Goal: Task Accomplishment & Management: Complete application form

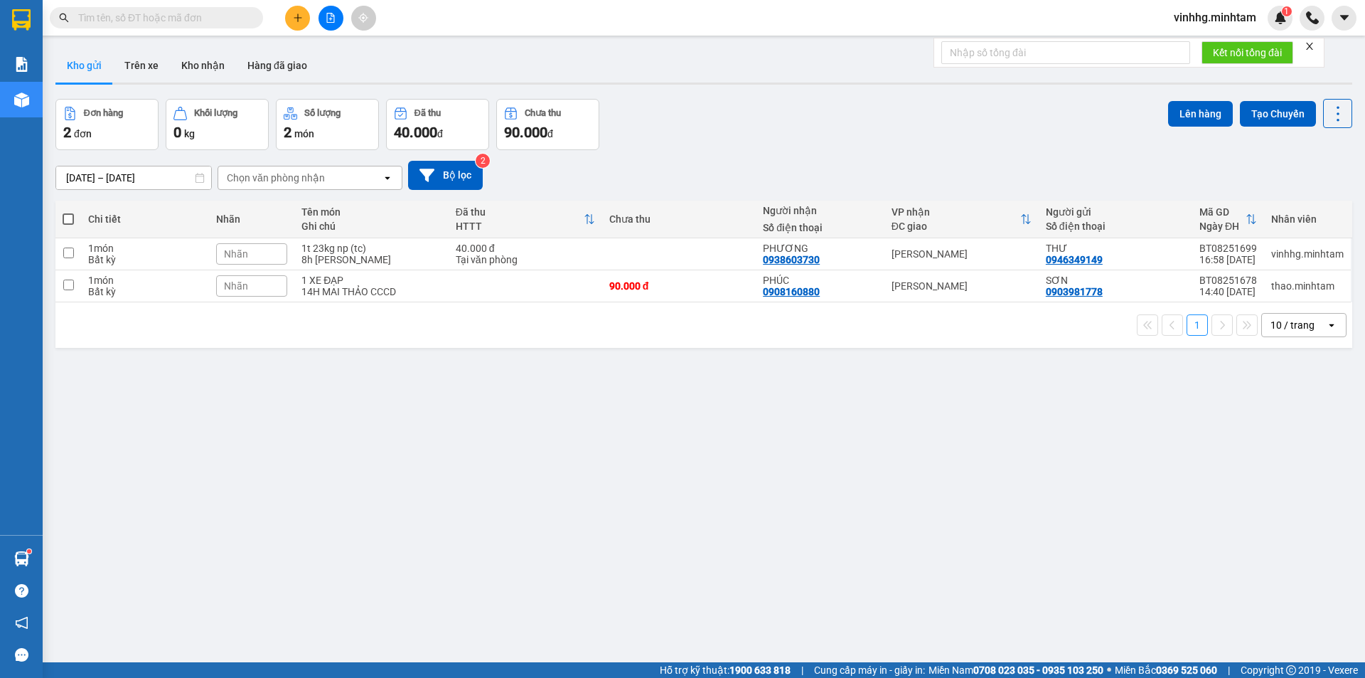
click at [198, 9] on span at bounding box center [156, 17] width 213 height 21
click at [212, 22] on input "text" at bounding box center [162, 18] width 168 height 16
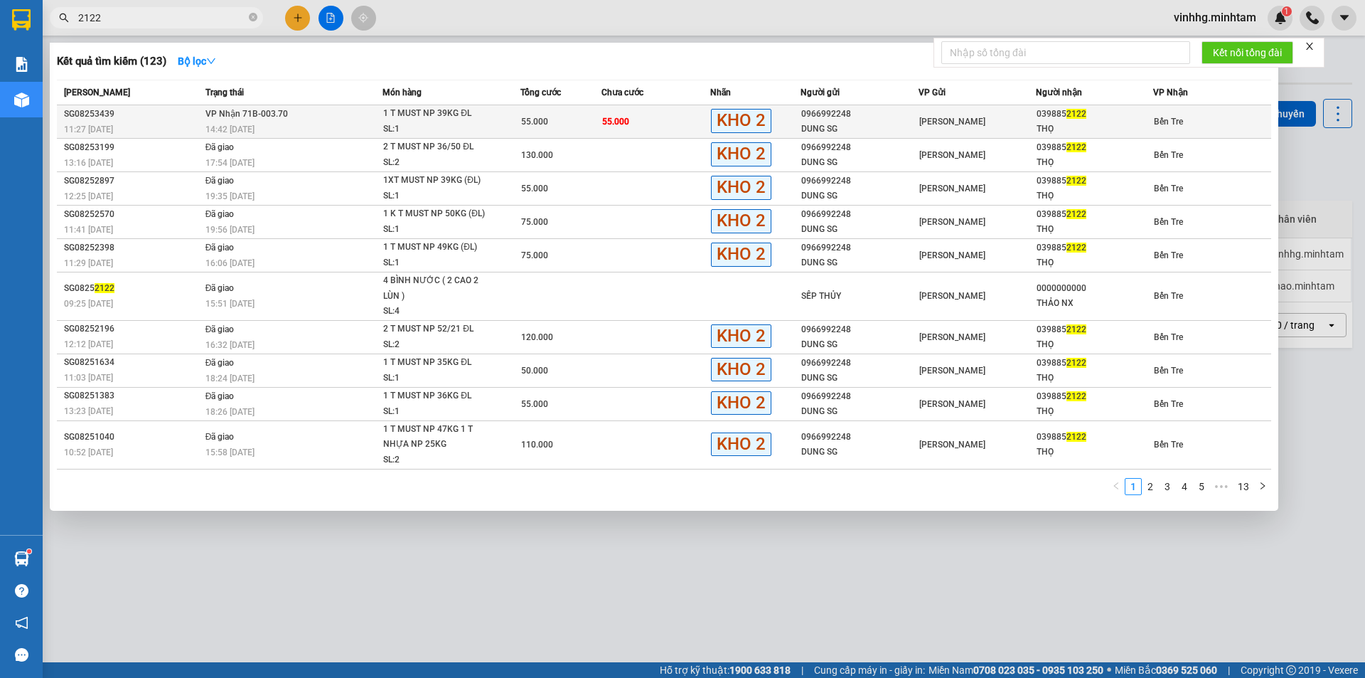
type input "2122"
click at [685, 124] on td "55.000" at bounding box center [655, 121] width 109 height 33
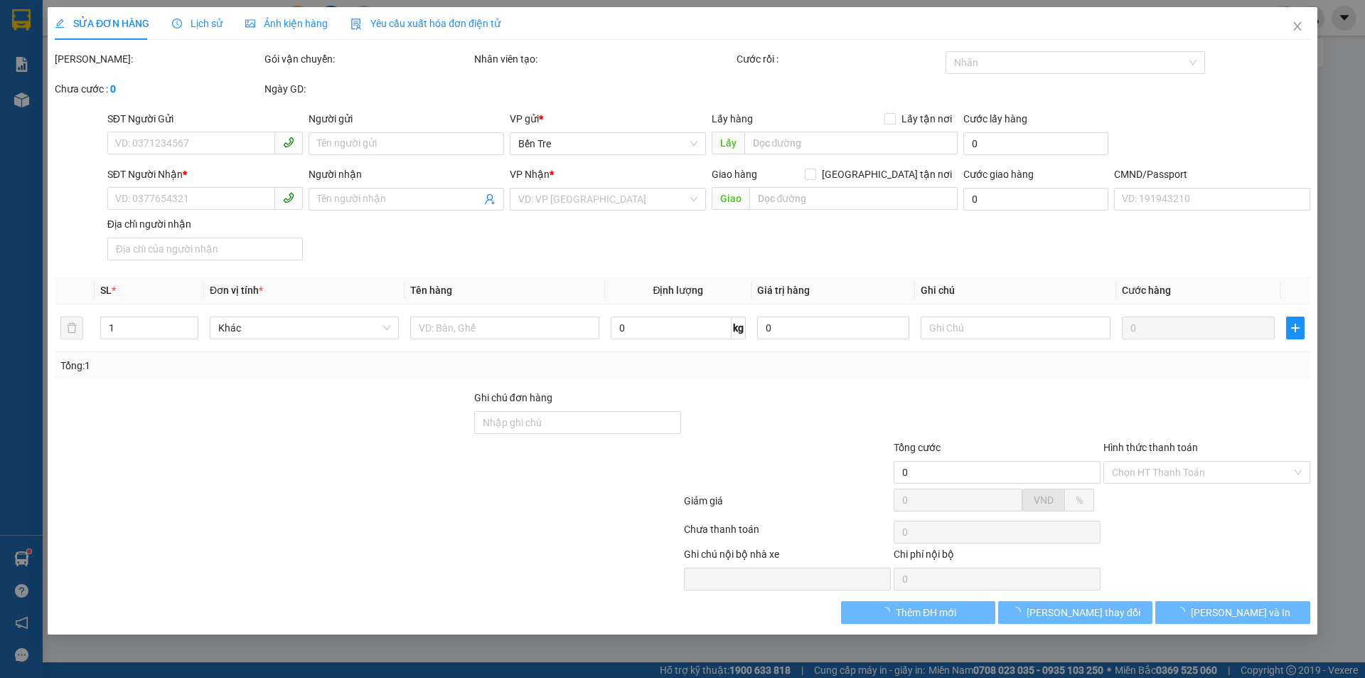
type input "0966992248"
type input "DUNG SG"
type input "0398852122"
type input "THỌ"
type input "55.000"
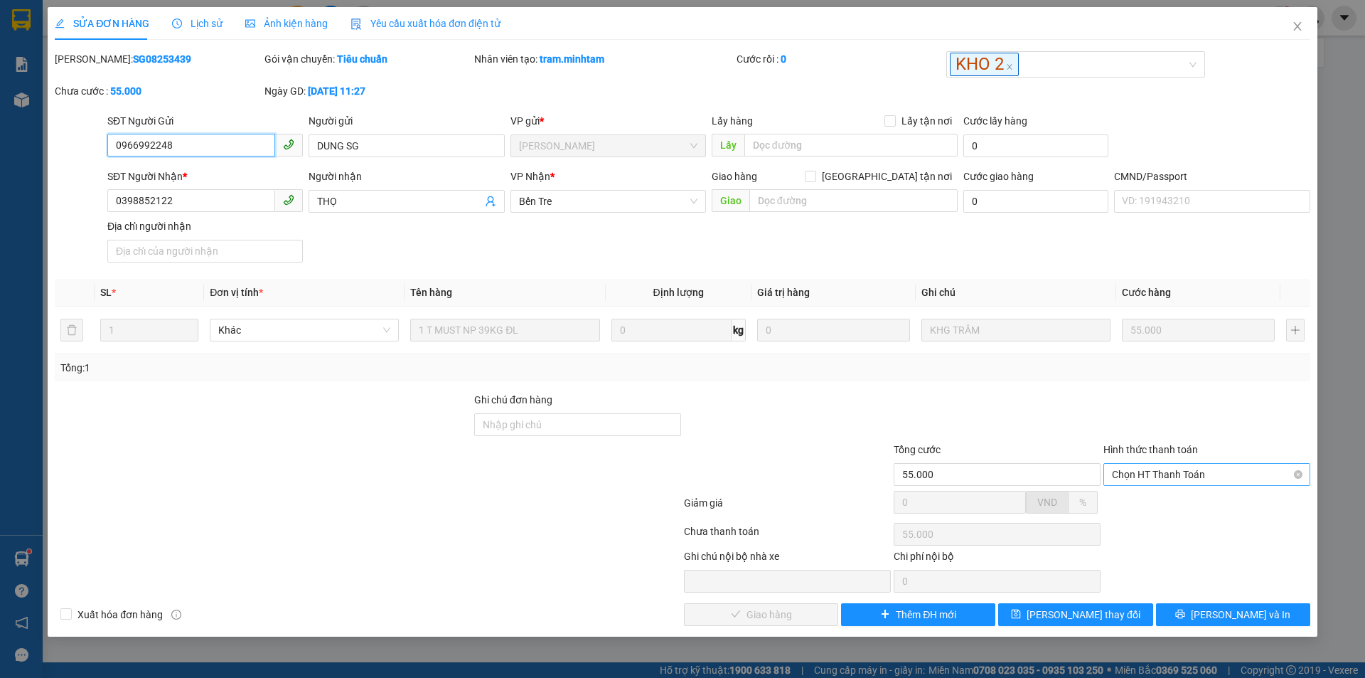
click at [1194, 468] on span "Chọn HT Thanh Toán" at bounding box center [1207, 474] width 190 height 21
click at [1183, 469] on span "Chọn HT Thanh Toán" at bounding box center [1207, 474] width 190 height 21
click at [1337, 82] on div "SỬA ĐƠN HÀNG Lịch sử Ảnh kiện hàng Yêu cầu xuất hóa đơn điện tử Total Paid Fee …" at bounding box center [682, 339] width 1365 height 678
click at [1206, 474] on span "Chọn HT Thanh Toán" at bounding box center [1207, 474] width 190 height 21
click at [1167, 505] on div "Tại văn phòng" at bounding box center [1207, 503] width 190 height 16
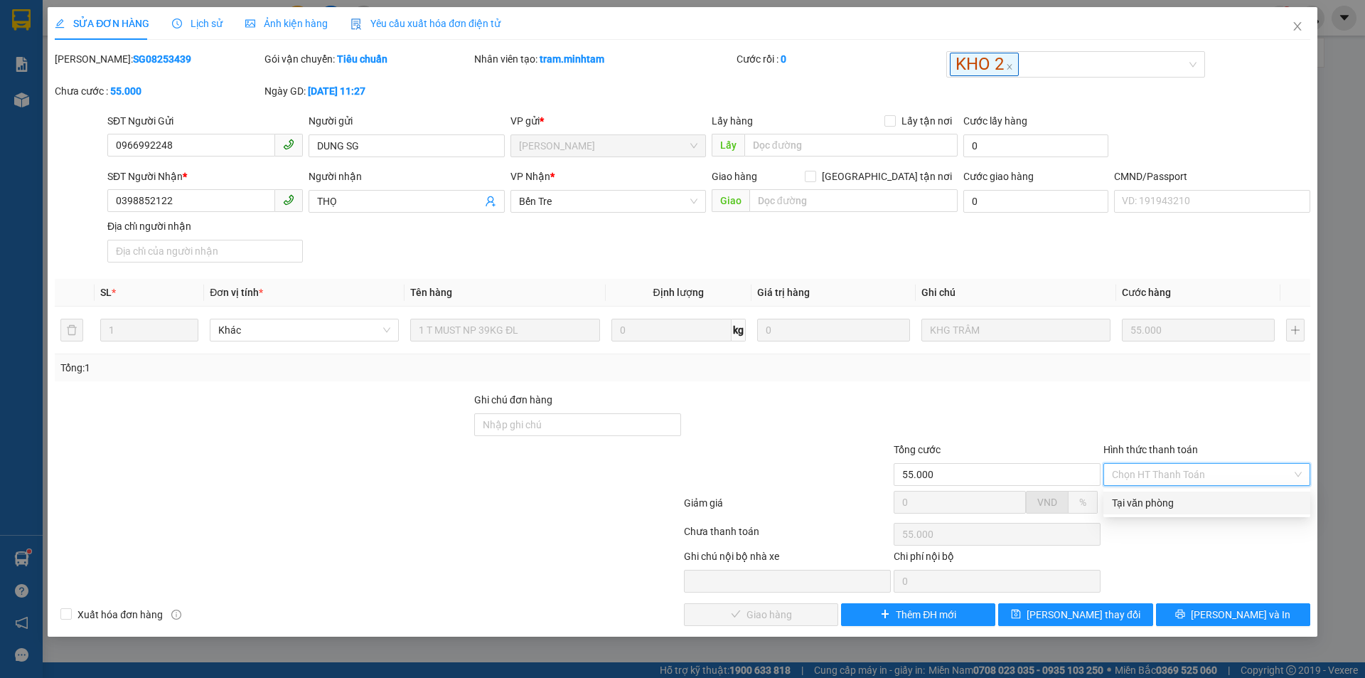
type input "0"
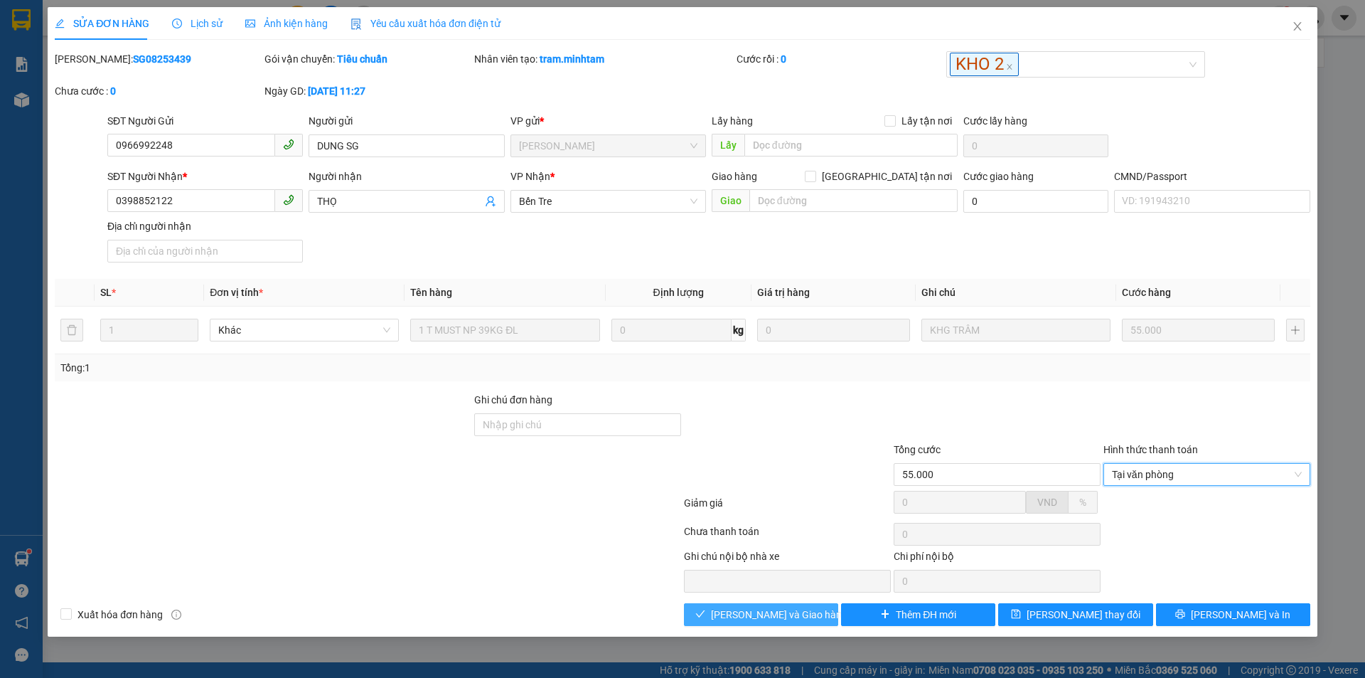
click at [770, 614] on span "[PERSON_NAME] và Giao hàng" at bounding box center [779, 614] width 136 height 16
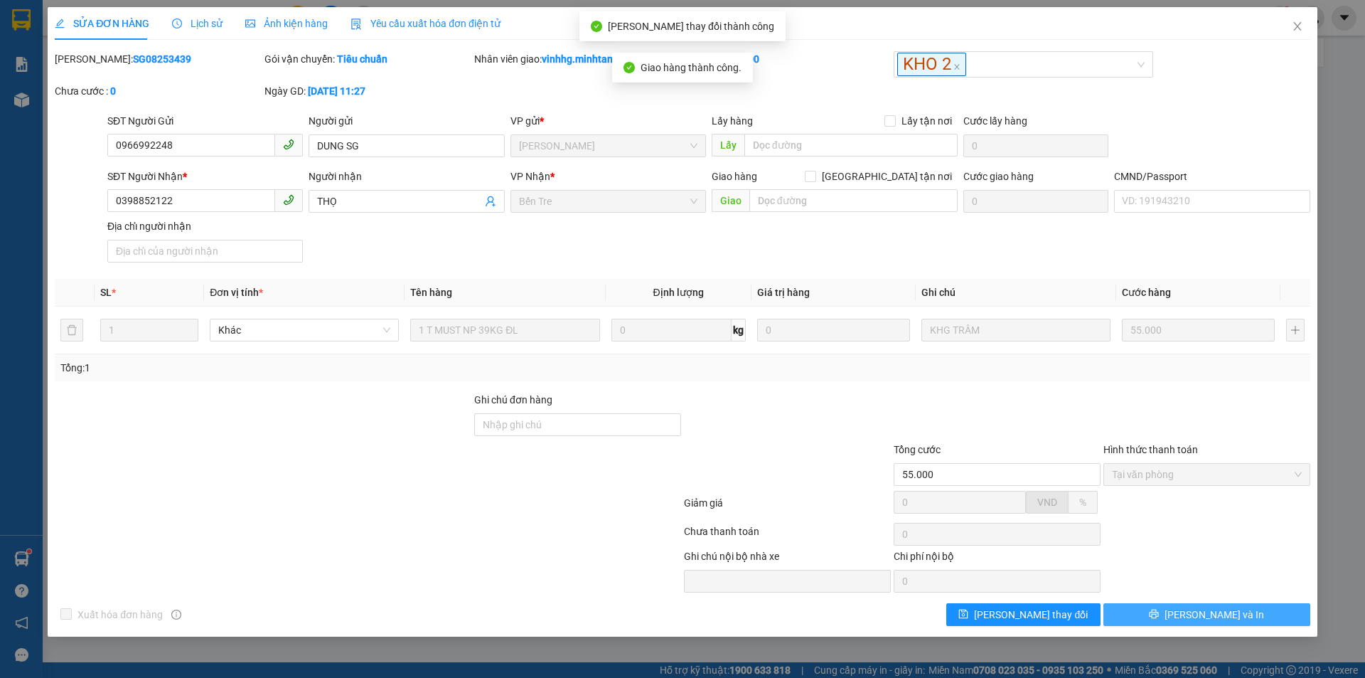
click at [1263, 616] on button "[PERSON_NAME] và In" at bounding box center [1206, 614] width 207 height 23
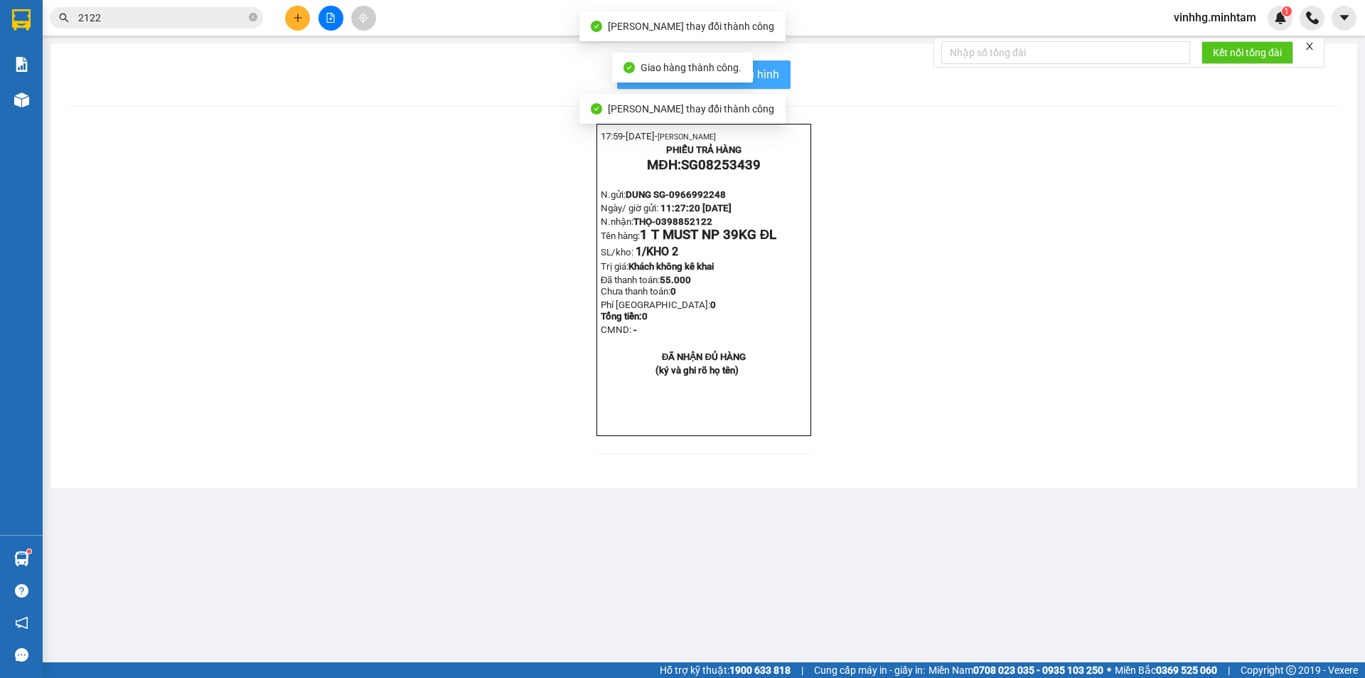
click at [766, 70] on span "In mẫu biên lai tự cấu hình" at bounding box center [713, 74] width 134 height 18
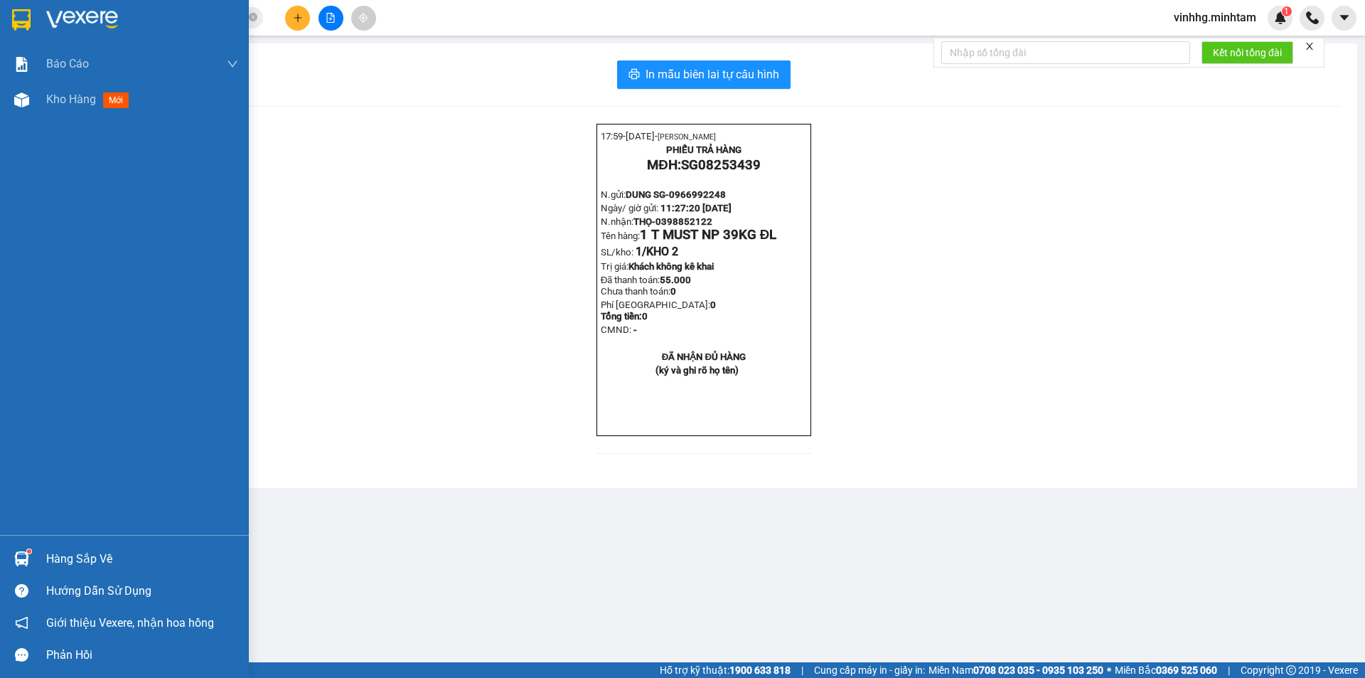
click at [25, 559] on img at bounding box center [21, 558] width 15 height 15
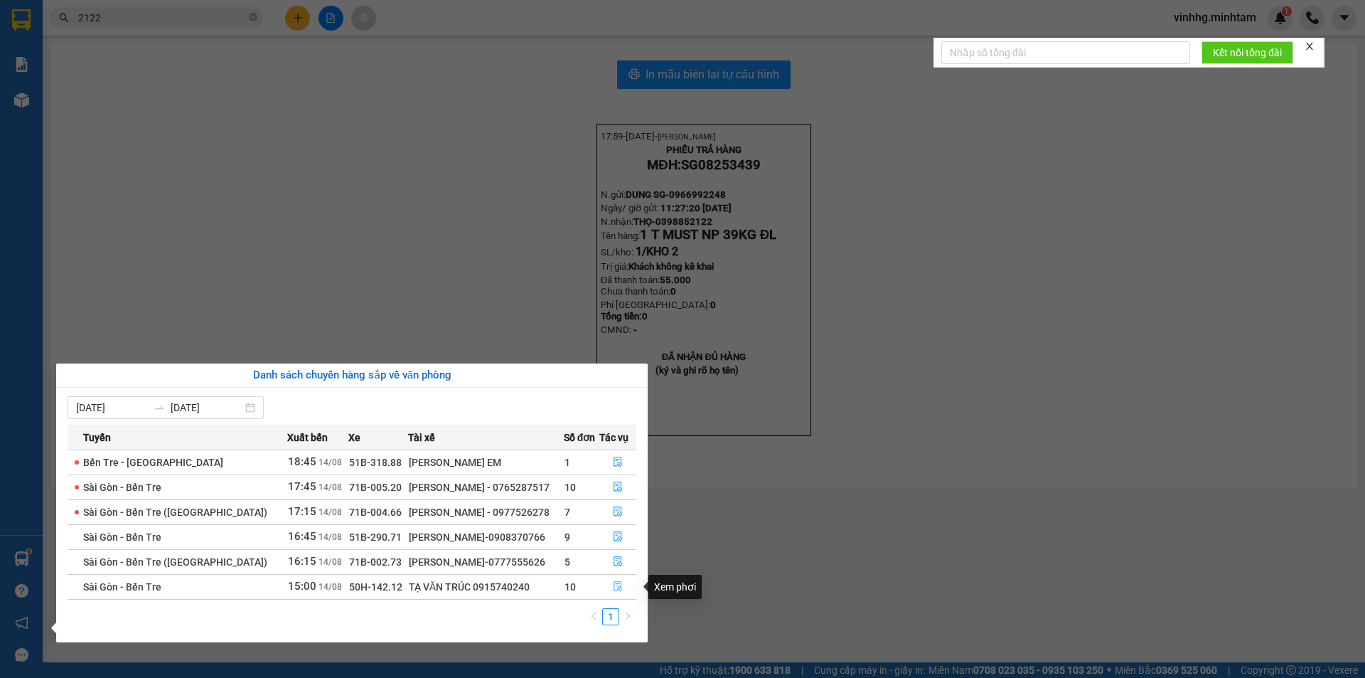
click at [613, 589] on icon "file-done" at bounding box center [618, 586] width 10 height 10
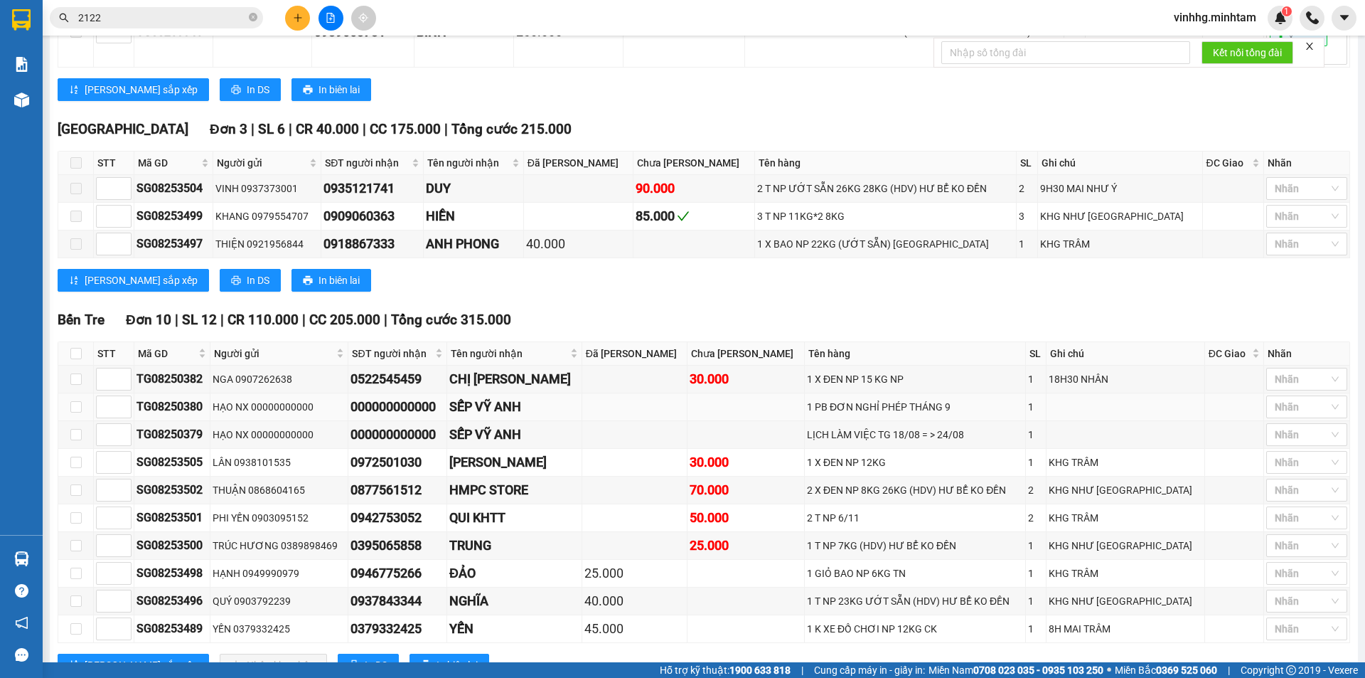
scroll to position [465, 0]
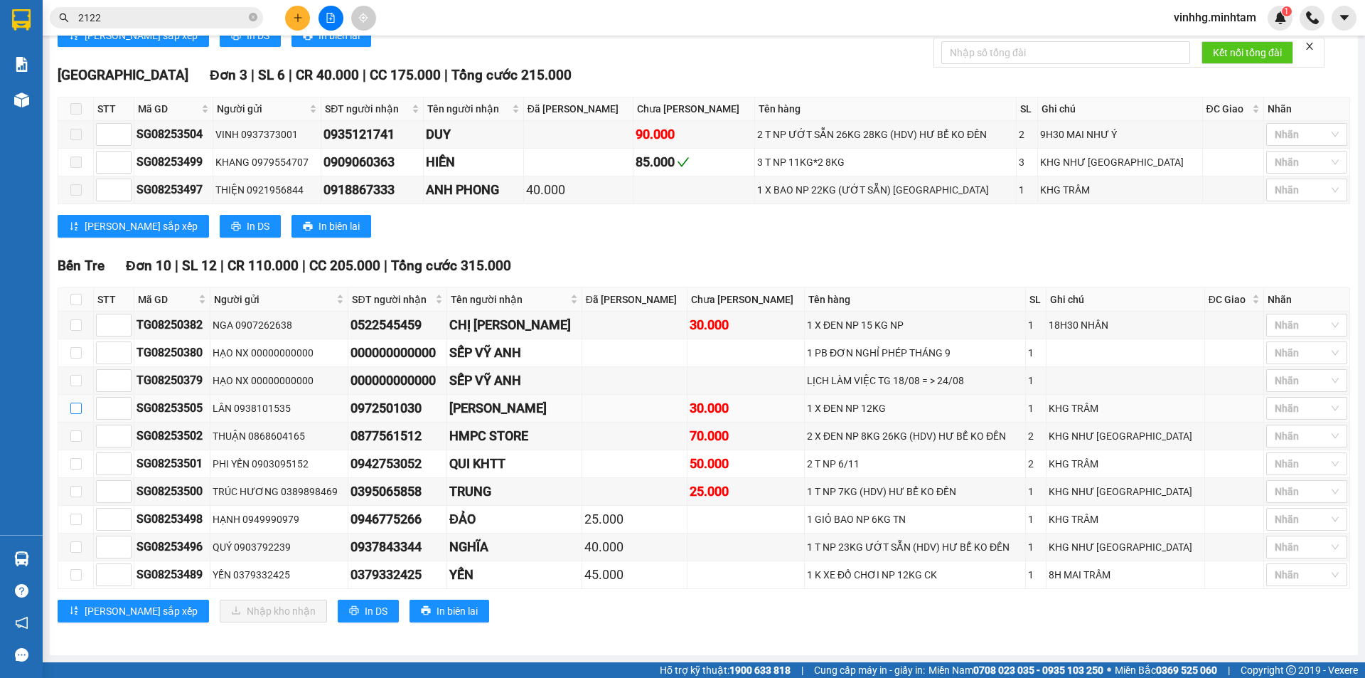
click at [75, 406] on input "checkbox" at bounding box center [75, 407] width 11 height 11
checkbox input "true"
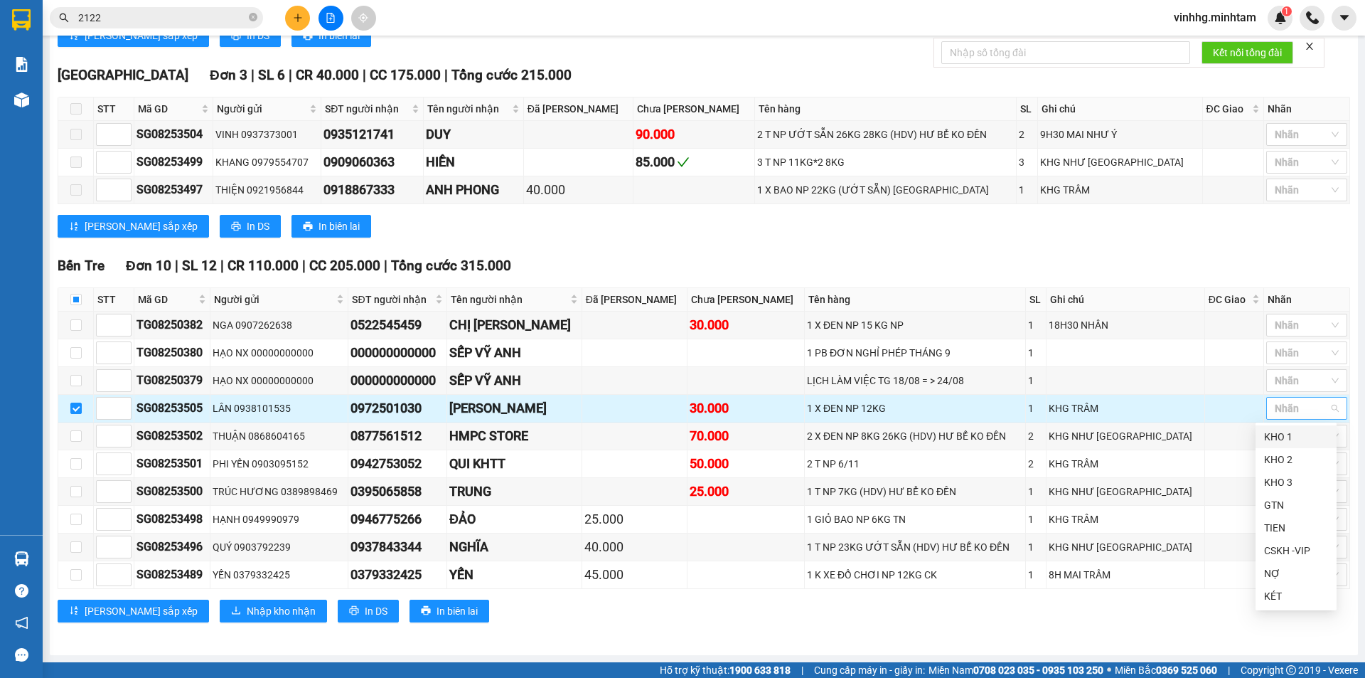
click at [1300, 402] on div at bounding box center [1300, 408] width 60 height 17
click at [1316, 456] on div "KHO 2" at bounding box center [1296, 459] width 64 height 16
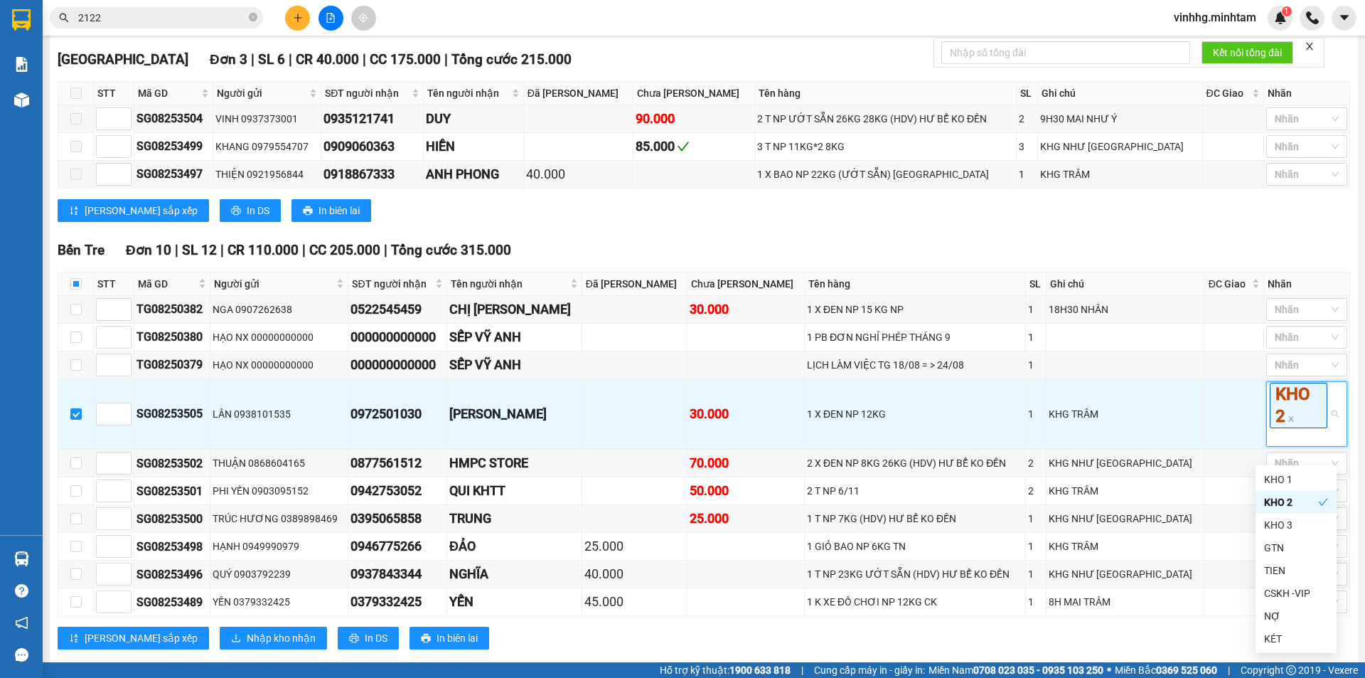
click at [685, 232] on div "[GEOGRAPHIC_DATA] 3 | SL 6 | CR 40.000 | CC 175.000 | Tổng cước 215.000 STT Mã …" at bounding box center [704, 140] width 1292 height 183
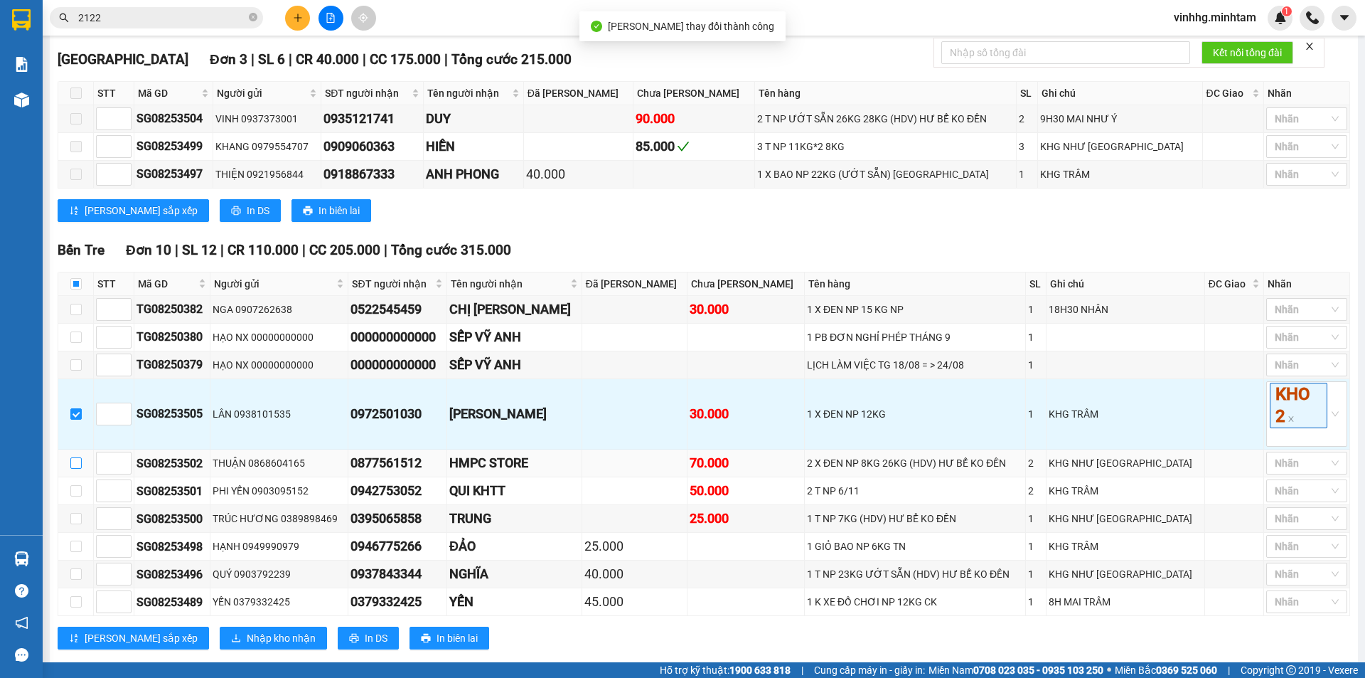
click at [75, 469] on input "checkbox" at bounding box center [75, 462] width 11 height 11
checkbox input "true"
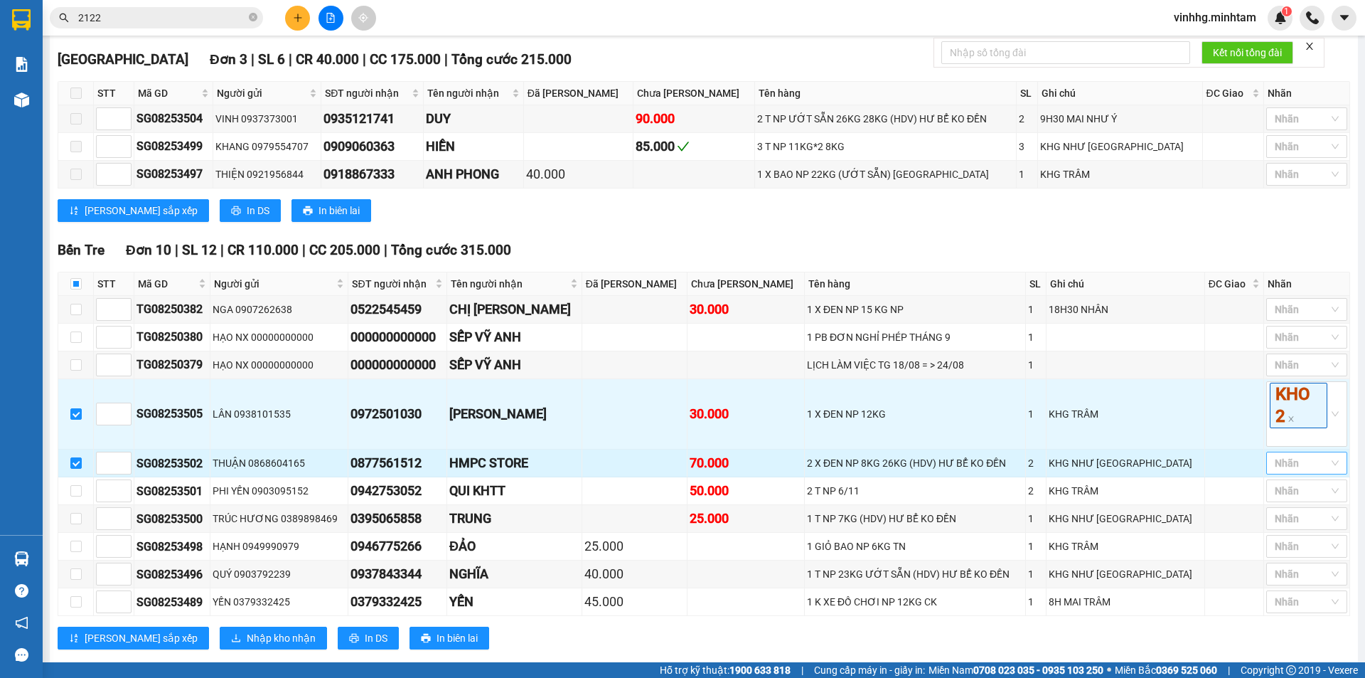
click at [1308, 471] on div at bounding box center [1300, 462] width 60 height 17
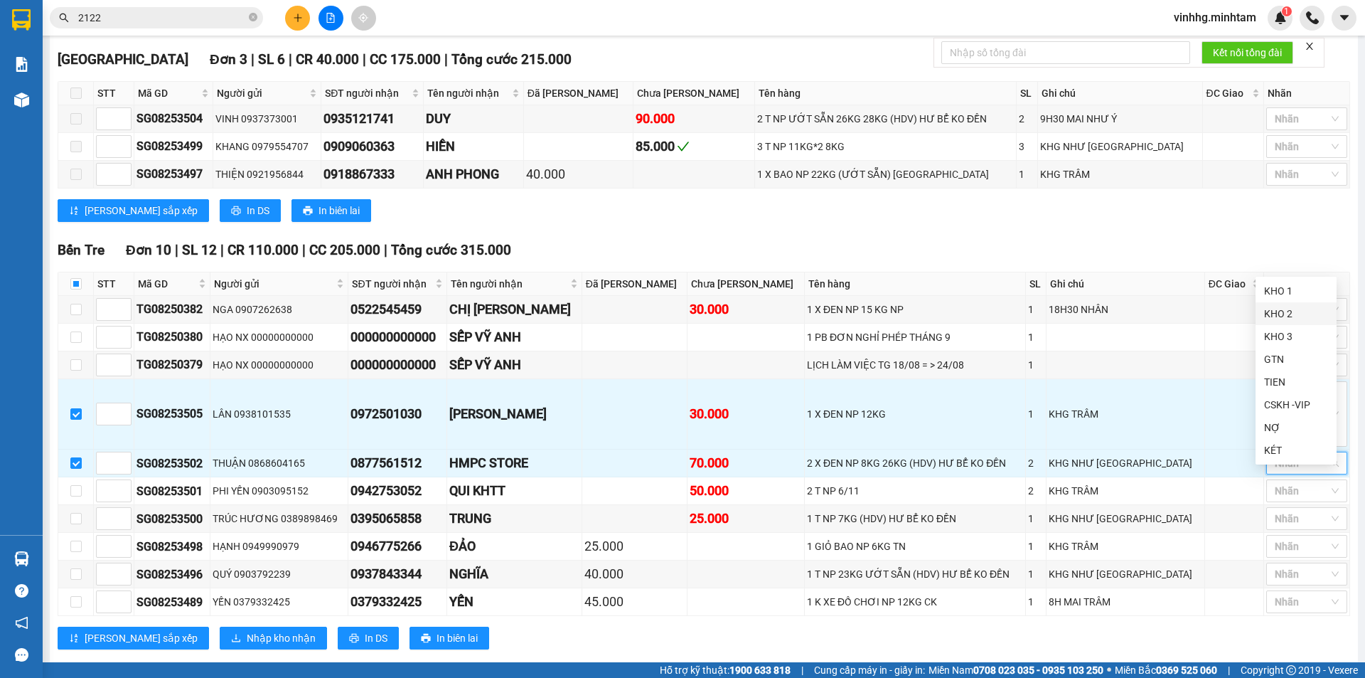
click at [1287, 311] on div "KHO 2" at bounding box center [1296, 314] width 64 height 16
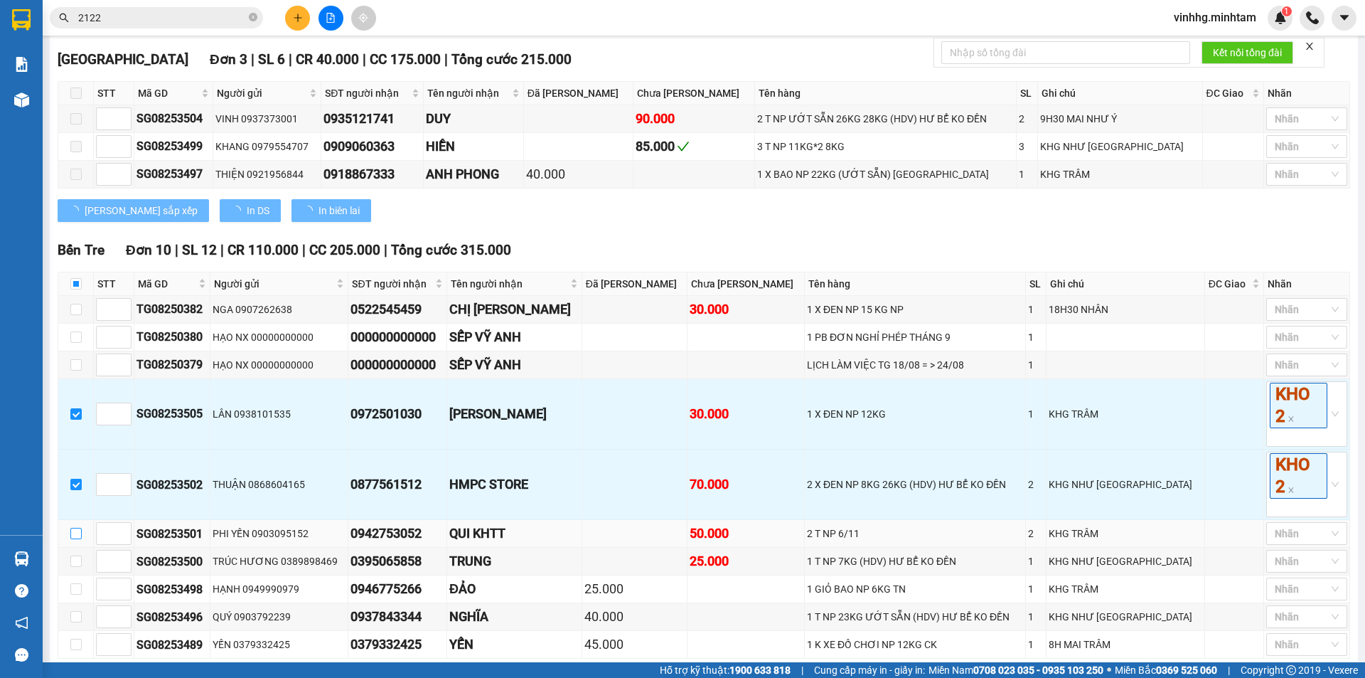
click at [76, 539] on input "checkbox" at bounding box center [75, 533] width 11 height 11
checkbox input "true"
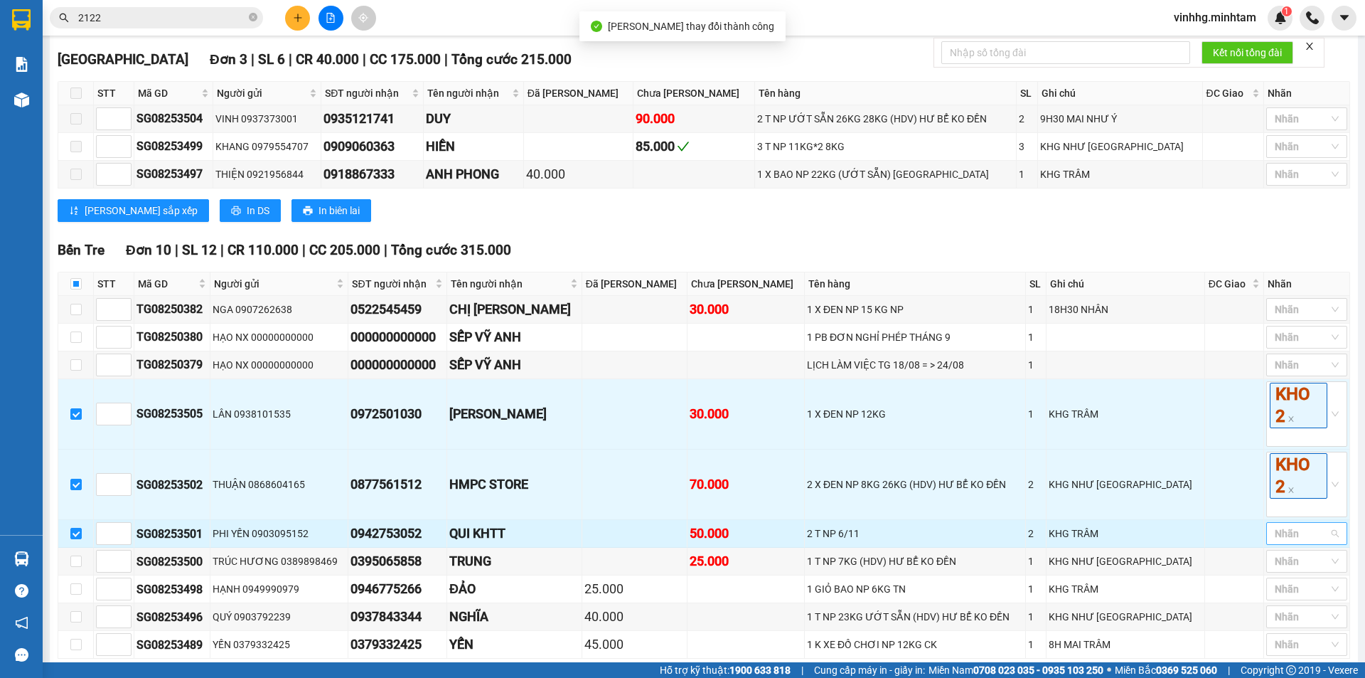
click at [1308, 542] on div at bounding box center [1300, 533] width 60 height 17
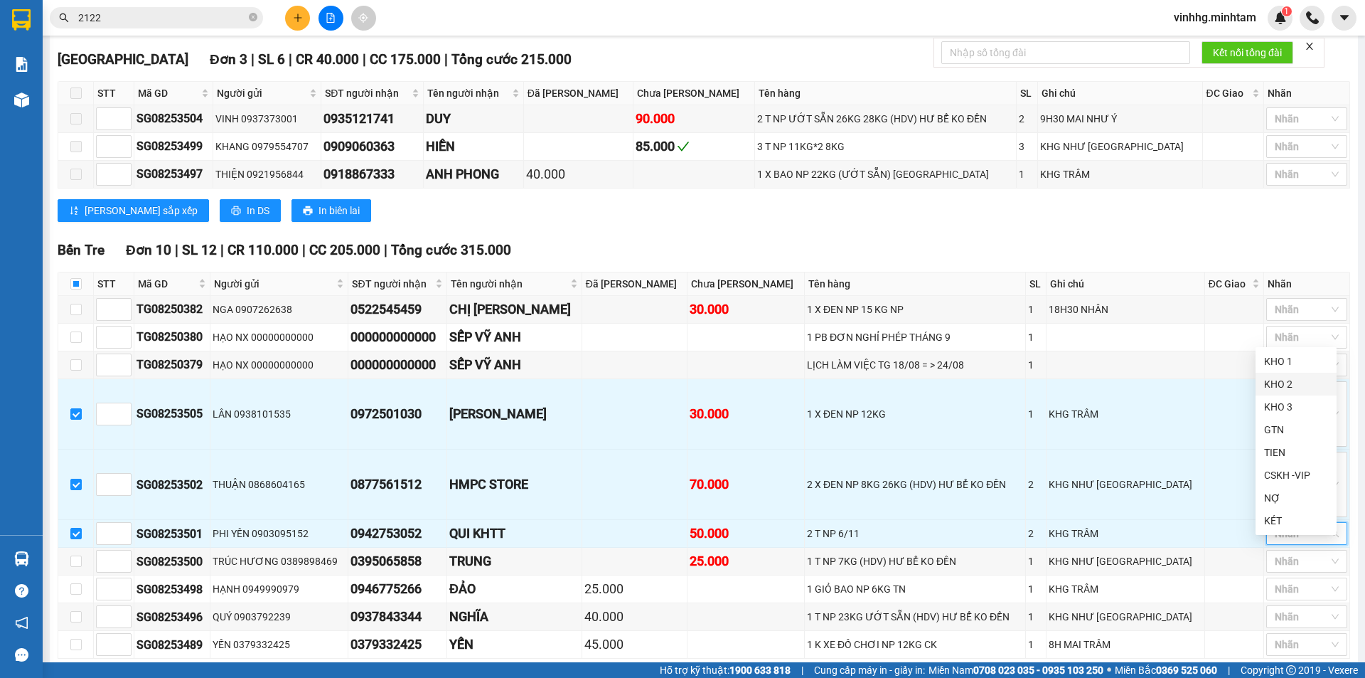
click at [1296, 385] on div "KHO 2" at bounding box center [1296, 384] width 64 height 16
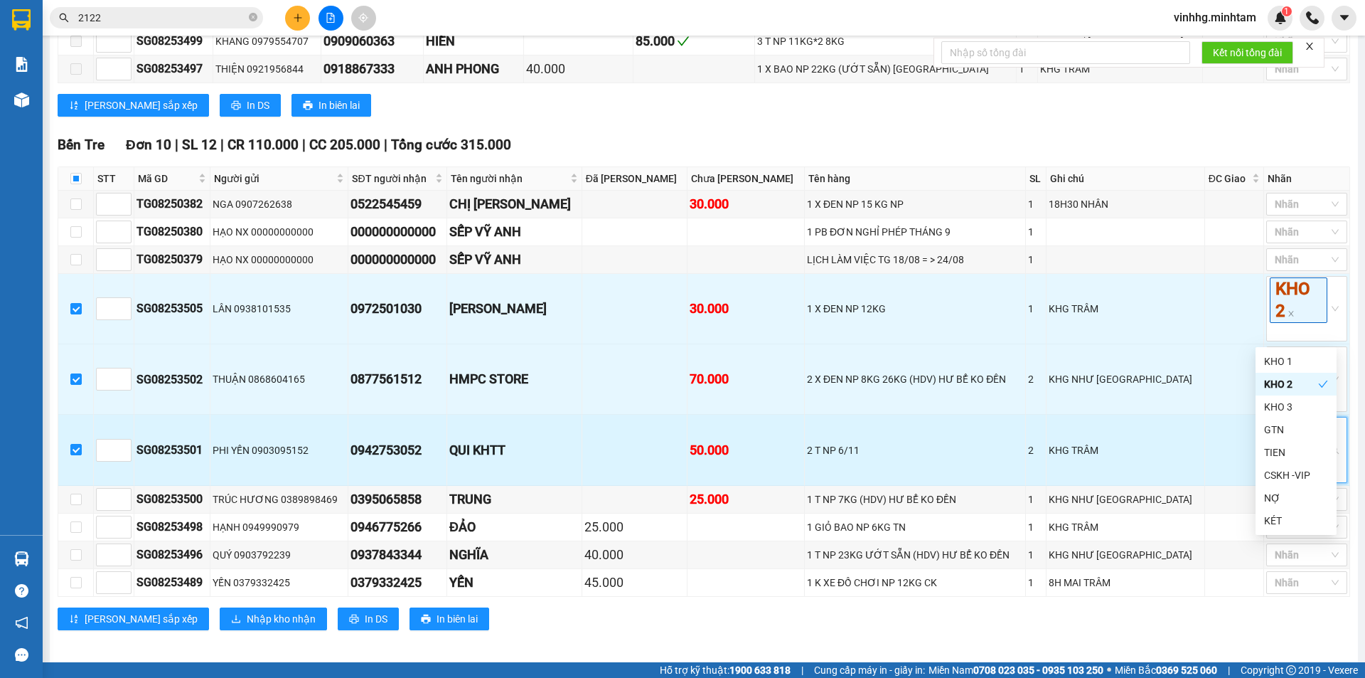
scroll to position [594, 0]
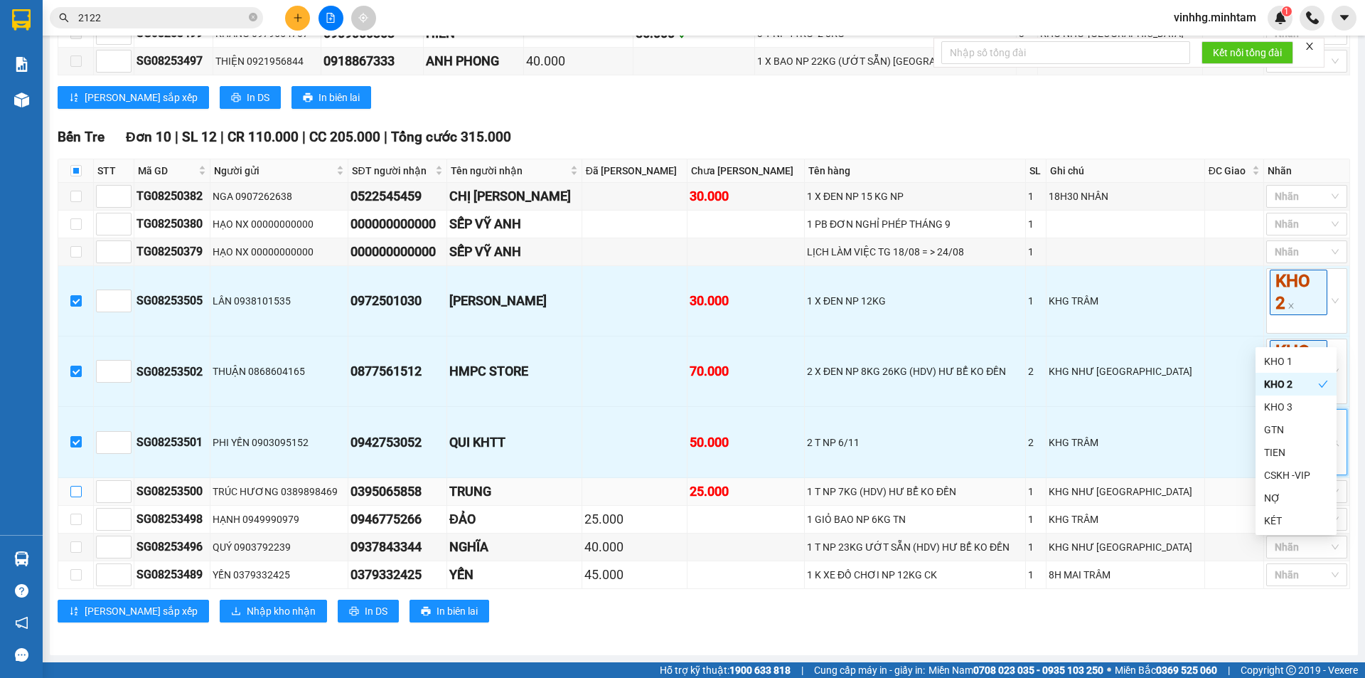
click at [76, 491] on input "checkbox" at bounding box center [75, 491] width 11 height 11
checkbox input "true"
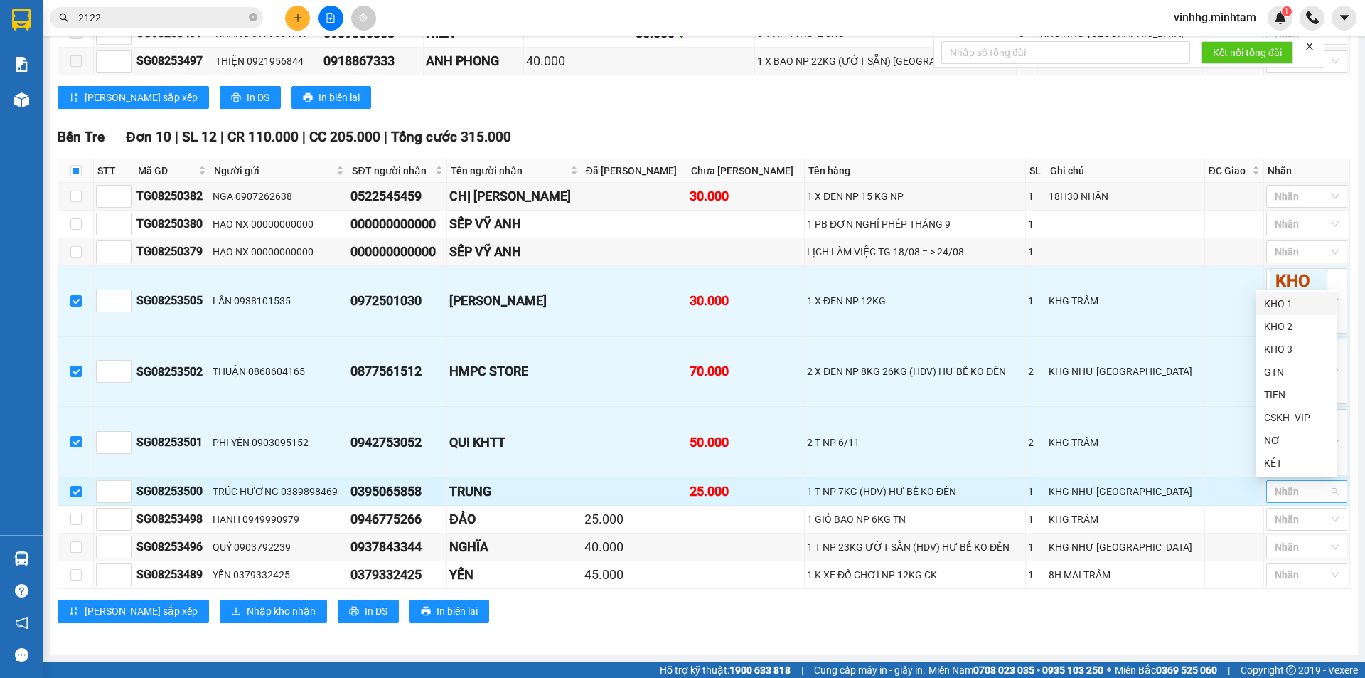
click at [1315, 494] on div at bounding box center [1300, 491] width 60 height 17
click at [1289, 321] on div "KHO 2" at bounding box center [1296, 326] width 64 height 16
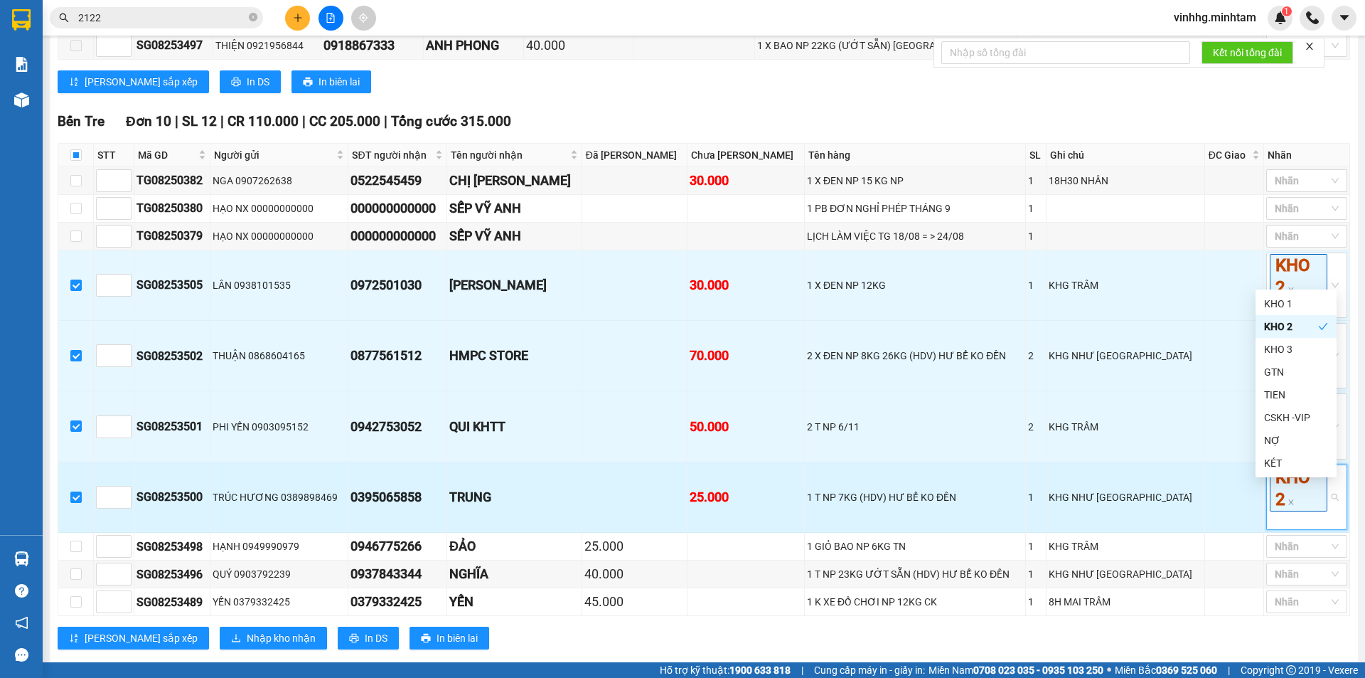
scroll to position [636, 0]
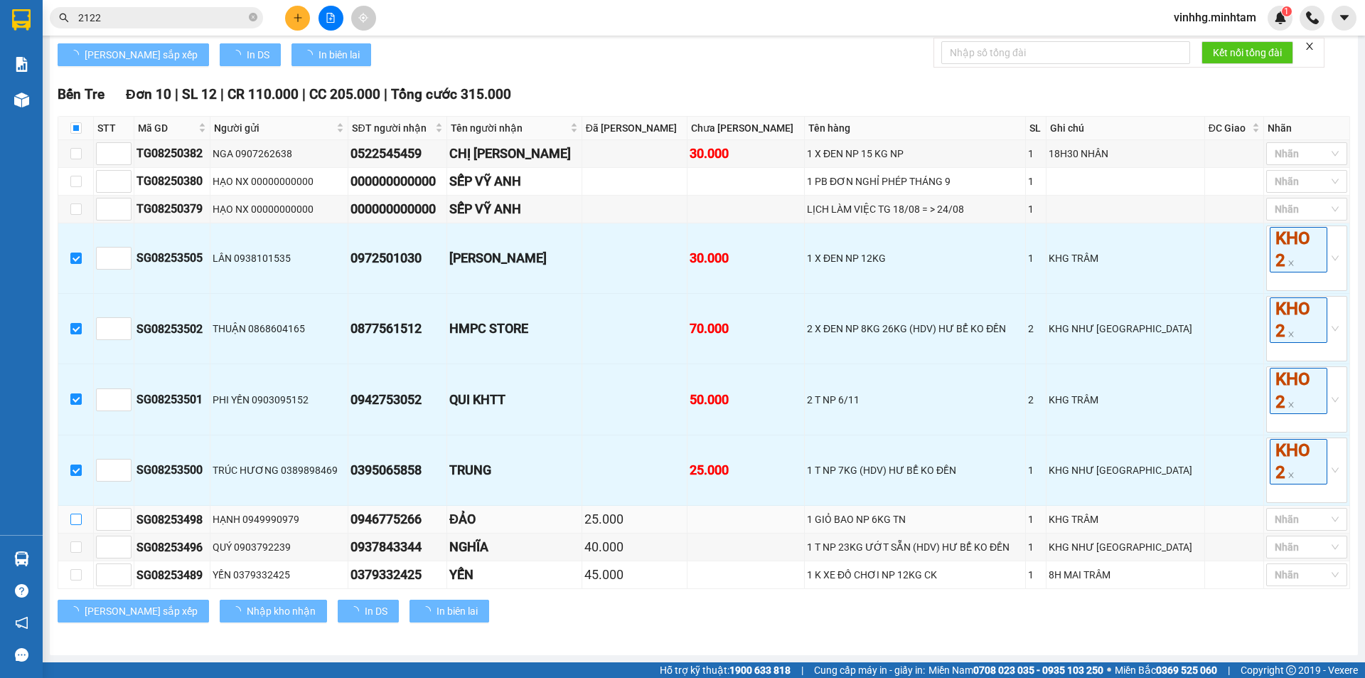
click at [74, 521] on input "checkbox" at bounding box center [75, 518] width 11 height 11
checkbox input "true"
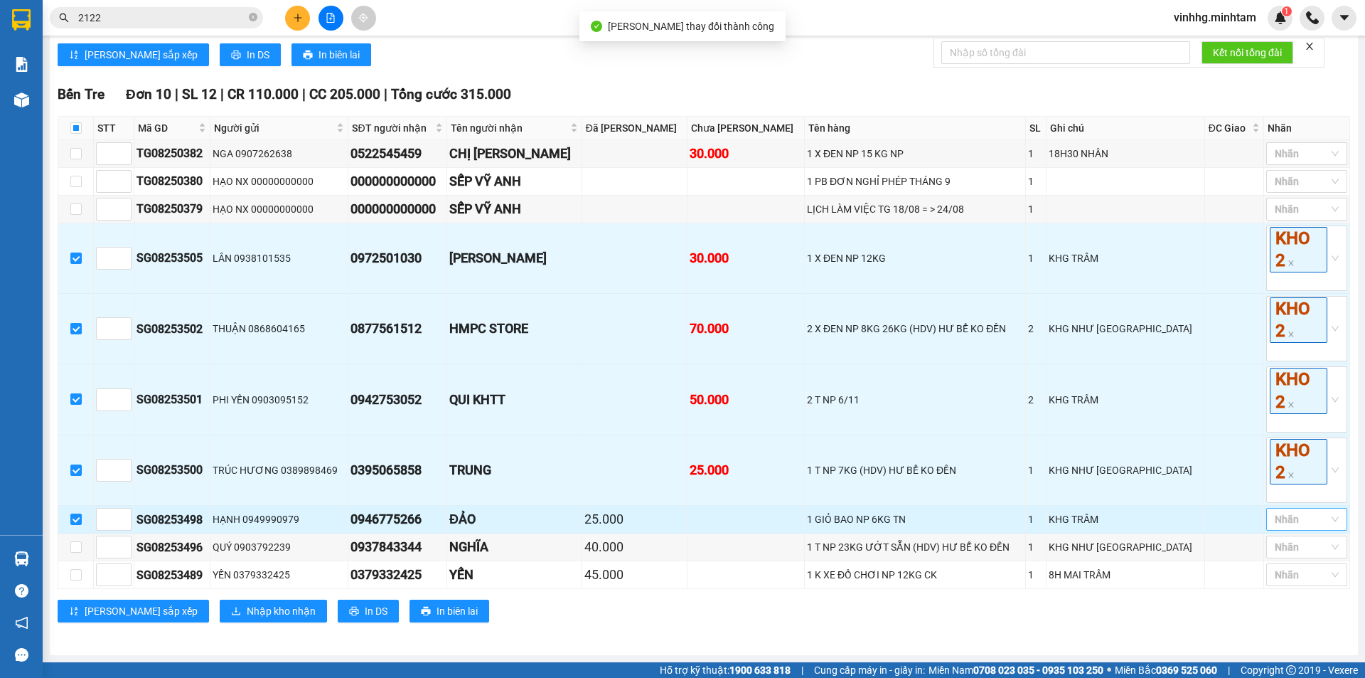
click at [1307, 521] on div at bounding box center [1300, 518] width 60 height 17
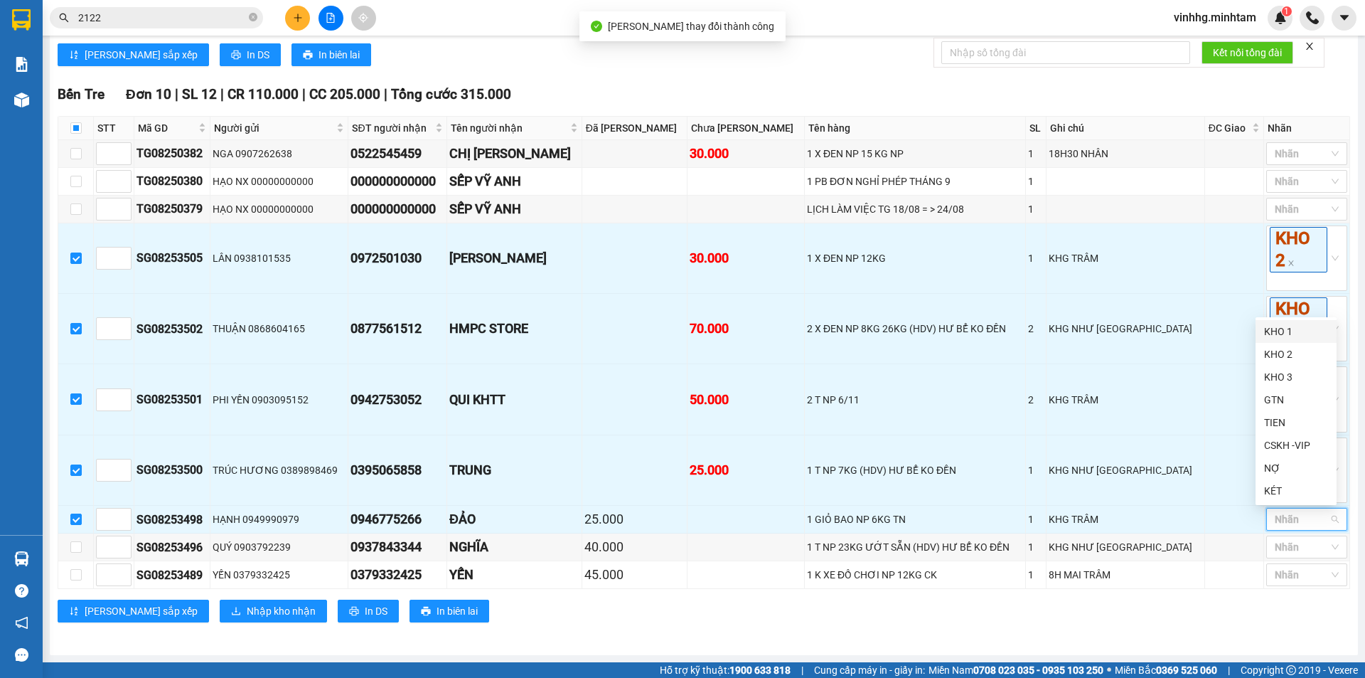
click at [1284, 326] on div "KHO 1" at bounding box center [1296, 331] width 64 height 16
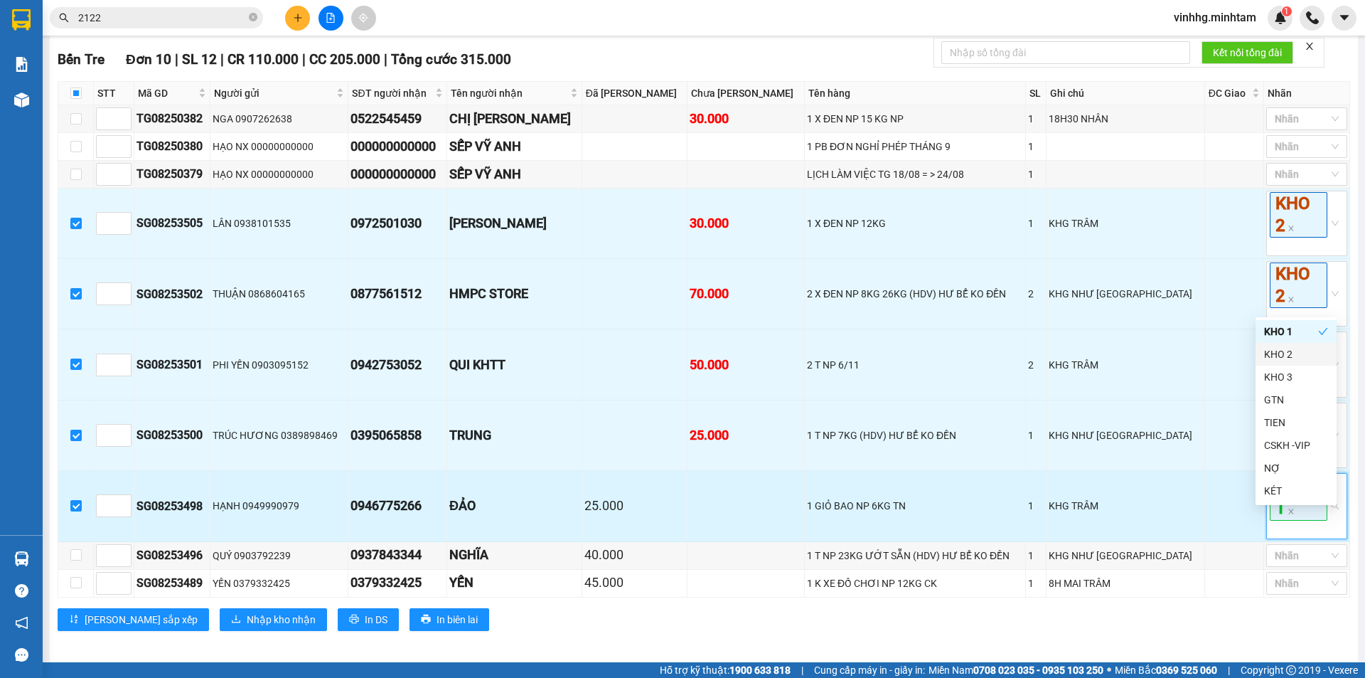
scroll to position [680, 0]
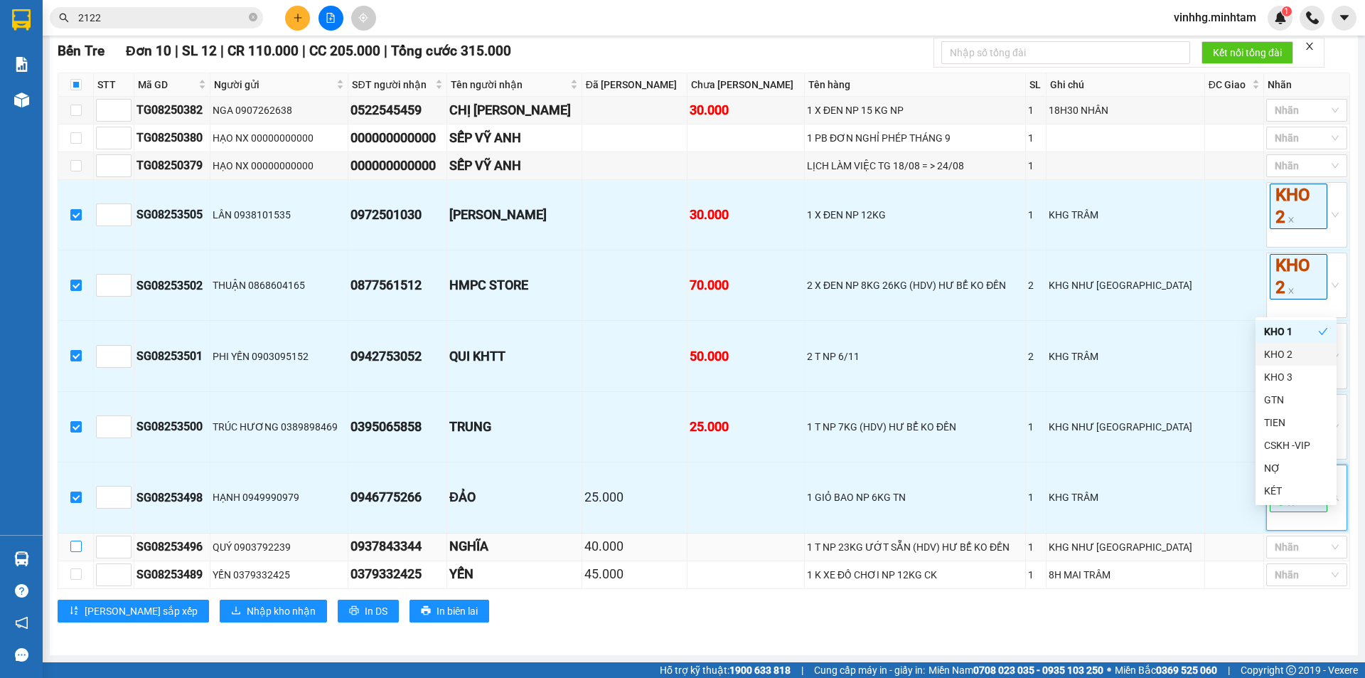
click at [75, 548] on input "checkbox" at bounding box center [75, 545] width 11 height 11
checkbox input "true"
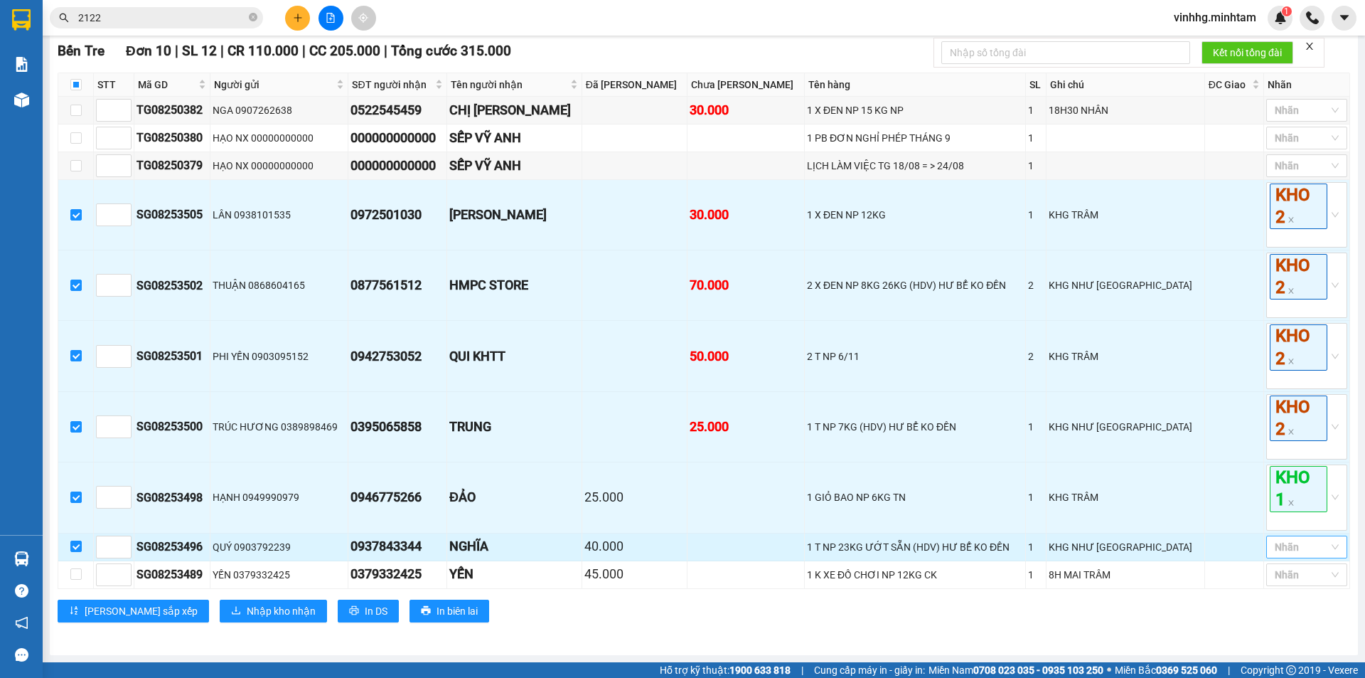
click at [1284, 542] on div at bounding box center [1300, 546] width 60 height 17
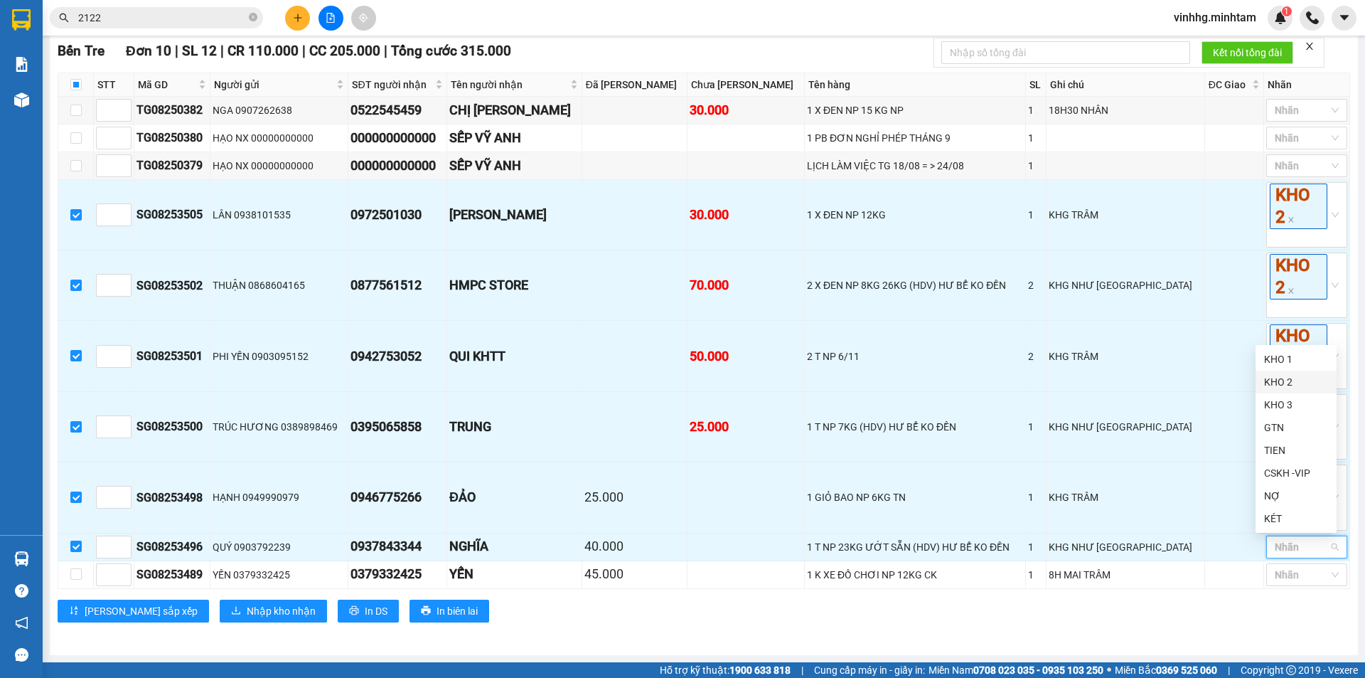
click at [1290, 381] on div "KHO 2" at bounding box center [1296, 382] width 64 height 16
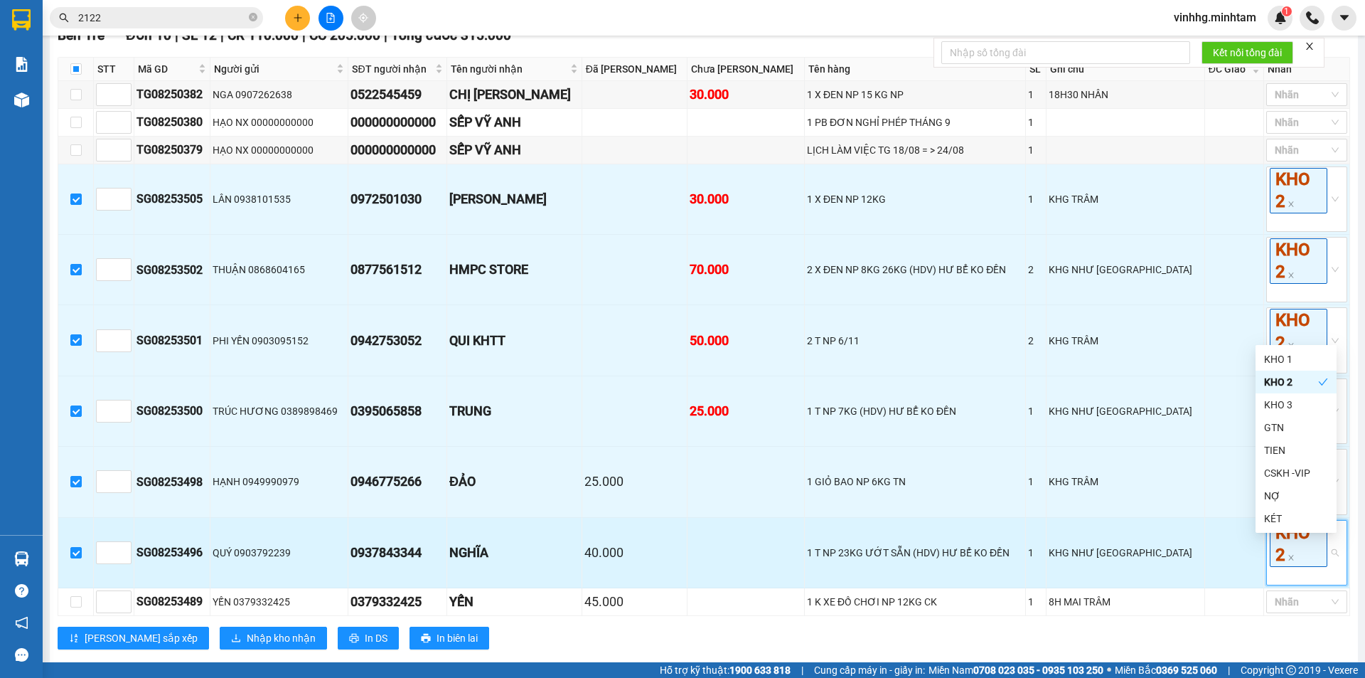
scroll to position [722, 0]
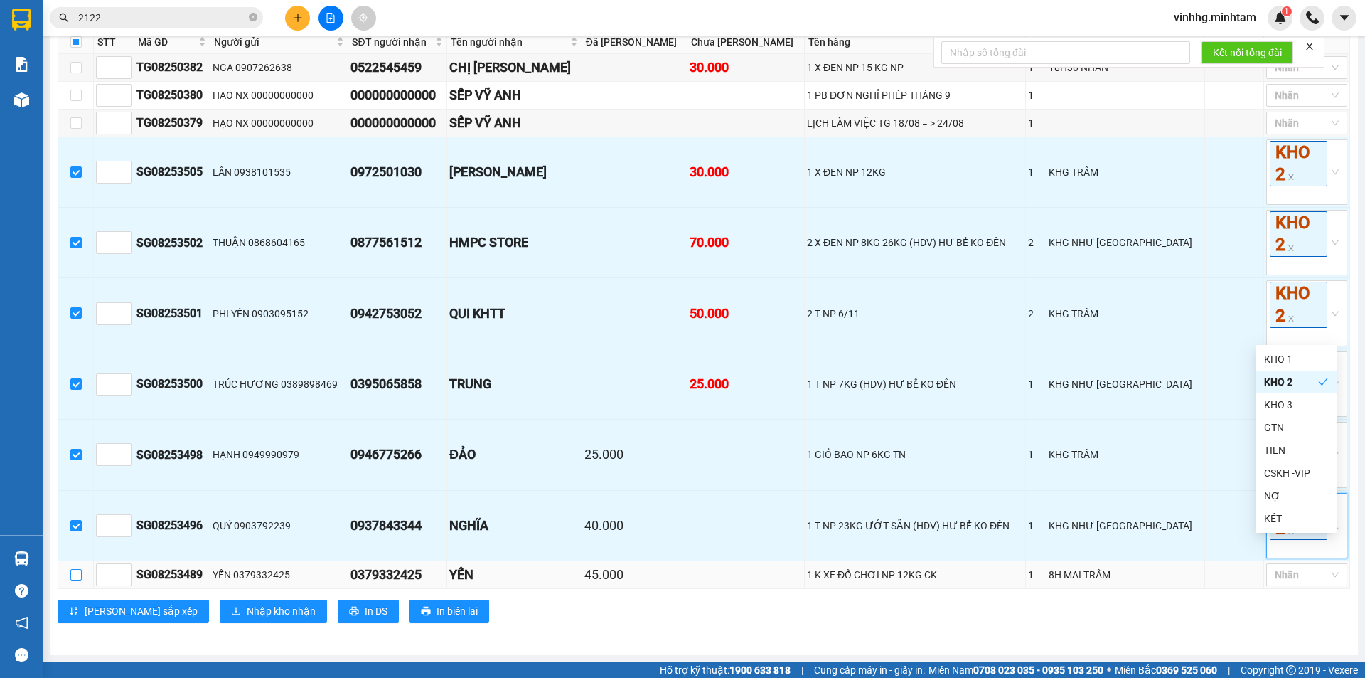
click at [73, 574] on input "checkbox" at bounding box center [75, 574] width 11 height 11
checkbox input "true"
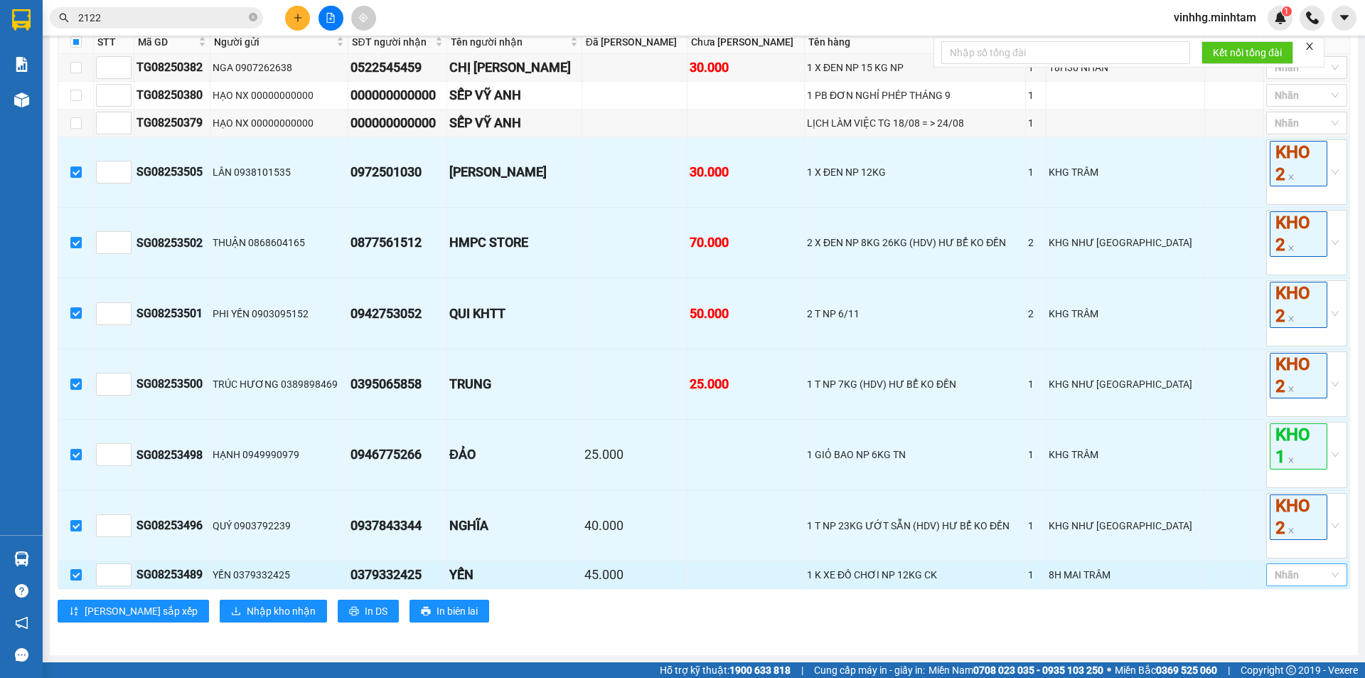
click at [1306, 571] on div at bounding box center [1300, 574] width 60 height 17
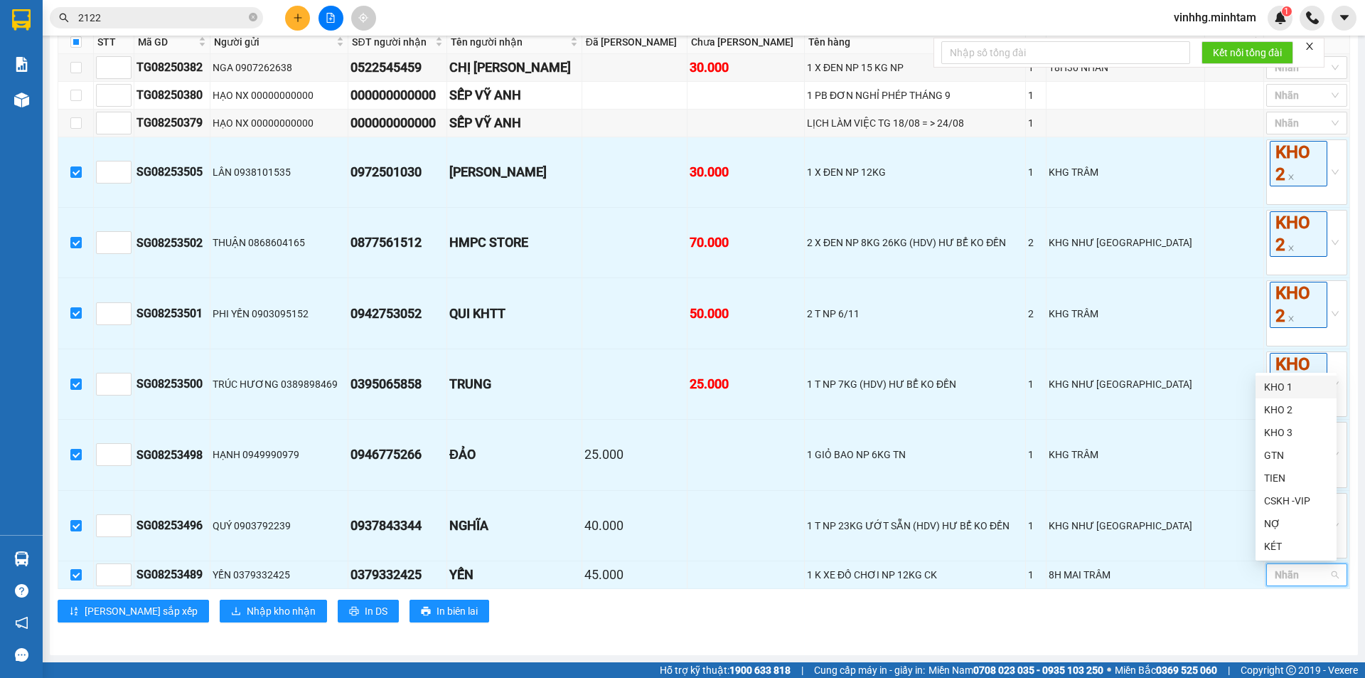
click at [1287, 386] on div "KHO 1" at bounding box center [1296, 387] width 64 height 16
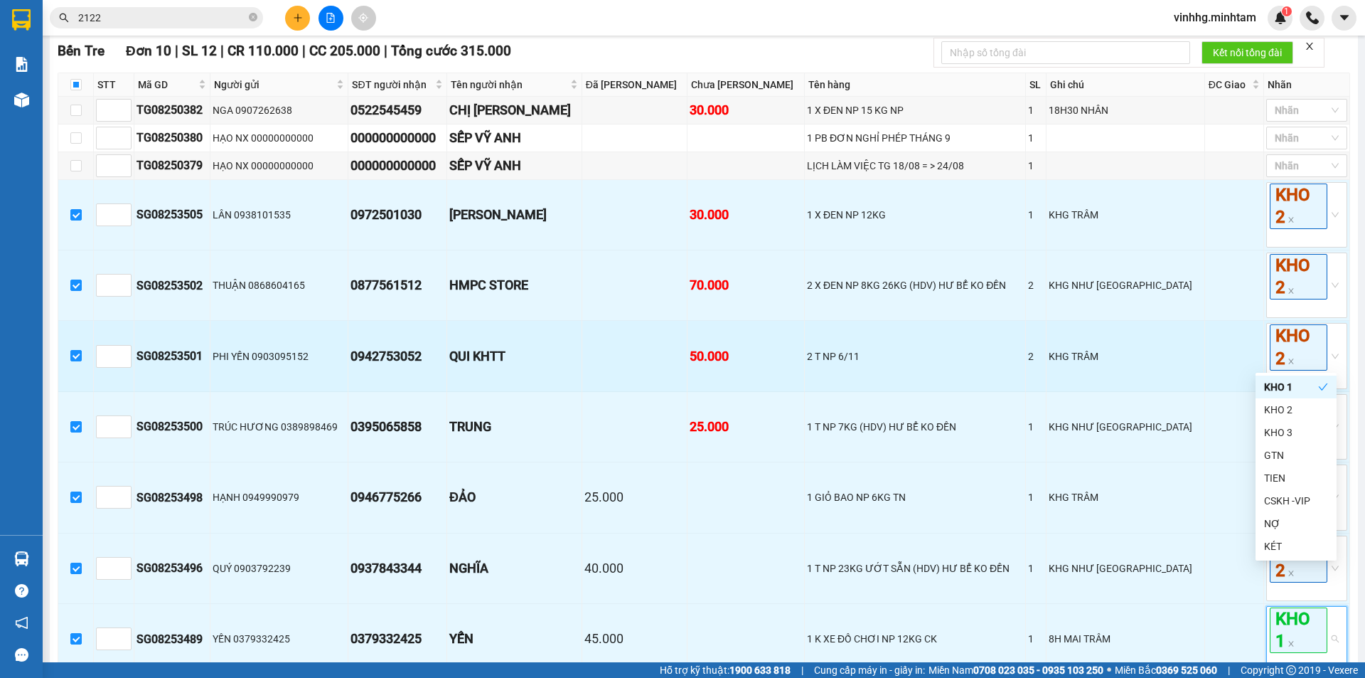
scroll to position [580, 0]
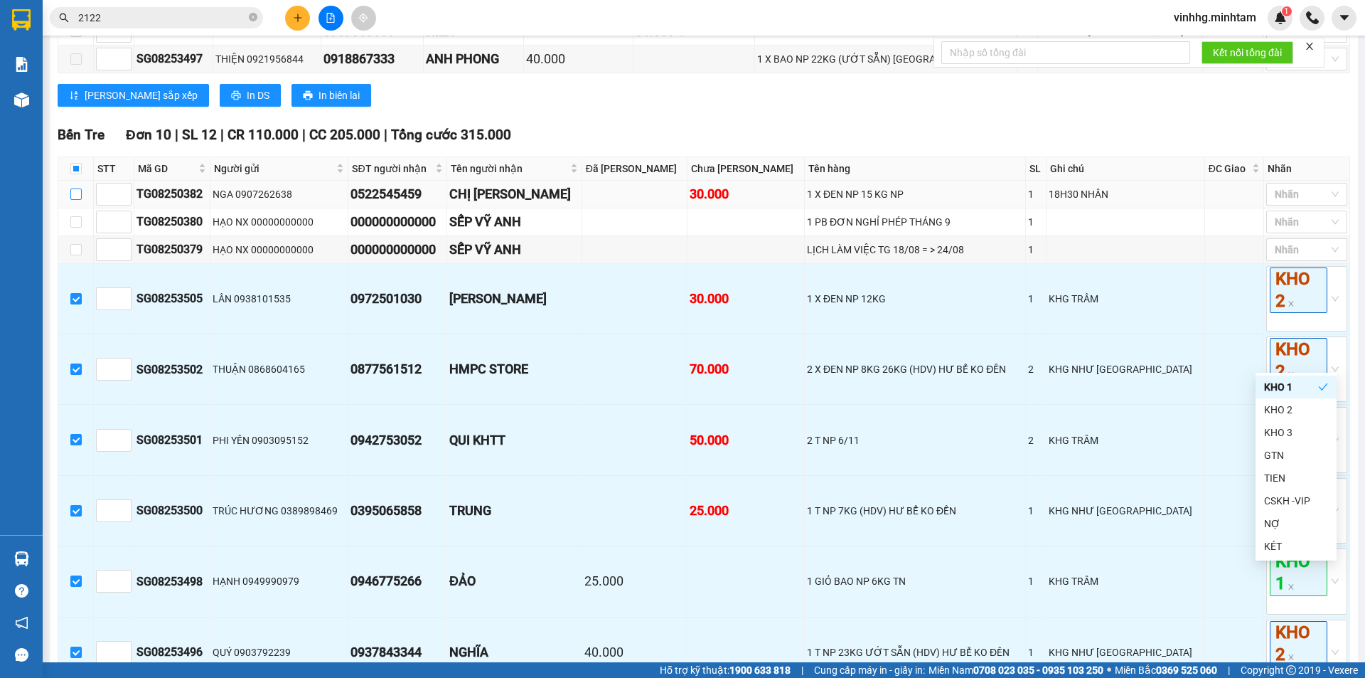
click at [75, 200] on input "checkbox" at bounding box center [75, 193] width 11 height 11
checkbox input "true"
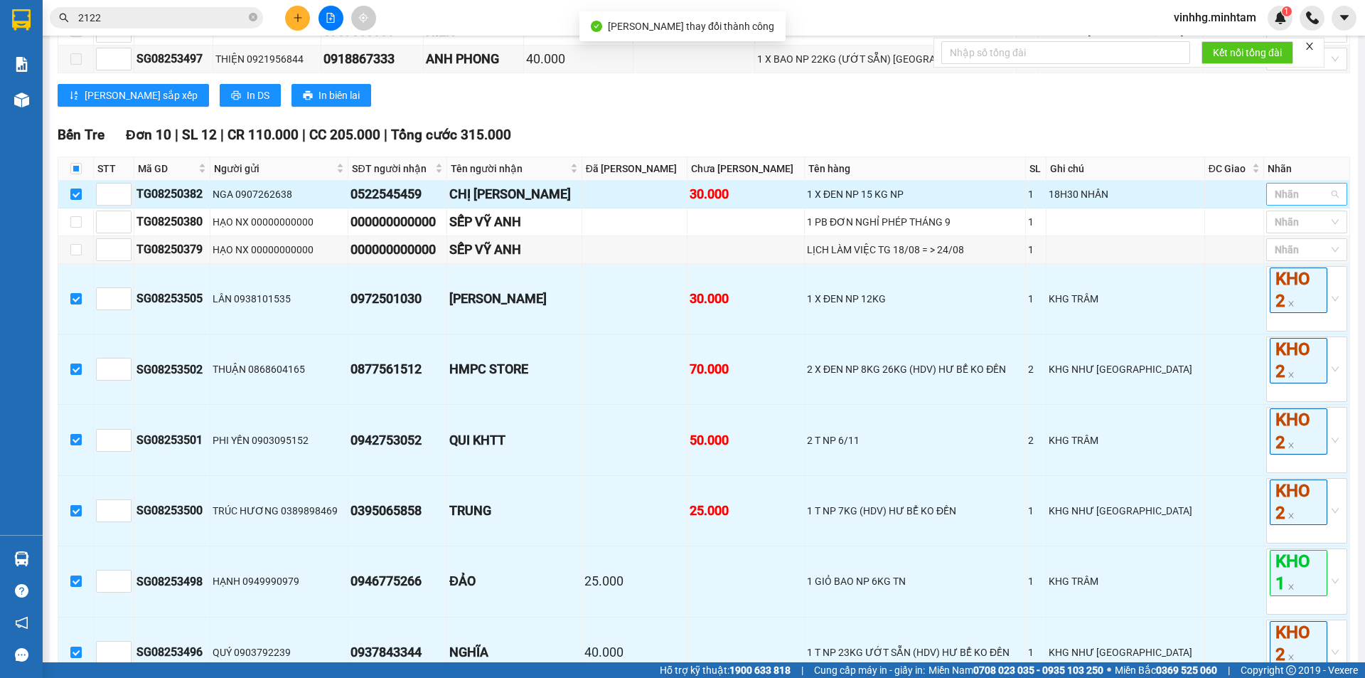
click at [1301, 203] on div at bounding box center [1300, 194] width 60 height 17
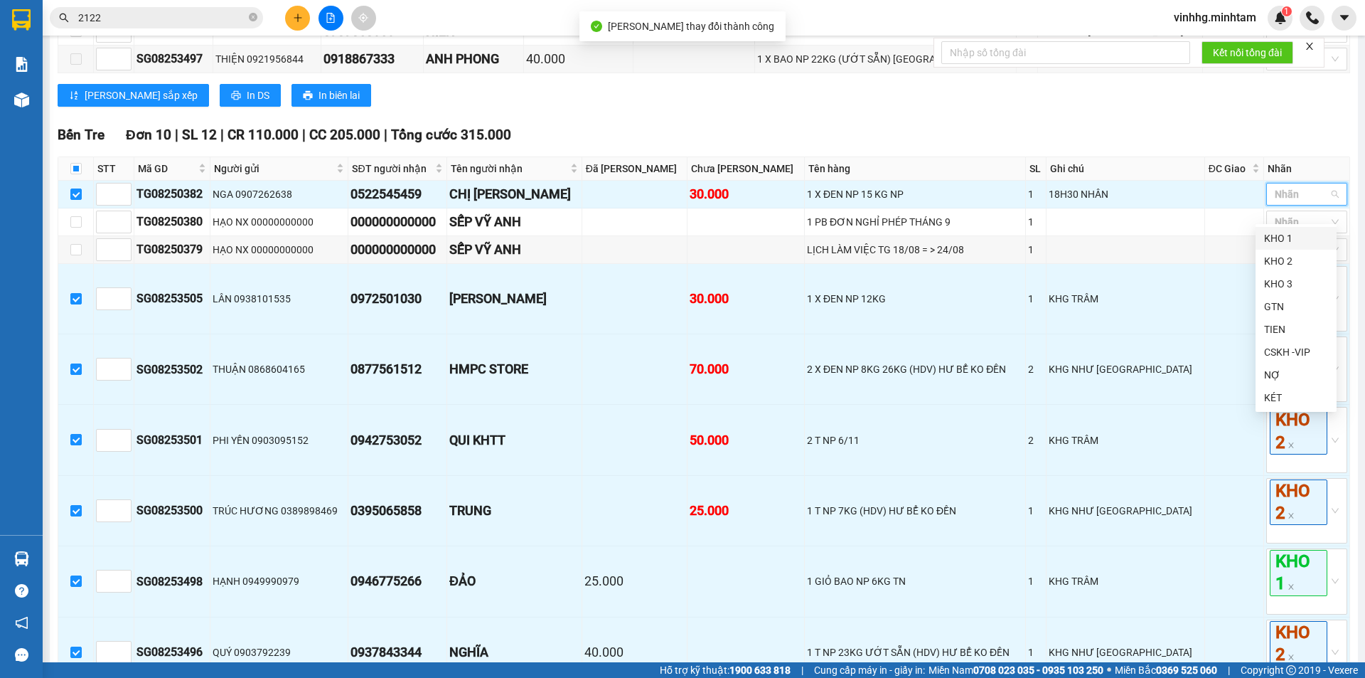
click at [1293, 240] on div "KHO 1" at bounding box center [1296, 238] width 64 height 16
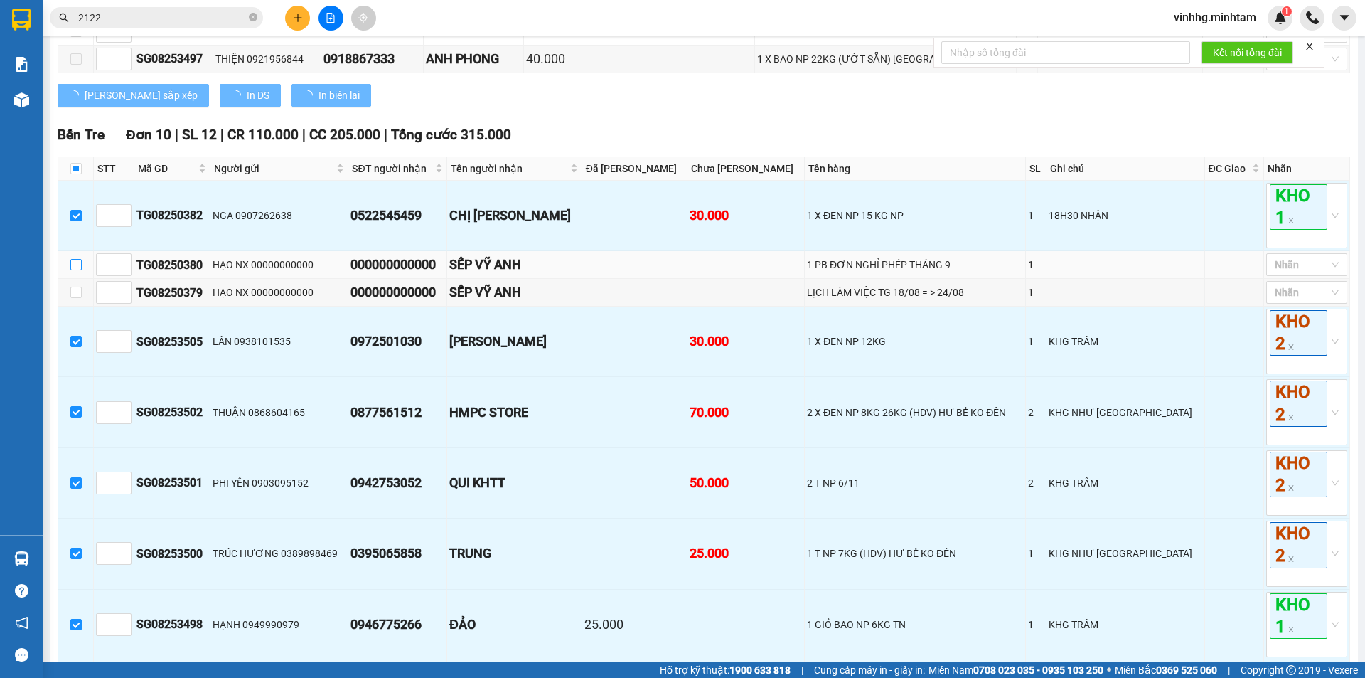
click at [75, 270] on input "checkbox" at bounding box center [75, 264] width 11 height 11
checkbox input "true"
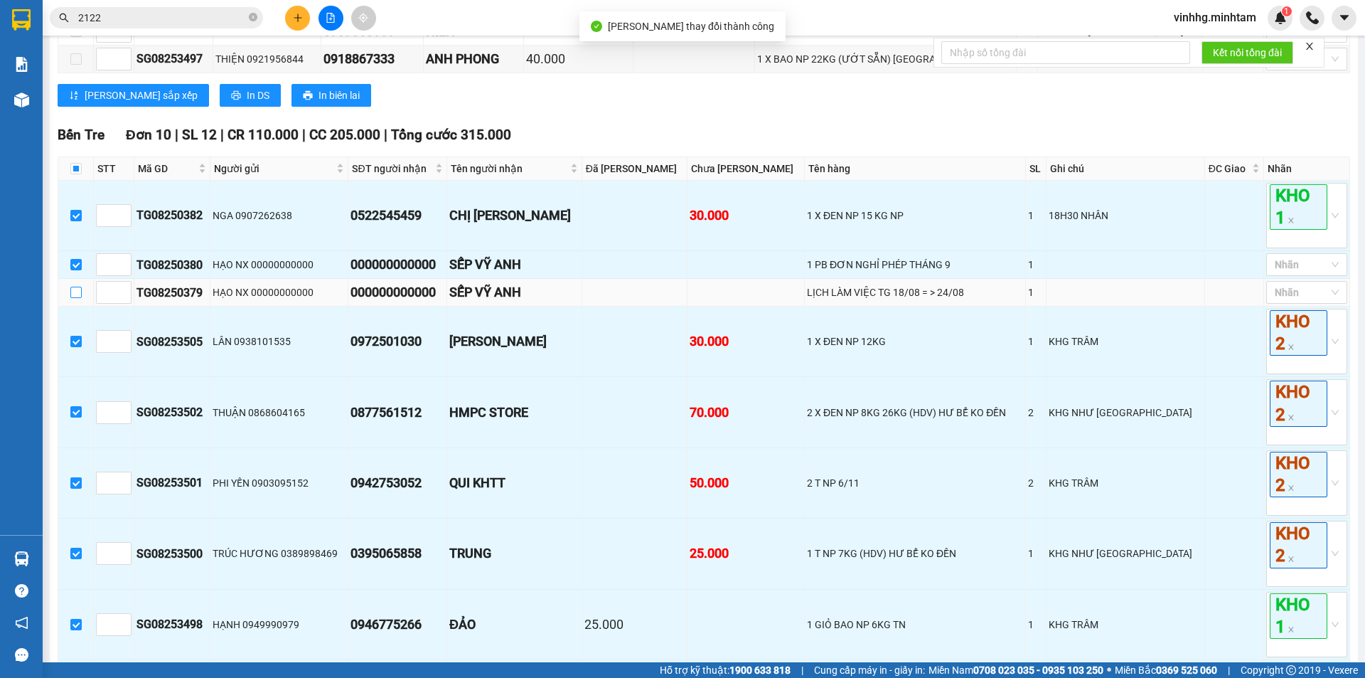
click at [76, 298] on input "checkbox" at bounding box center [75, 292] width 11 height 11
checkbox input "true"
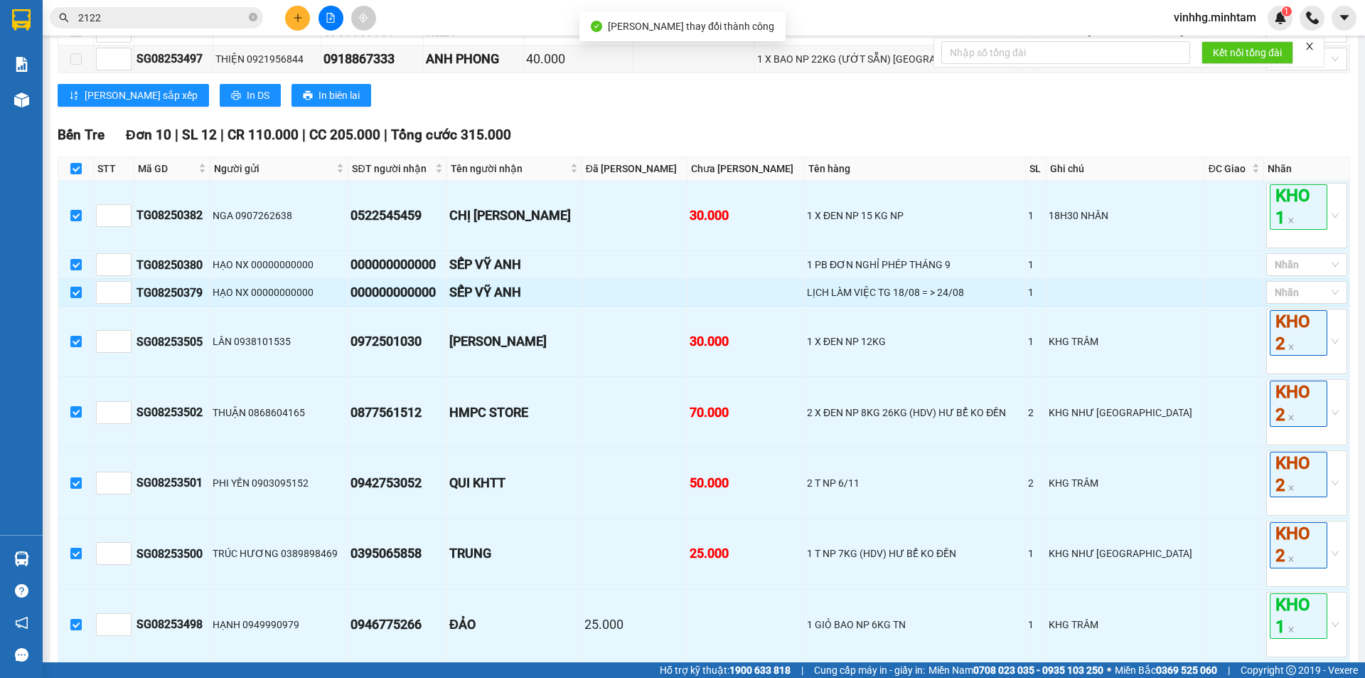
checkbox input "true"
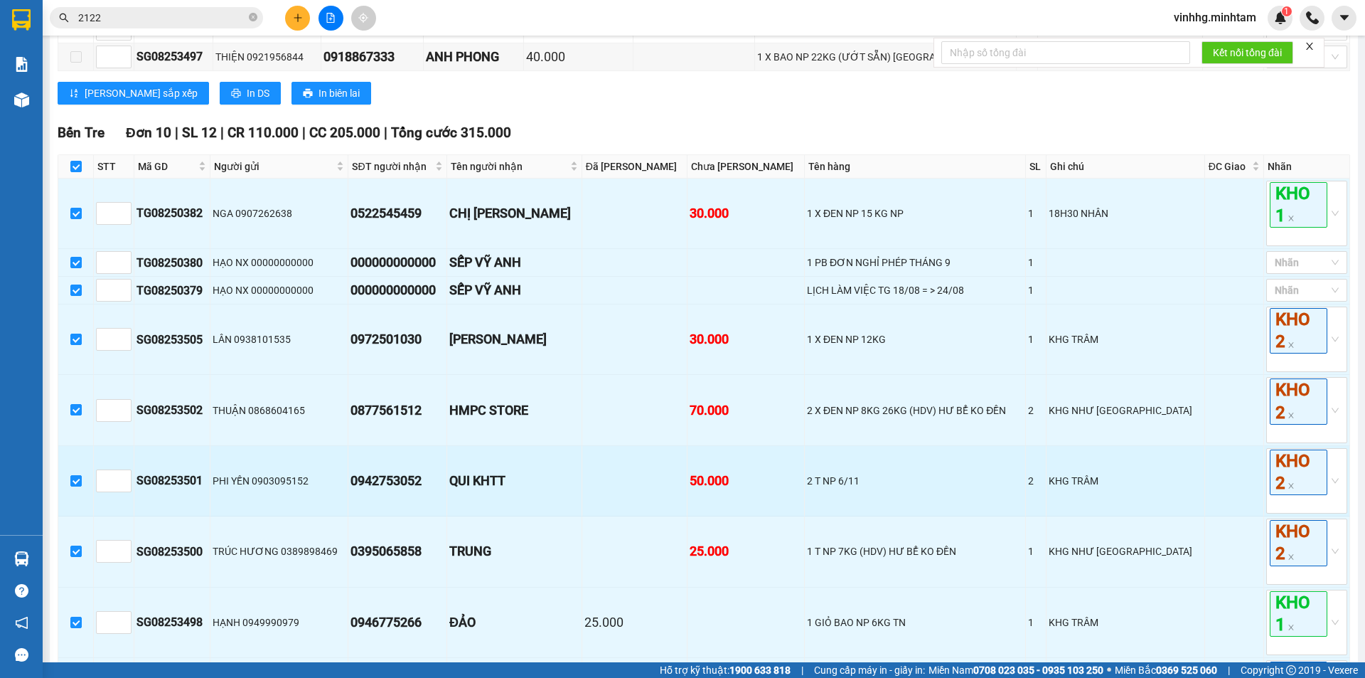
scroll to position [808, 0]
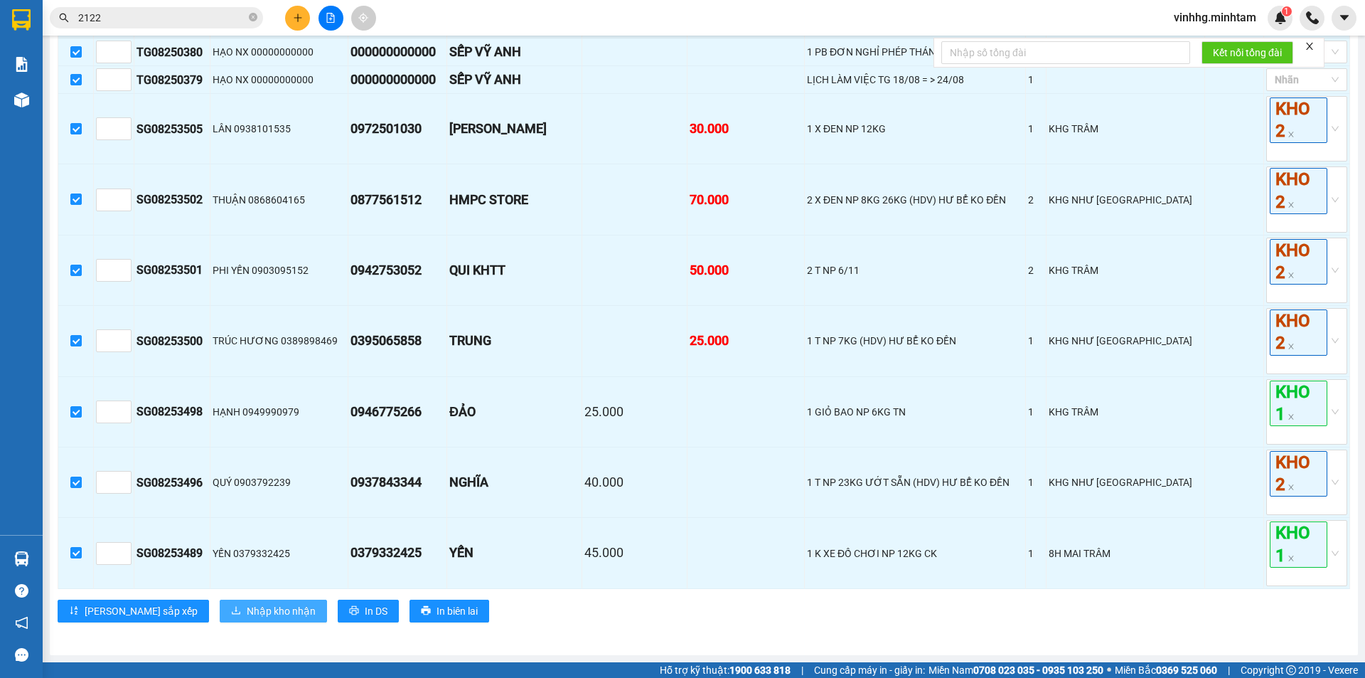
click at [247, 615] on span "Nhập kho nhận" at bounding box center [281, 611] width 69 height 16
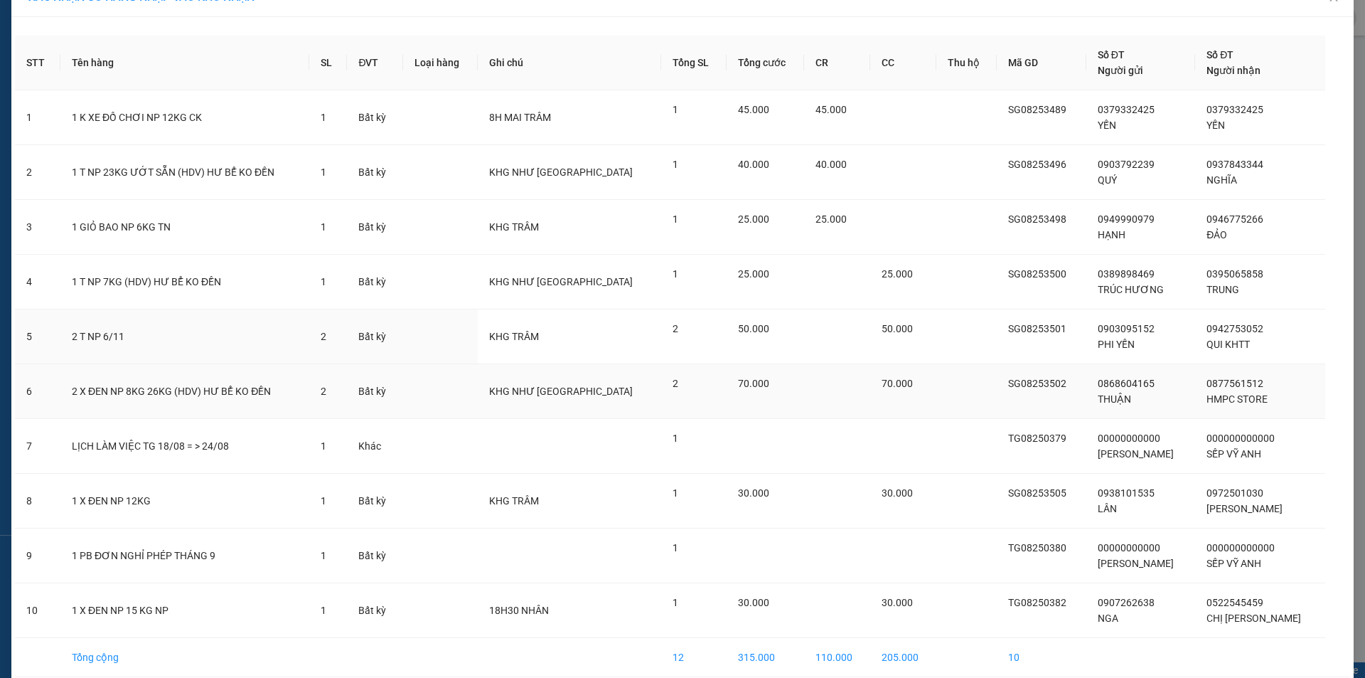
scroll to position [93, 0]
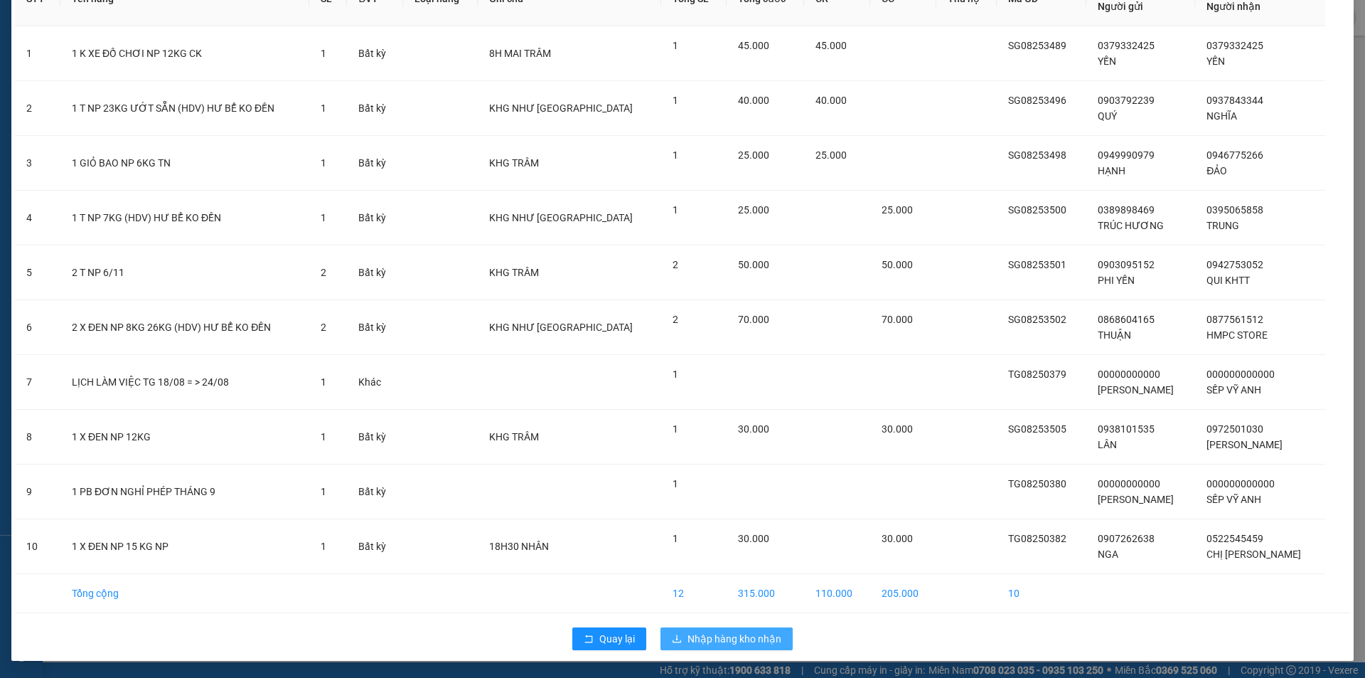
click at [759, 638] on span "Nhập hàng kho nhận" at bounding box center [734, 639] width 94 height 16
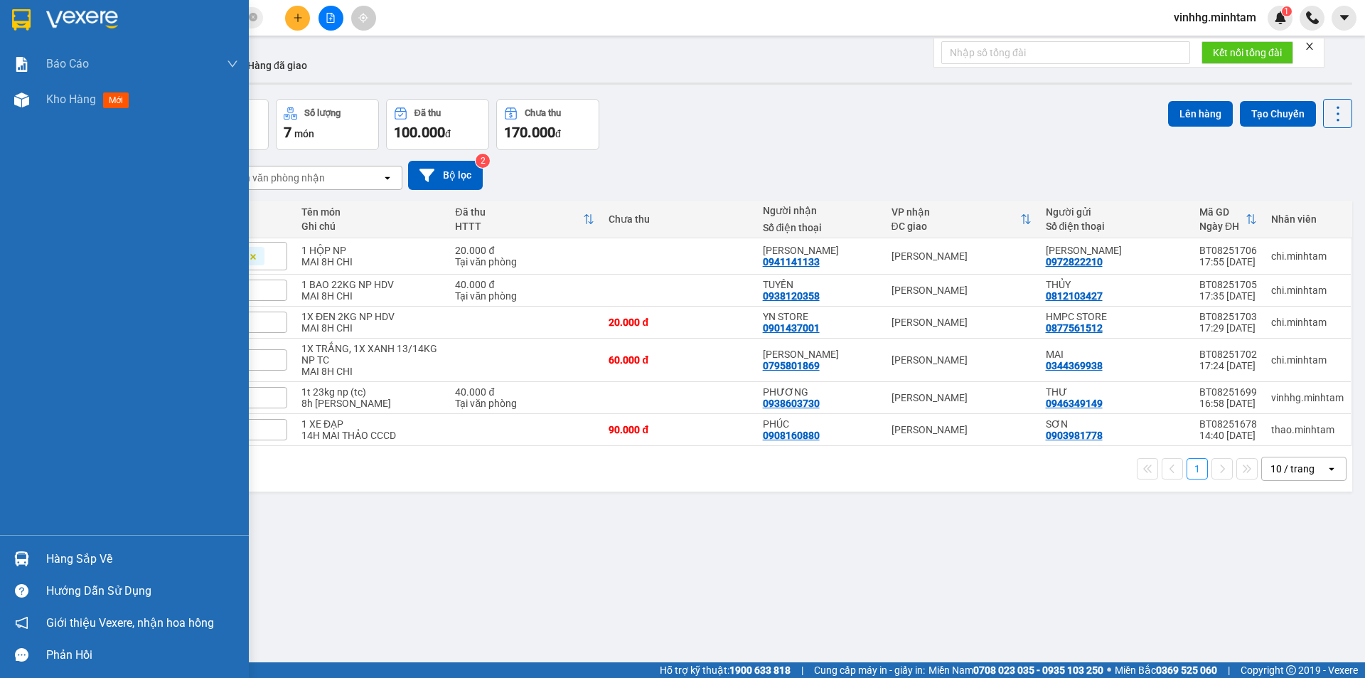
click at [115, 552] on div "Hàng sắp về" at bounding box center [142, 558] width 192 height 21
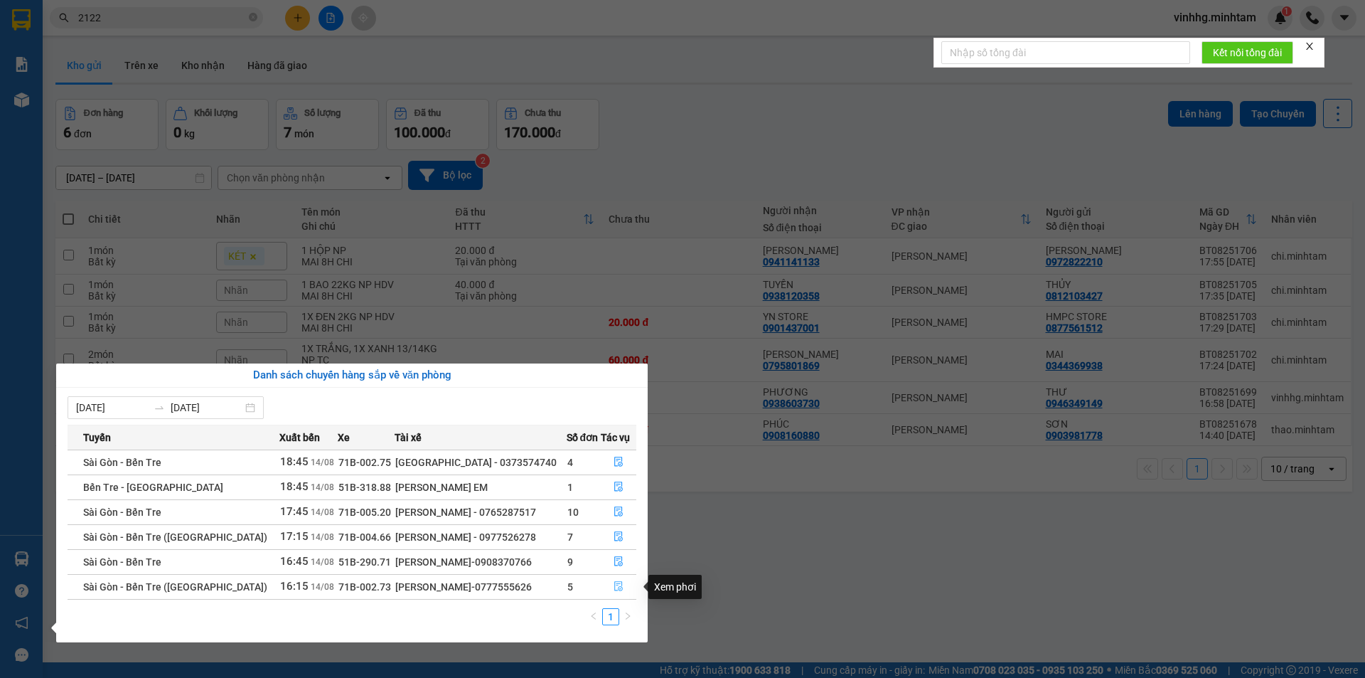
click at [616, 587] on icon "file-done" at bounding box center [619, 586] width 10 height 10
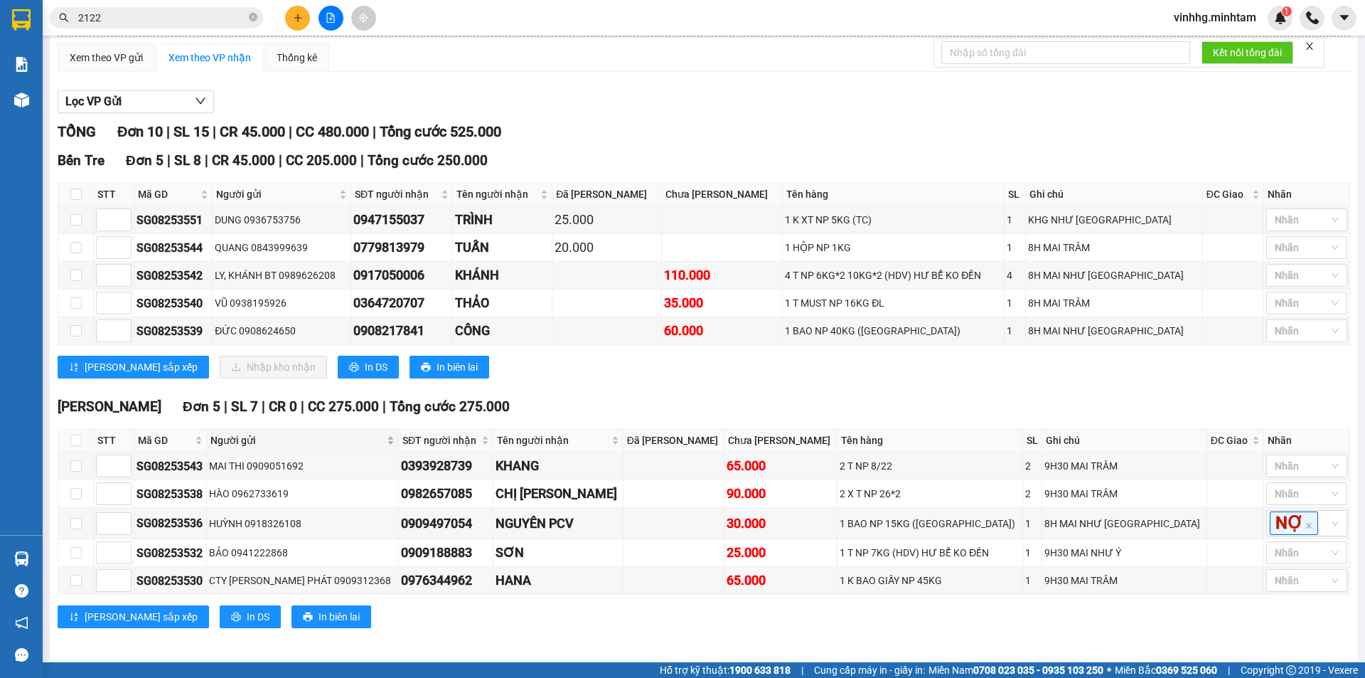
scroll to position [136, 0]
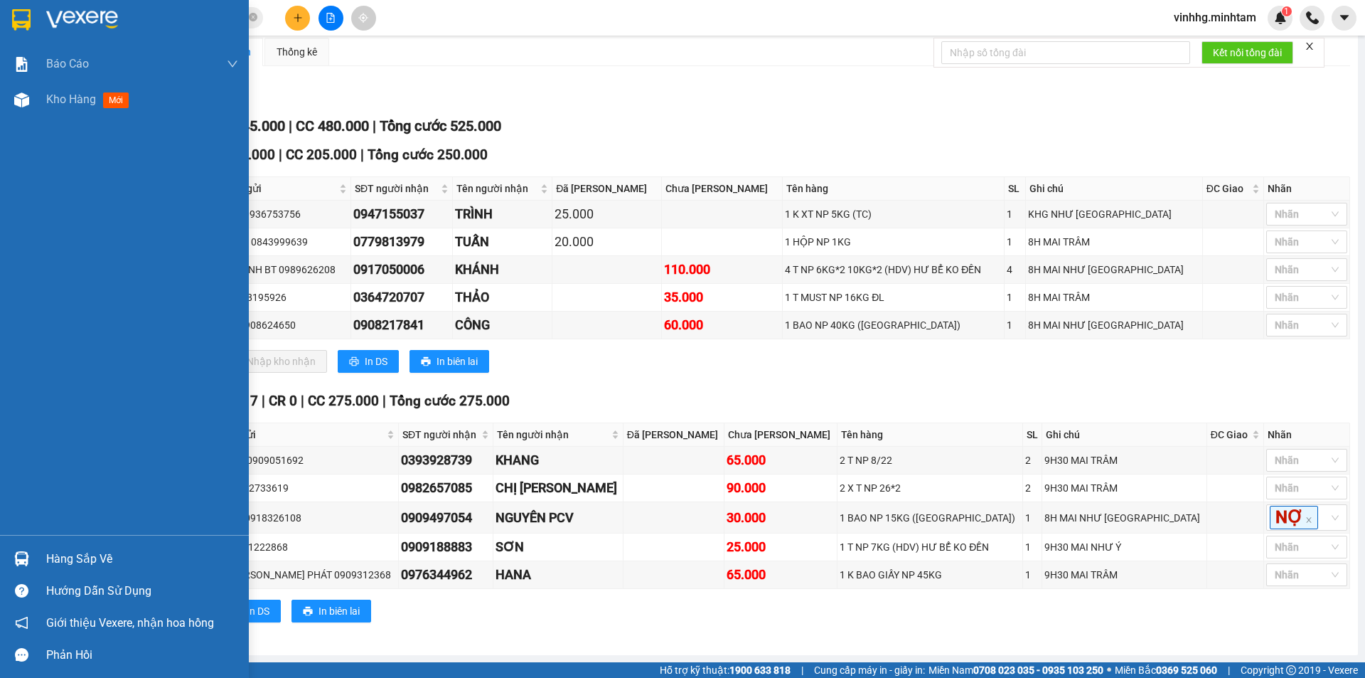
click at [26, 16] on img at bounding box center [21, 19] width 18 height 21
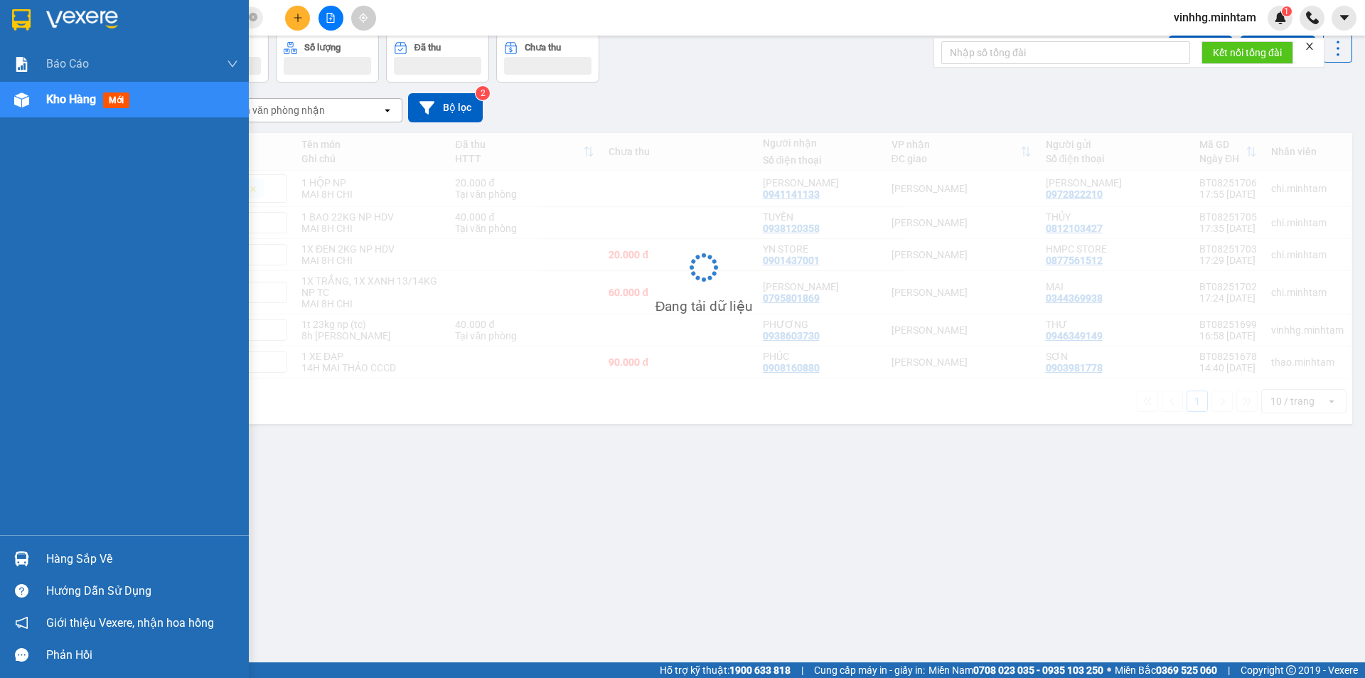
scroll to position [65, 0]
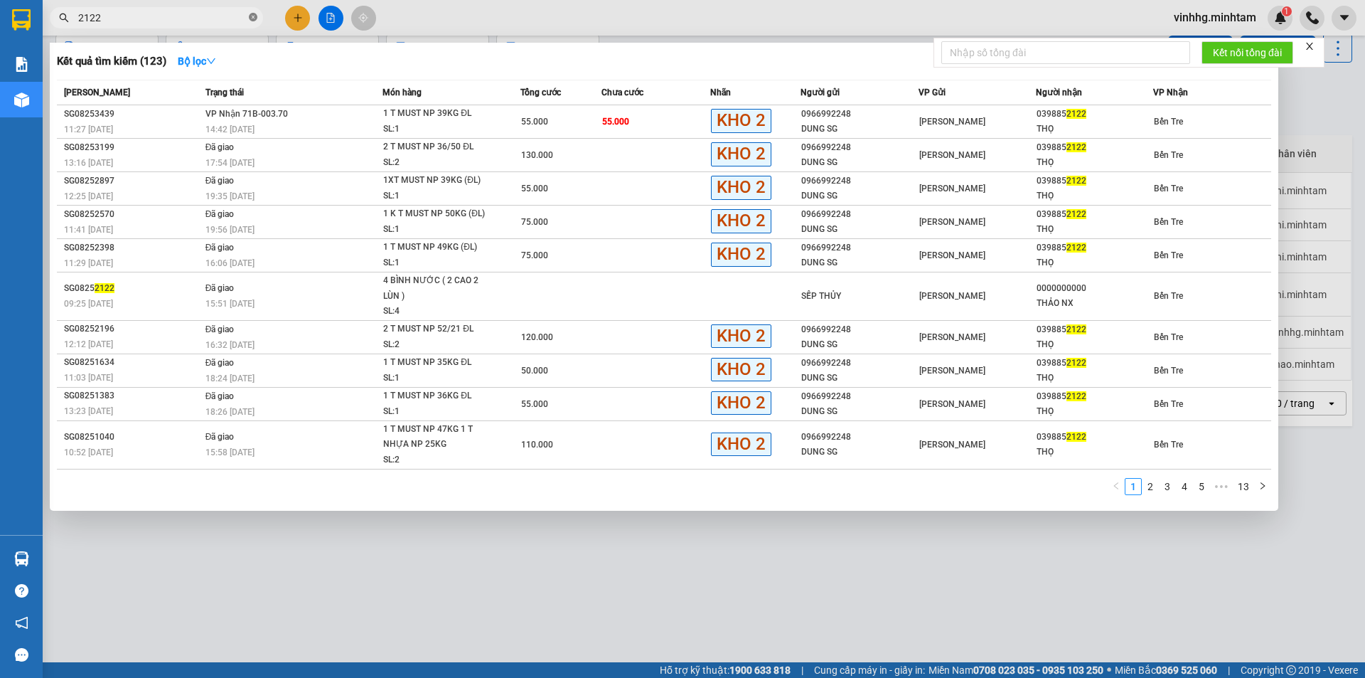
click at [254, 19] on icon "close-circle" at bounding box center [253, 17] width 9 height 9
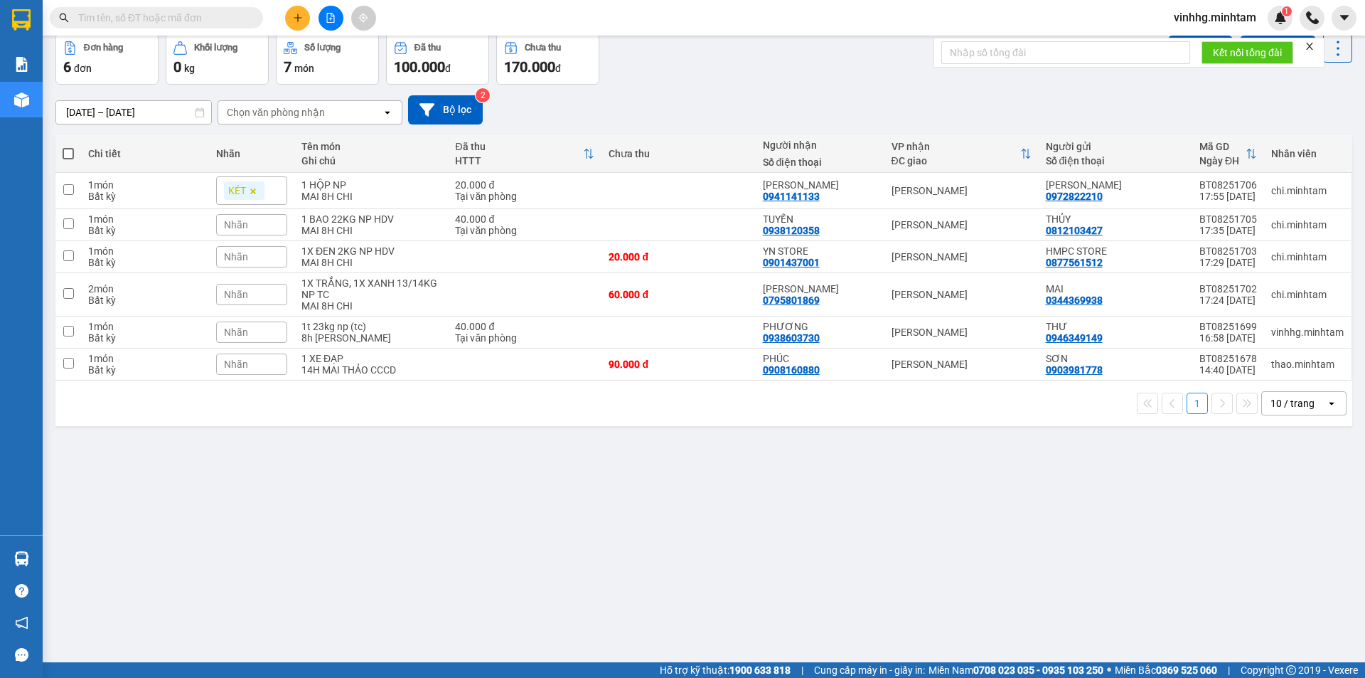
click at [206, 18] on input "text" at bounding box center [162, 18] width 168 height 16
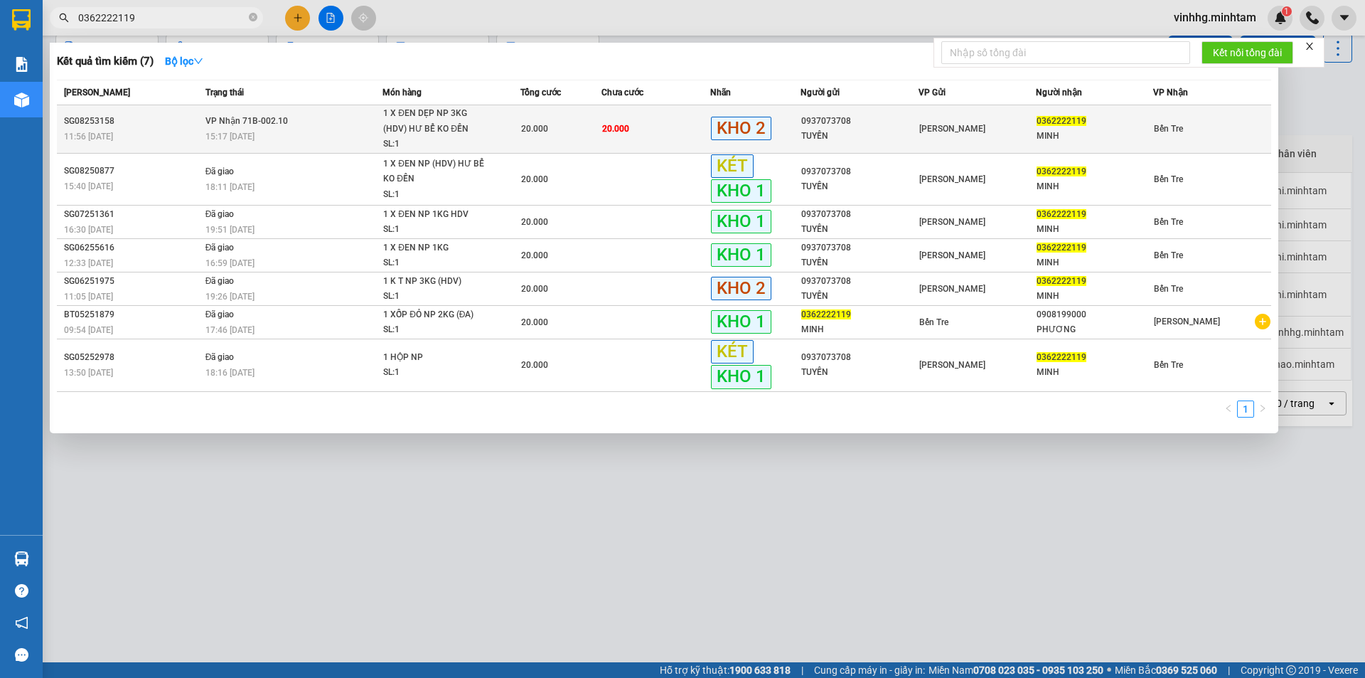
type input "0362222119"
click at [848, 134] on div "TUYẾN" at bounding box center [859, 136] width 116 height 15
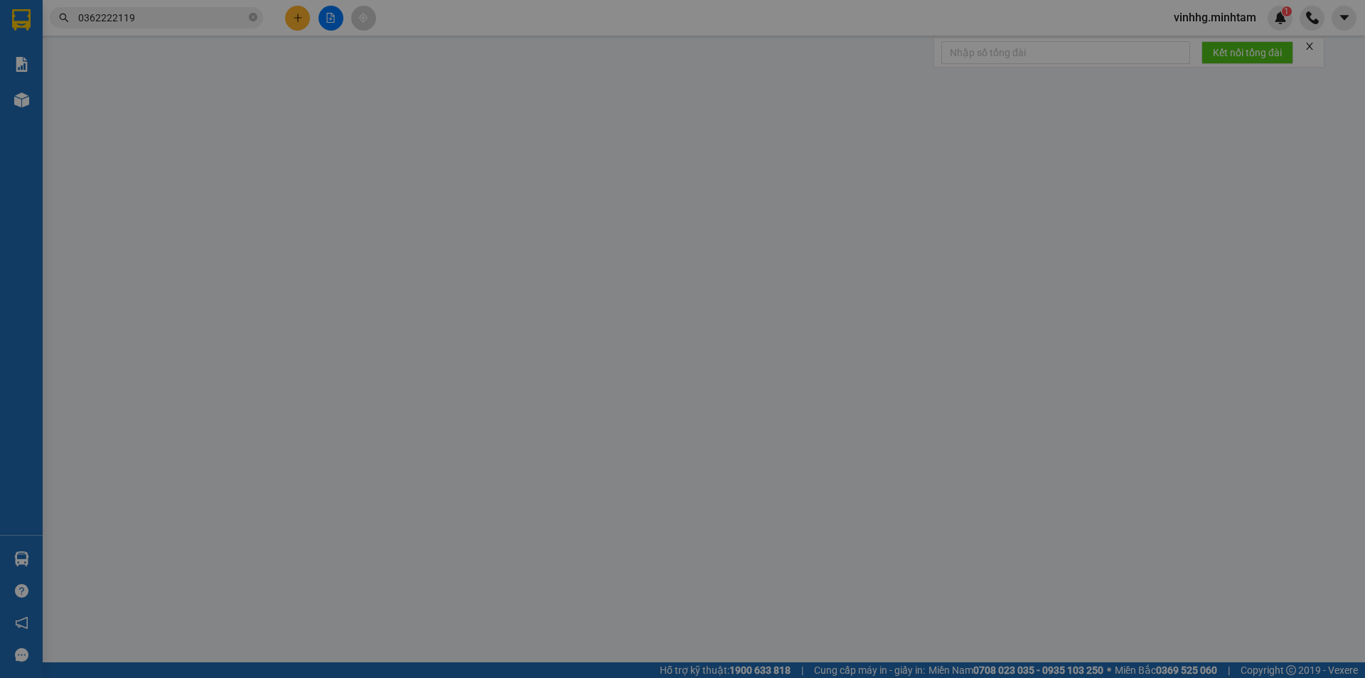
type input "0937073708"
type input "TUYẾN"
type input "0362222119"
type input "MINH"
type input "ĐG"
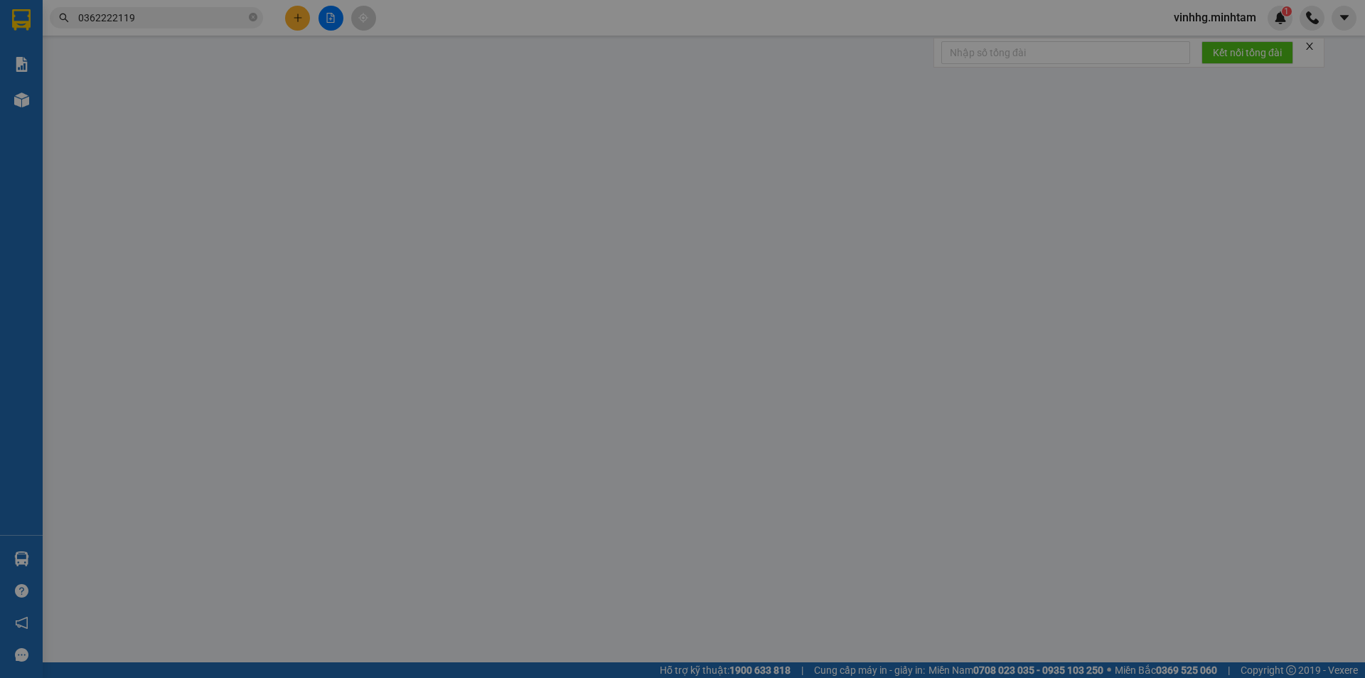
type input "20.000"
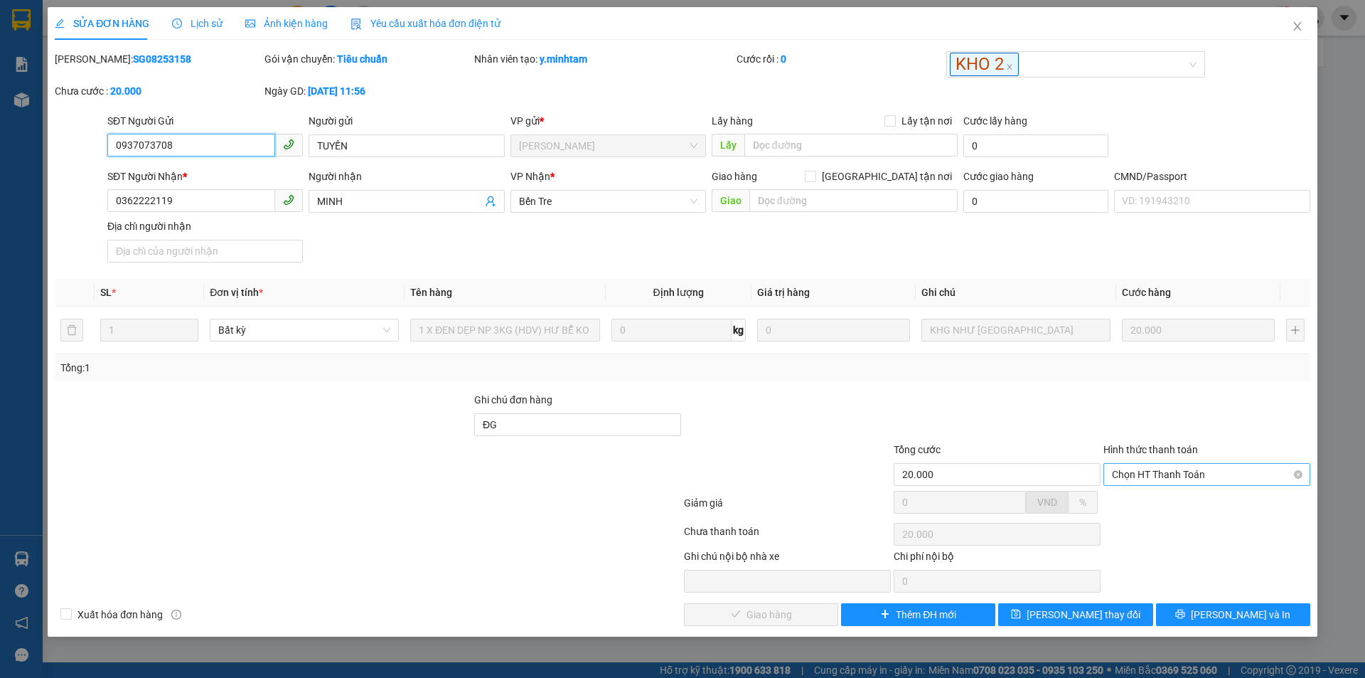
click at [1167, 476] on span "Chọn HT Thanh Toán" at bounding box center [1207, 474] width 190 height 21
click at [1165, 501] on div "Tại văn phòng" at bounding box center [1207, 503] width 190 height 16
type input "0"
click at [801, 620] on span "[PERSON_NAME] và Giao hàng" at bounding box center [779, 614] width 136 height 16
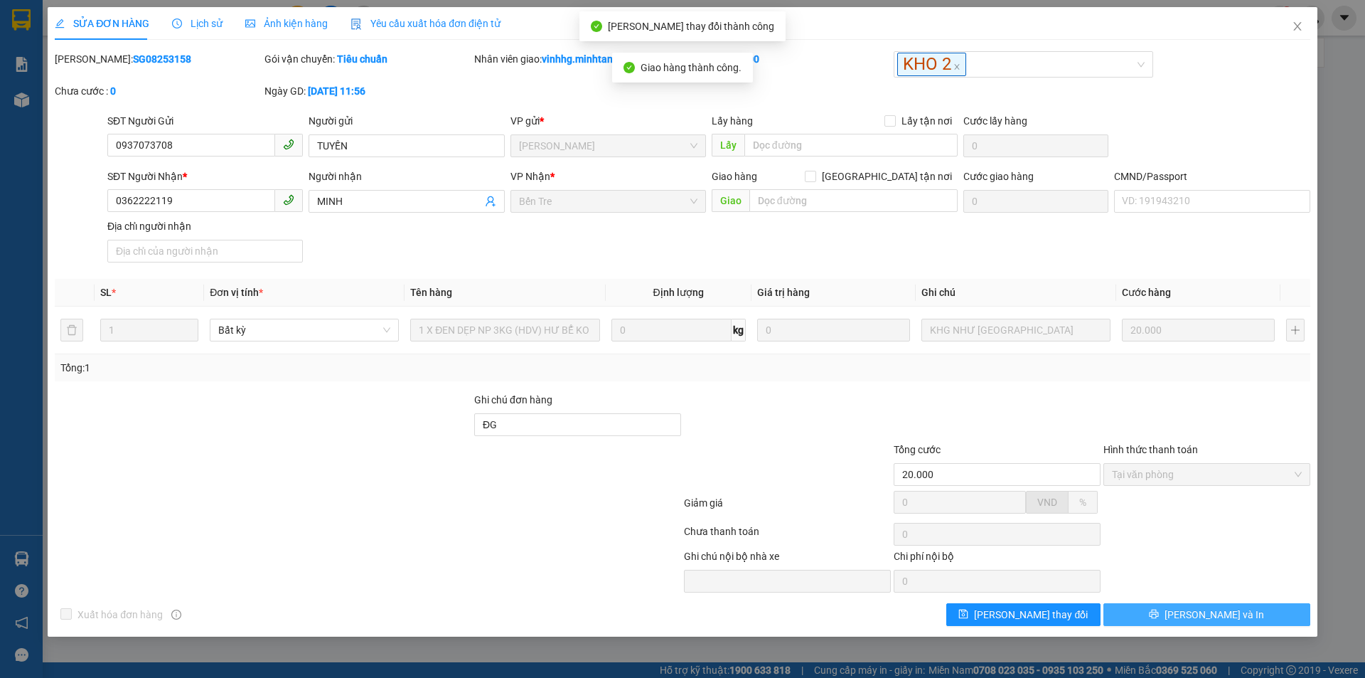
click at [1233, 616] on span "[PERSON_NAME] và In" at bounding box center [1215, 614] width 100 height 16
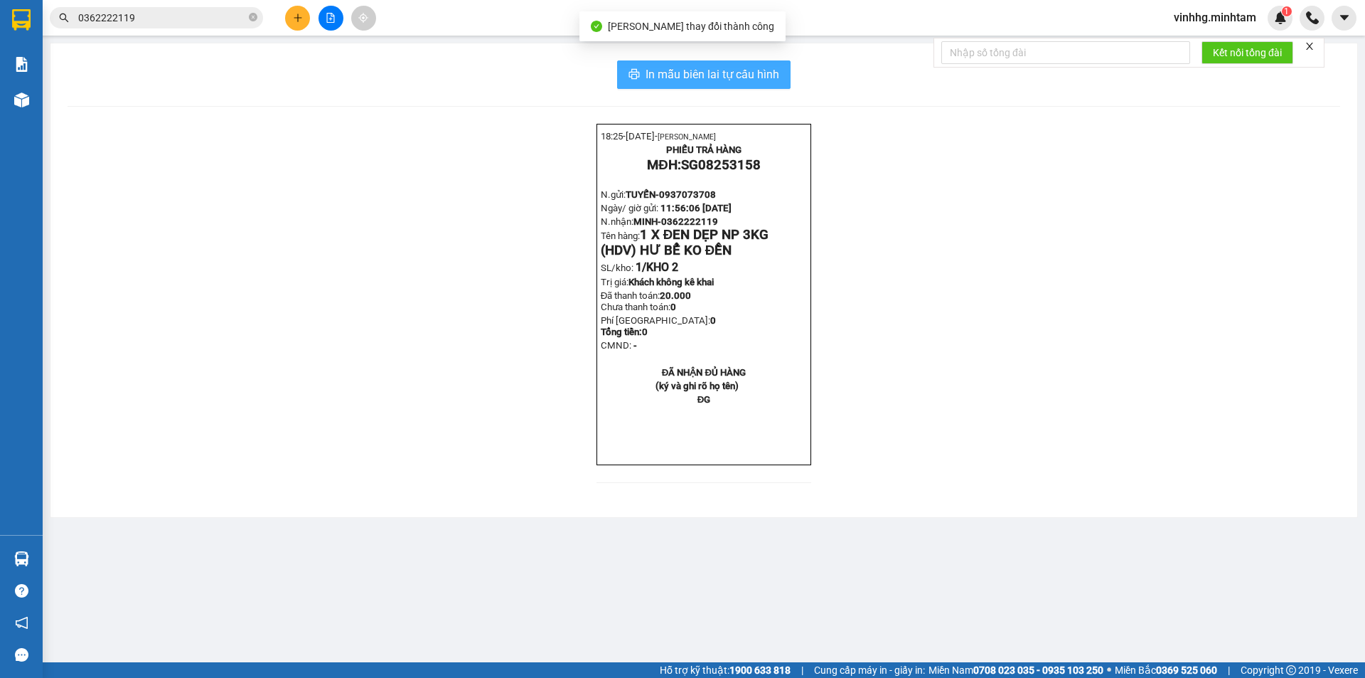
click at [776, 73] on span "In mẫu biên lai tự cấu hình" at bounding box center [713, 74] width 134 height 18
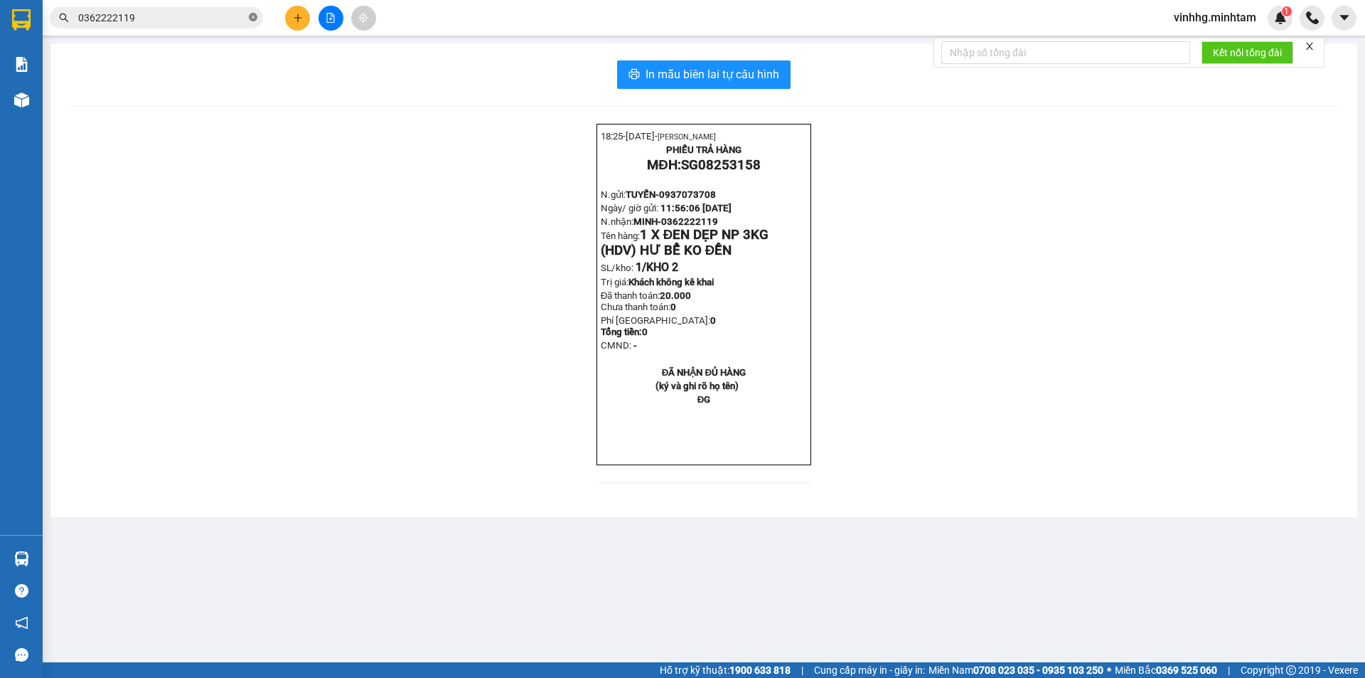
click at [255, 18] on icon "close-circle" at bounding box center [253, 17] width 9 height 9
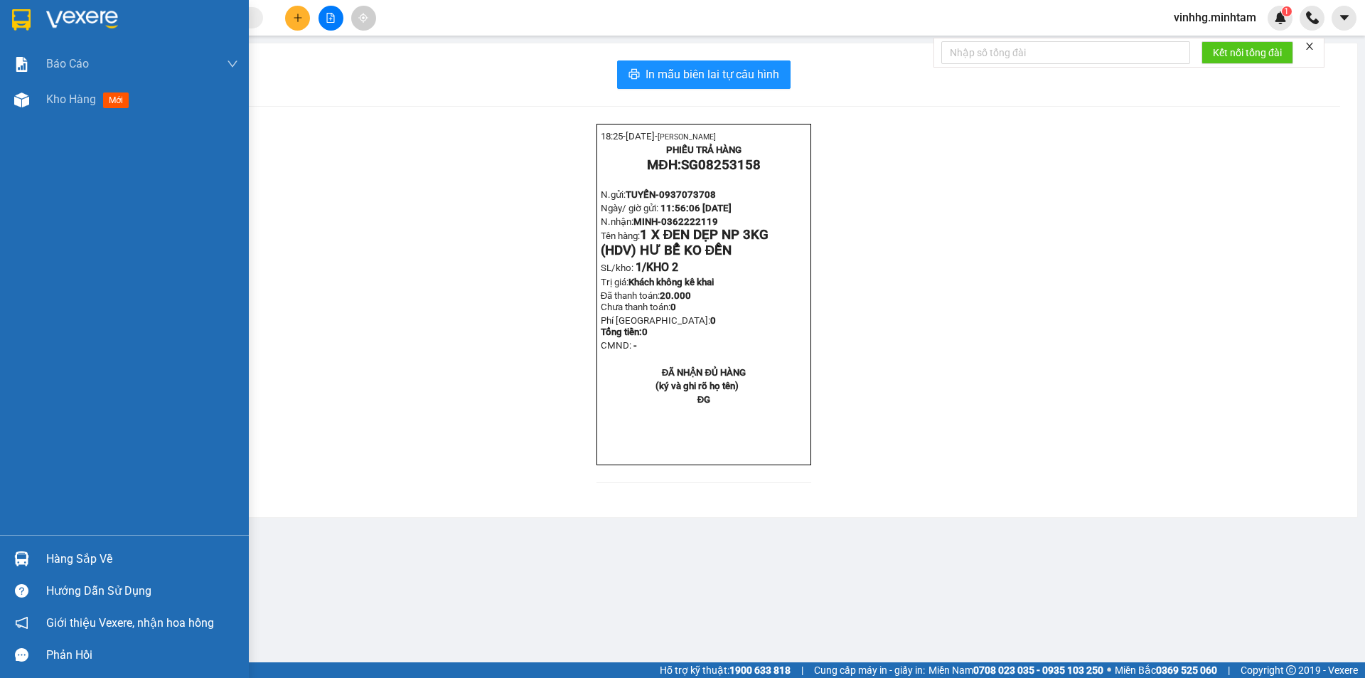
click at [19, 18] on img at bounding box center [21, 19] width 18 height 21
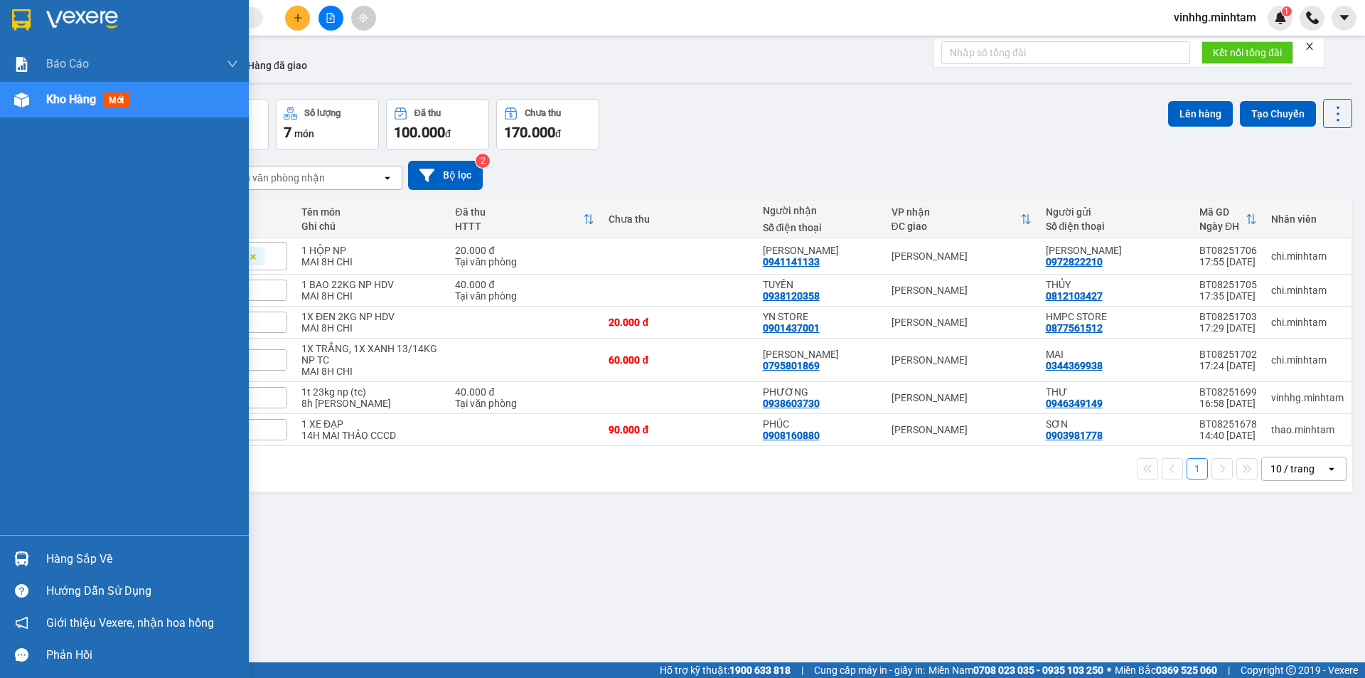
click at [182, 11] on div at bounding box center [142, 19] width 192 height 21
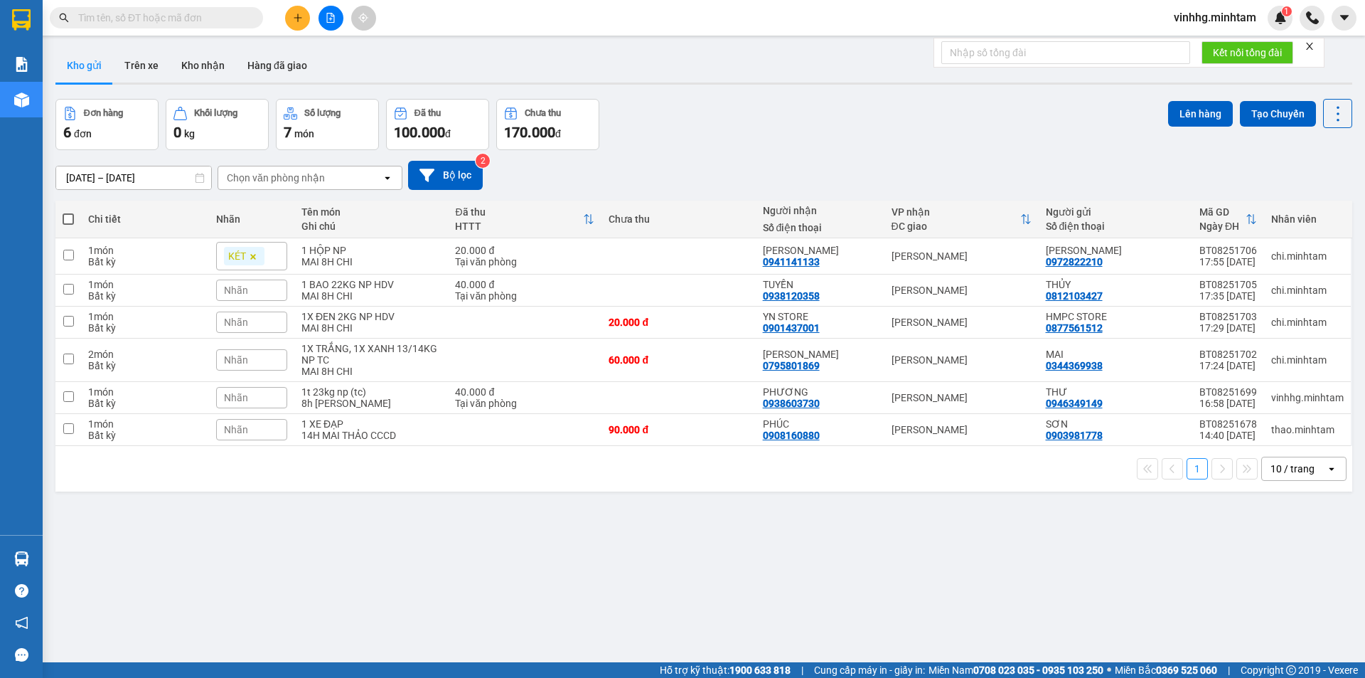
click at [230, 11] on input "text" at bounding box center [162, 18] width 168 height 16
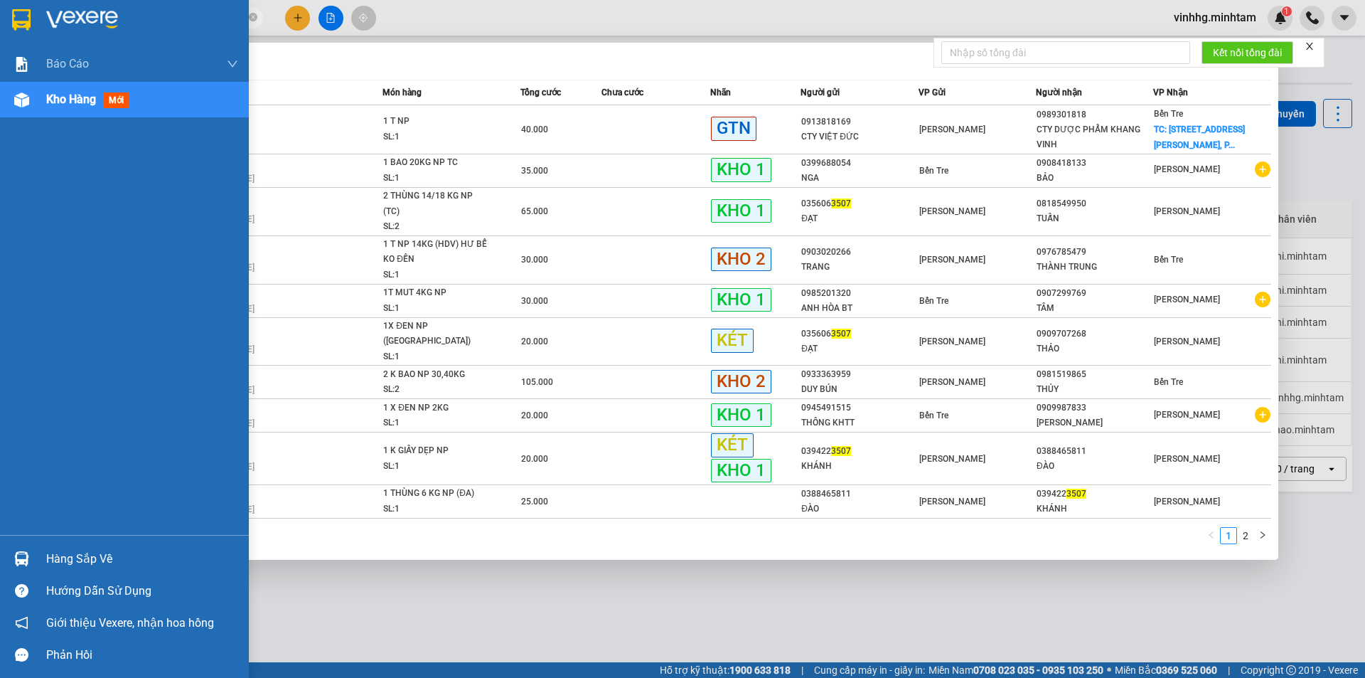
type input "3507"
click at [13, 13] on img at bounding box center [21, 19] width 18 height 21
click at [25, 23] on img at bounding box center [21, 19] width 18 height 21
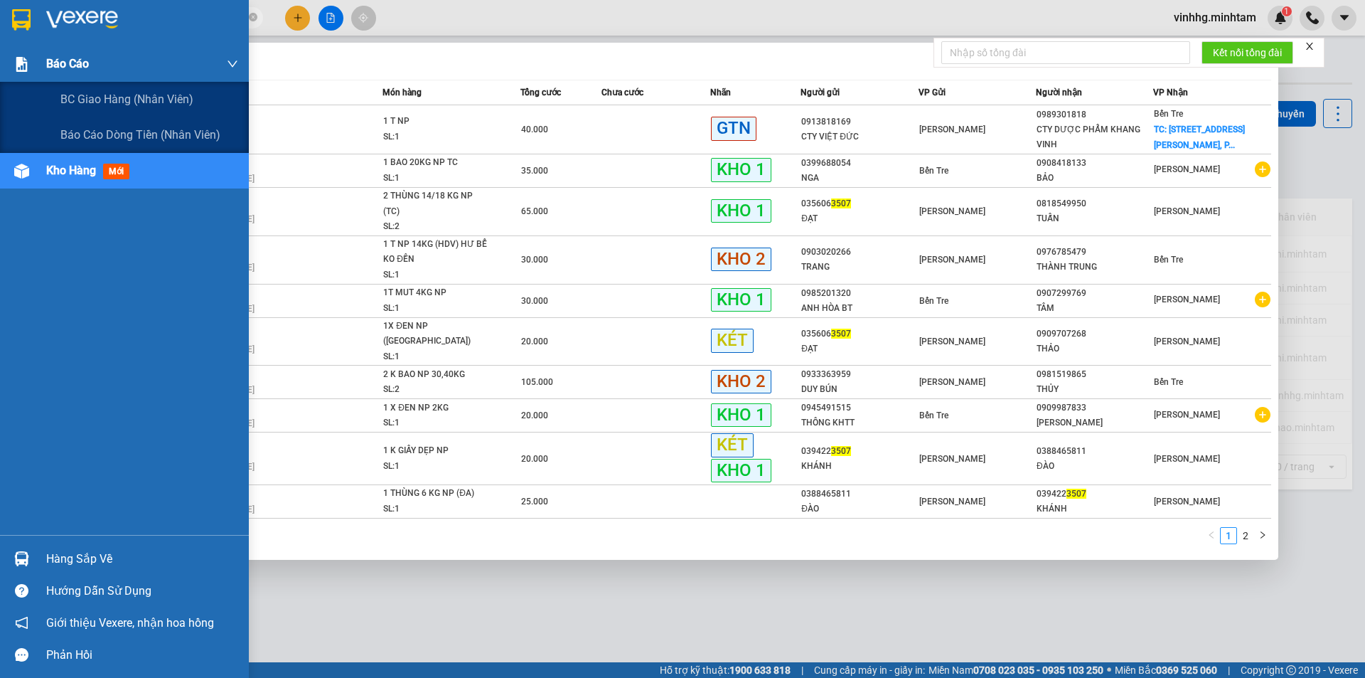
click at [85, 60] on span "Báo cáo" at bounding box center [67, 64] width 43 height 18
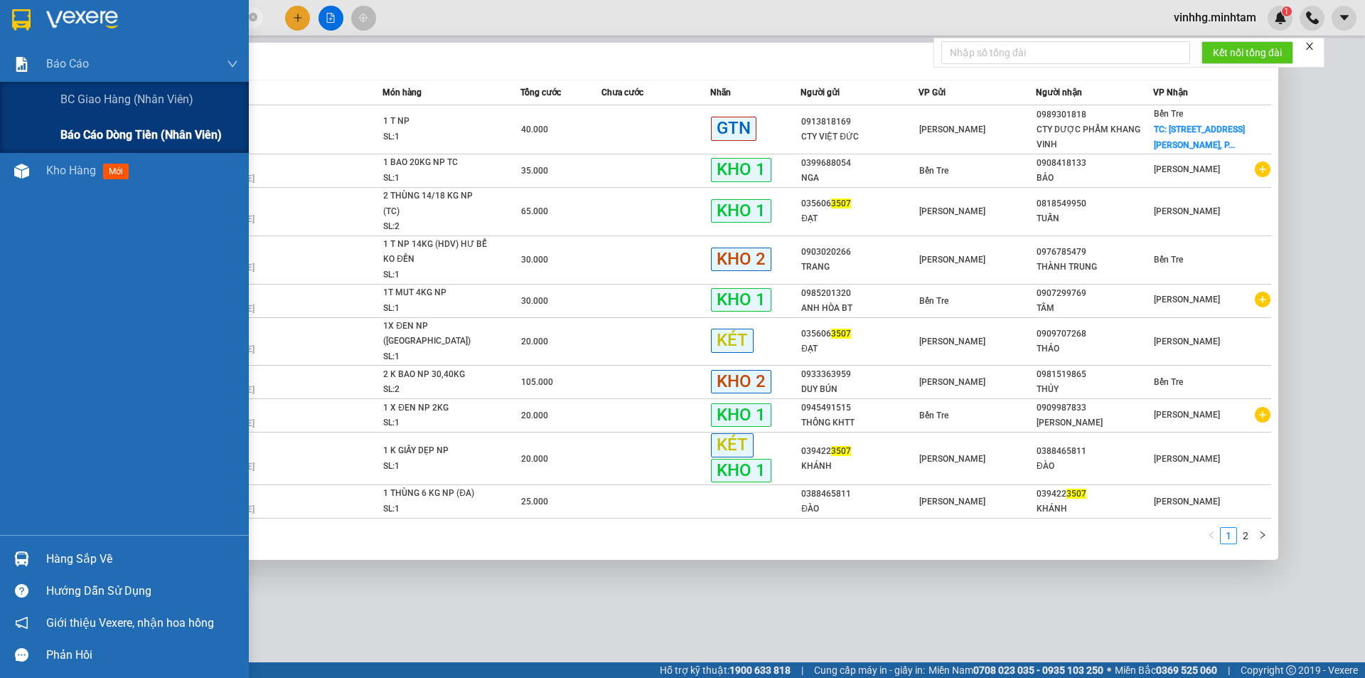
click at [129, 132] on span "Báo cáo dòng tiền (nhân viên)" at bounding box center [140, 135] width 161 height 18
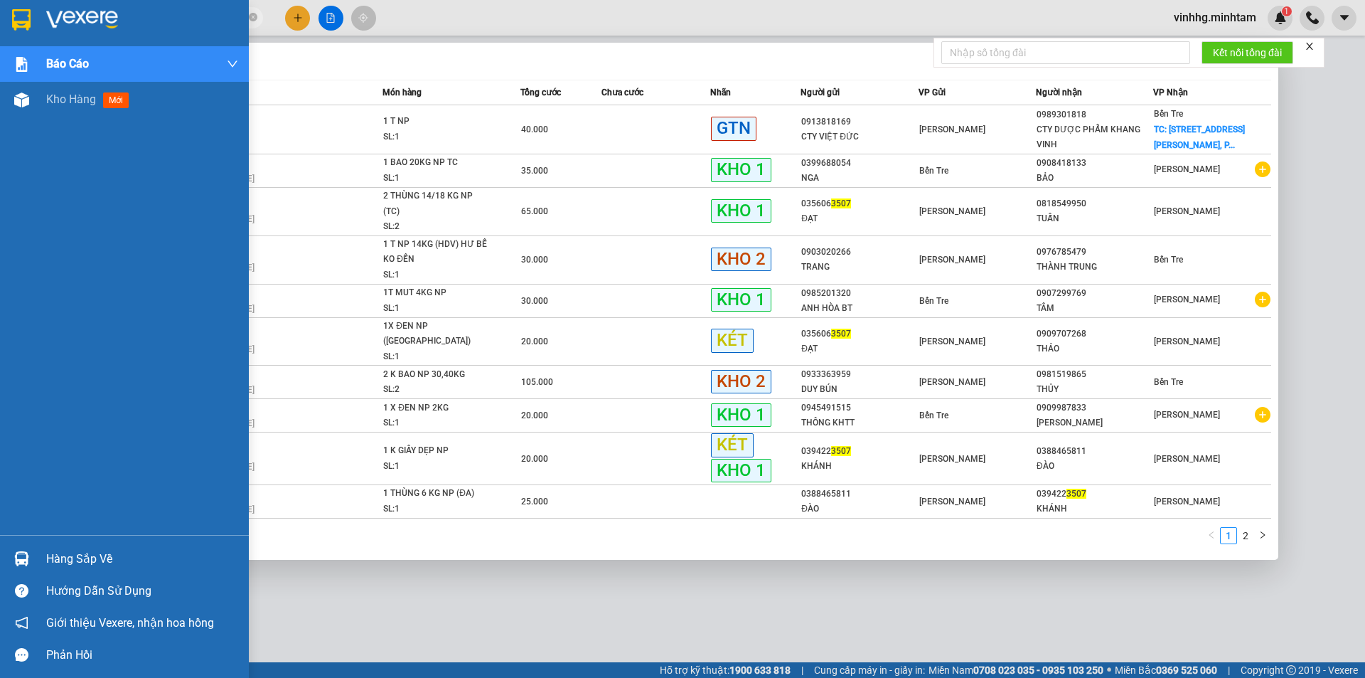
click at [12, 12] on img at bounding box center [21, 19] width 18 height 21
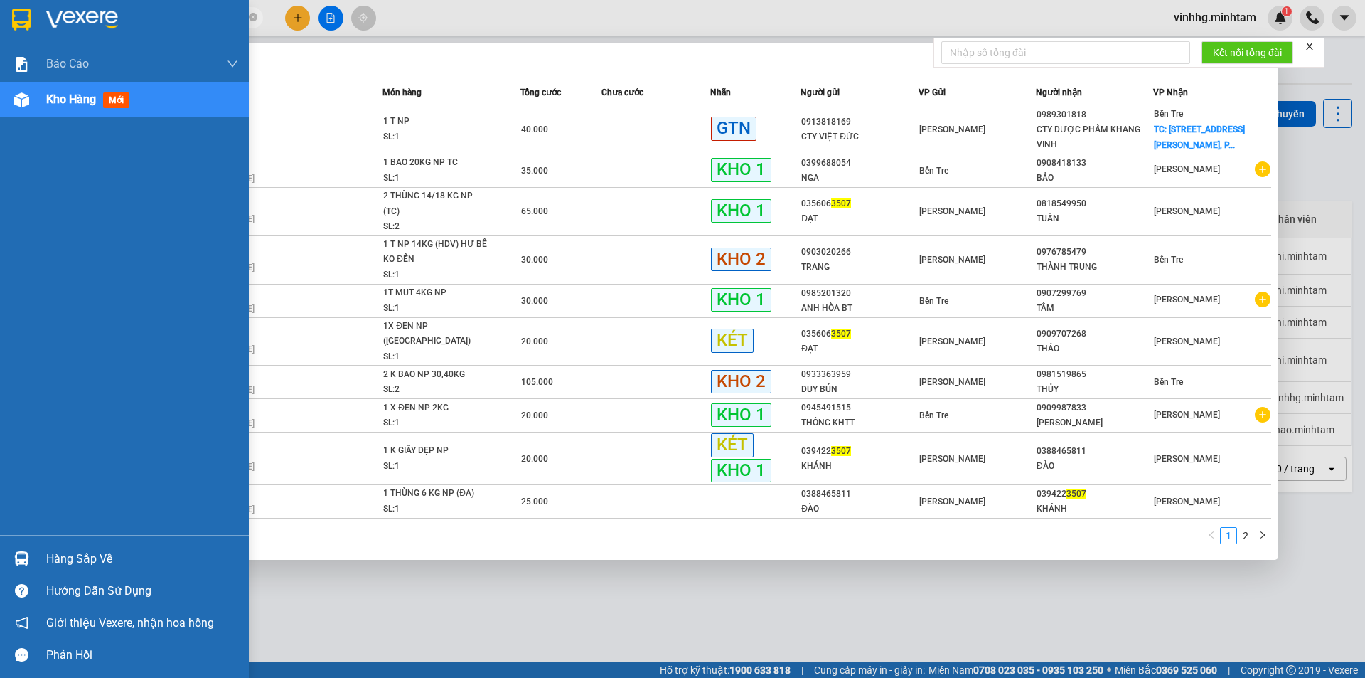
click at [16, 11] on img at bounding box center [21, 19] width 18 height 21
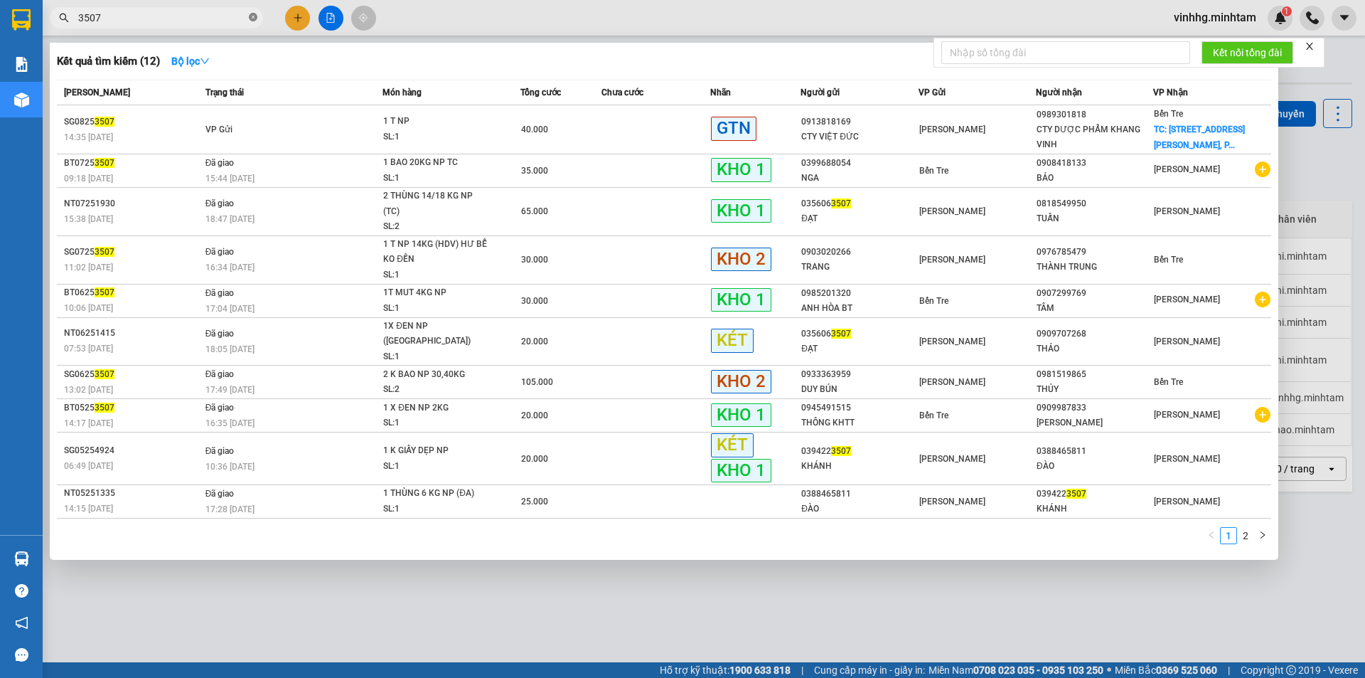
click at [254, 17] on icon "close-circle" at bounding box center [253, 17] width 9 height 9
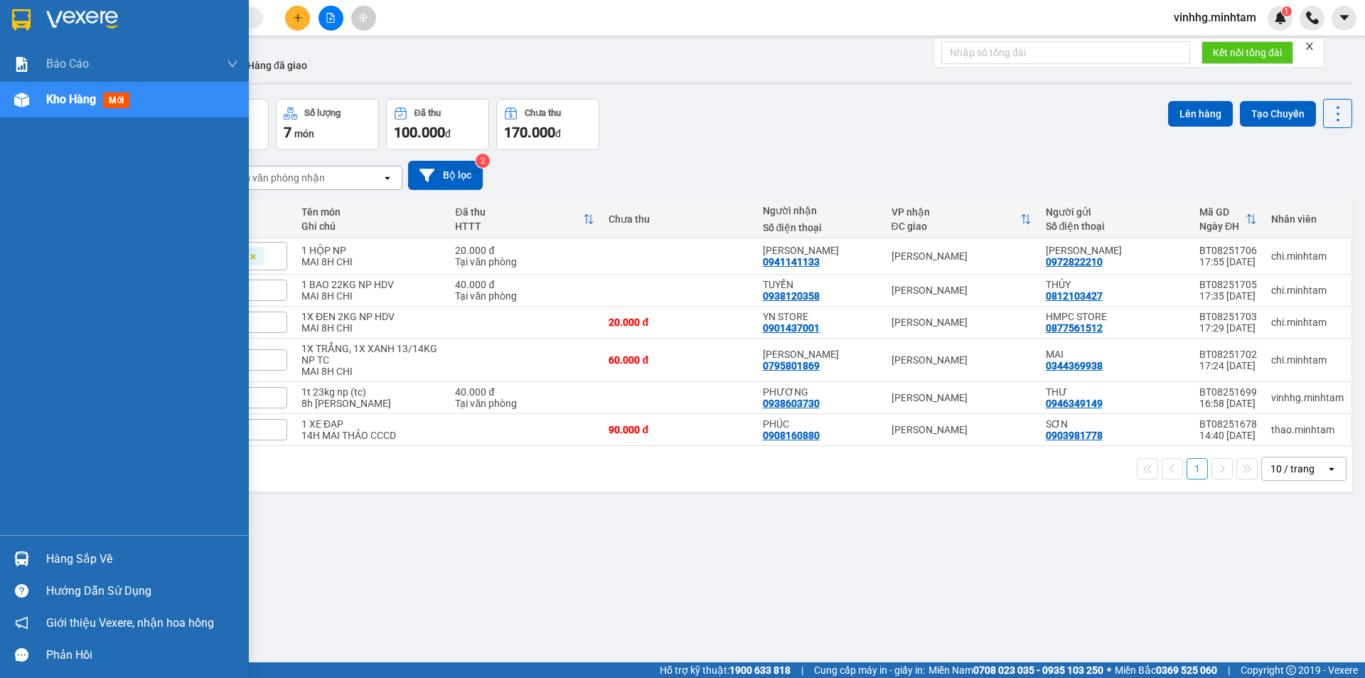
click at [25, 25] on img at bounding box center [21, 19] width 18 height 21
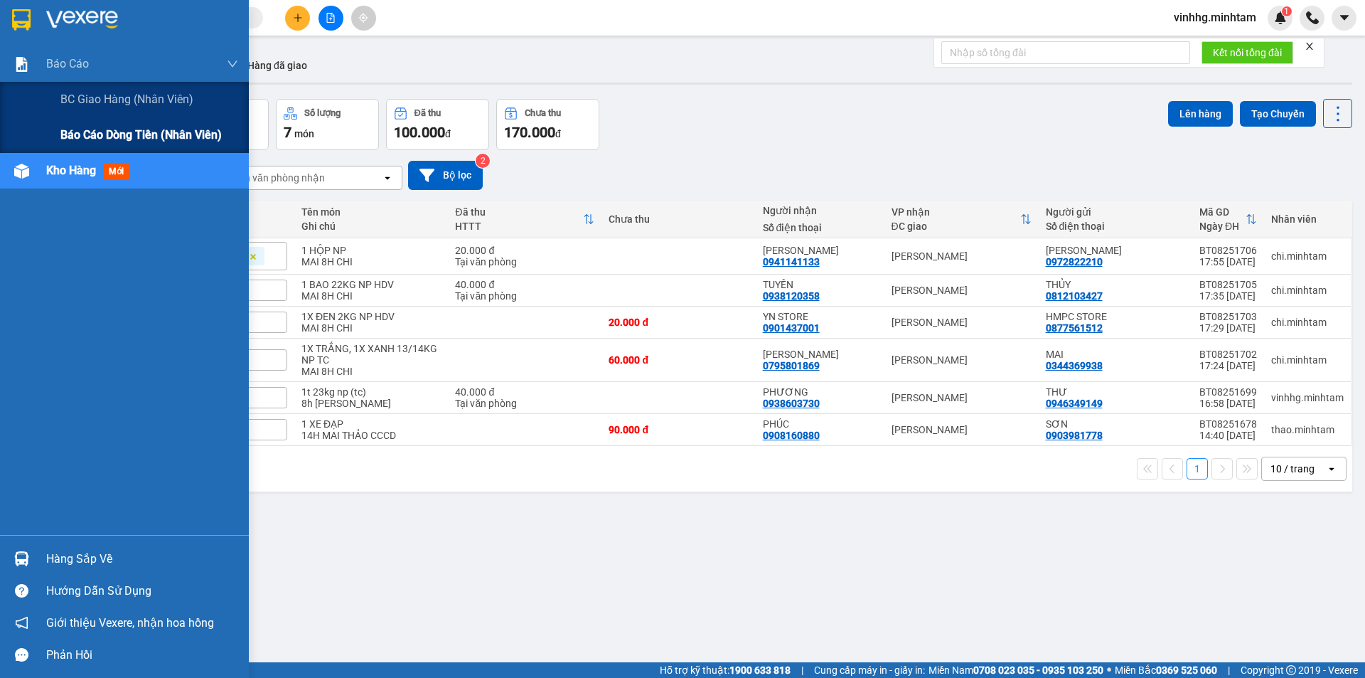
click at [104, 129] on span "Báo cáo dòng tiền (nhân viên)" at bounding box center [140, 135] width 161 height 18
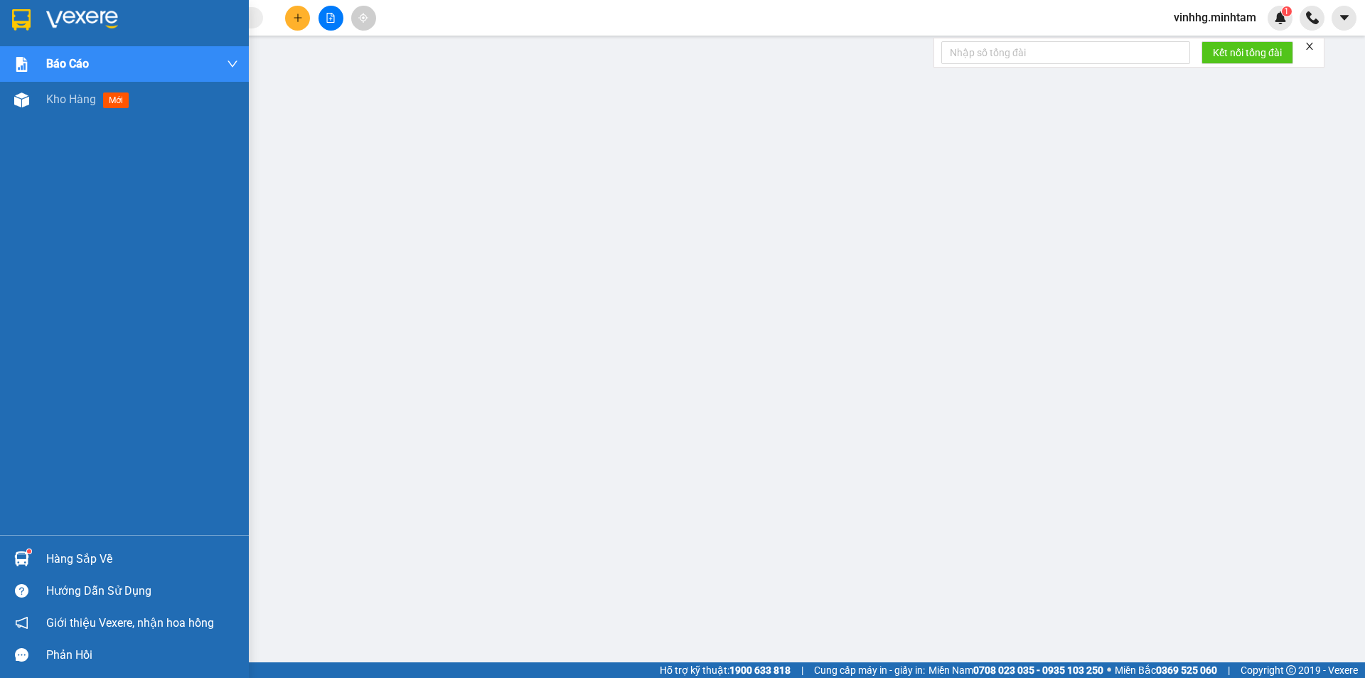
click at [17, 15] on img at bounding box center [21, 19] width 18 height 21
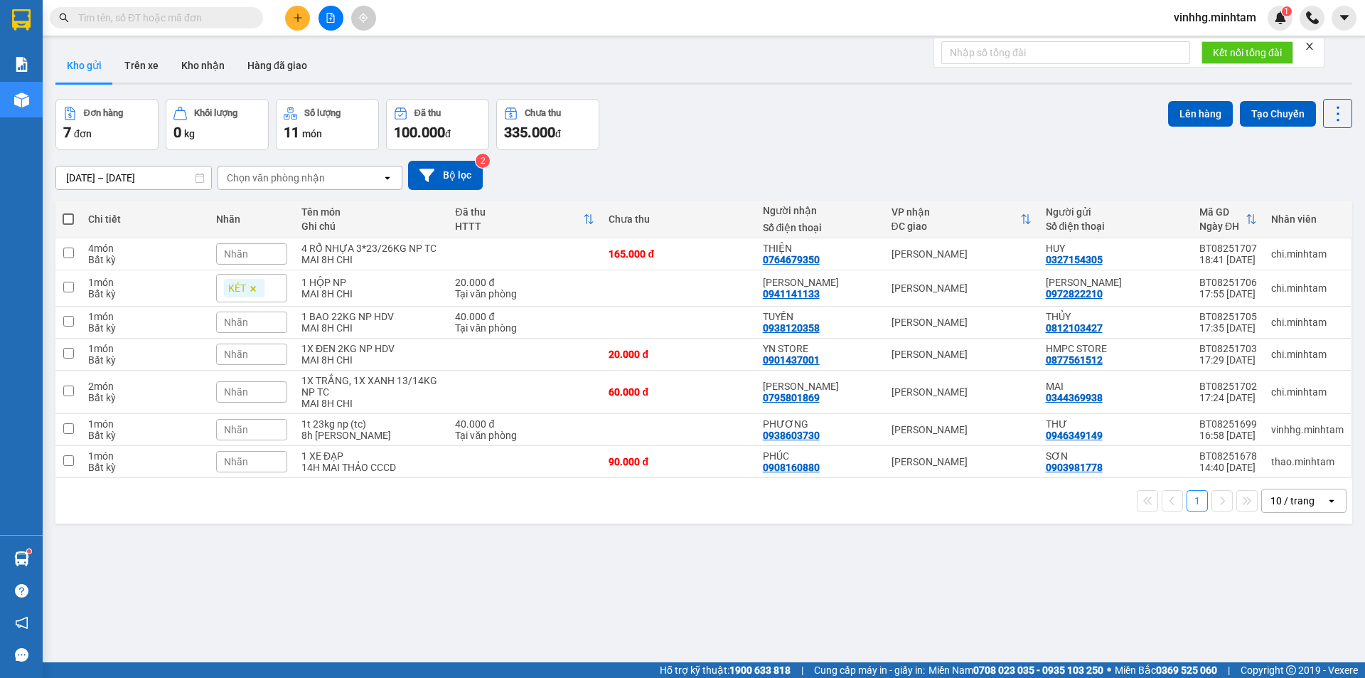
click at [231, 14] on input "text" at bounding box center [162, 18] width 168 height 16
click at [231, 16] on input "text" at bounding box center [162, 18] width 168 height 16
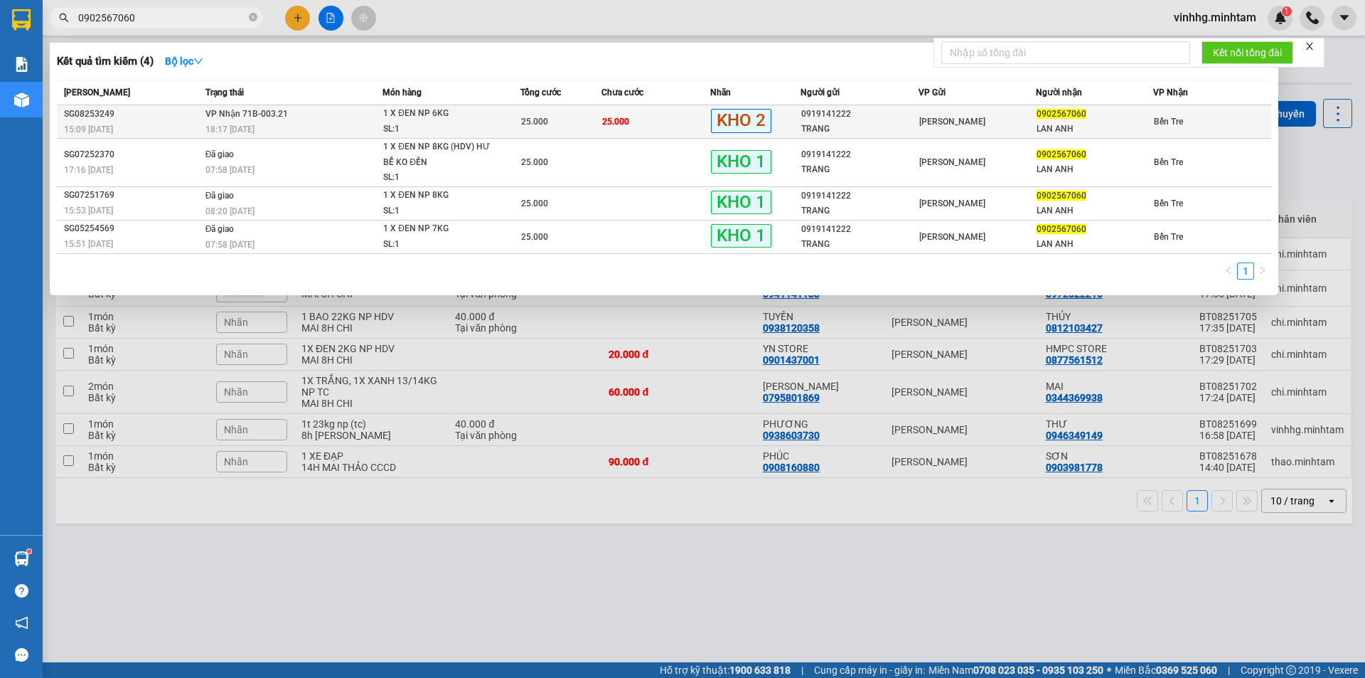
type input "0902567060"
click at [687, 124] on td "25.000" at bounding box center [655, 121] width 109 height 33
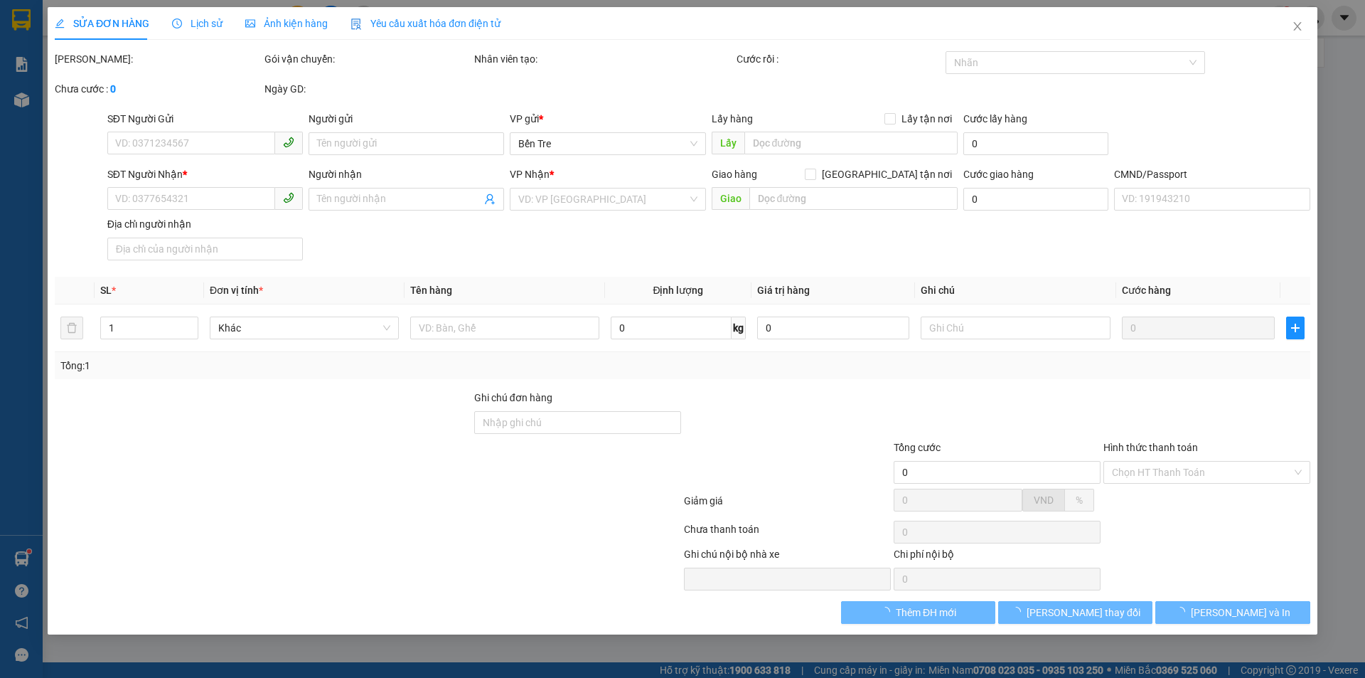
type input "0919141222"
type input "TRANG"
type input "0902567060"
type input "LAN ANH"
type input "QUẦN ÁO , ĐG"
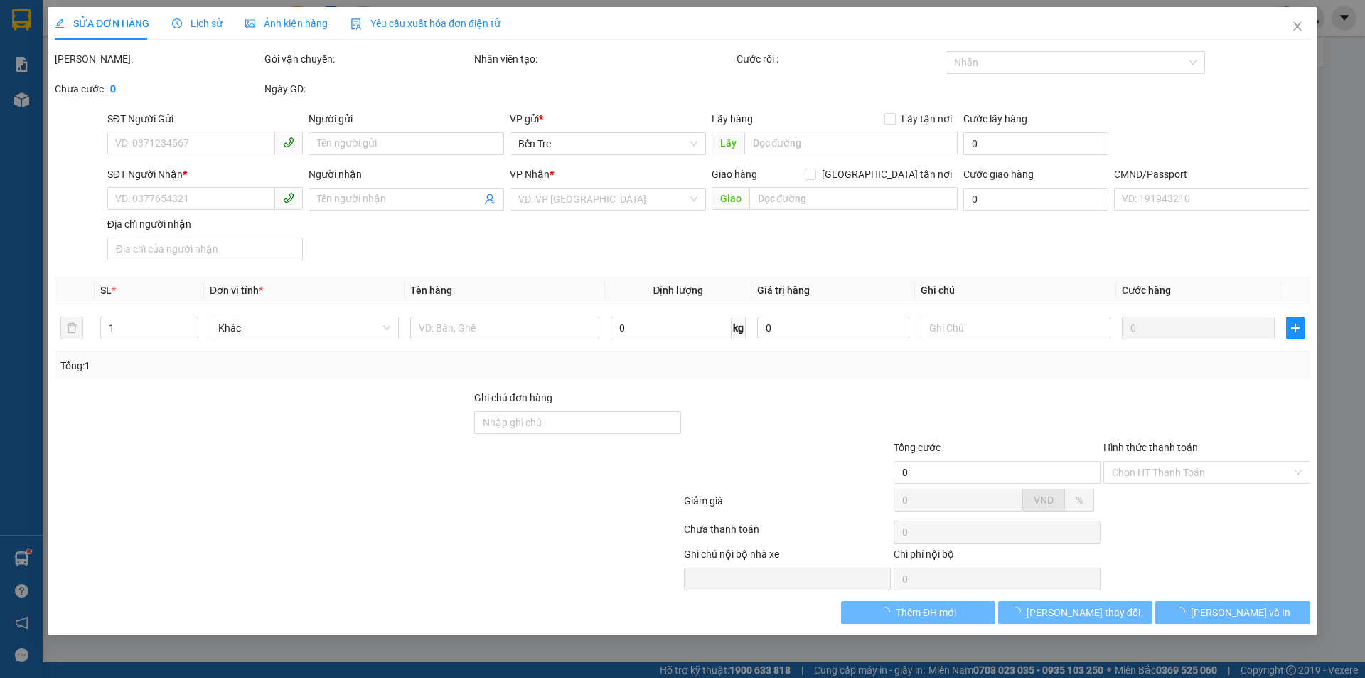
type input "25.000"
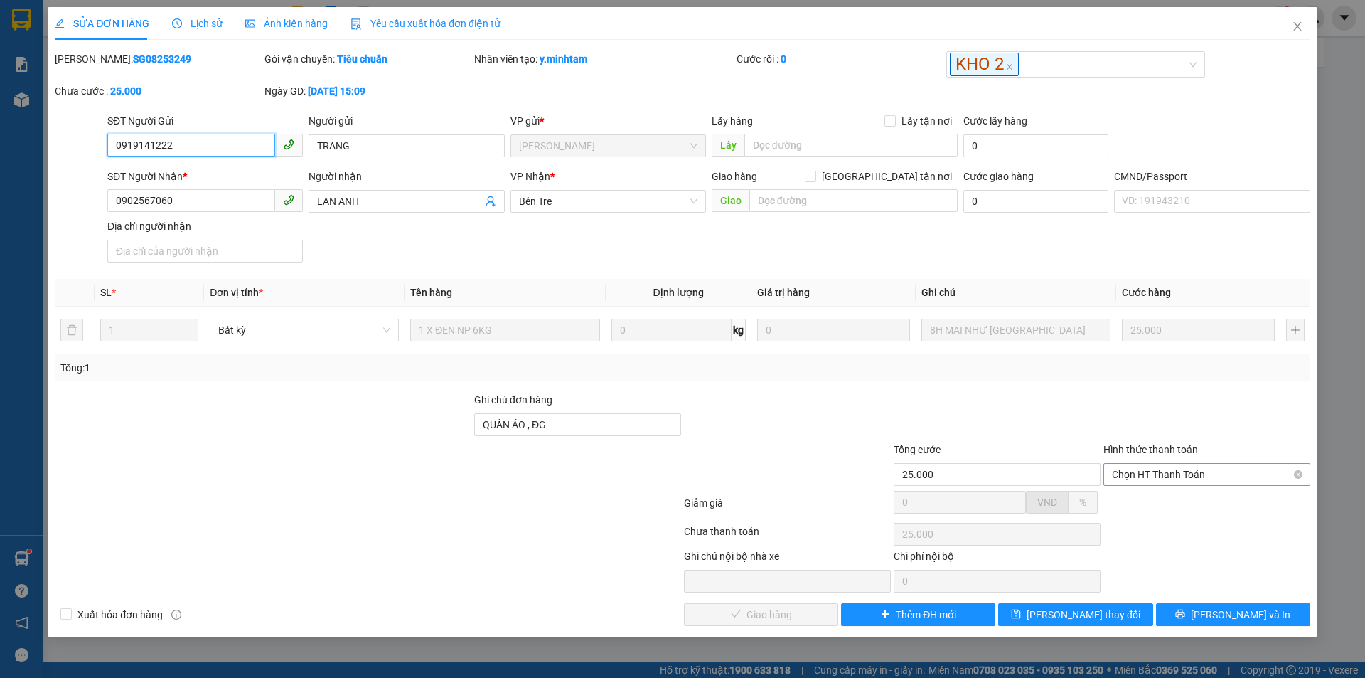
click at [1174, 478] on span "Chọn HT Thanh Toán" at bounding box center [1207, 474] width 190 height 21
click at [1175, 501] on div "Tại văn phòng" at bounding box center [1207, 503] width 190 height 16
type input "0"
click at [779, 623] on button "[PERSON_NAME] và Giao hàng" at bounding box center [761, 614] width 154 height 23
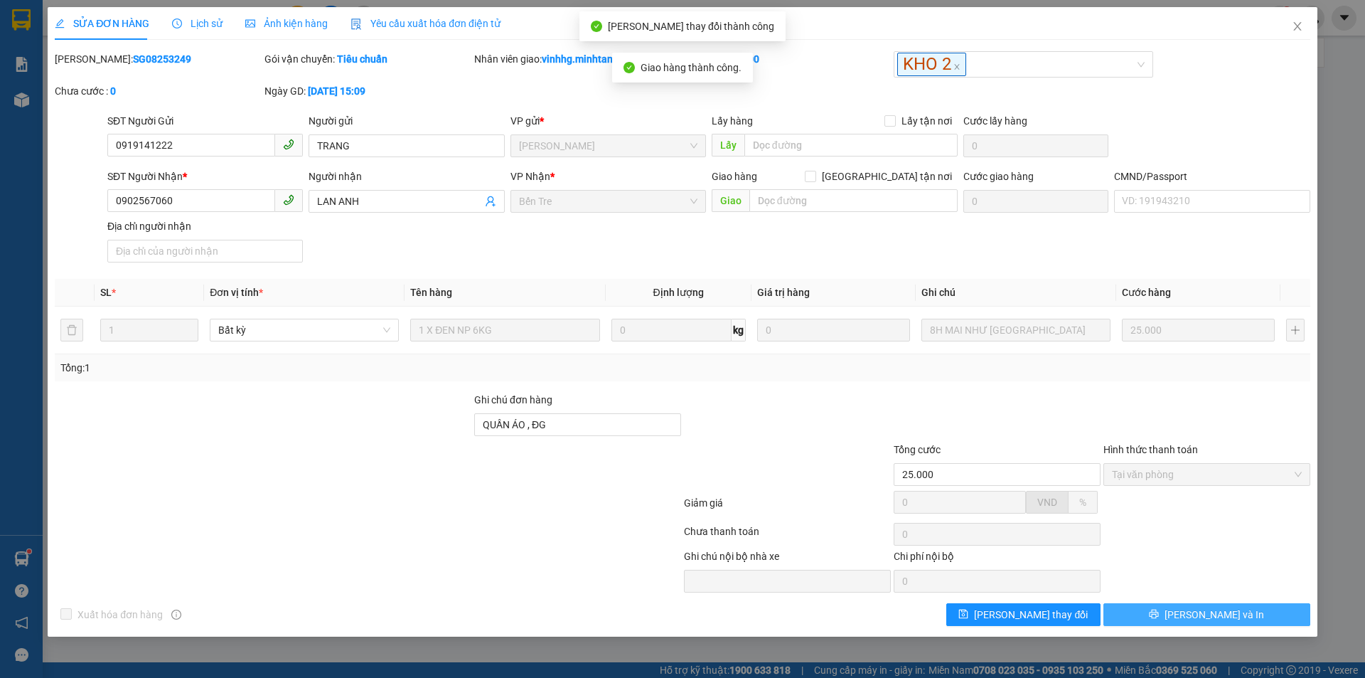
click at [1282, 616] on button "[PERSON_NAME] và In" at bounding box center [1206, 614] width 207 height 23
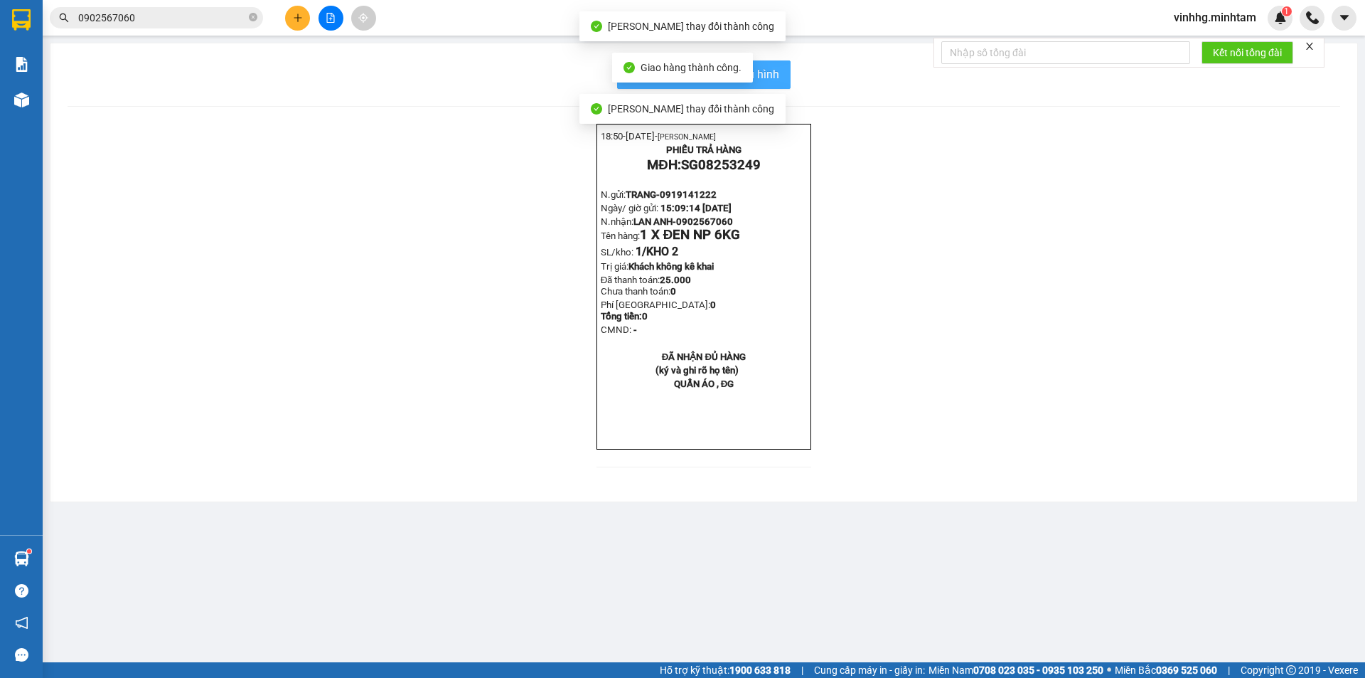
click at [775, 68] on span "In mẫu biên lai tự cấu hình" at bounding box center [713, 74] width 134 height 18
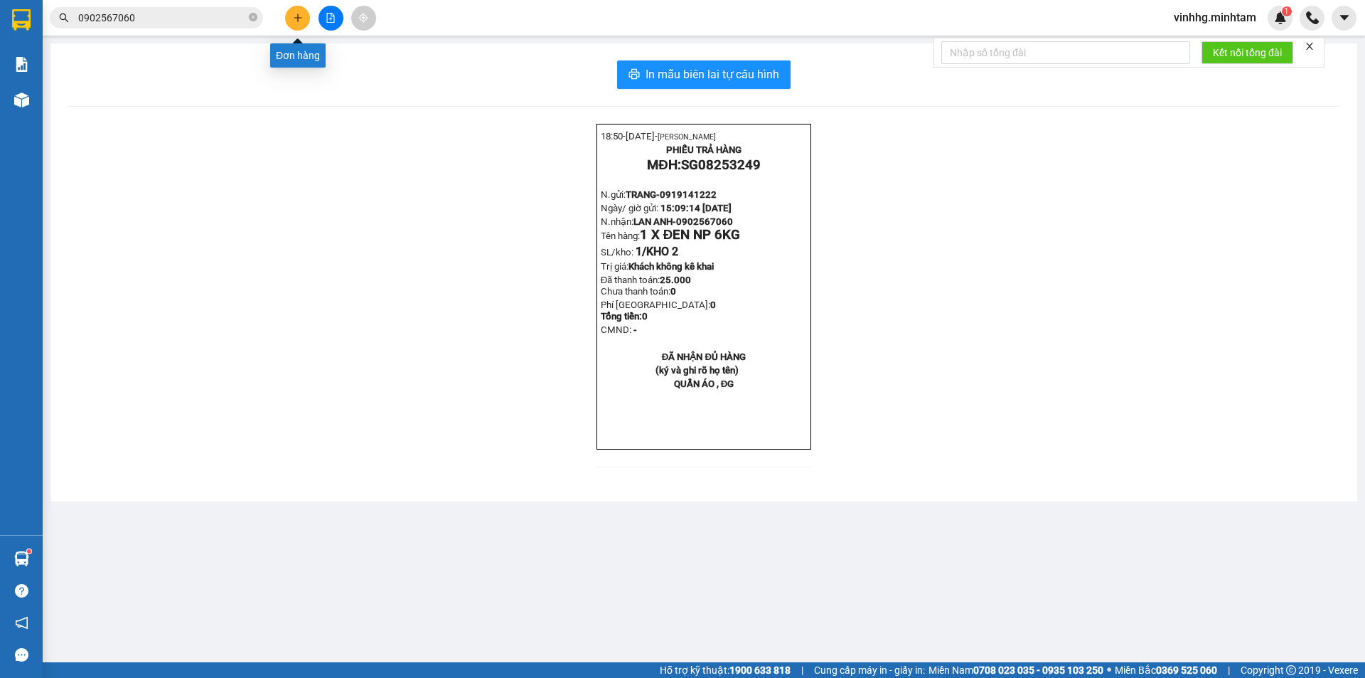
click at [299, 23] on button at bounding box center [297, 18] width 25 height 25
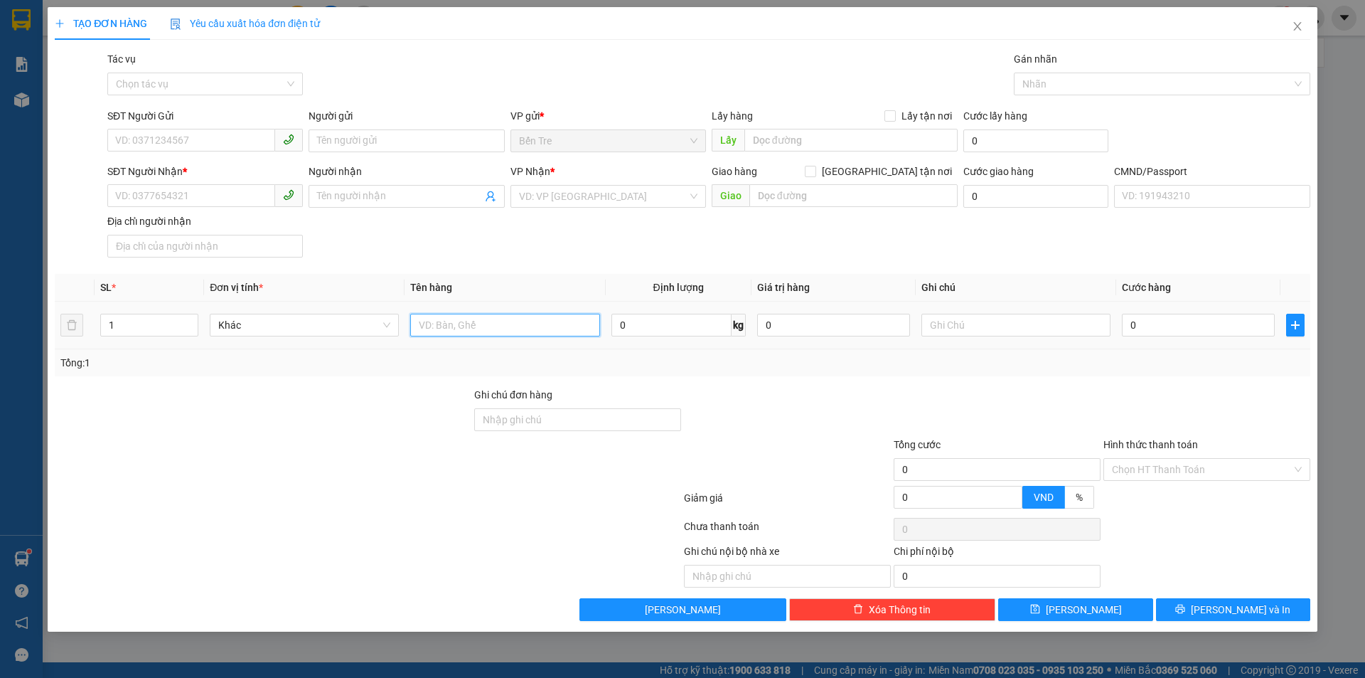
click at [524, 328] on input "text" at bounding box center [504, 325] width 189 height 23
click at [542, 321] on input "1 H 3KG" at bounding box center [504, 325] width 189 height 23
type input "1 H 3 KG NP"
click at [215, 144] on input "SĐT Người Gửi" at bounding box center [191, 140] width 168 height 23
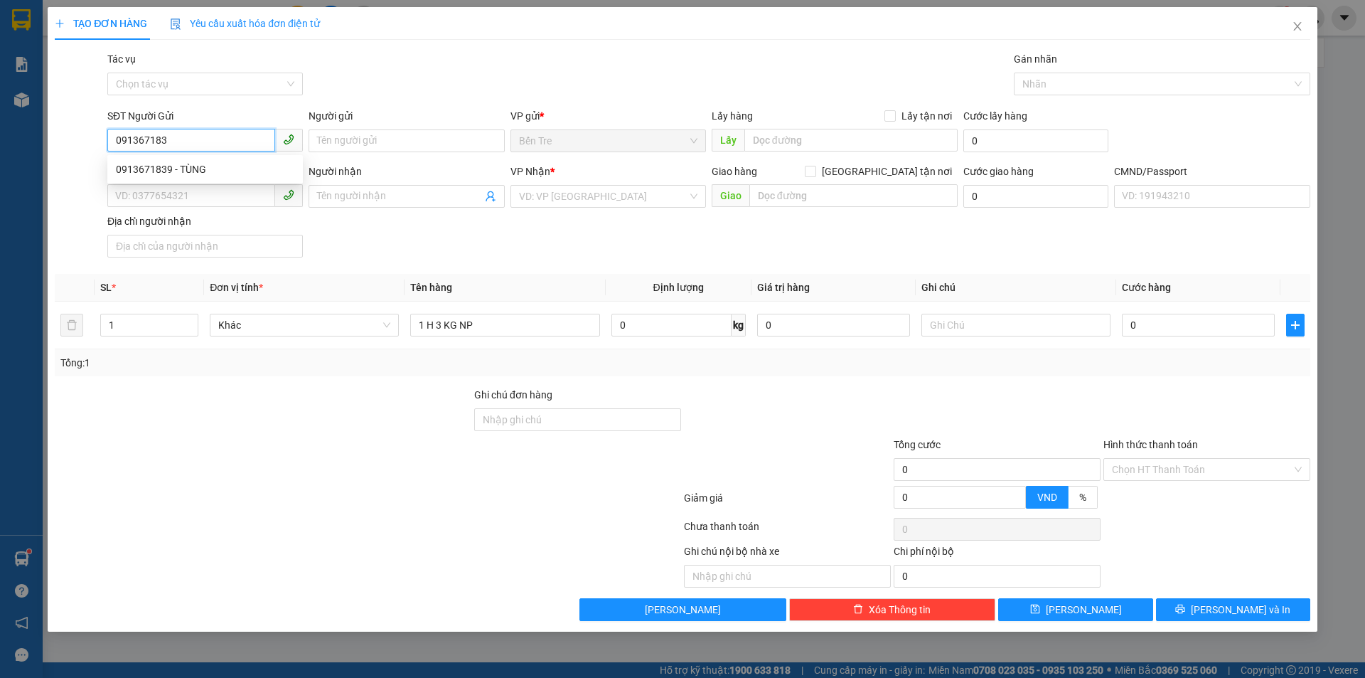
type input "0913671839"
click at [228, 175] on div "0913671839 - TÙNG" at bounding box center [205, 169] width 178 height 16
type input "TÙNG"
type input "0907711228"
type input "CTY [PERSON_NAME]"
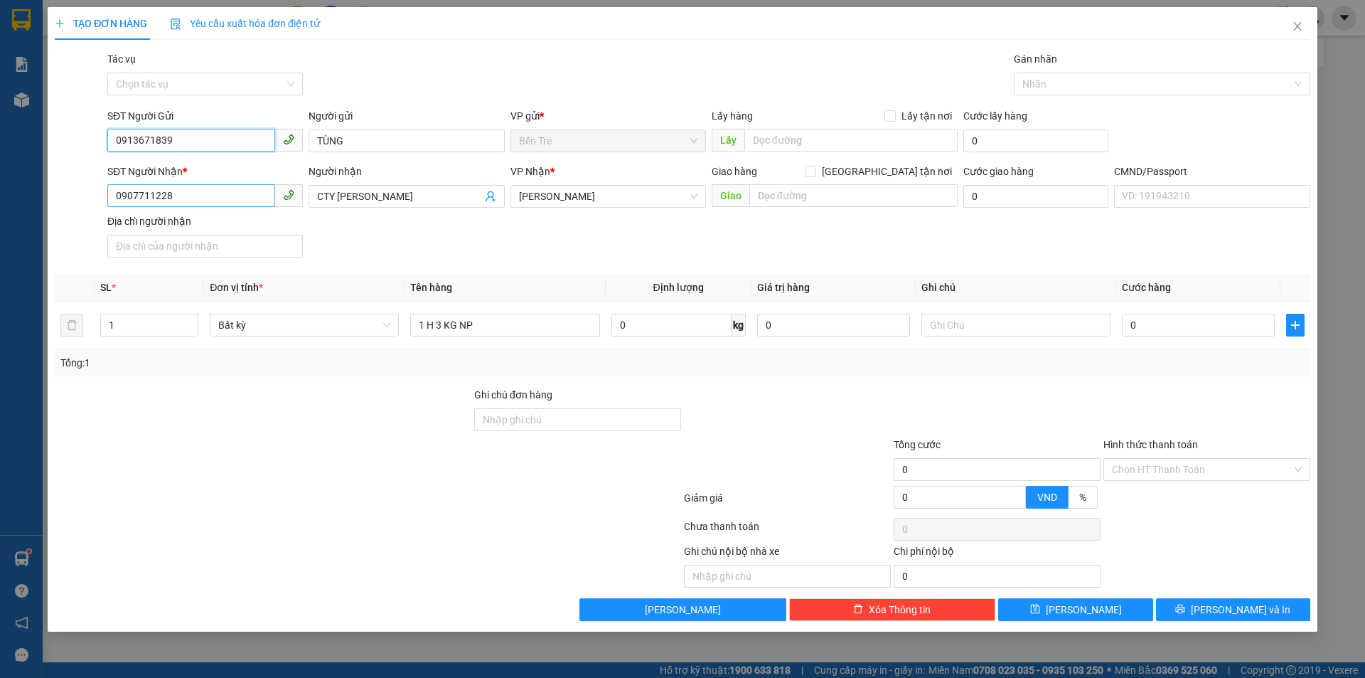
type input "0913671839"
click at [201, 203] on input "0907711228" at bounding box center [191, 195] width 168 height 23
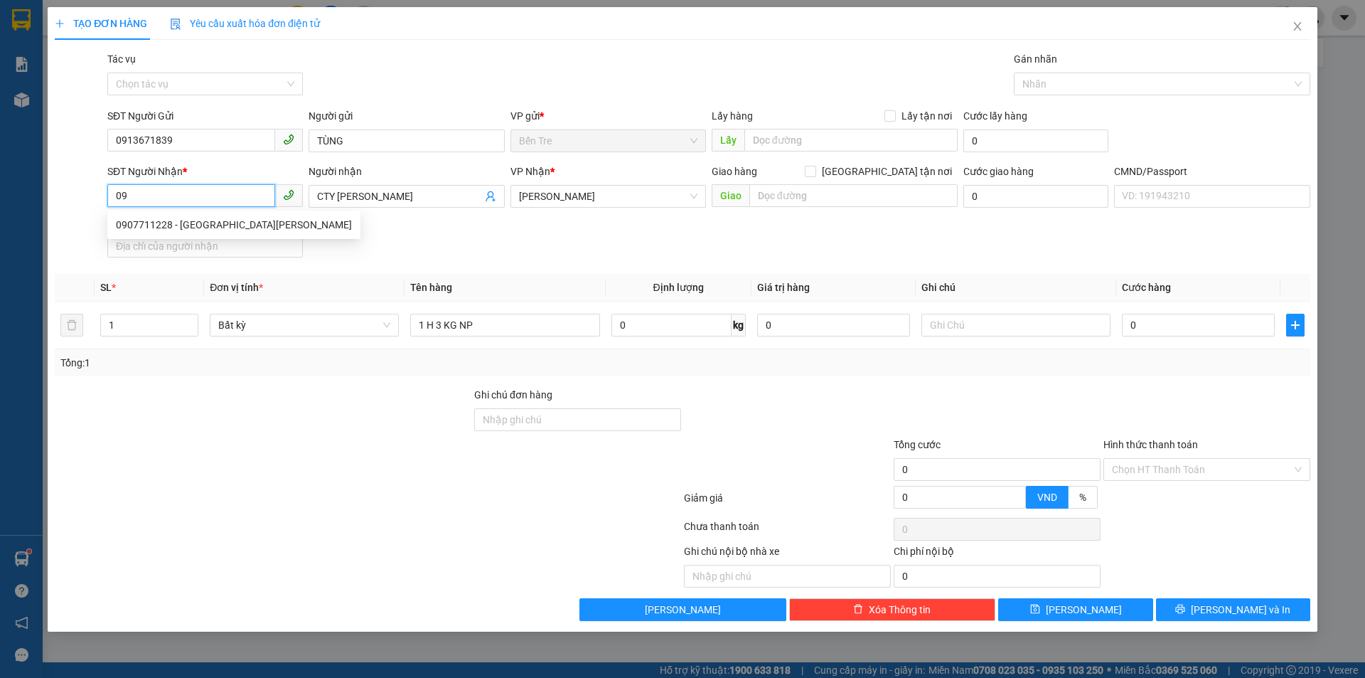
type input "0"
type input "0936432549"
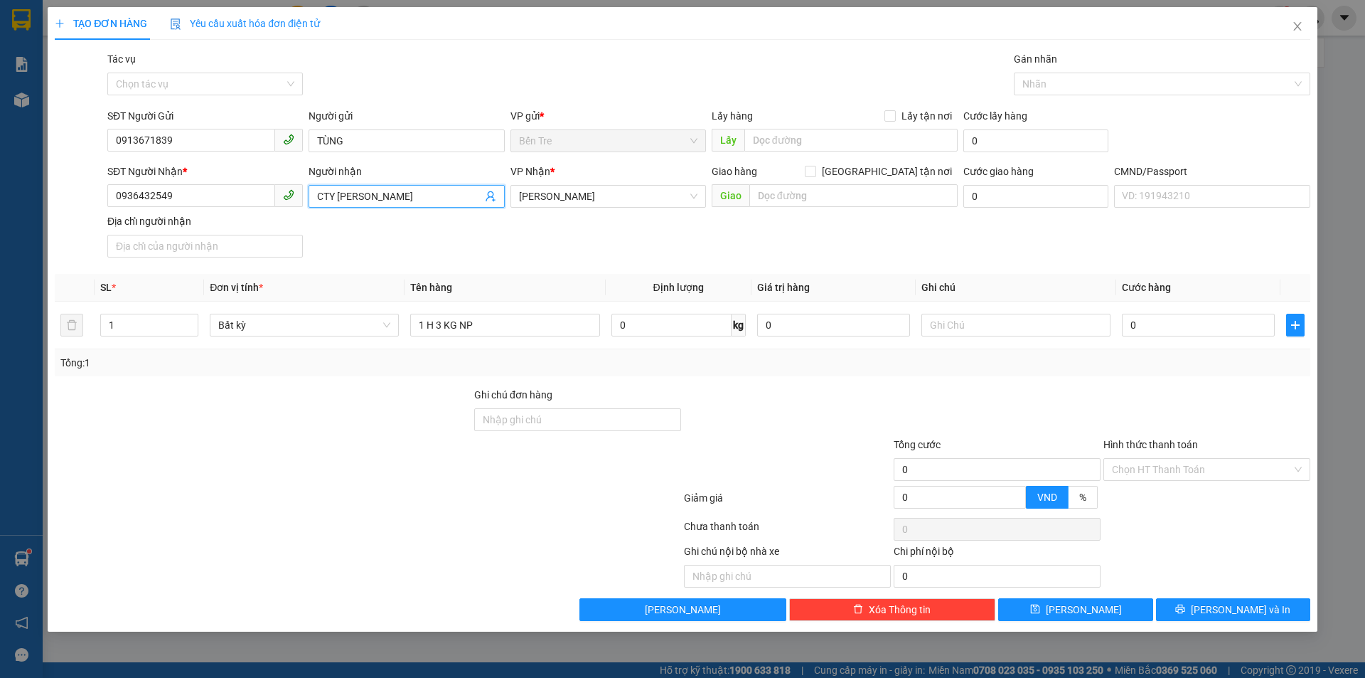
click at [405, 197] on input "CTY [PERSON_NAME]" at bounding box center [399, 196] width 164 height 16
type input "C"
click at [397, 198] on input "Người nhận" at bounding box center [399, 196] width 164 height 16
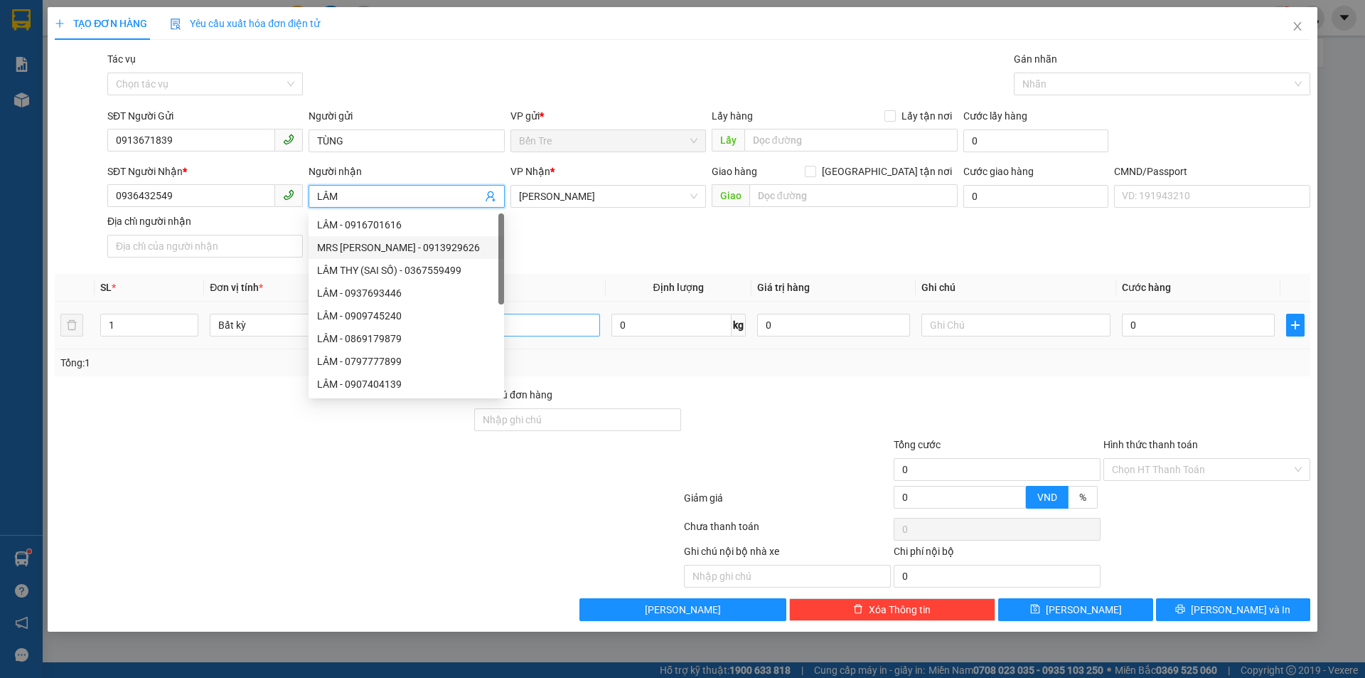
type input "LÂM"
click at [582, 328] on input "1 H 3 KG NP" at bounding box center [504, 325] width 189 height 23
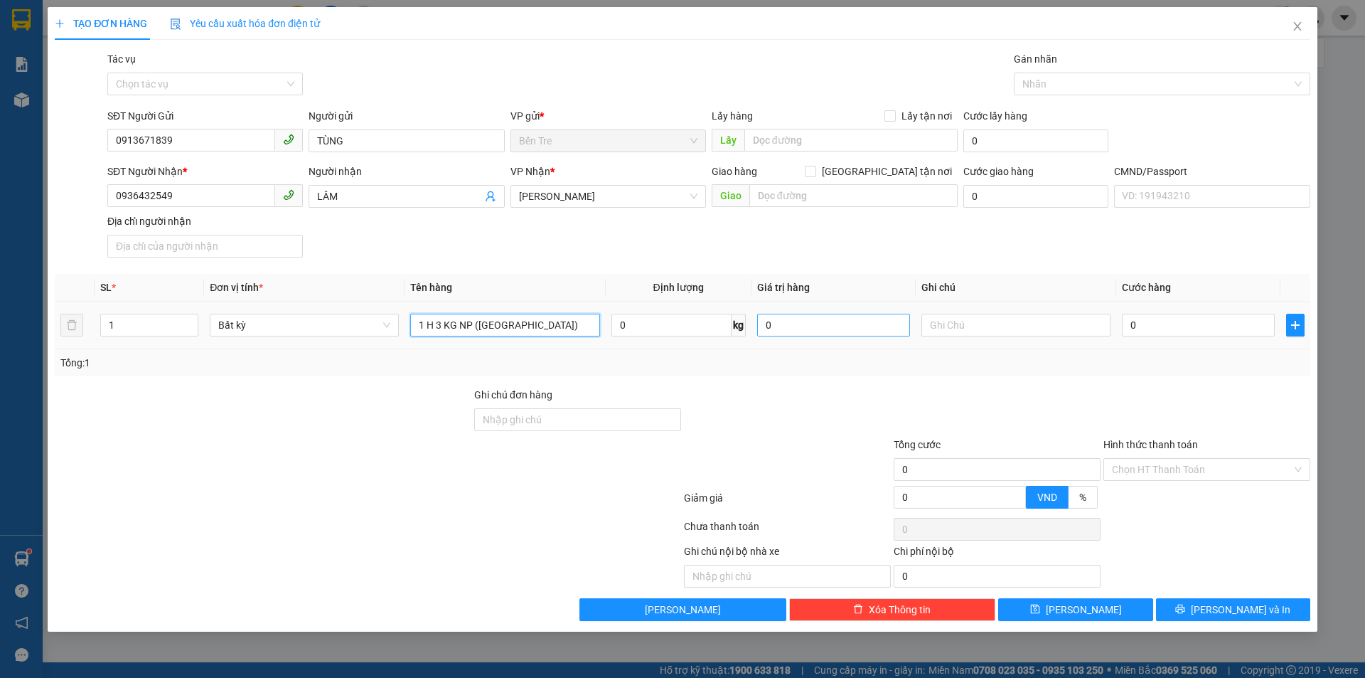
type input "1 H 3 KG NP ([GEOGRAPHIC_DATA])"
click at [852, 326] on input "0" at bounding box center [833, 325] width 153 height 23
type input "200.000"
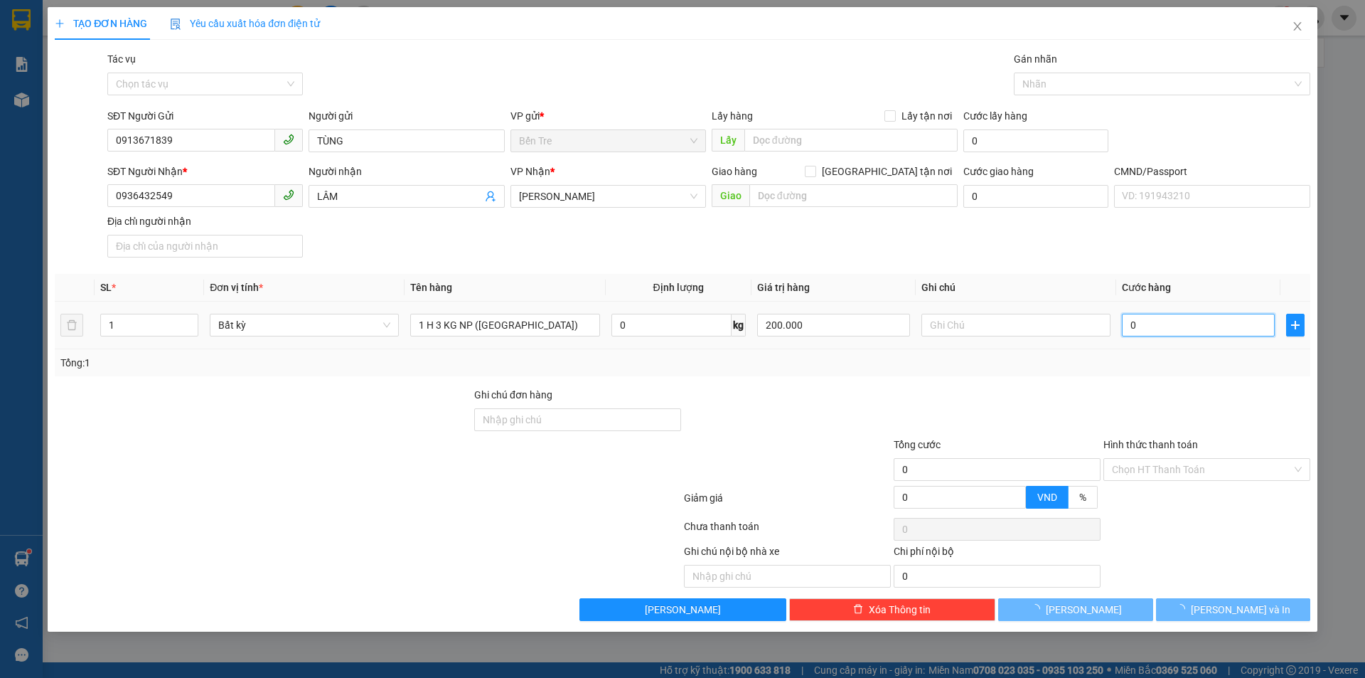
click at [1201, 334] on input "0" at bounding box center [1198, 325] width 153 height 23
type input "2"
type input "20"
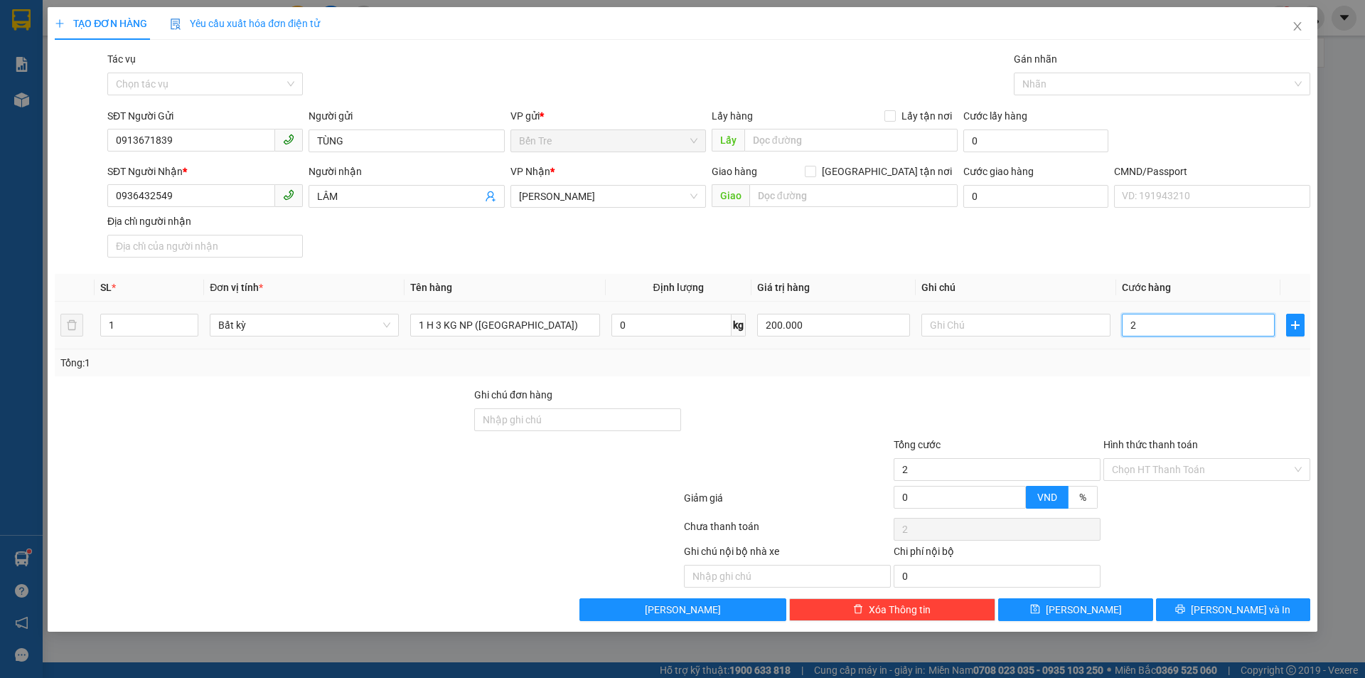
type input "20"
type input "20.000"
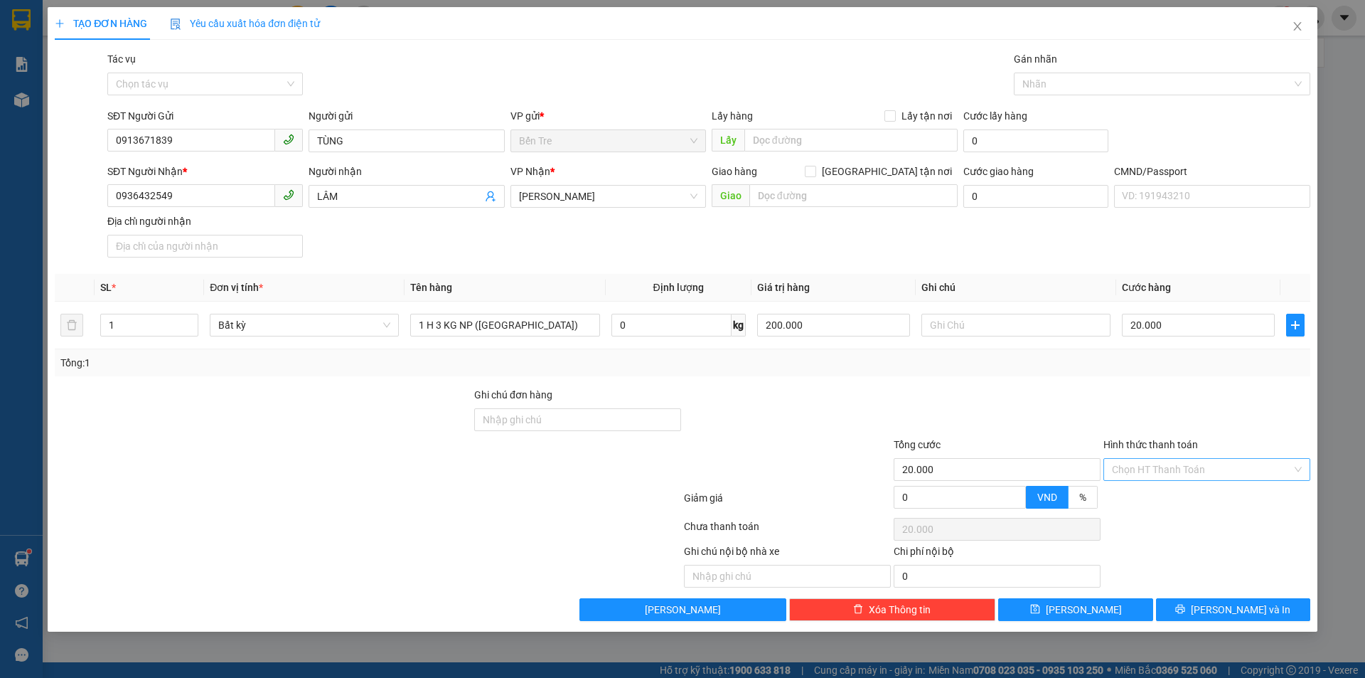
click at [1208, 469] on input "Hình thức thanh toán" at bounding box center [1202, 469] width 180 height 21
click at [569, 415] on input "Ghi chú đơn hàng" at bounding box center [577, 419] width 207 height 23
type input "S"
click at [1155, 469] on input "Hình thức thanh toán" at bounding box center [1202, 469] width 180 height 21
click at [1160, 498] on div "Tại văn phòng" at bounding box center [1207, 498] width 190 height 16
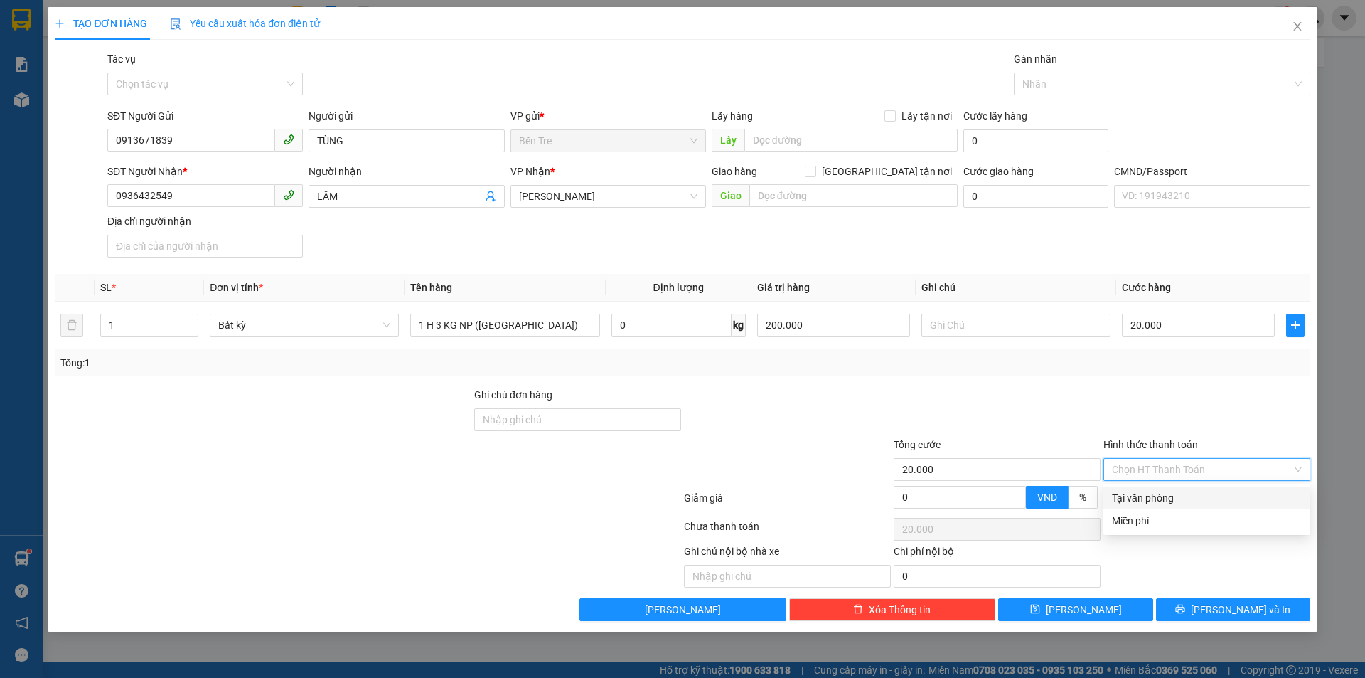
type input "0"
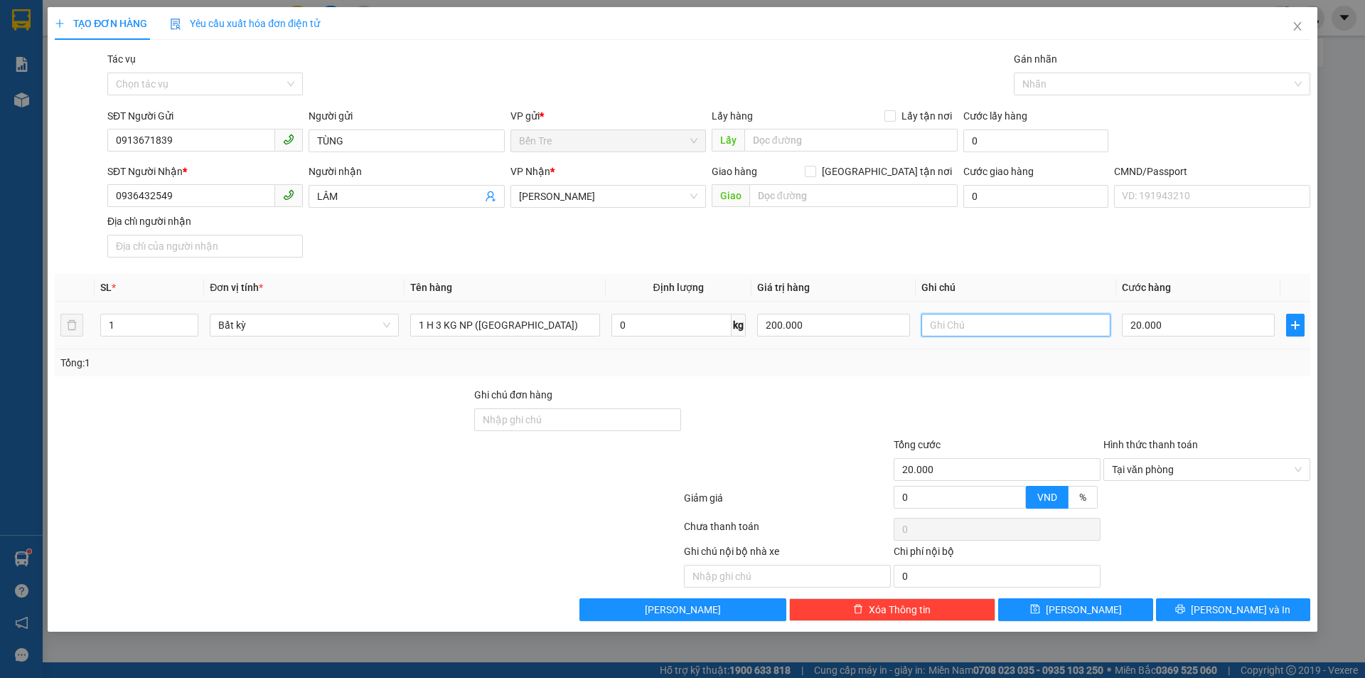
click at [1002, 326] on input "text" at bounding box center [1015, 325] width 189 height 23
type input "8H [PERSON_NAME]"
click at [1235, 614] on span "[PERSON_NAME] và In" at bounding box center [1241, 609] width 100 height 16
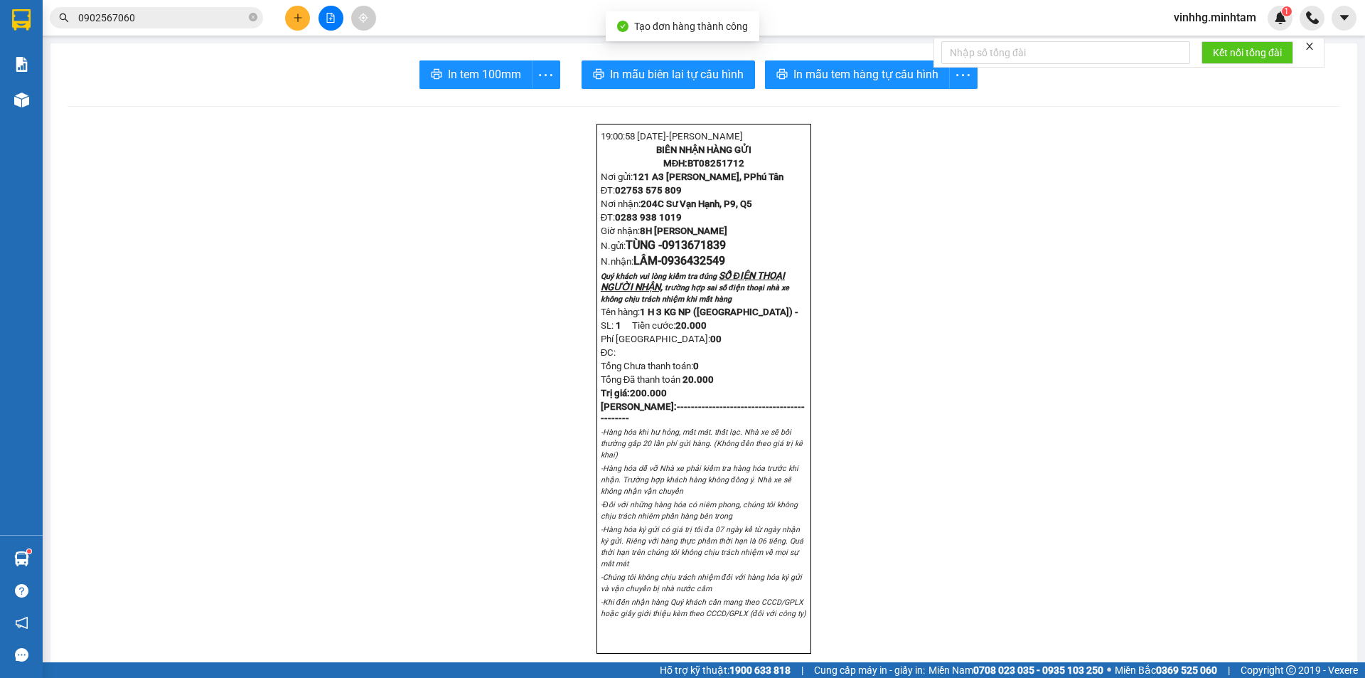
click at [857, 71] on span "In mẫu tem hàng tự cấu hình" at bounding box center [865, 74] width 145 height 18
click at [468, 78] on span "In tem 100mm" at bounding box center [484, 74] width 73 height 18
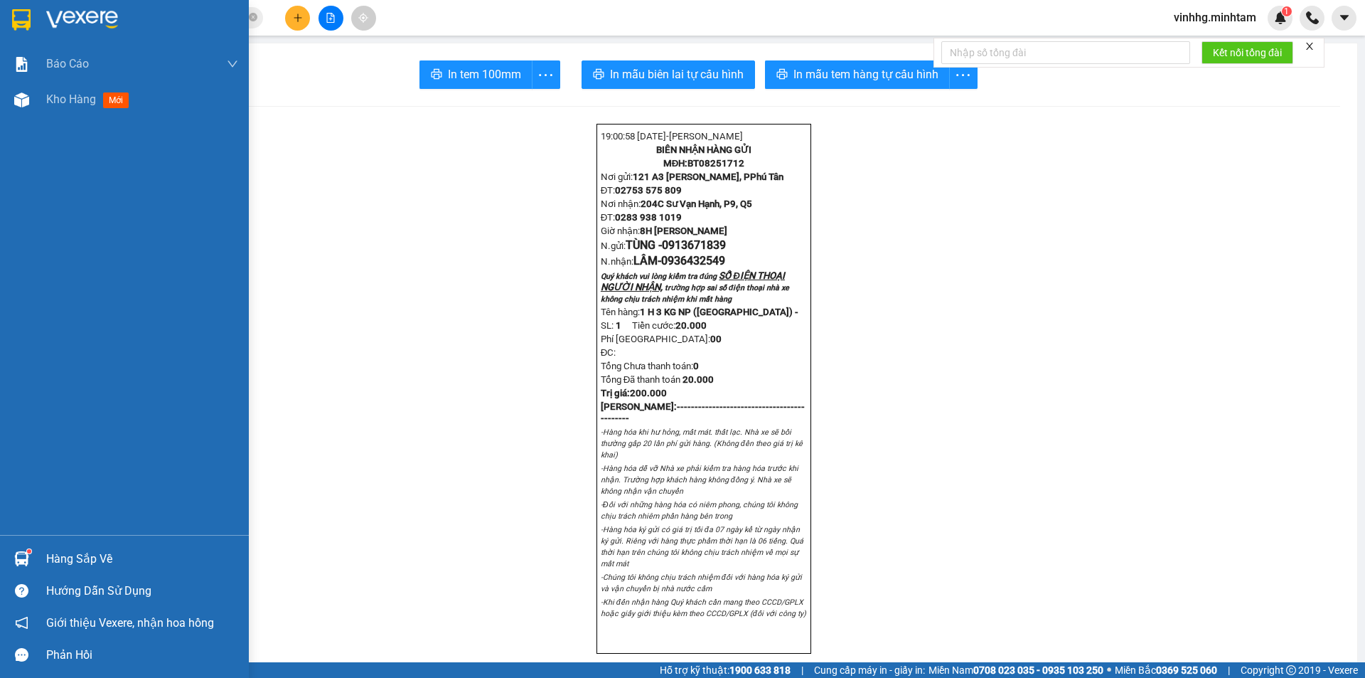
click at [18, 22] on img at bounding box center [21, 19] width 18 height 21
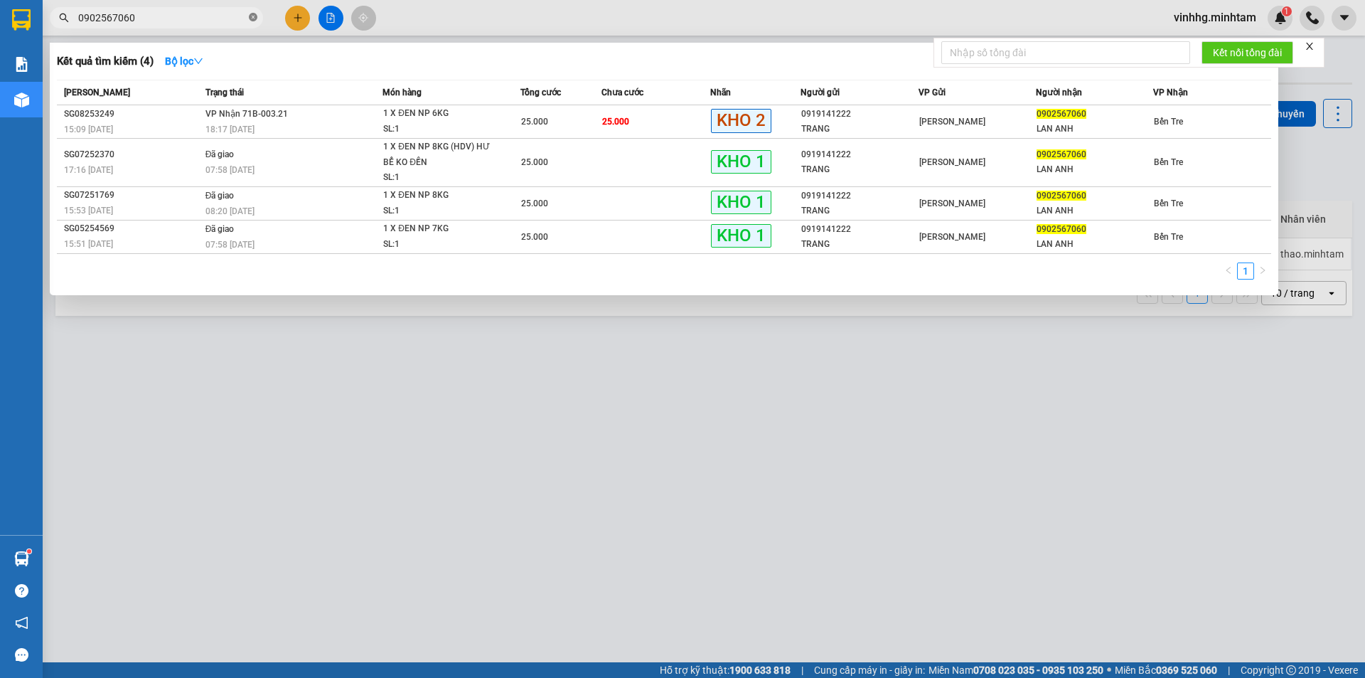
click at [255, 21] on icon "close-circle" at bounding box center [253, 17] width 9 height 9
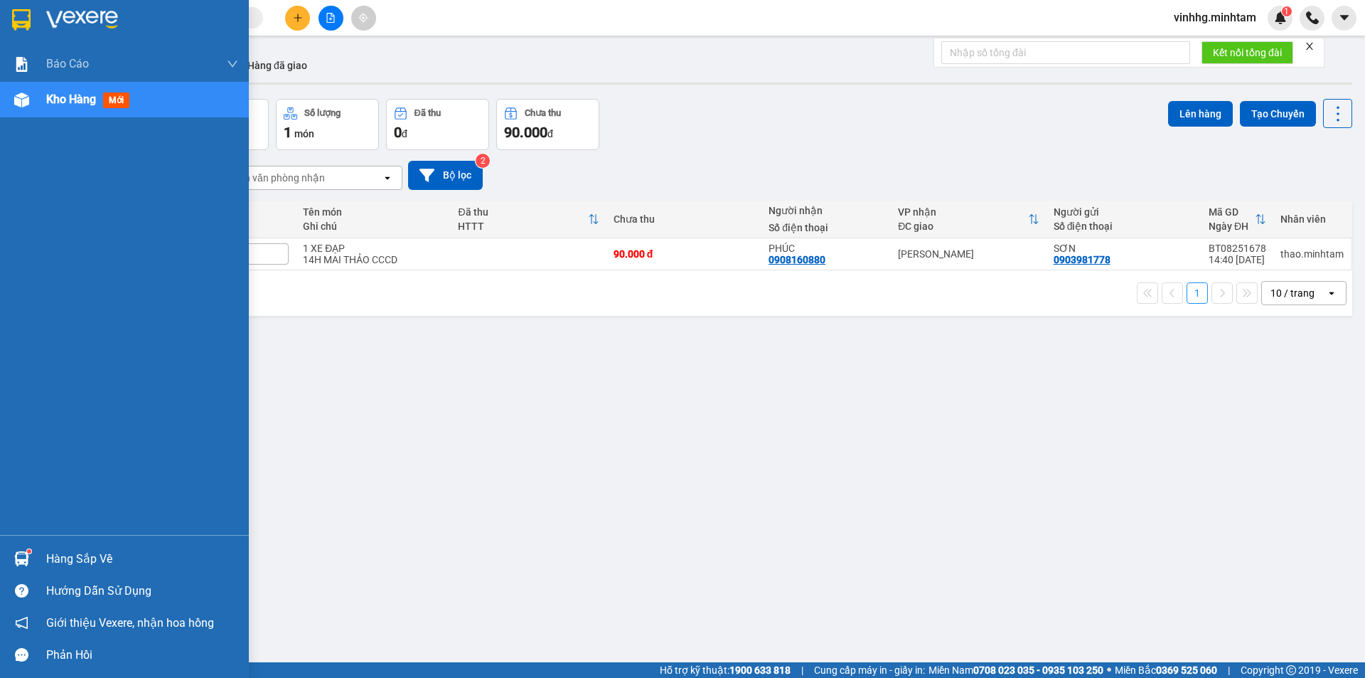
click at [11, 22] on div at bounding box center [21, 19] width 25 height 25
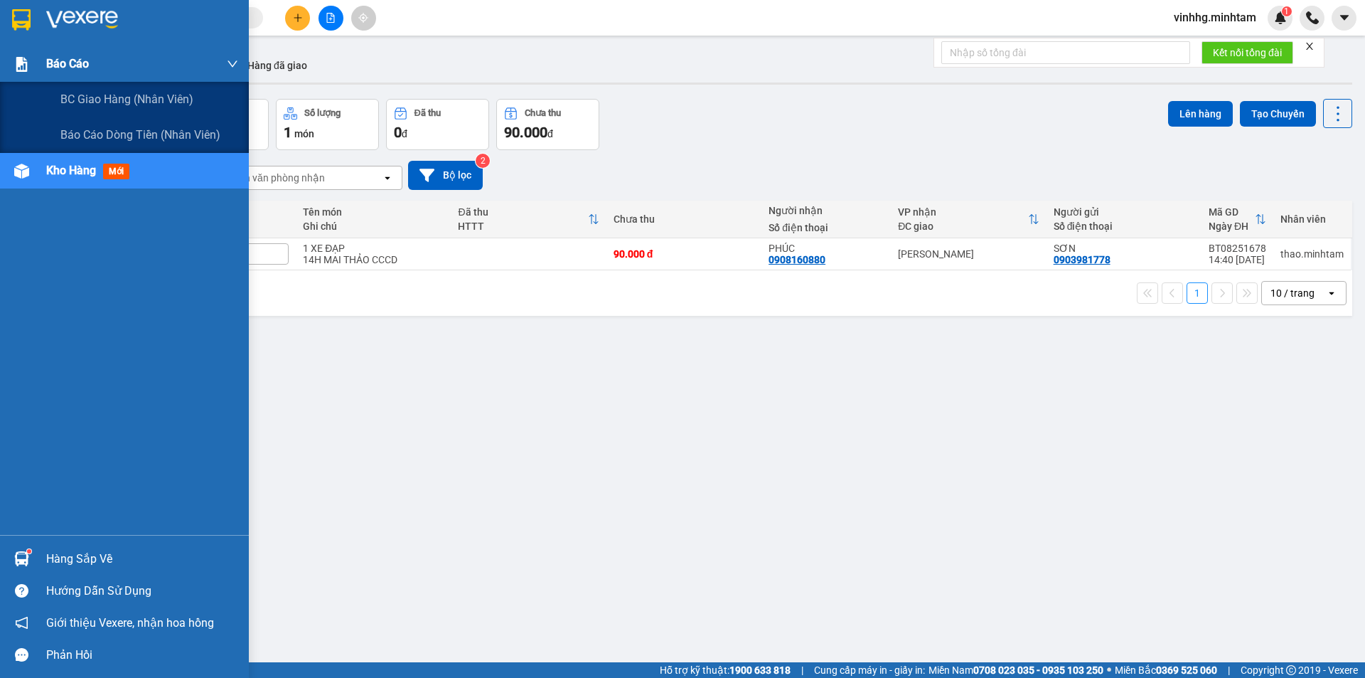
click at [72, 60] on span "Báo cáo" at bounding box center [67, 64] width 43 height 18
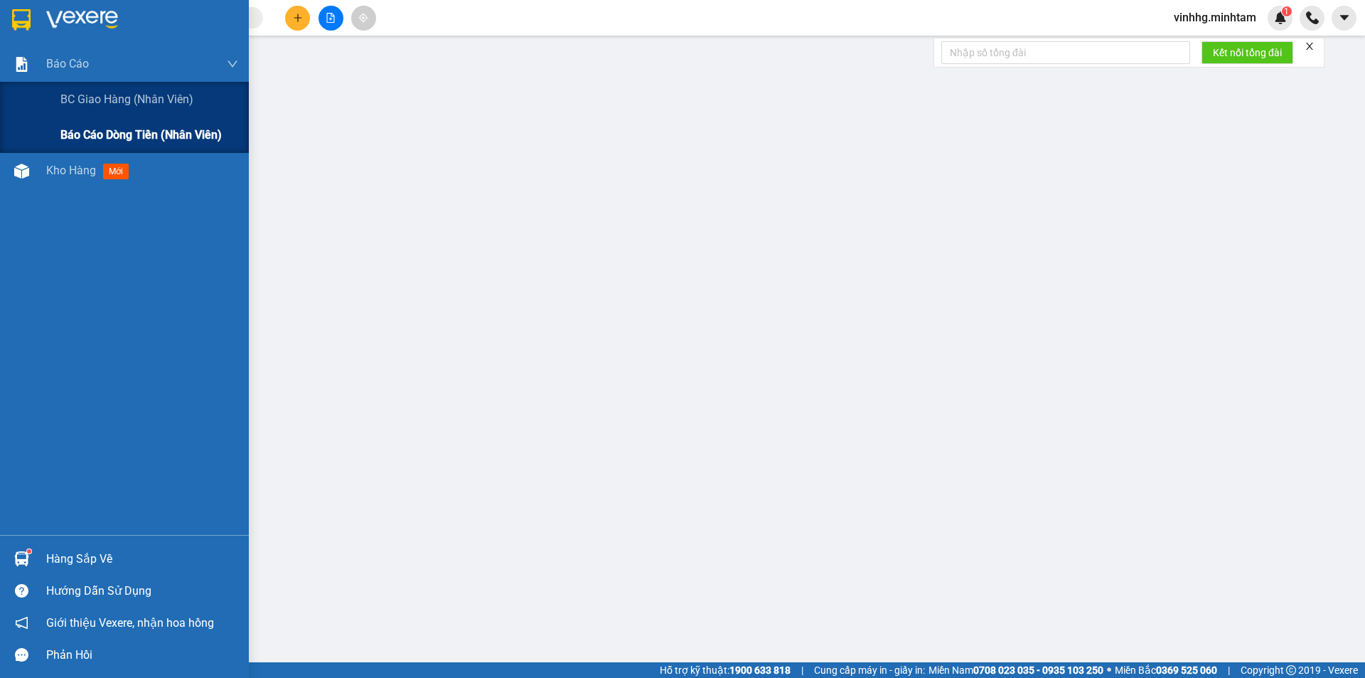
click at [78, 135] on span "Báo cáo dòng tiền (nhân viên)" at bounding box center [140, 135] width 161 height 18
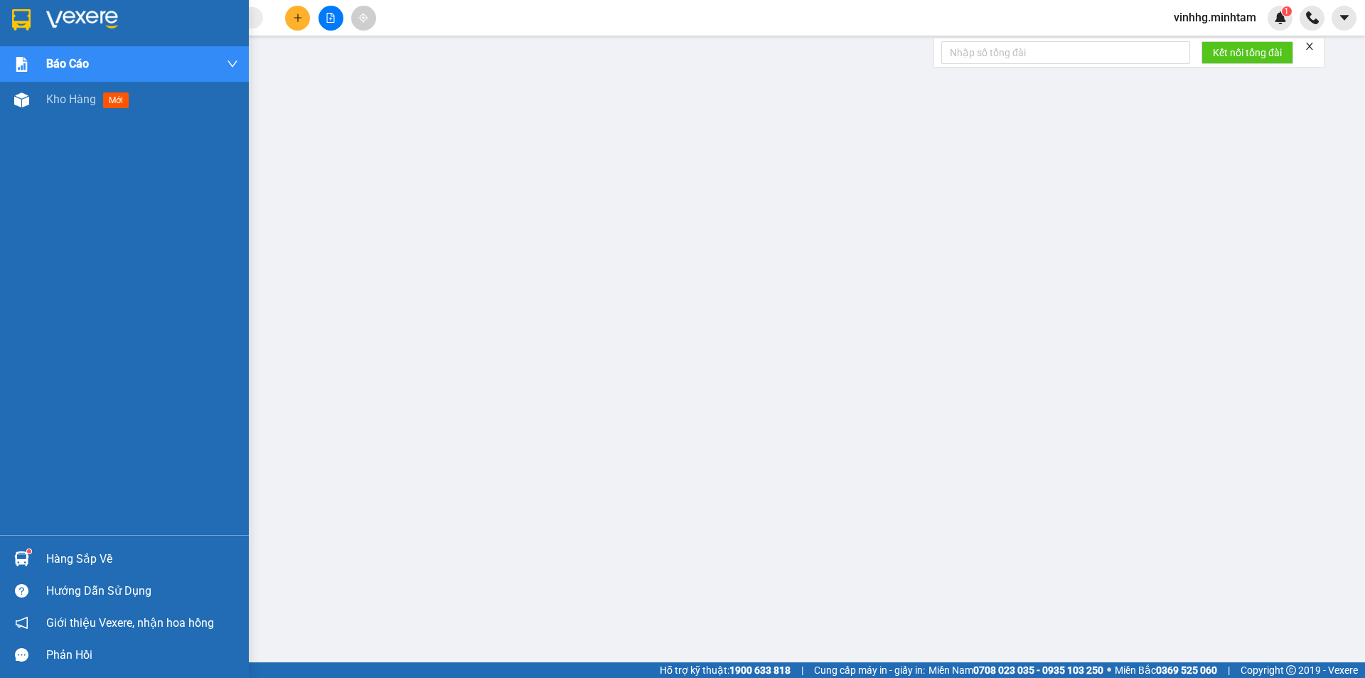
click at [30, 15] on img at bounding box center [21, 19] width 18 height 21
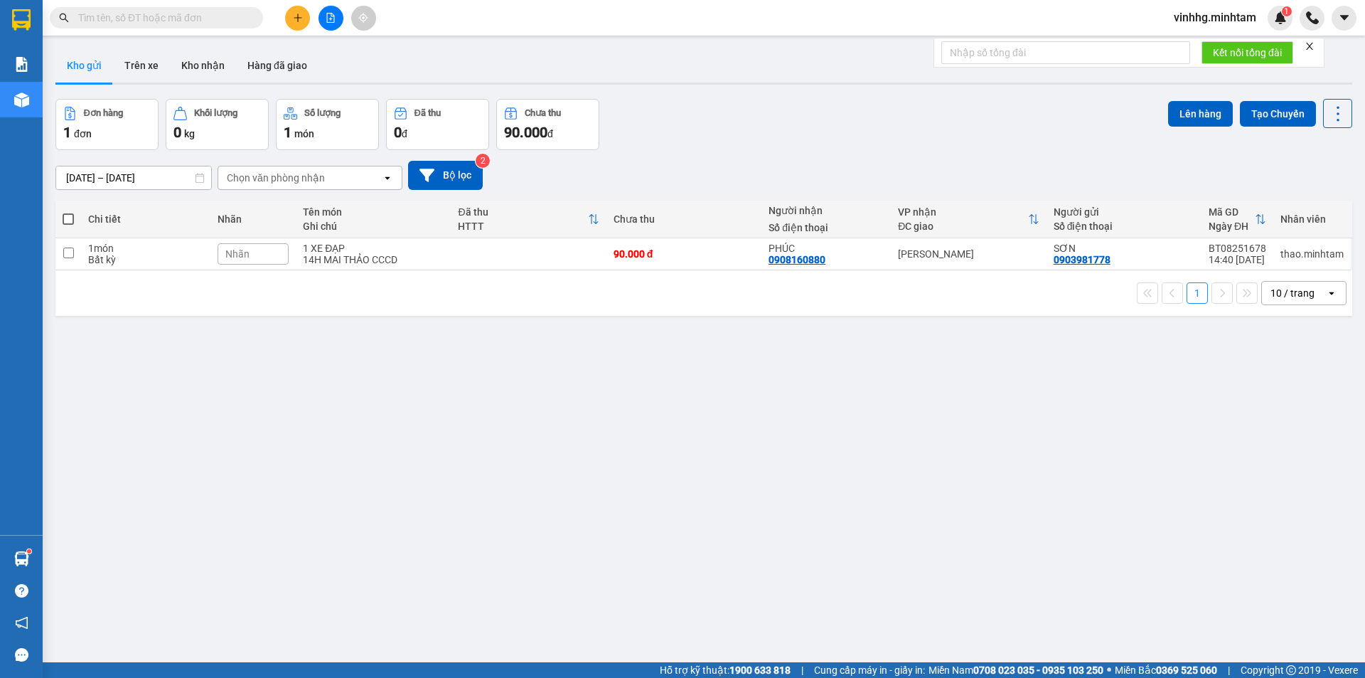
click at [132, 21] on input "text" at bounding box center [162, 18] width 168 height 16
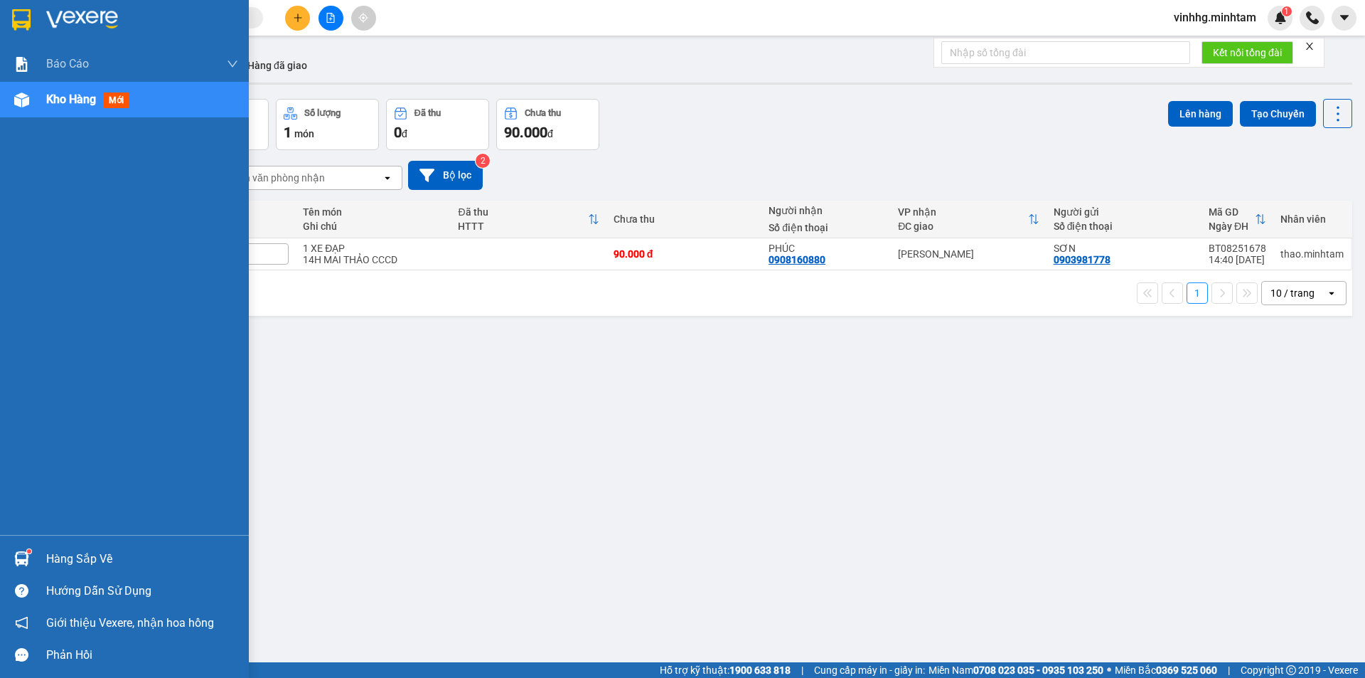
click at [20, 19] on img at bounding box center [21, 19] width 18 height 21
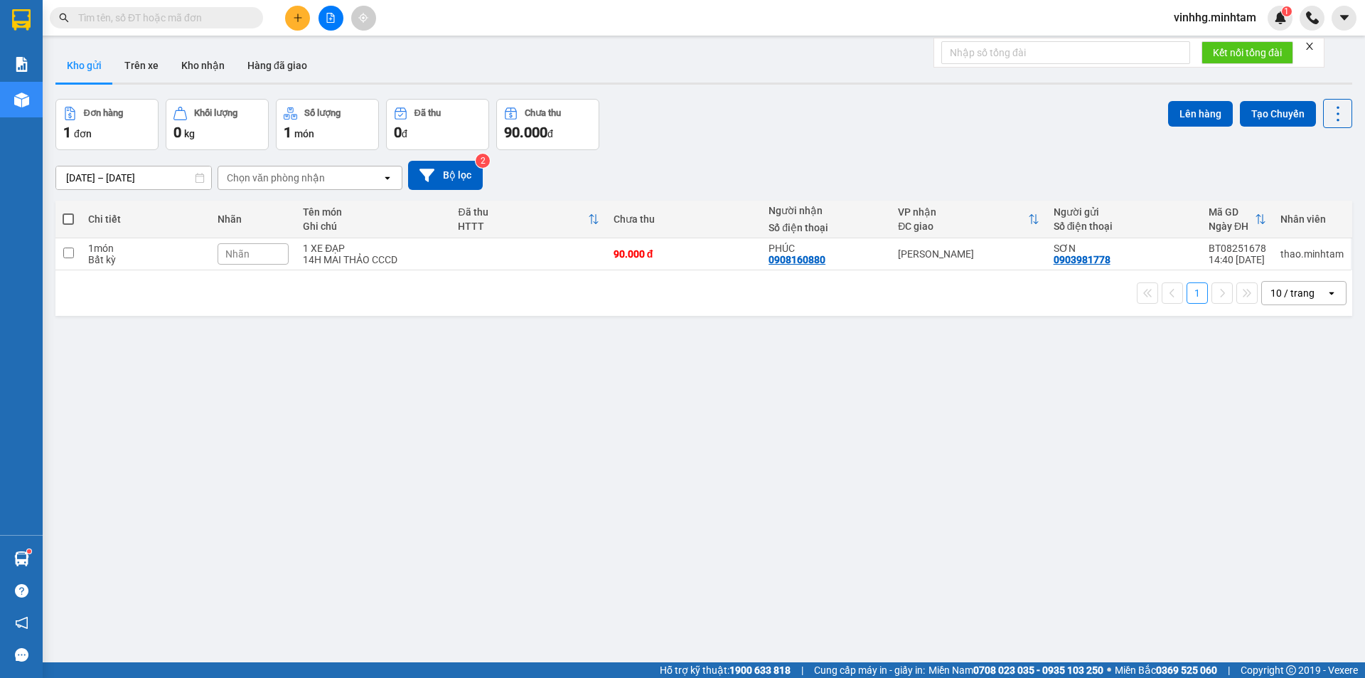
click at [207, 18] on input "text" at bounding box center [162, 18] width 168 height 16
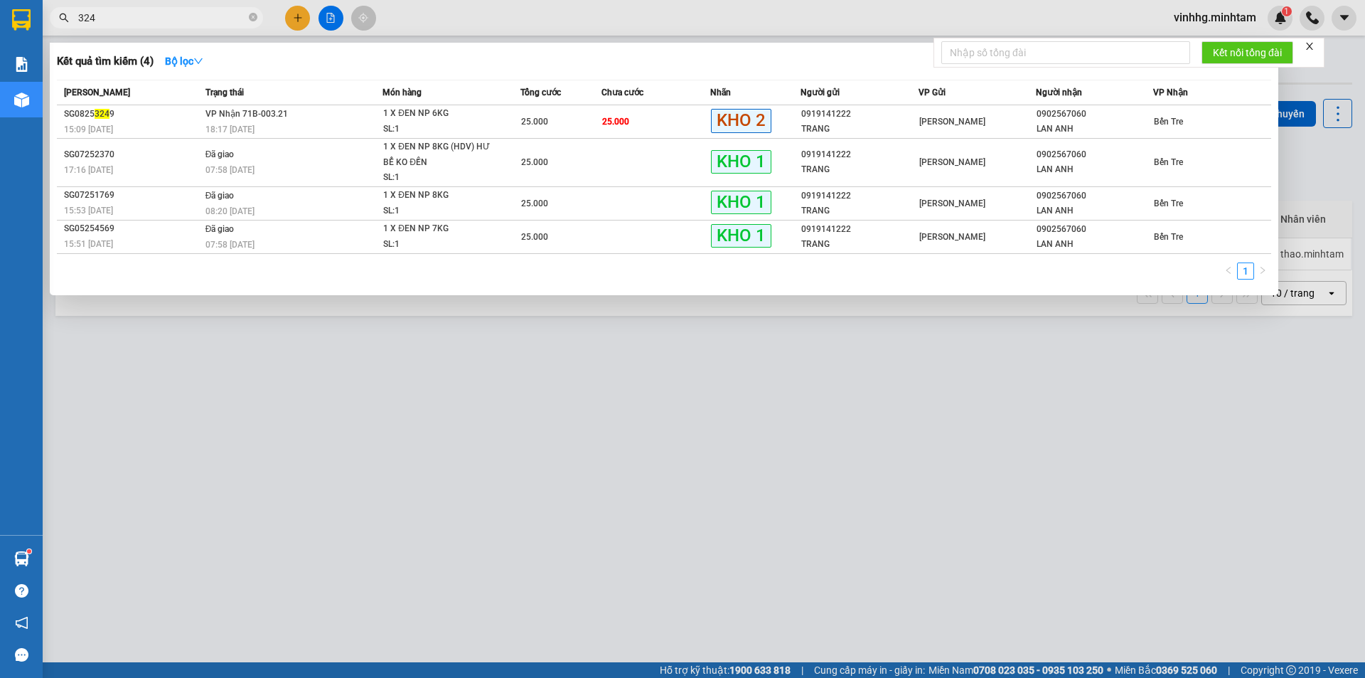
type input "3249"
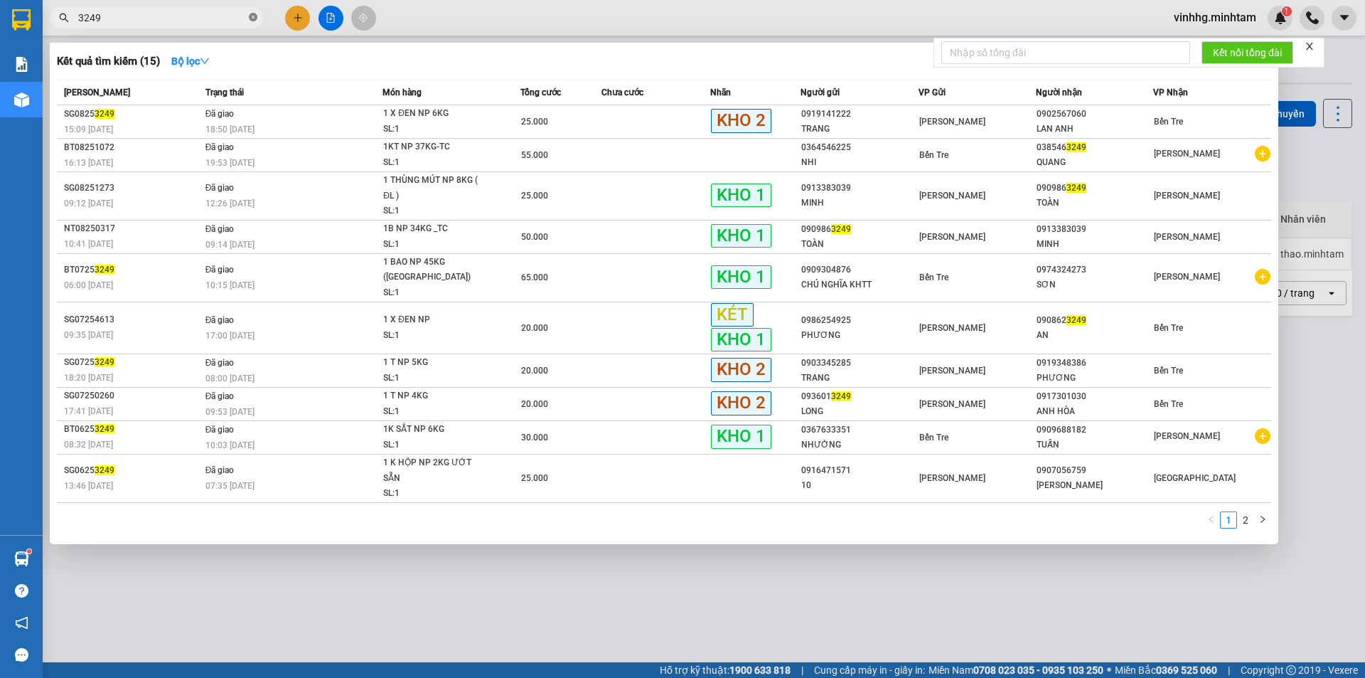
click at [252, 18] on icon "close-circle" at bounding box center [253, 17] width 9 height 9
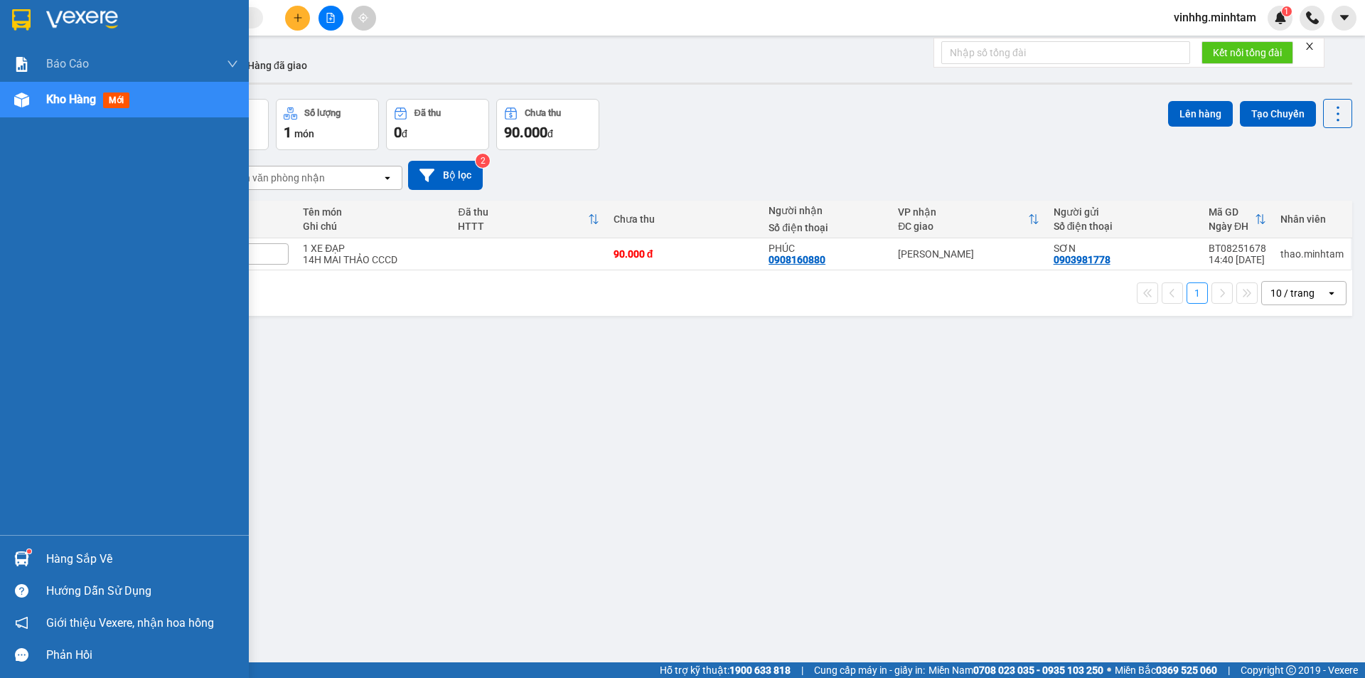
click at [12, 19] on img at bounding box center [21, 19] width 18 height 21
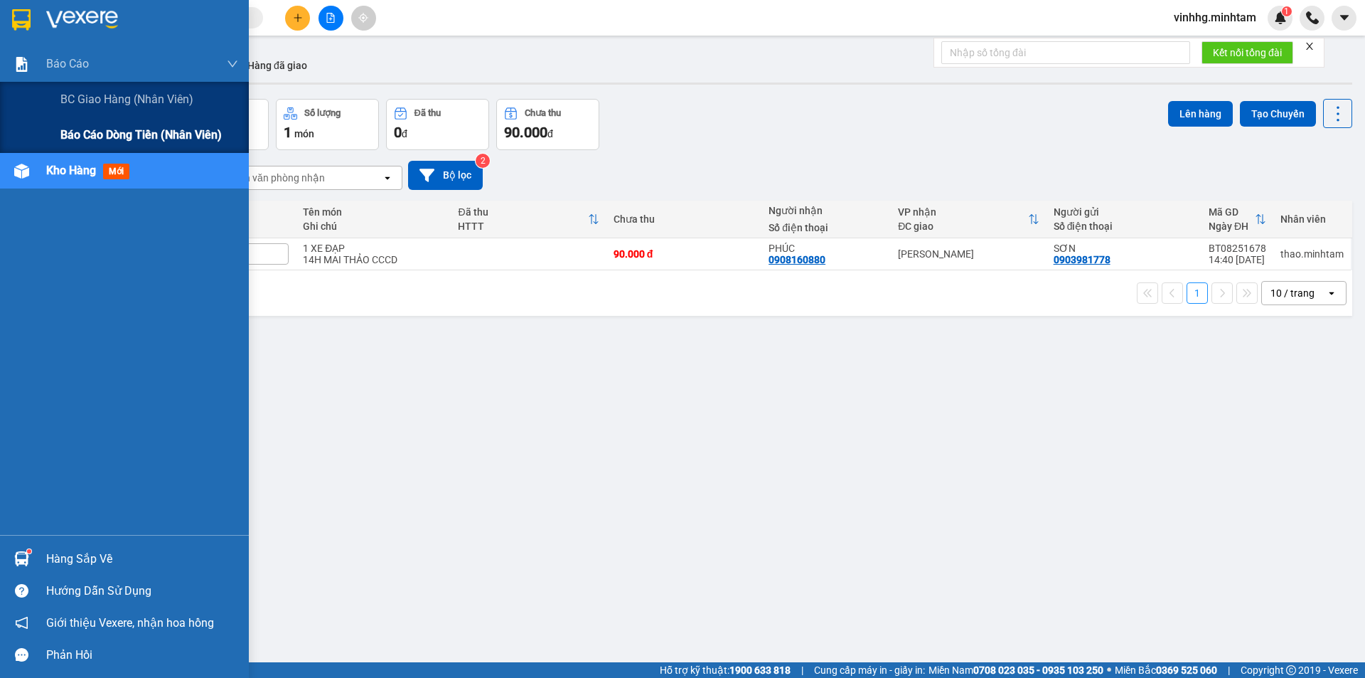
click at [145, 136] on span "Báo cáo dòng tiền (nhân viên)" at bounding box center [140, 135] width 161 height 18
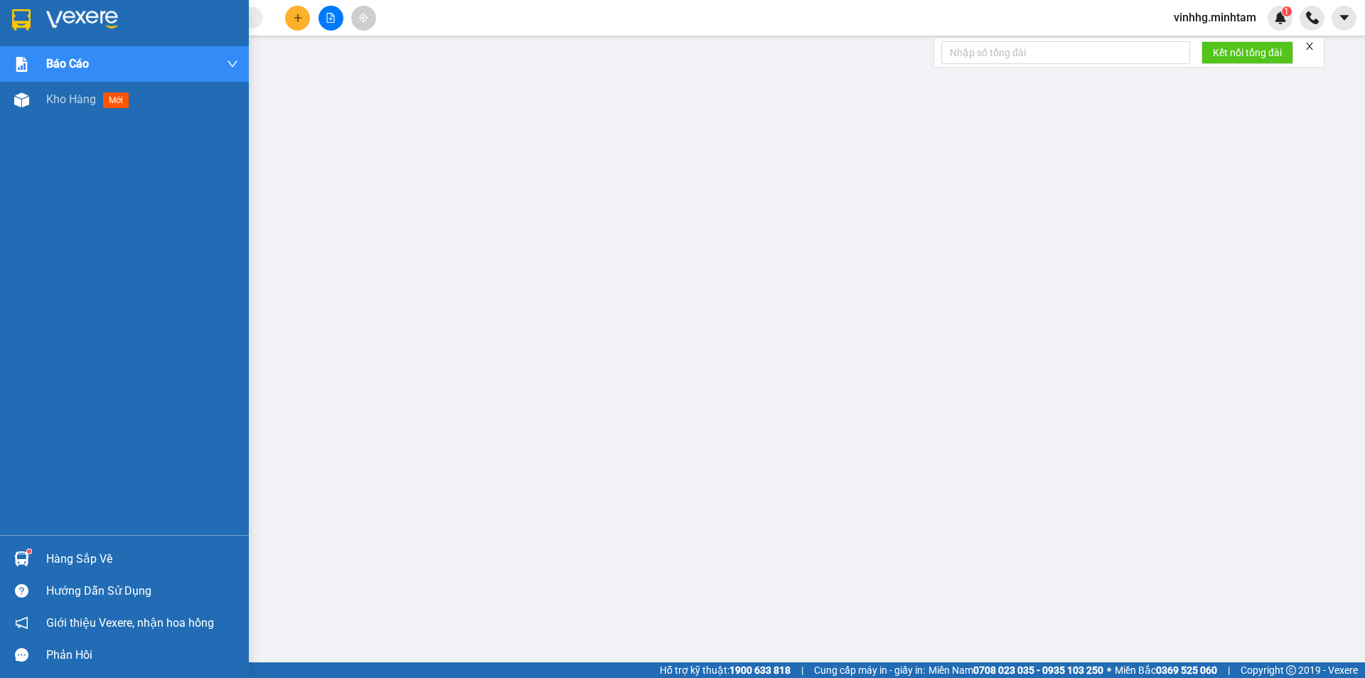
click at [21, 11] on img at bounding box center [21, 19] width 18 height 21
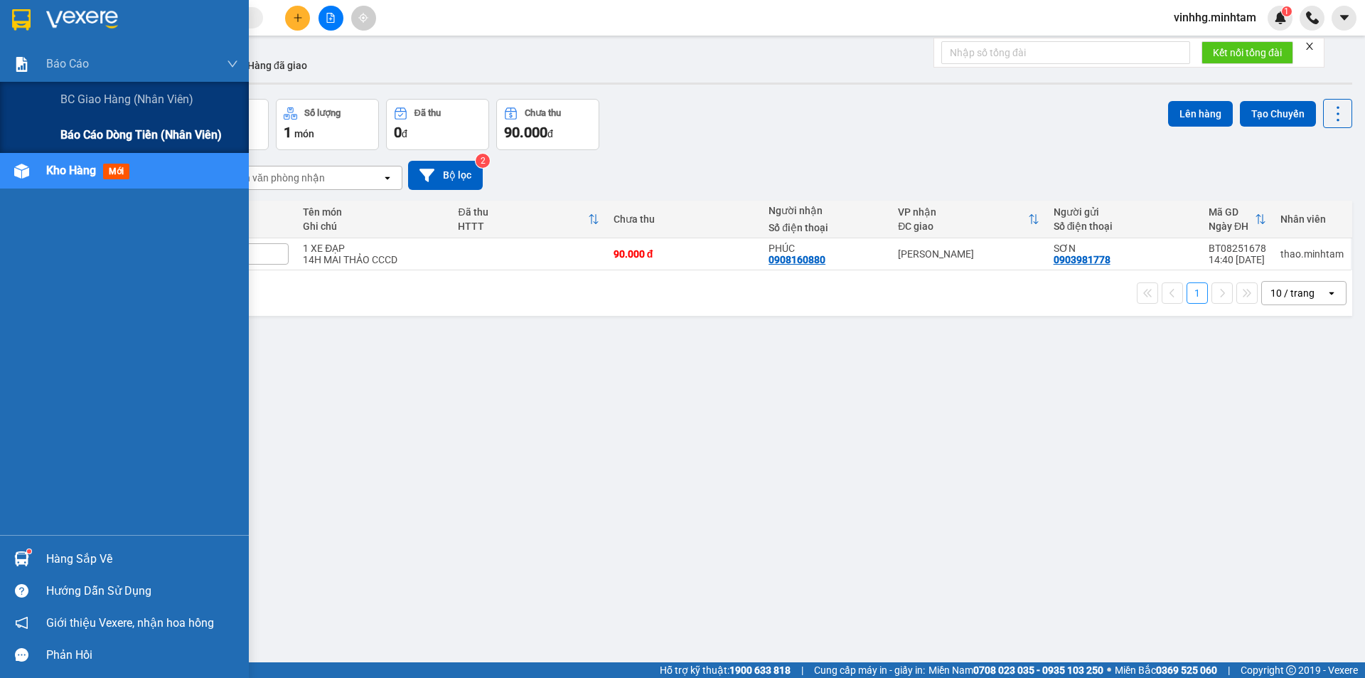
click at [102, 141] on span "Báo cáo dòng tiền (nhân viên)" at bounding box center [140, 135] width 161 height 18
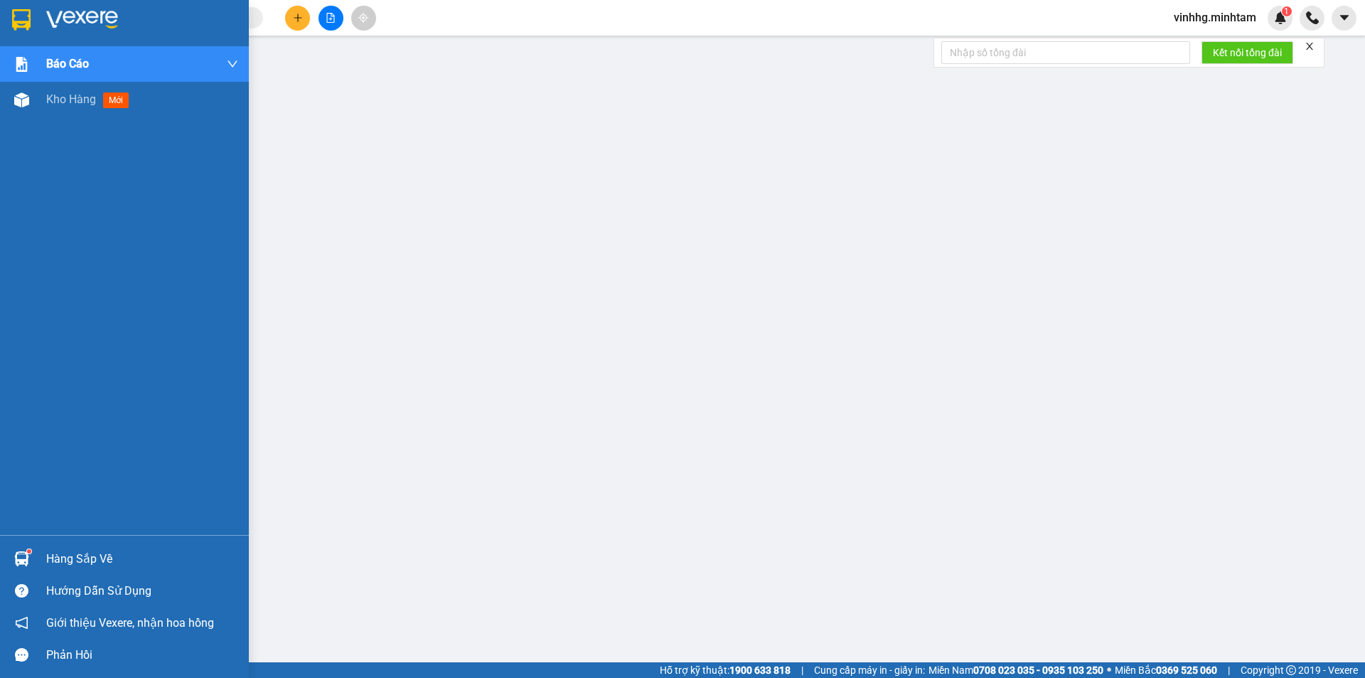
click at [14, 20] on img at bounding box center [21, 19] width 18 height 21
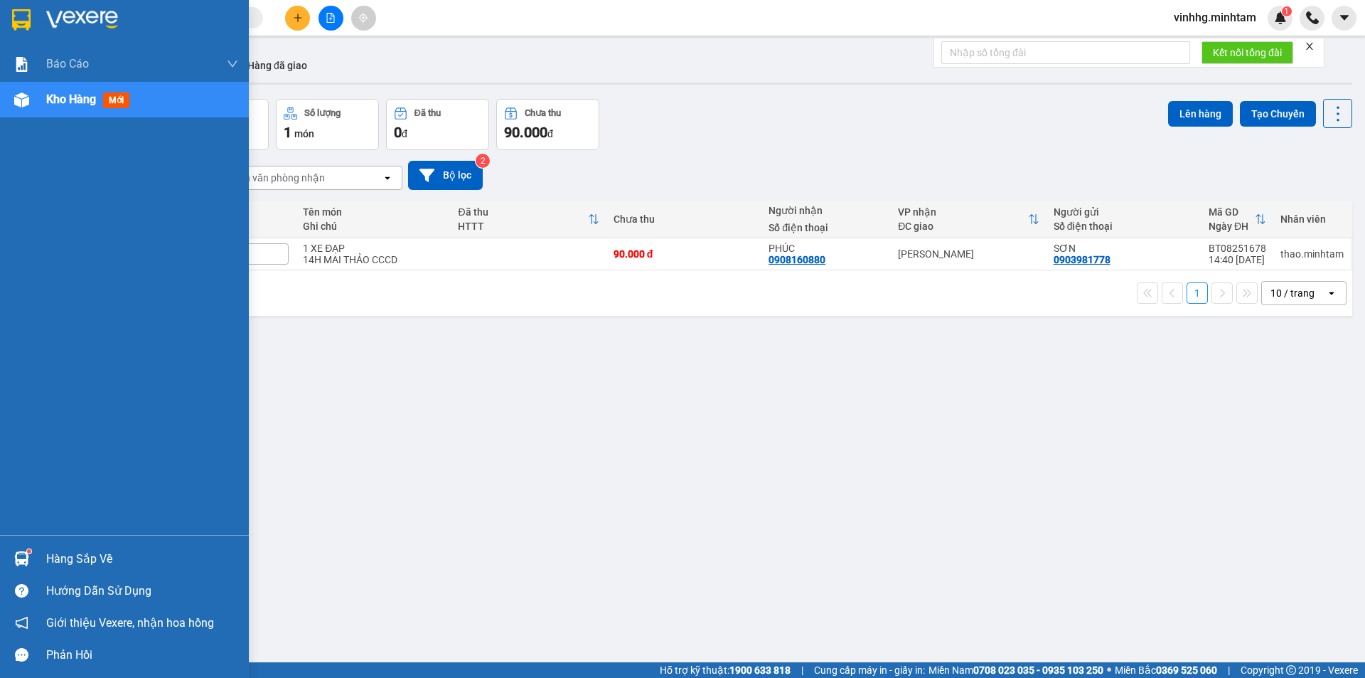
click at [21, 17] on img at bounding box center [21, 19] width 18 height 21
click at [23, 23] on img at bounding box center [21, 19] width 18 height 21
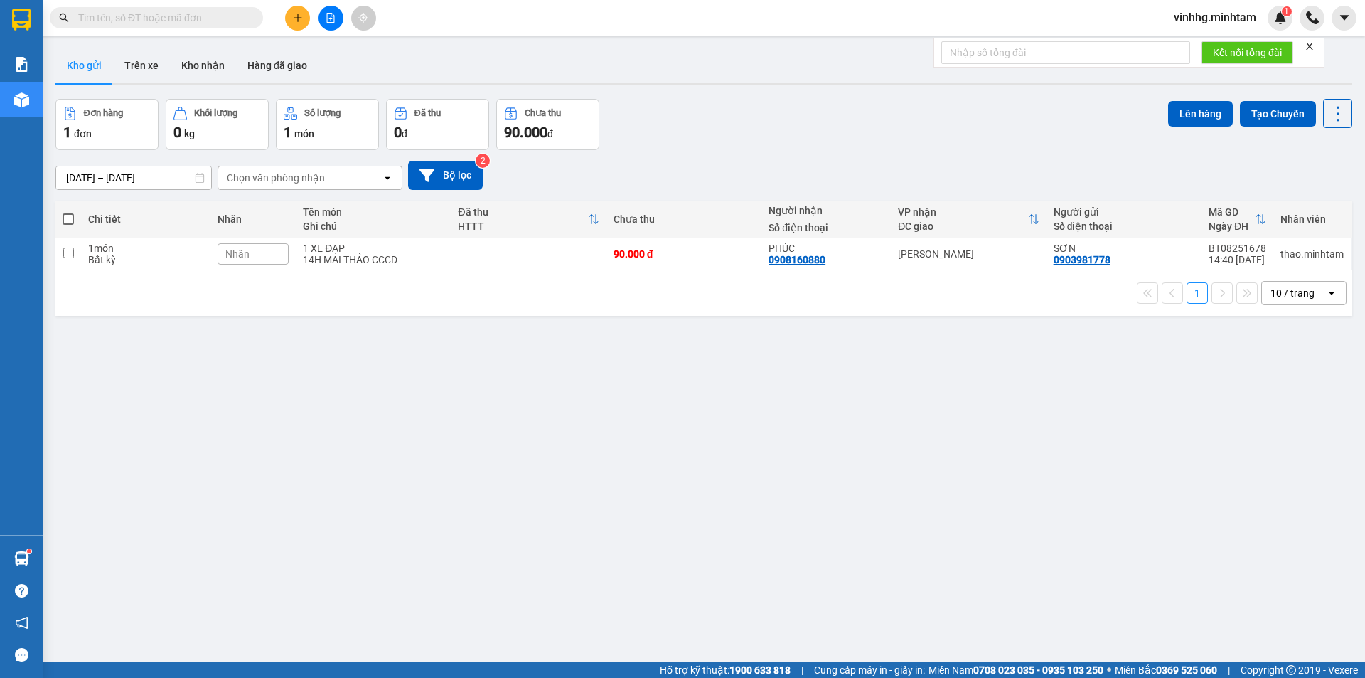
click at [186, 15] on input "text" at bounding box center [162, 18] width 168 height 16
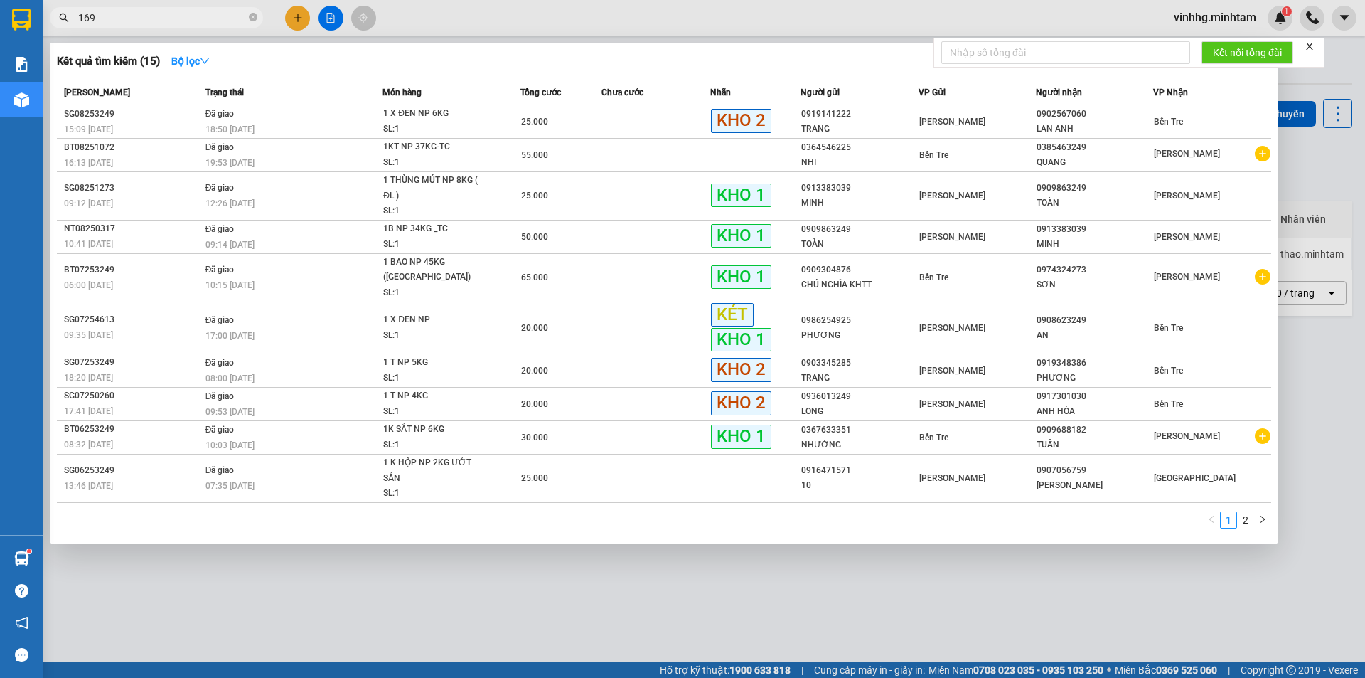
type input "1691"
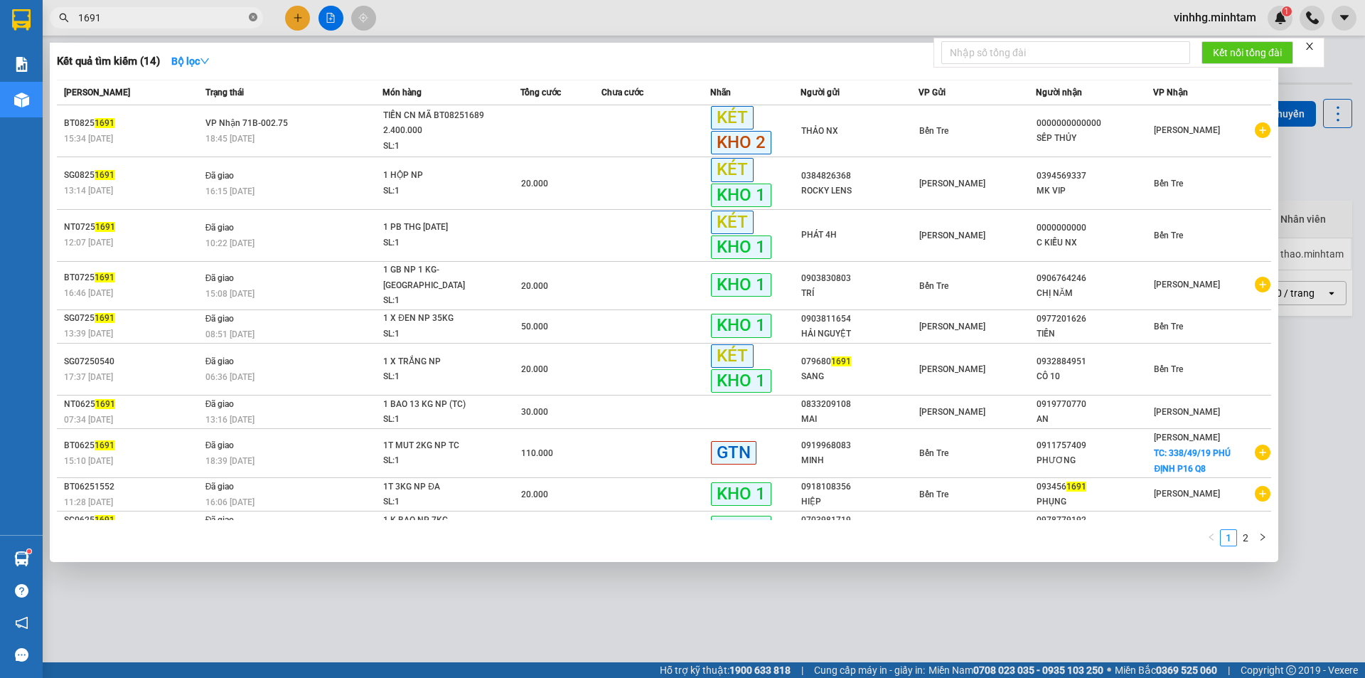
click at [255, 16] on icon "close-circle" at bounding box center [253, 17] width 9 height 9
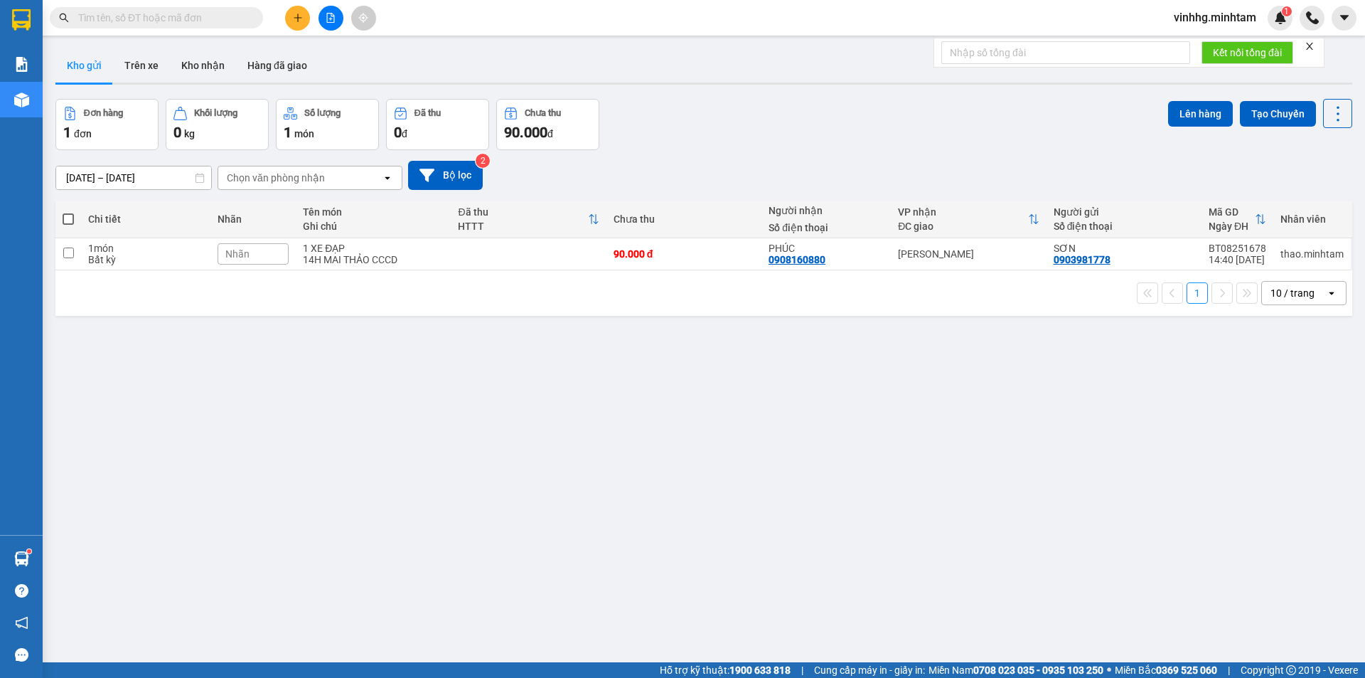
click at [203, 16] on input "text" at bounding box center [162, 18] width 168 height 16
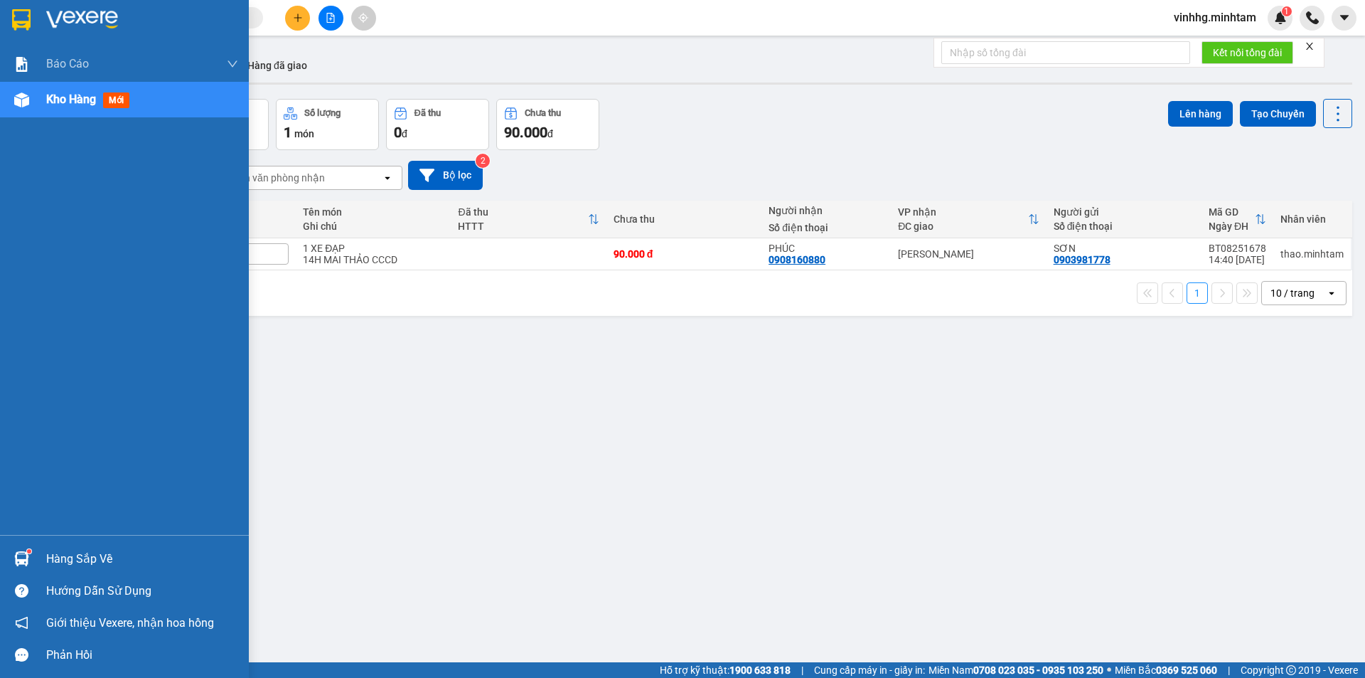
click at [32, 20] on div at bounding box center [21, 19] width 25 height 25
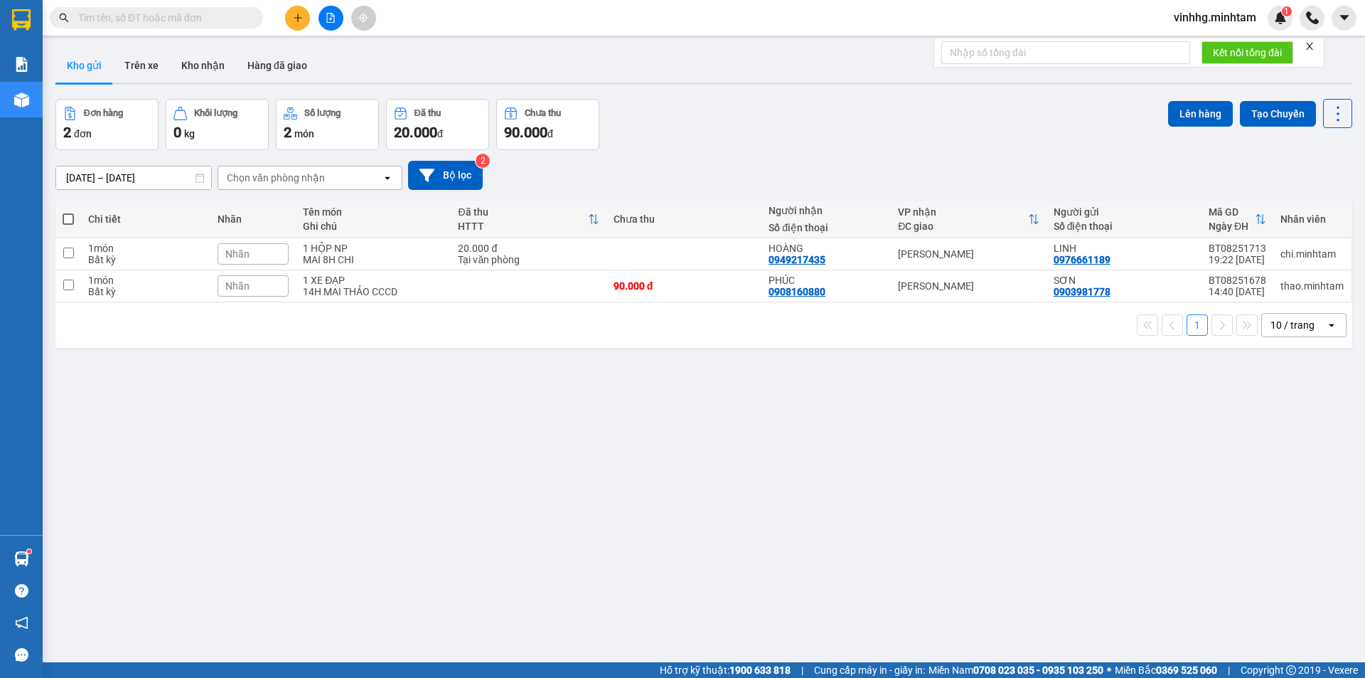
click at [221, 22] on input "text" at bounding box center [162, 18] width 168 height 16
drag, startPoint x: 300, startPoint y: 4, endPoint x: 296, endPoint y: 15, distance: 11.5
click at [296, 15] on div "Kết quả tìm kiếm ( 14 ) Bộ lọc Mã ĐH Trạng thái Món hàng Tổng cước Chưa cước Nh…" at bounding box center [682, 18] width 1365 height 36
click at [296, 15] on icon "plus" at bounding box center [298, 18] width 10 height 10
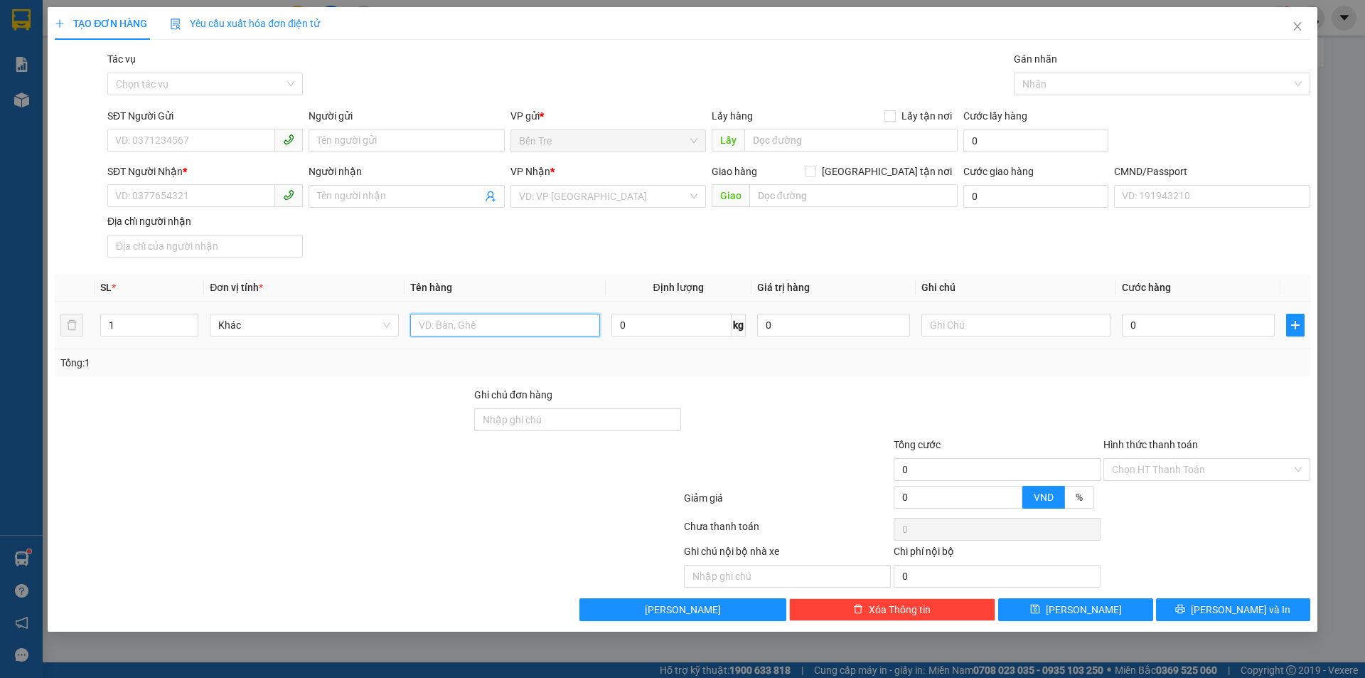
click at [471, 316] on input "text" at bounding box center [504, 325] width 189 height 23
type input "1 BAO LƯỚI 17KG NP(TC)"
click at [210, 125] on div "SĐT Người Gửi" at bounding box center [205, 118] width 196 height 21
click at [208, 131] on input "SĐT Người Gửi" at bounding box center [191, 140] width 168 height 23
click at [150, 139] on input "0932328179" at bounding box center [191, 140] width 168 height 23
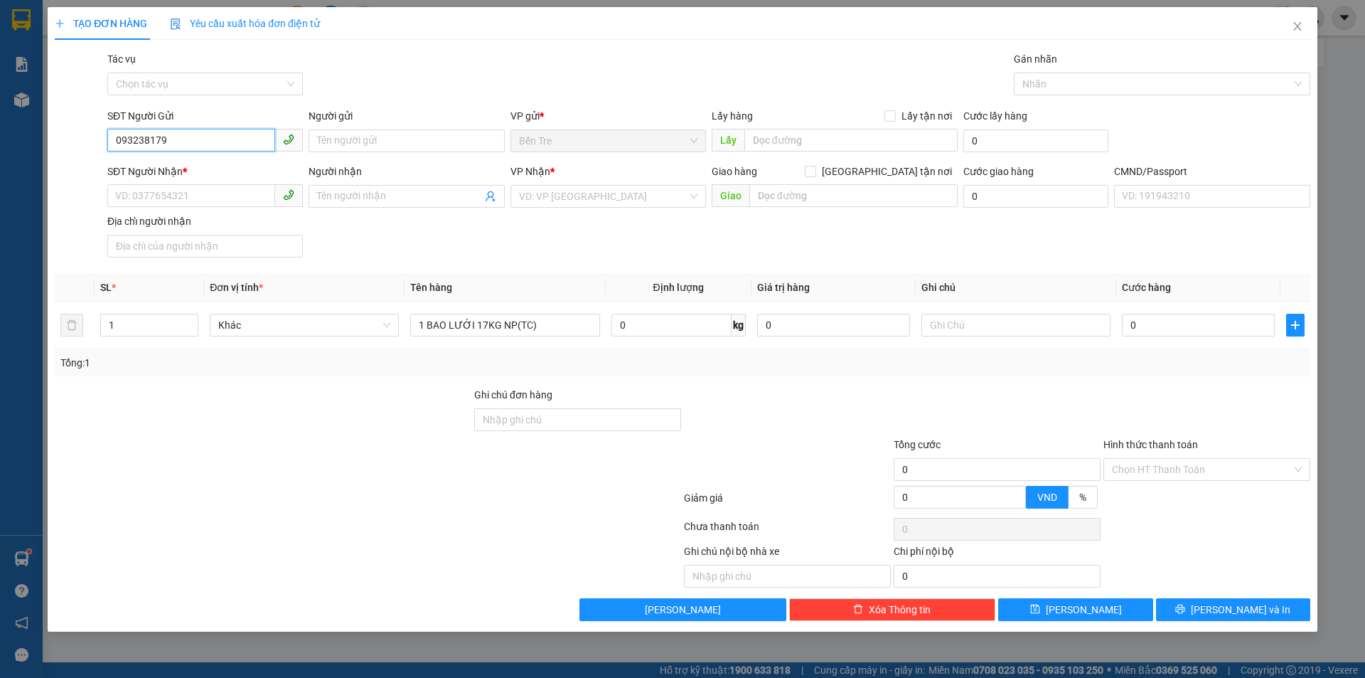
type input "0932358179"
click at [206, 134] on input "0932358179" at bounding box center [191, 140] width 168 height 23
click at [213, 170] on div "0932358179 - MS [GEOGRAPHIC_DATA]" at bounding box center [205, 169] width 178 height 16
type input "MS [PERSON_NAME]"
type input "0334810334"
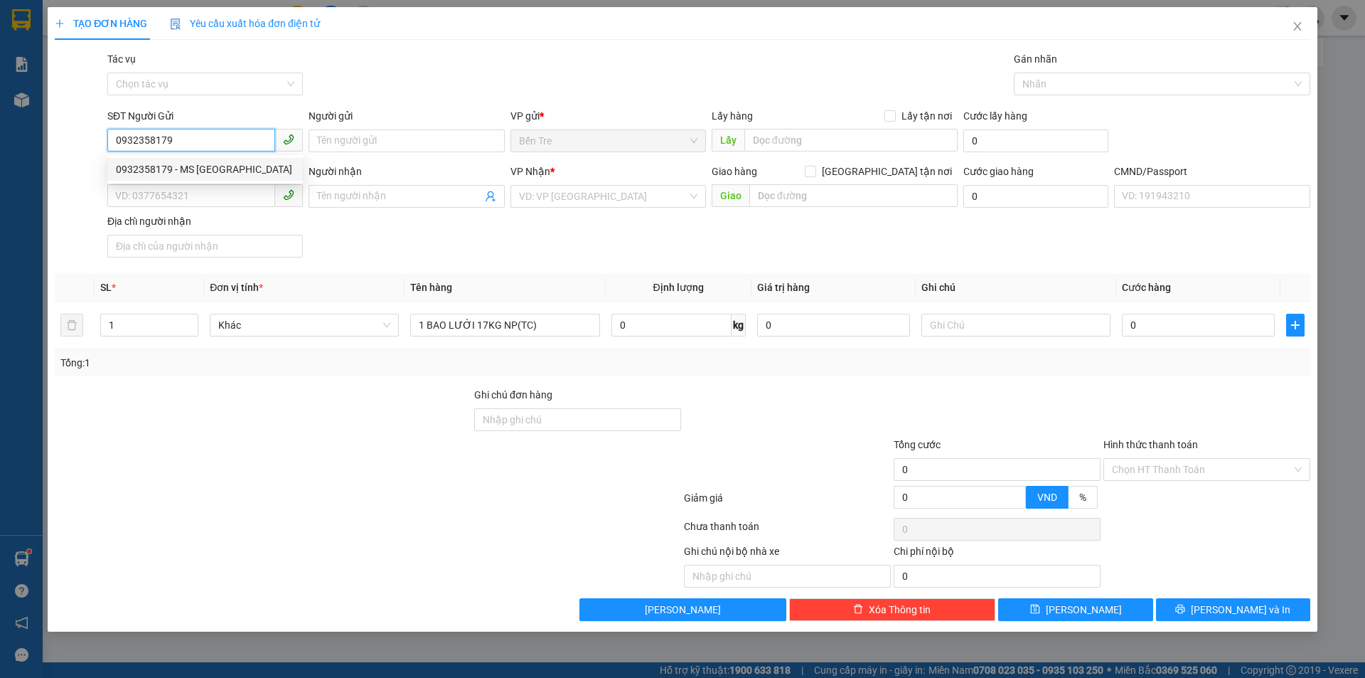
type input "TRỌNG ĐÃM"
type input "0932358179"
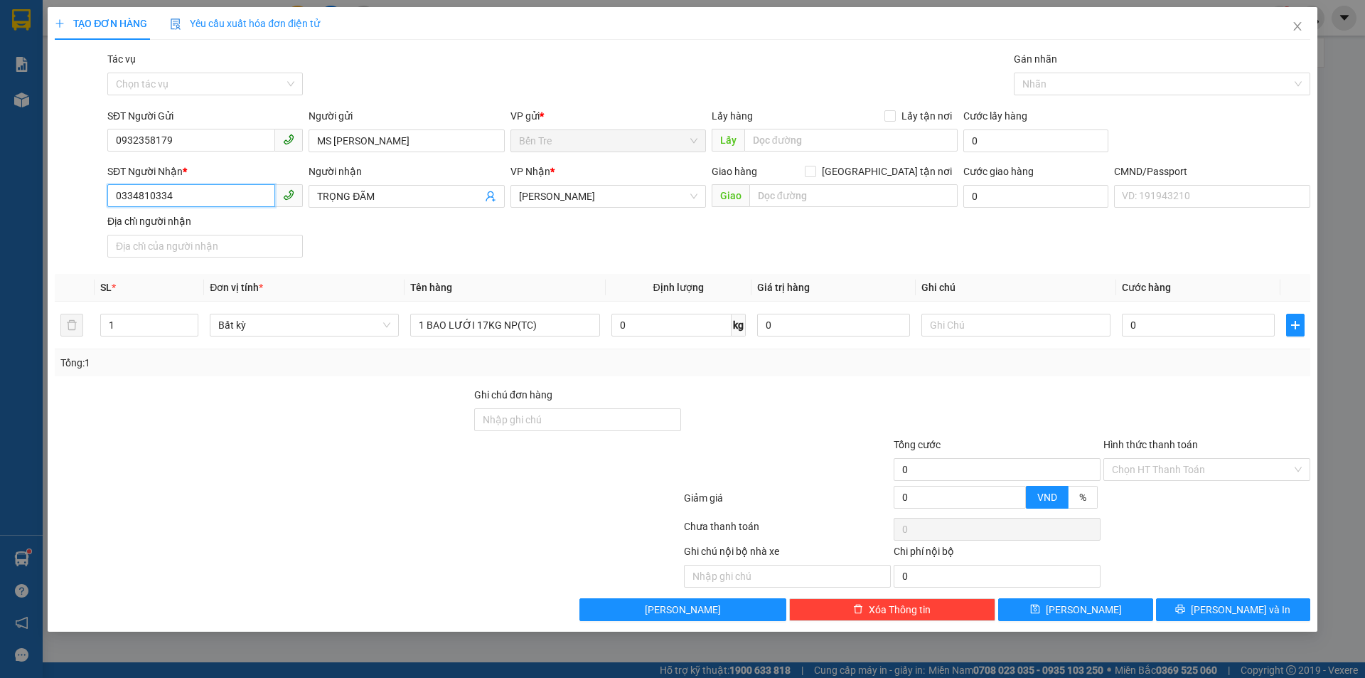
click at [250, 195] on input "0334810334" at bounding box center [191, 195] width 168 height 23
type input "0"
type input "0837409920"
click at [258, 219] on div "0837409920 - DUNG" at bounding box center [205, 225] width 178 height 16
type input "DUNG"
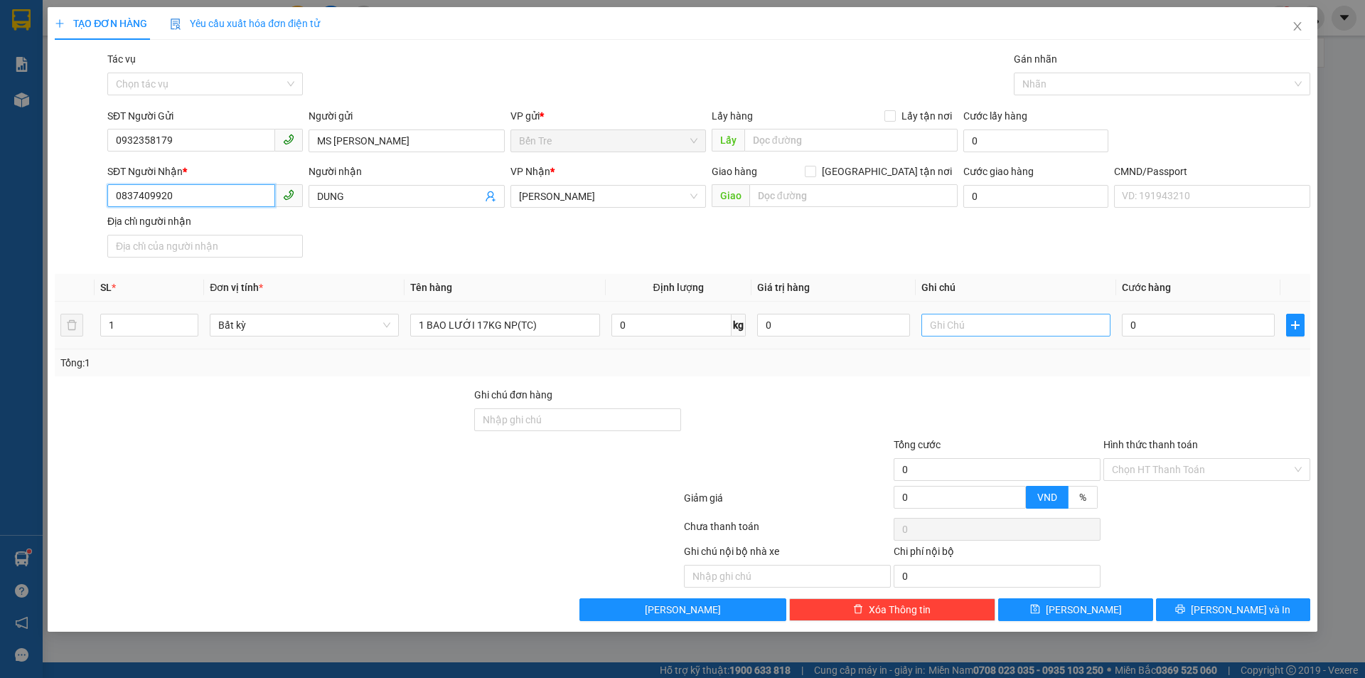
type input "0837409920"
click at [956, 323] on input "text" at bounding box center [1015, 325] width 189 height 23
type input "8H [PERSON_NAME]"
click at [787, 328] on input "0" at bounding box center [833, 325] width 153 height 23
type input "700.000"
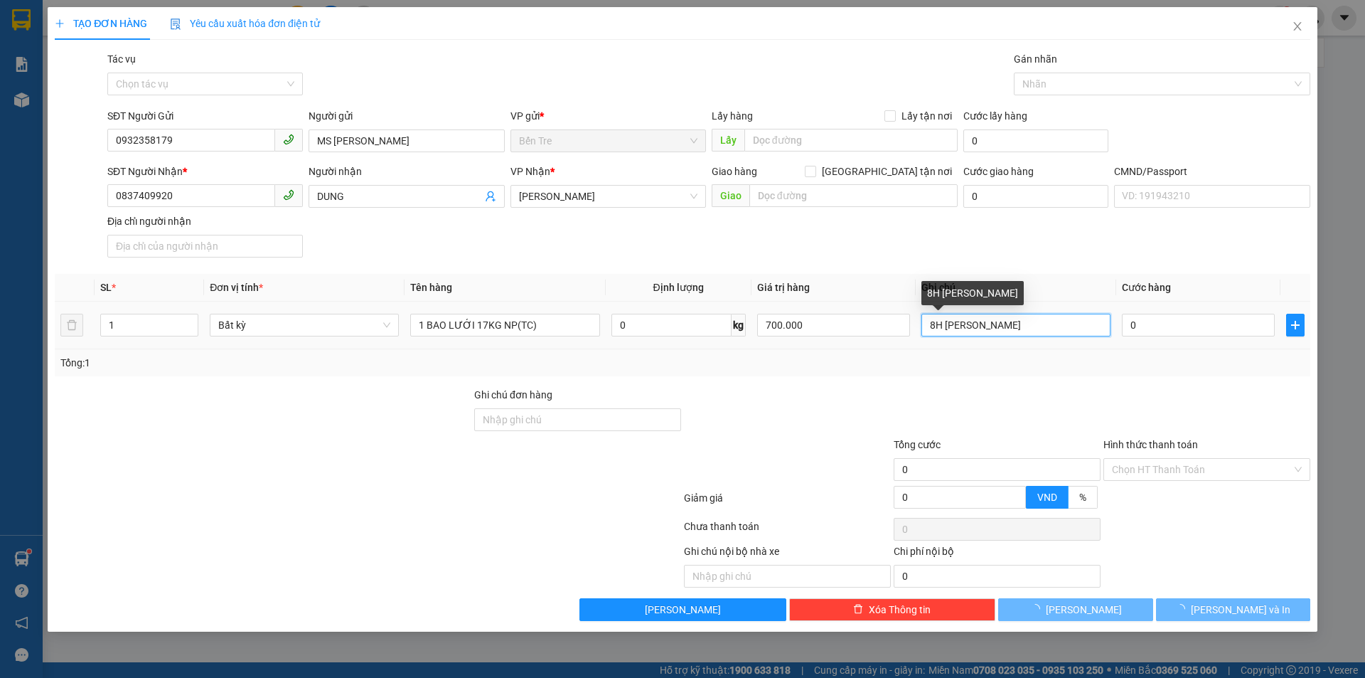
click at [1055, 326] on input "8H [PERSON_NAME]" at bounding box center [1015, 325] width 189 height 23
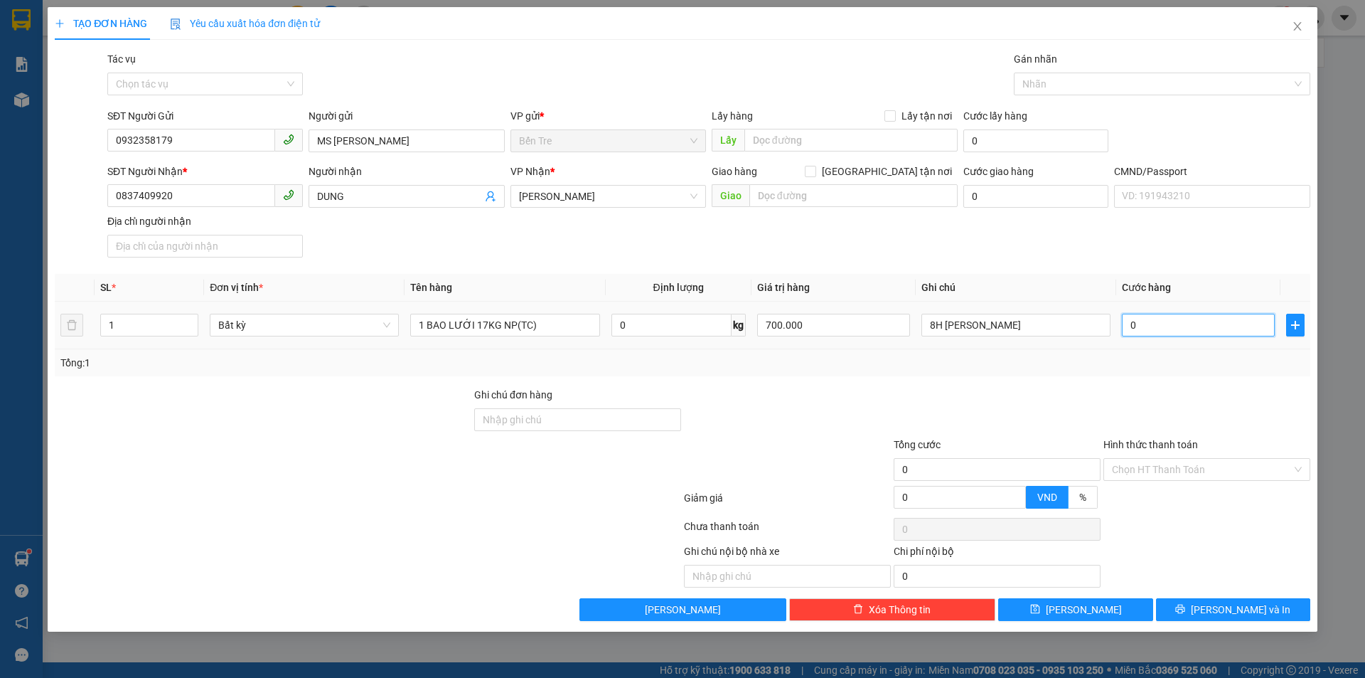
click at [1207, 324] on input "0" at bounding box center [1198, 325] width 153 height 23
type input "3"
type input "35"
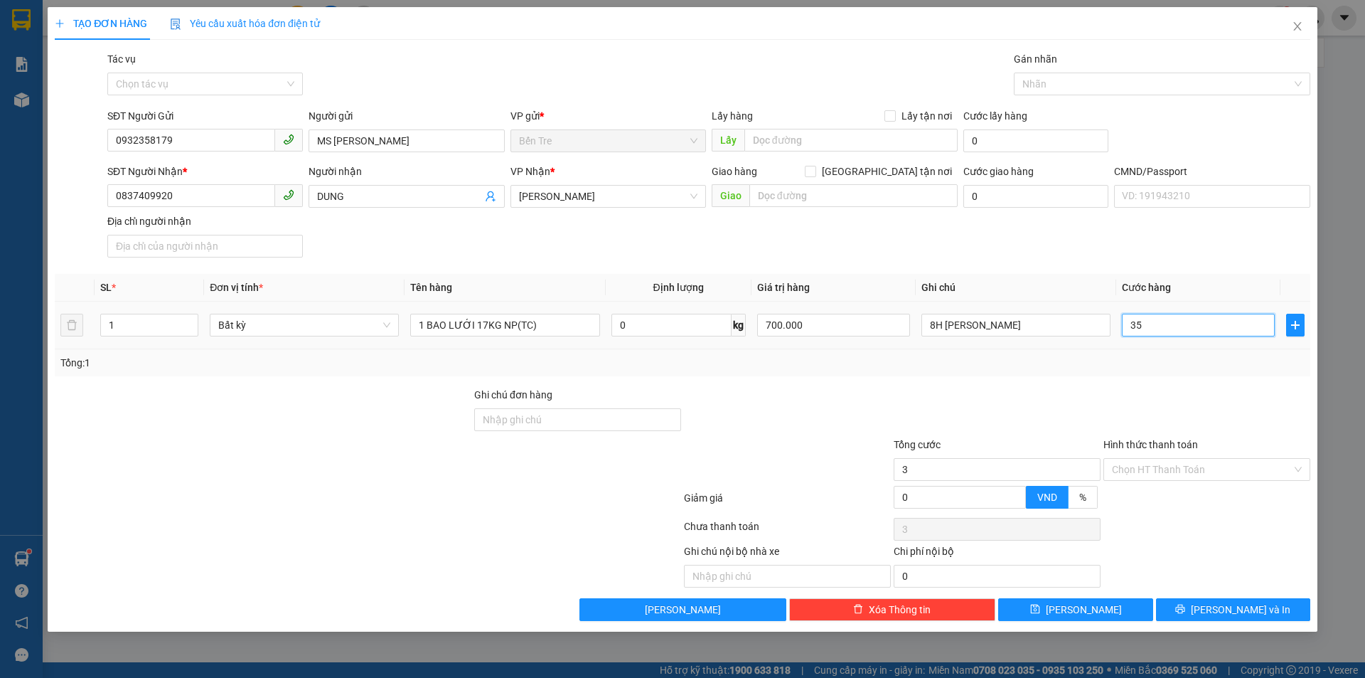
type input "35"
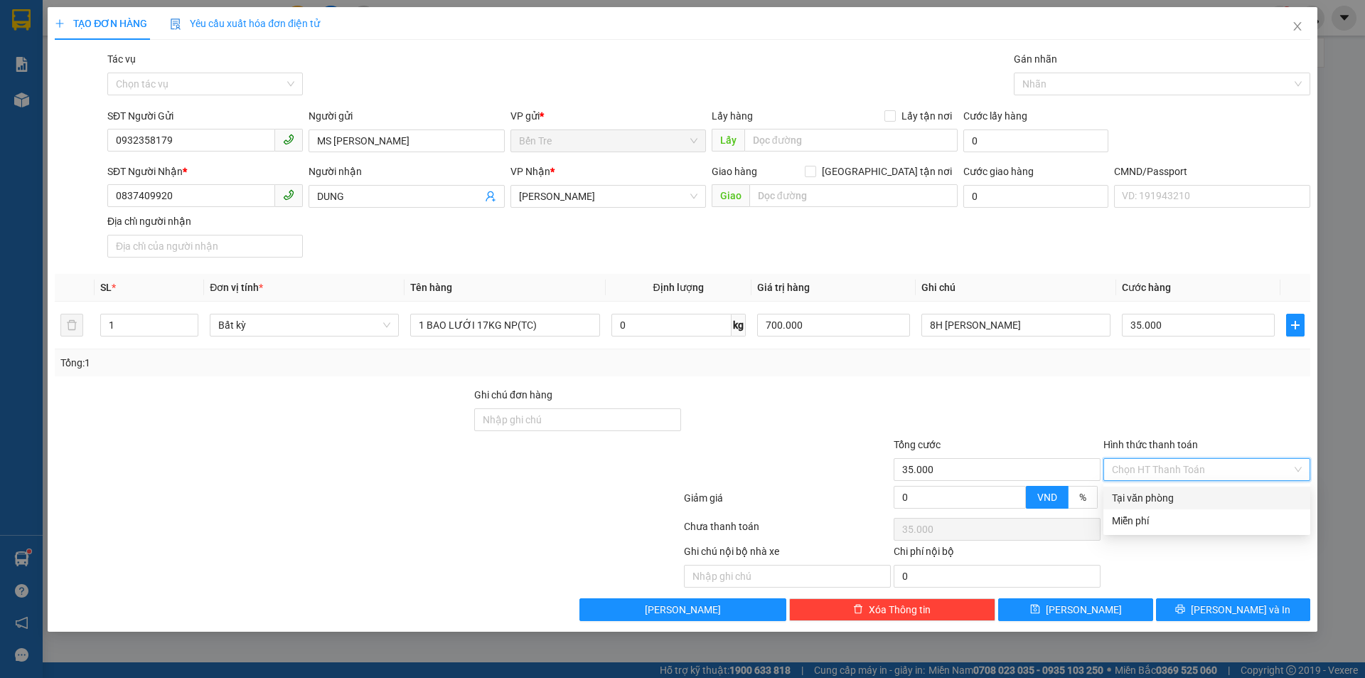
click at [1214, 464] on input "Hình thức thanh toán" at bounding box center [1202, 469] width 180 height 21
click at [1206, 503] on div "Tại văn phòng" at bounding box center [1207, 498] width 190 height 16
click at [1248, 610] on span "[PERSON_NAME] và In" at bounding box center [1241, 609] width 100 height 16
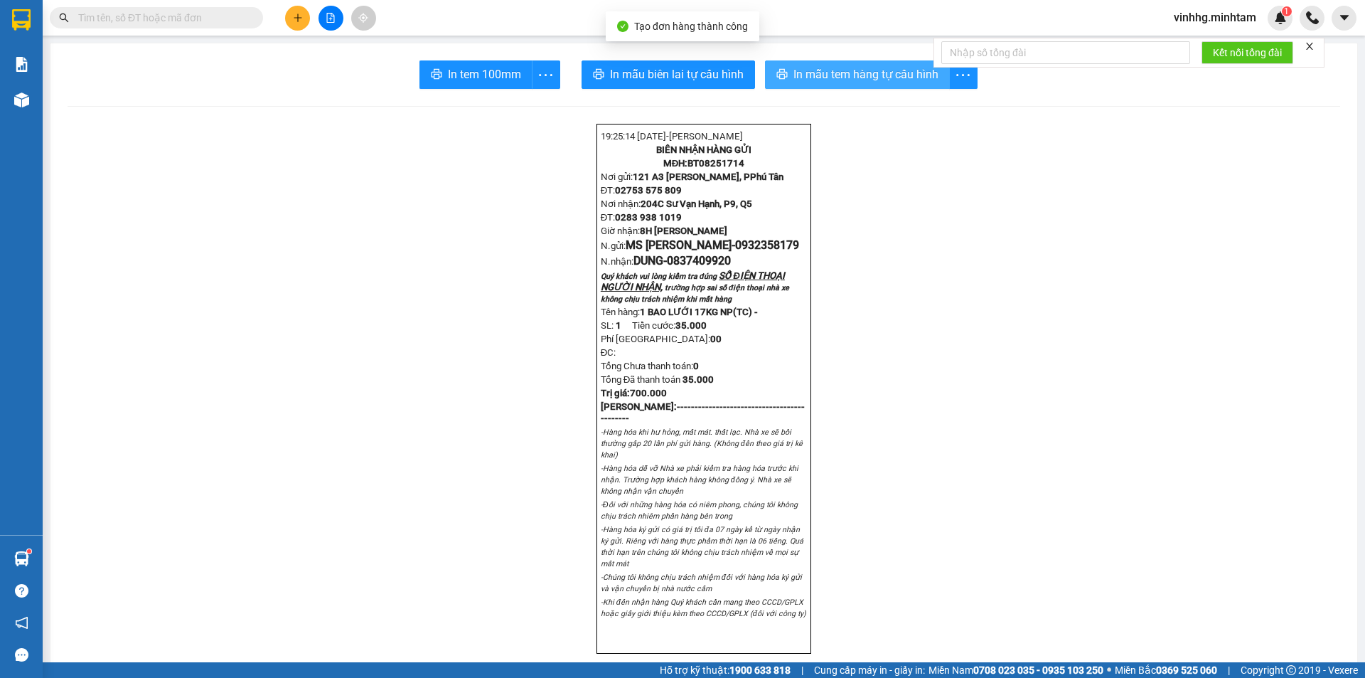
click at [835, 68] on span "In mẫu tem hàng tự cấu hình" at bounding box center [865, 74] width 145 height 18
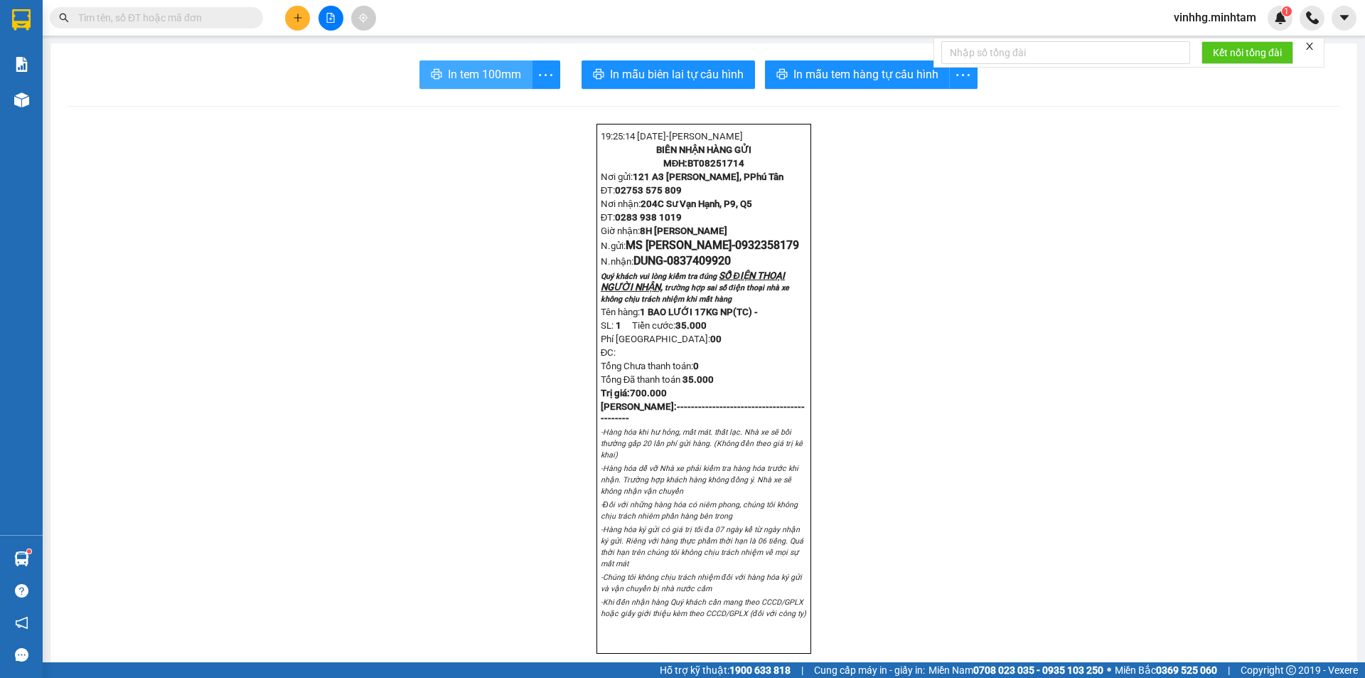
click at [467, 79] on span "In tem 100mm" at bounding box center [484, 74] width 73 height 18
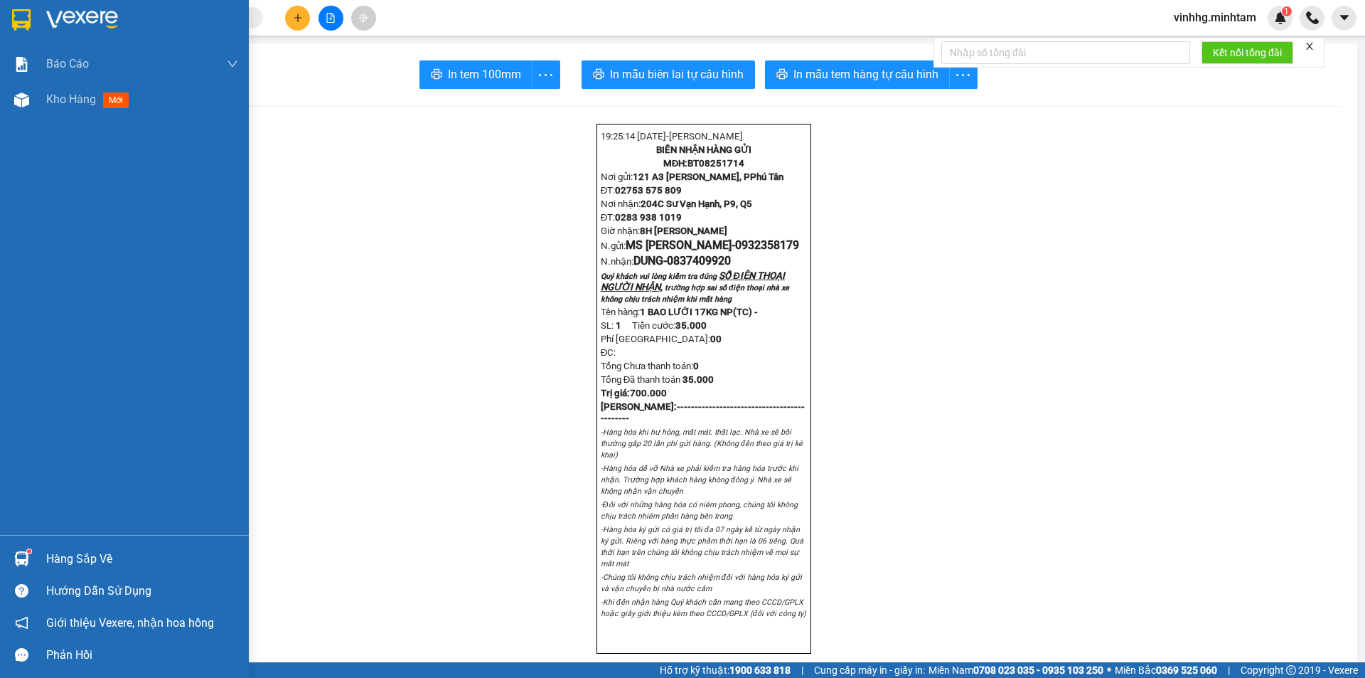
click at [26, 563] on img at bounding box center [21, 558] width 15 height 15
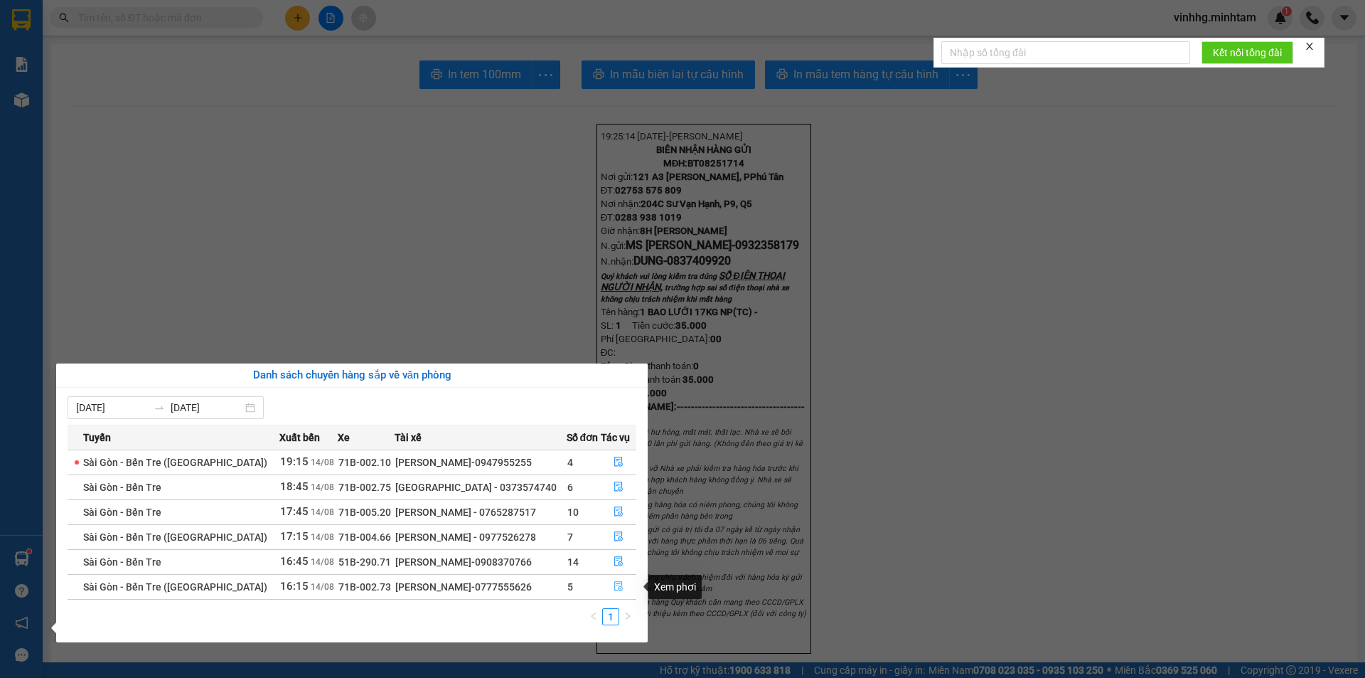
click at [616, 585] on icon "file-done" at bounding box center [619, 586] width 10 height 10
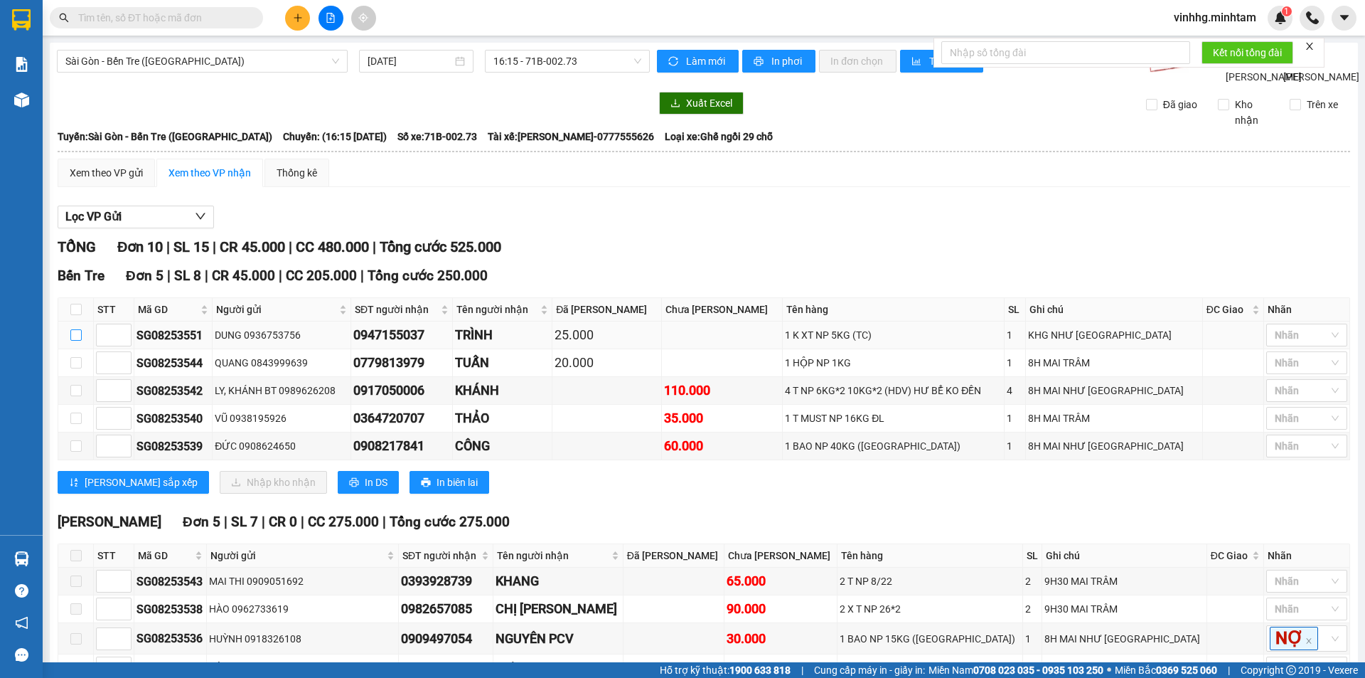
click at [75, 341] on input "checkbox" at bounding box center [75, 334] width 11 height 11
checkbox input "true"
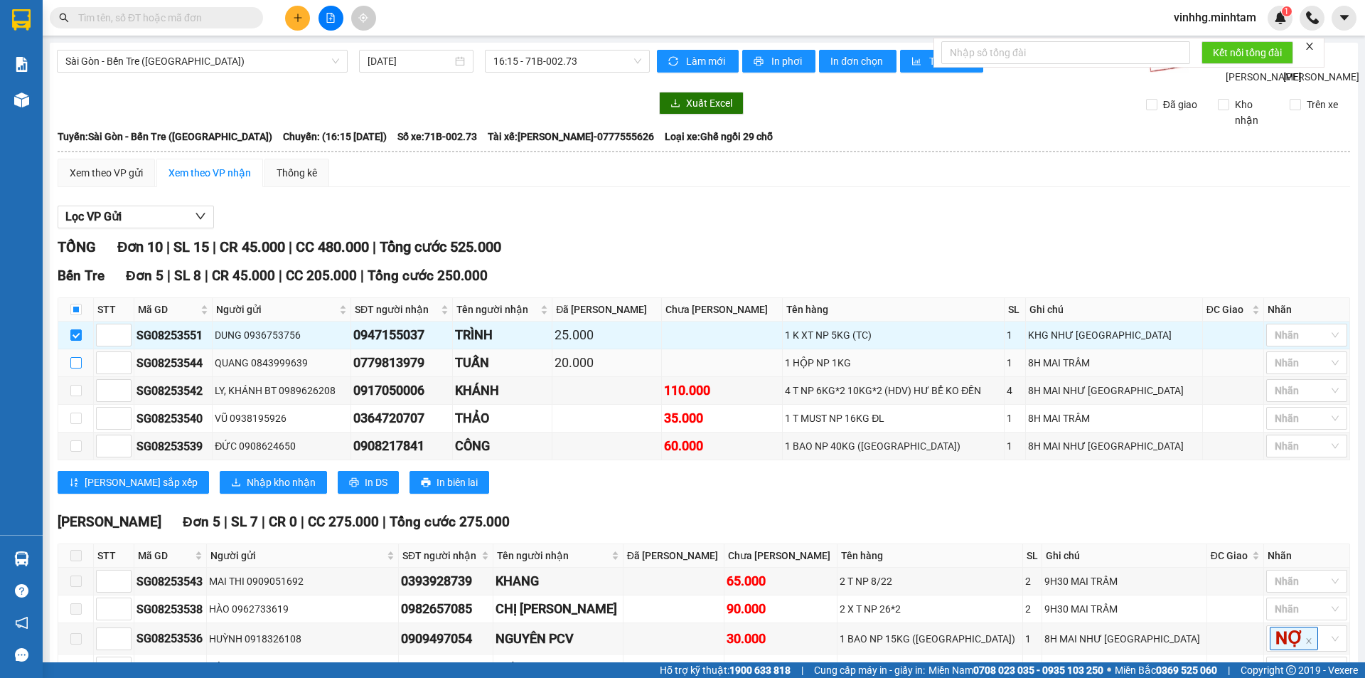
click at [78, 368] on input "checkbox" at bounding box center [75, 362] width 11 height 11
checkbox input "true"
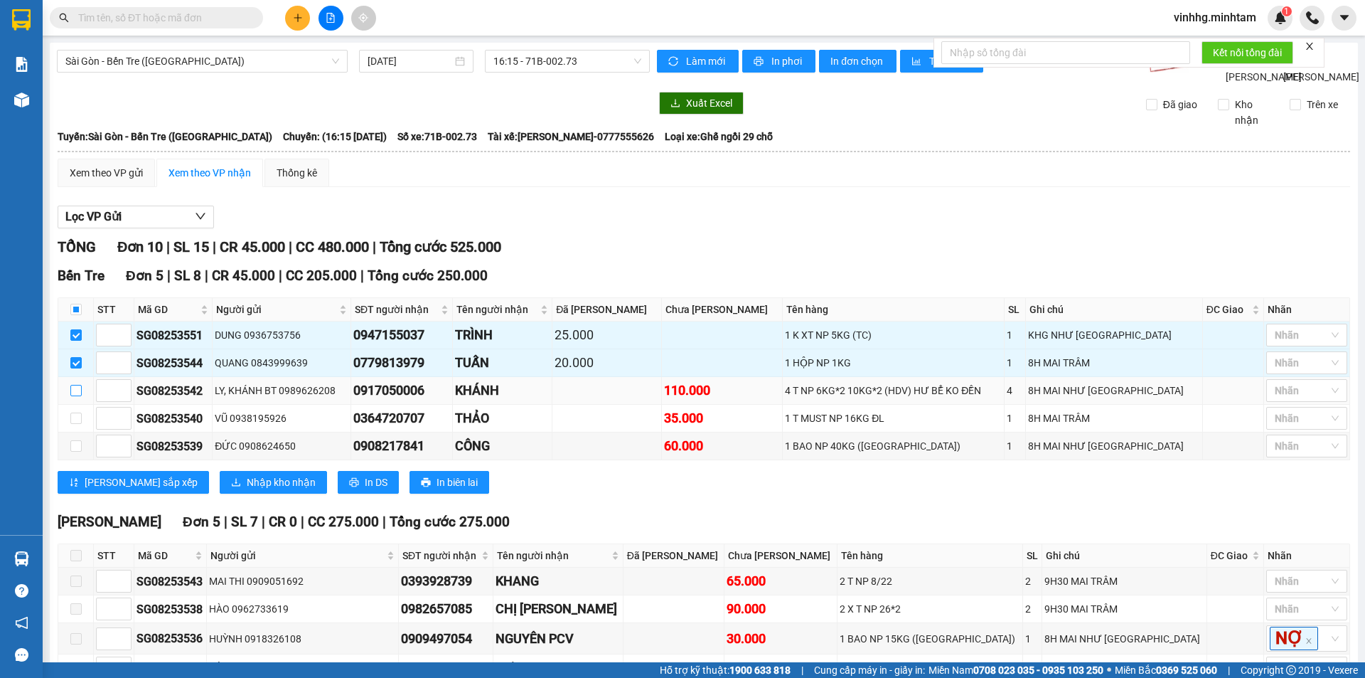
click at [77, 396] on input "checkbox" at bounding box center [75, 390] width 11 height 11
checkbox input "true"
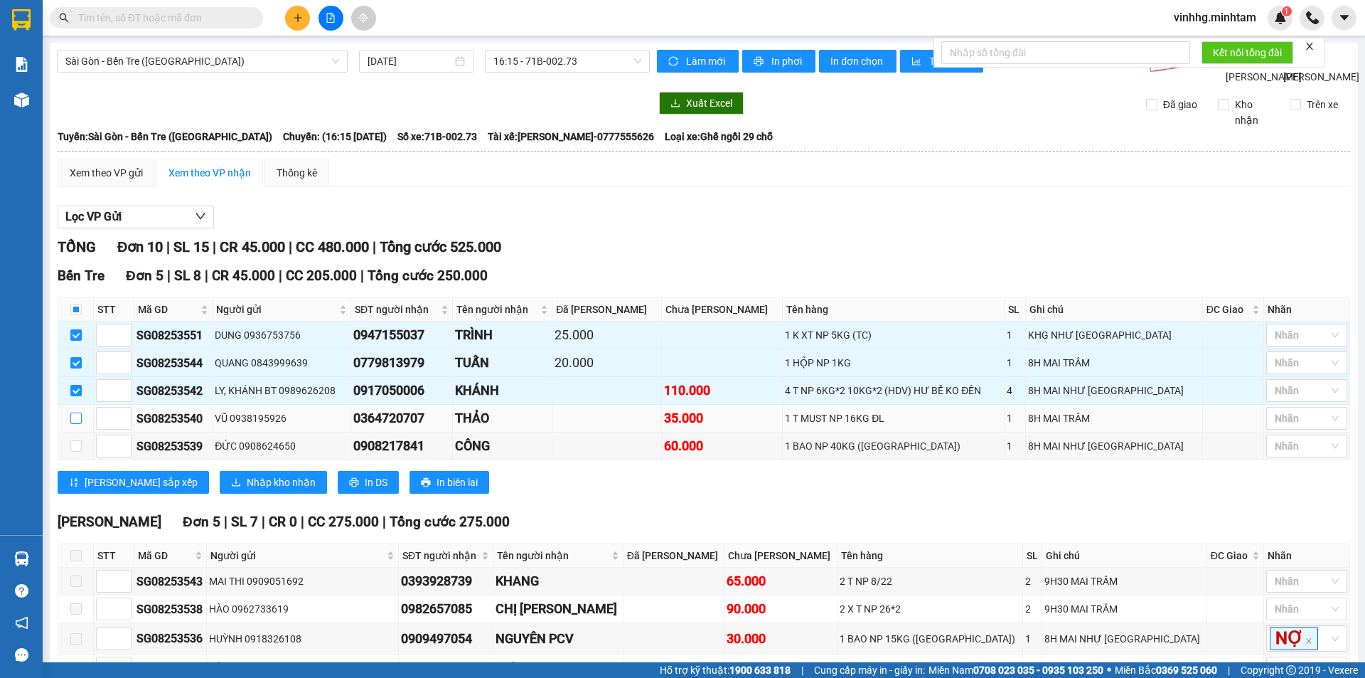
click at [78, 424] on input "checkbox" at bounding box center [75, 417] width 11 height 11
checkbox input "true"
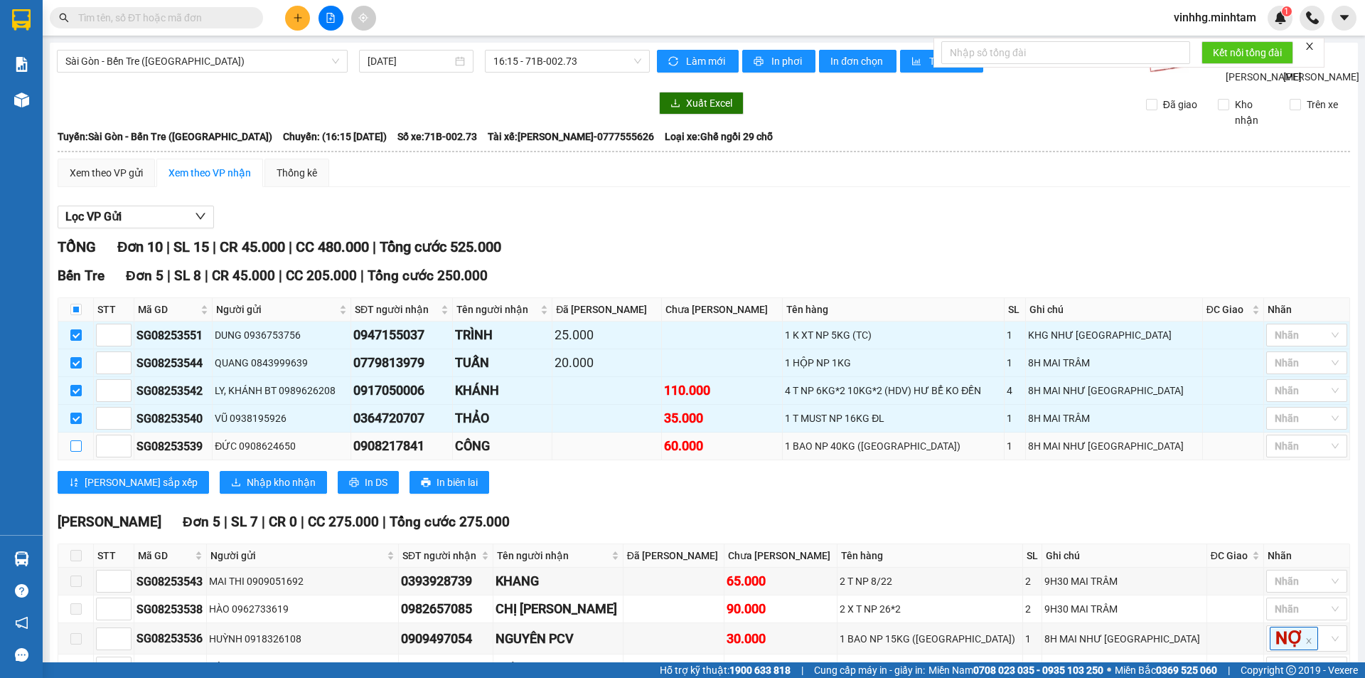
click at [73, 451] on input "checkbox" at bounding box center [75, 445] width 11 height 11
checkbox input "true"
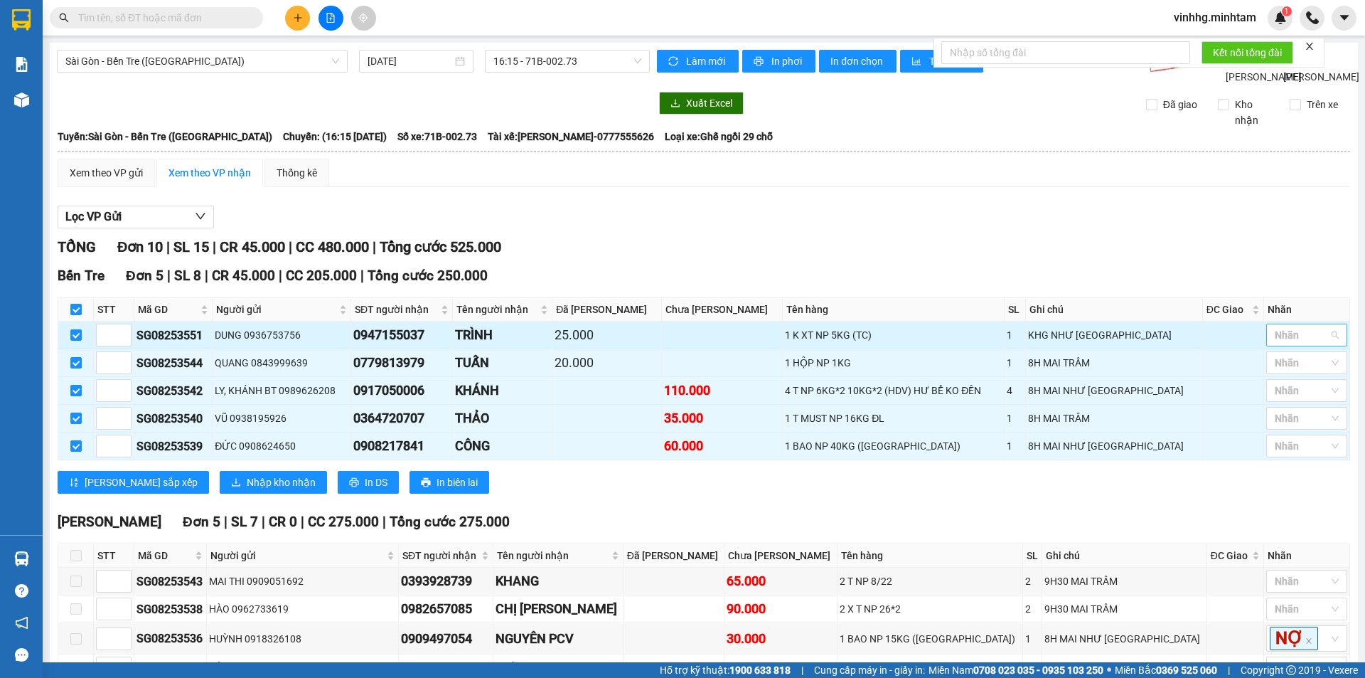
click at [1306, 343] on div at bounding box center [1300, 334] width 60 height 17
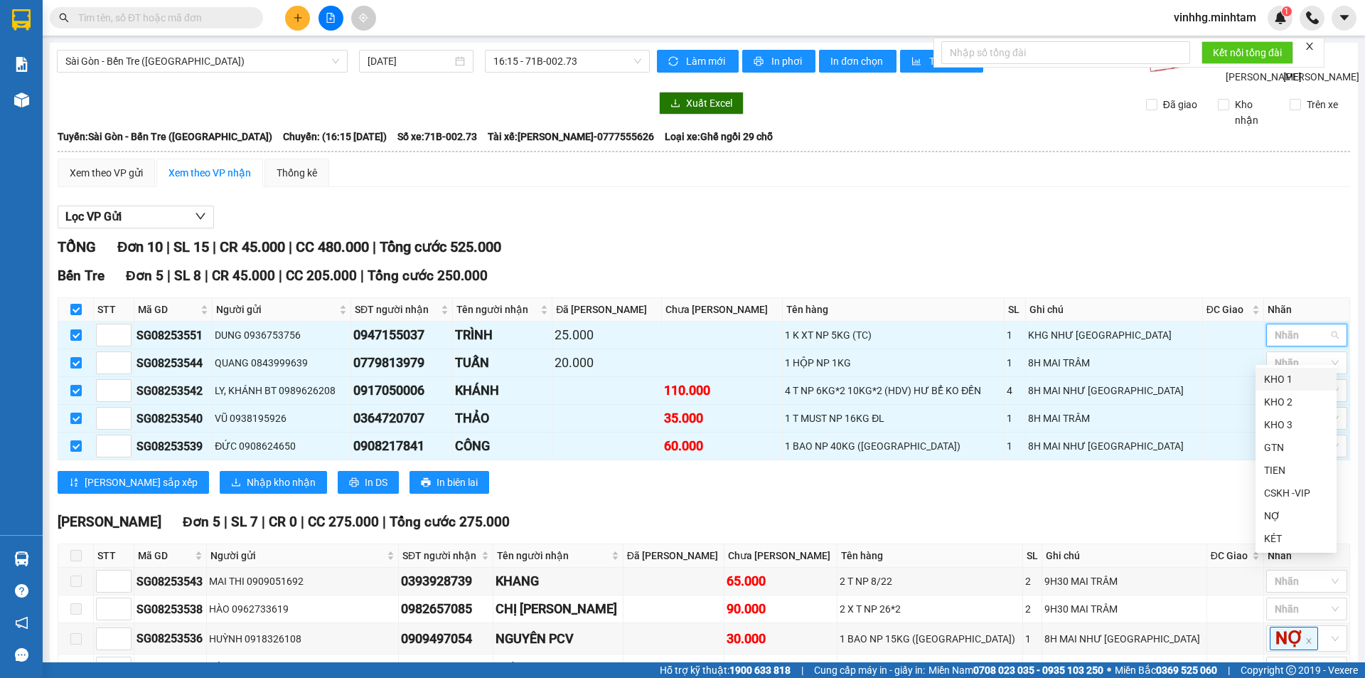
click at [1298, 378] on div "KHO 1" at bounding box center [1296, 379] width 64 height 16
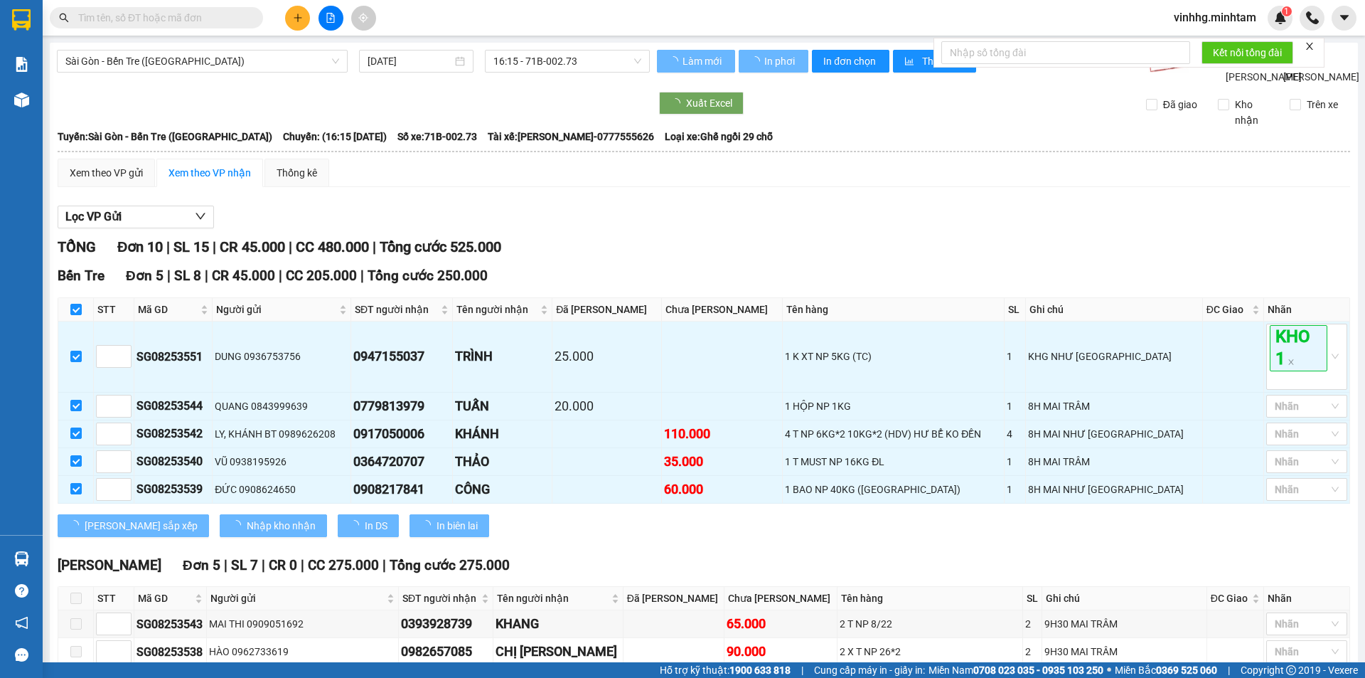
click at [1202, 256] on div "TỔNG Đơn 10 | SL 15 | CR 45.000 | CC 480.000 | Tổng cước 525.000" at bounding box center [704, 247] width 1292 height 22
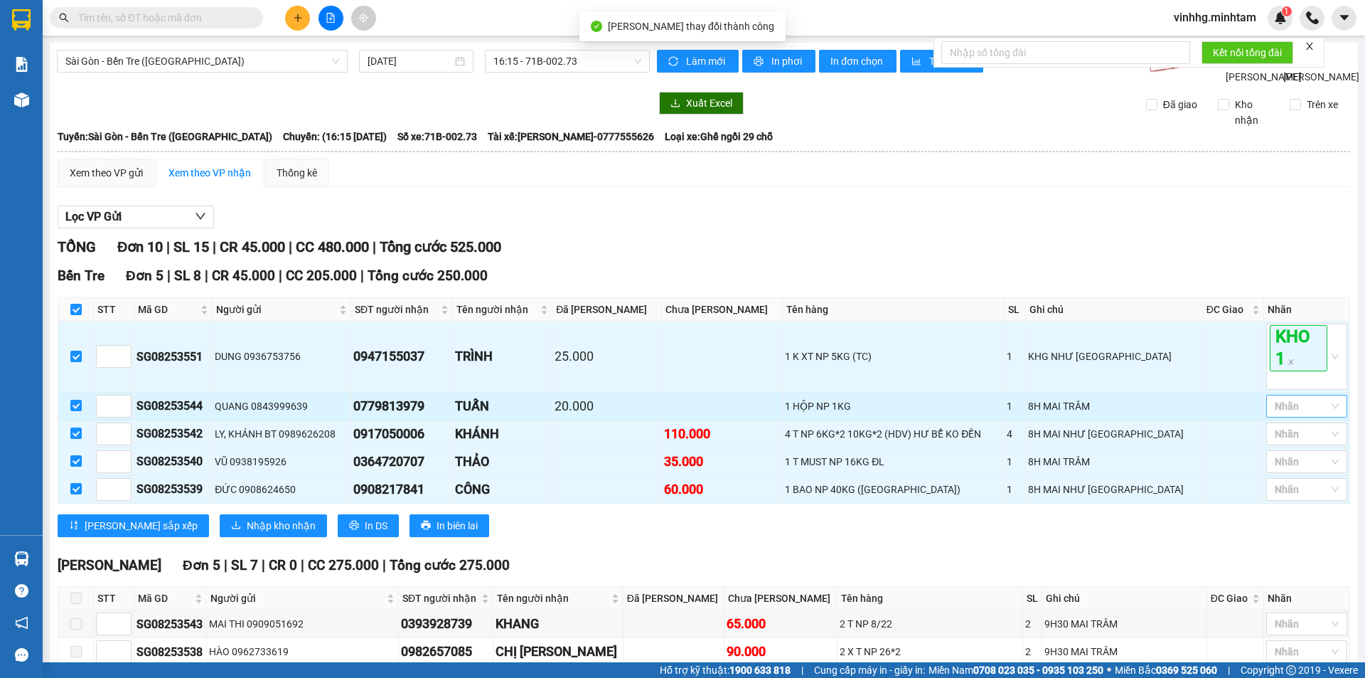
click at [1292, 414] on div at bounding box center [1300, 405] width 60 height 17
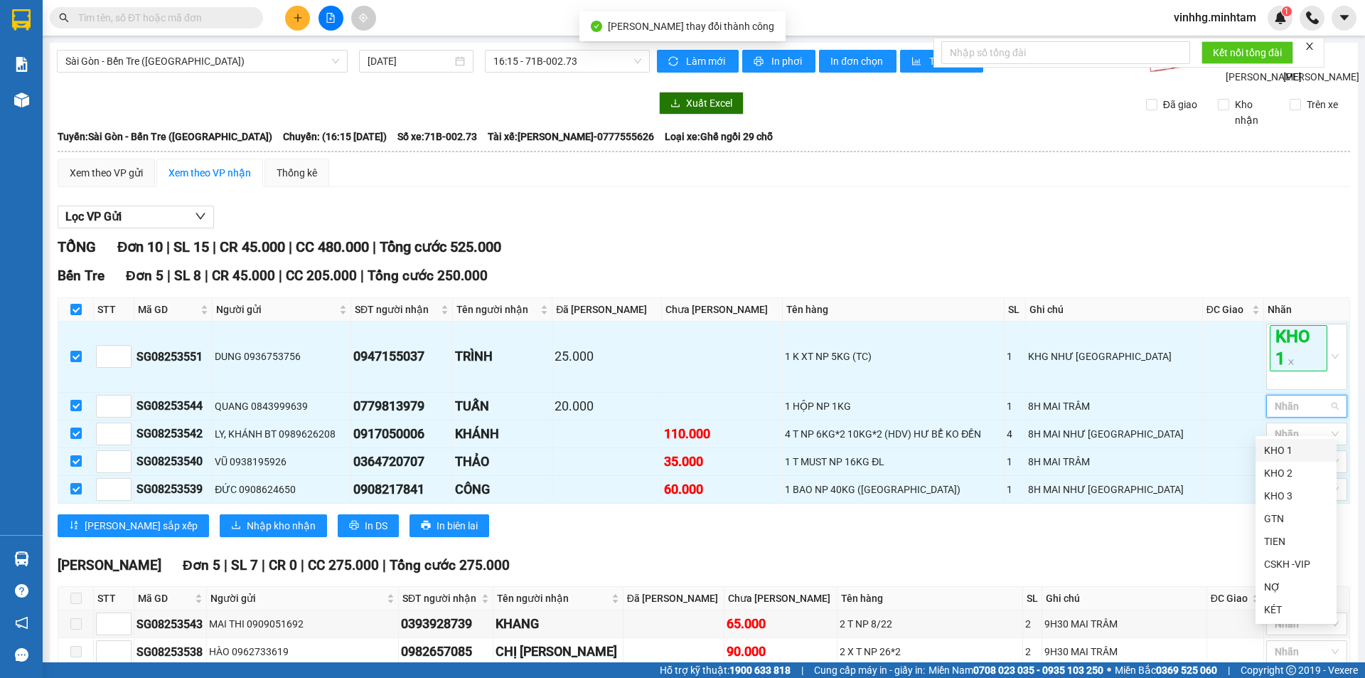
click at [1290, 451] on div "KHO 1" at bounding box center [1296, 450] width 64 height 16
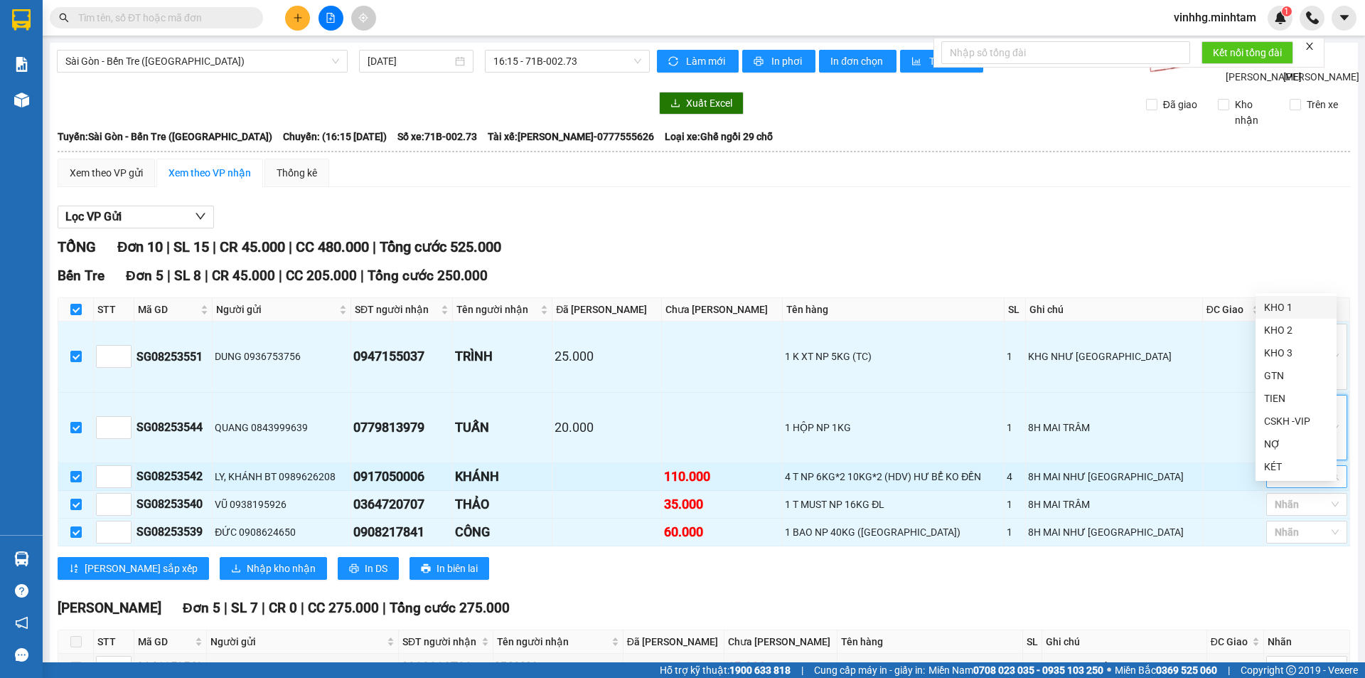
click at [1292, 468] on div at bounding box center [1300, 476] width 60 height 17
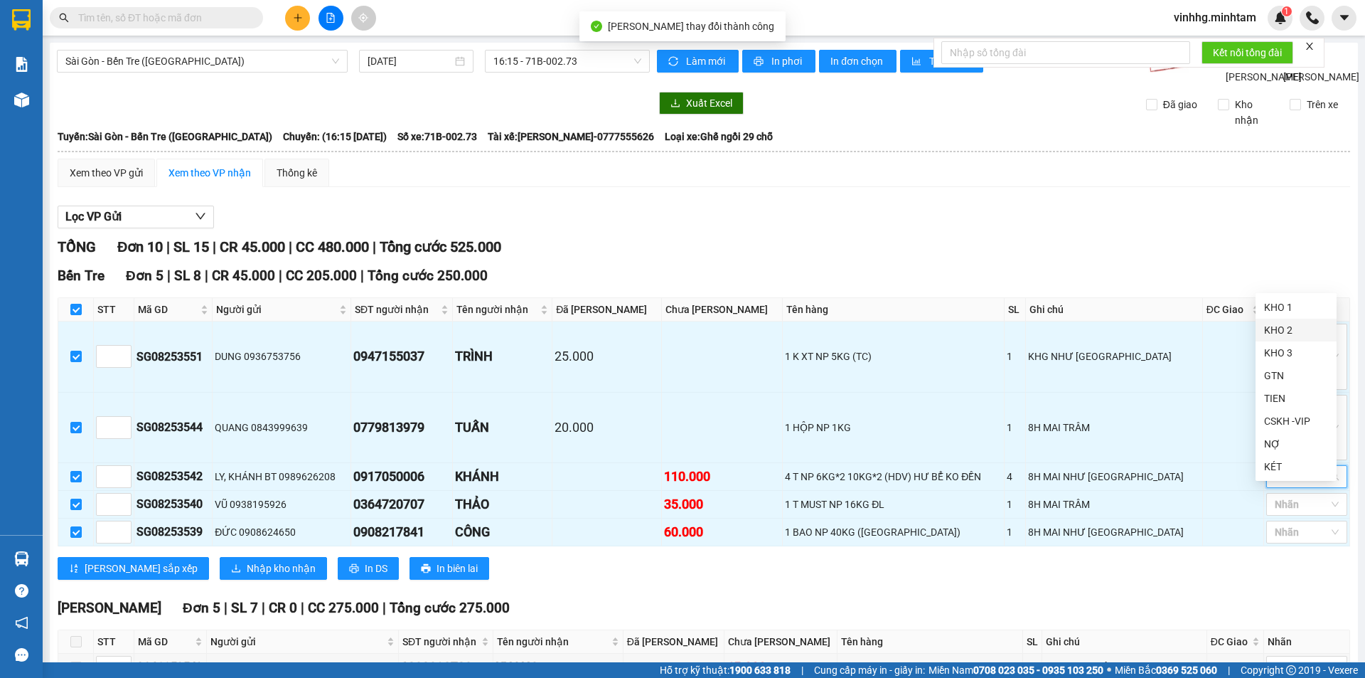
click at [1303, 336] on div "KHO 2" at bounding box center [1296, 330] width 64 height 16
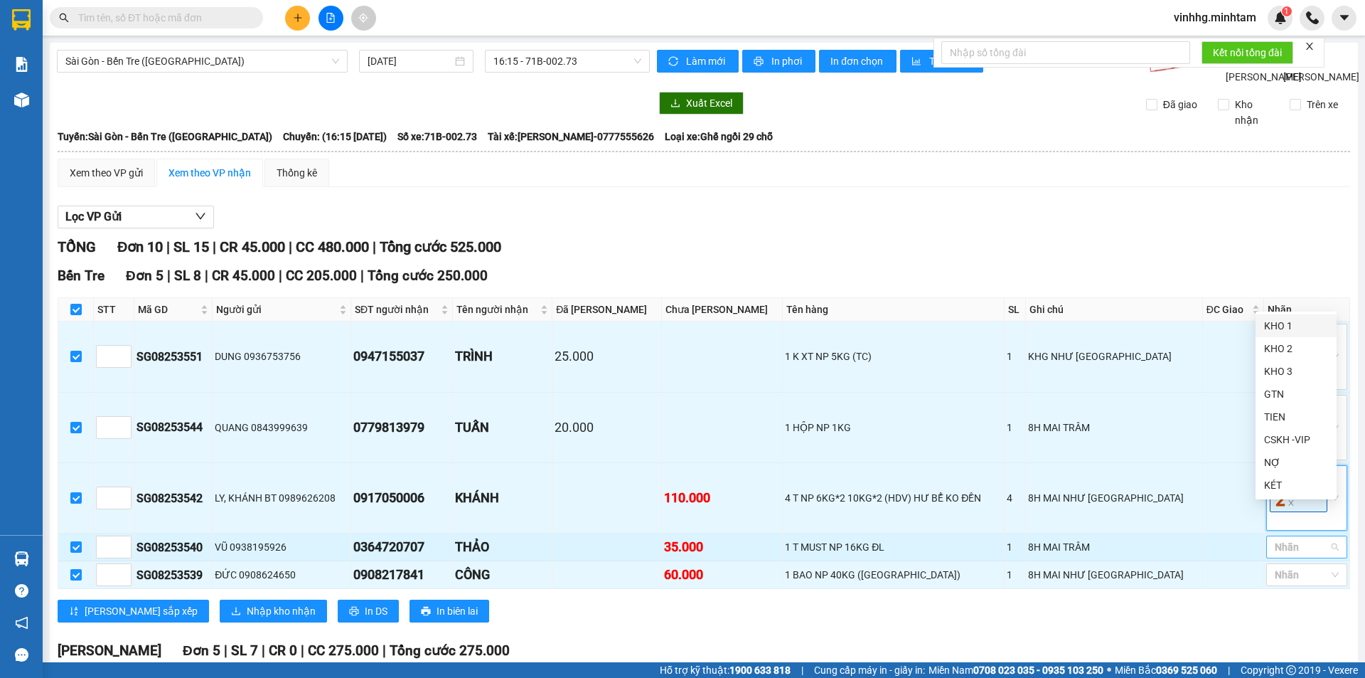
click at [1283, 538] on div at bounding box center [1300, 546] width 60 height 17
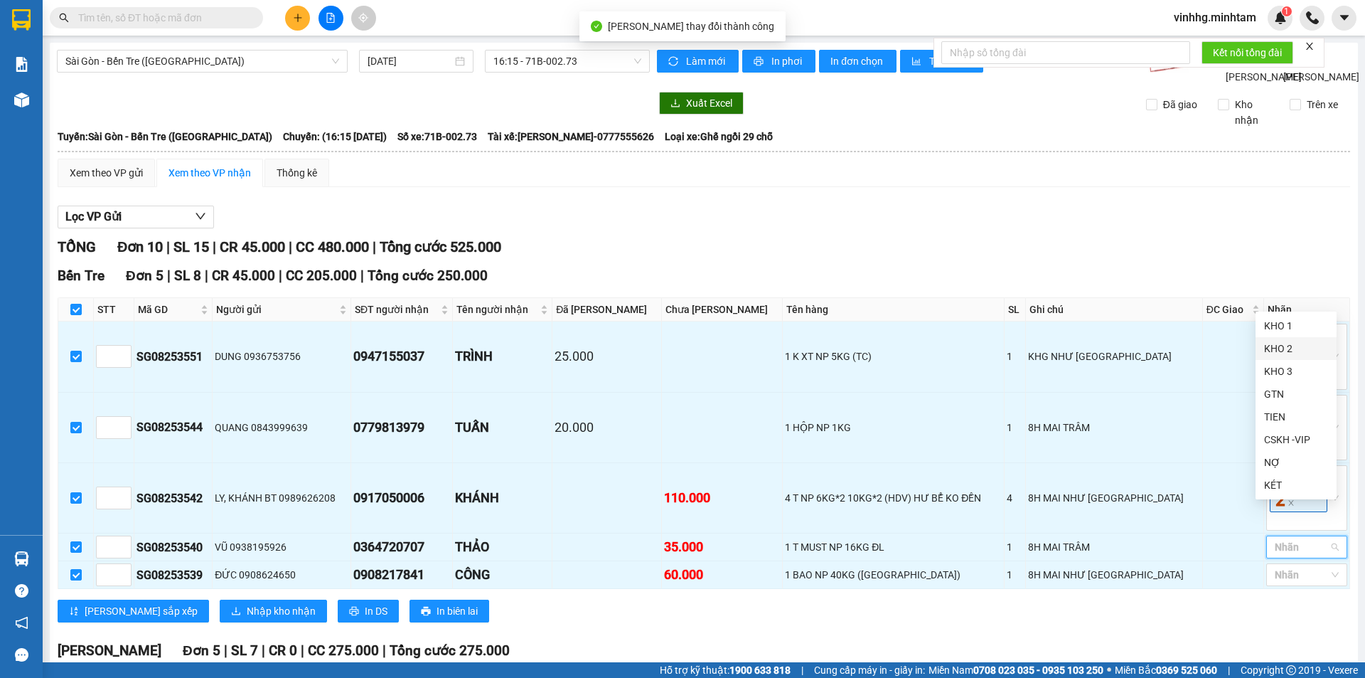
click at [1299, 345] on div "KHO 2" at bounding box center [1296, 349] width 64 height 16
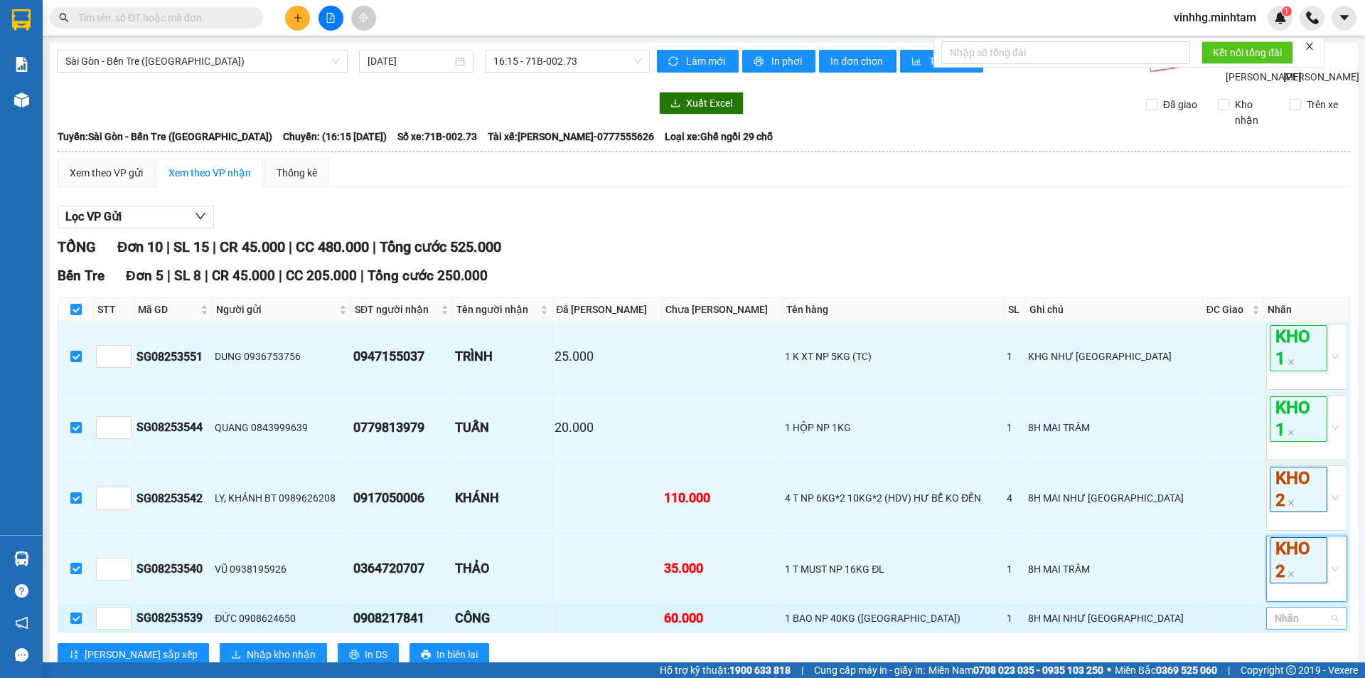
click at [1284, 609] on div at bounding box center [1300, 617] width 60 height 17
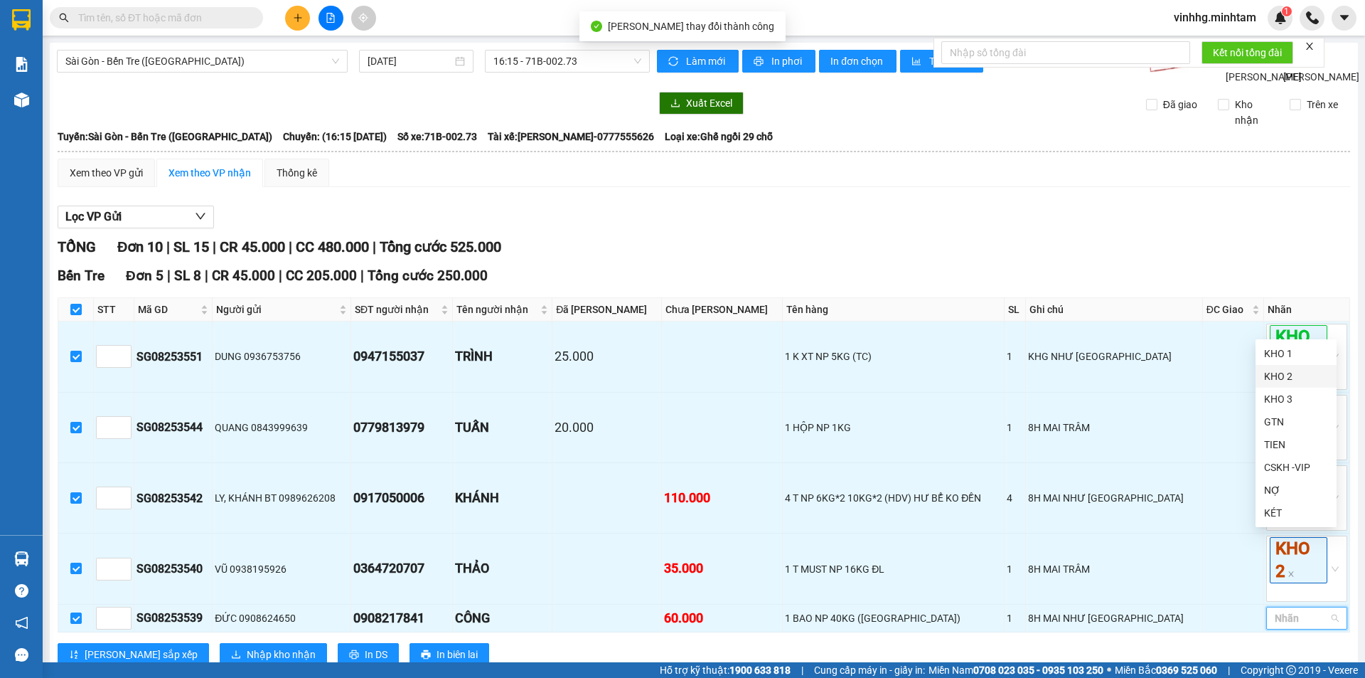
click at [1300, 373] on div "KHO 2" at bounding box center [1296, 376] width 64 height 16
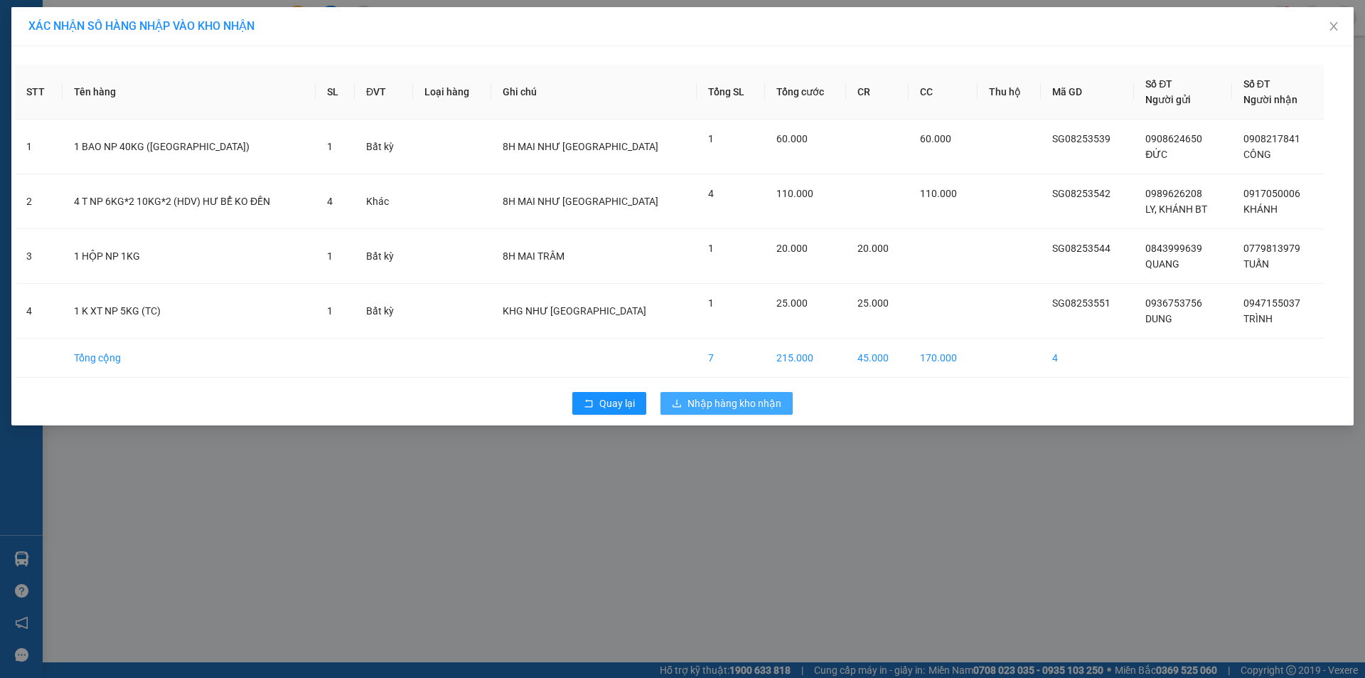
click at [741, 407] on span "Nhập hàng kho nhận" at bounding box center [734, 403] width 94 height 16
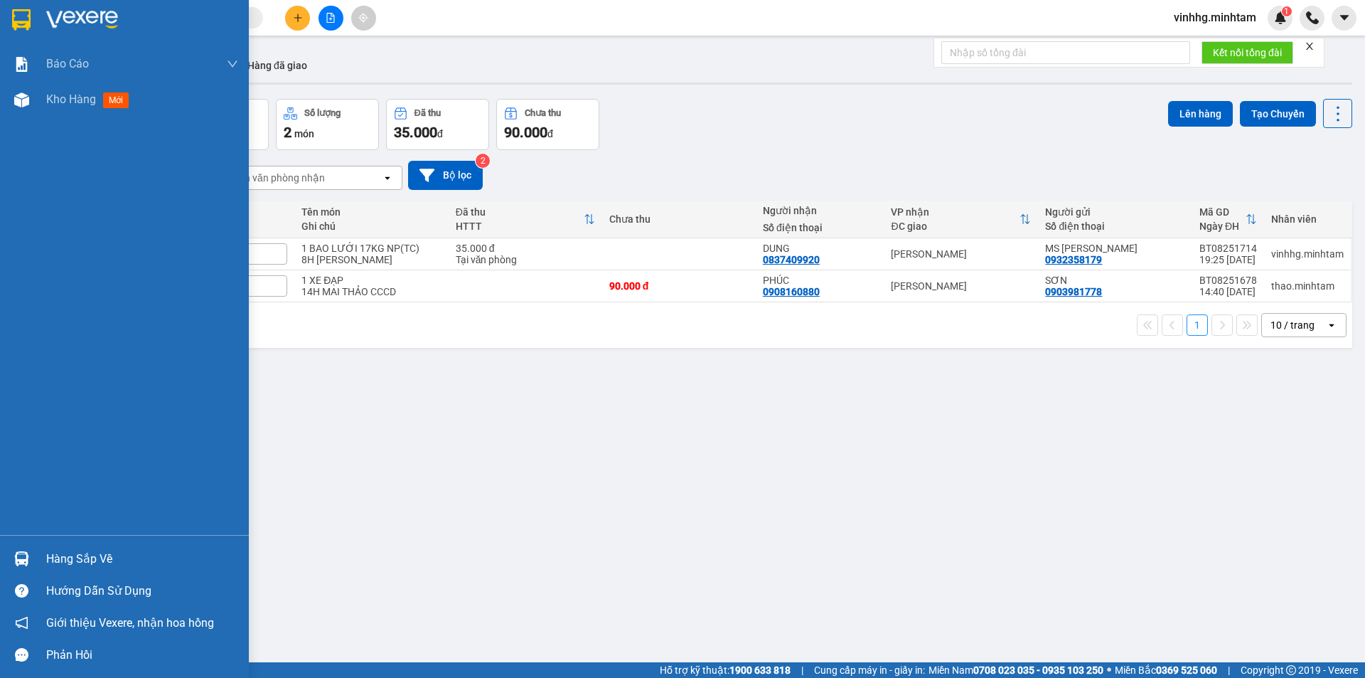
drag, startPoint x: 92, startPoint y: 562, endPoint x: 96, endPoint y: 530, distance: 32.2
click at [92, 560] on div "Hàng sắp về" at bounding box center [142, 558] width 192 height 21
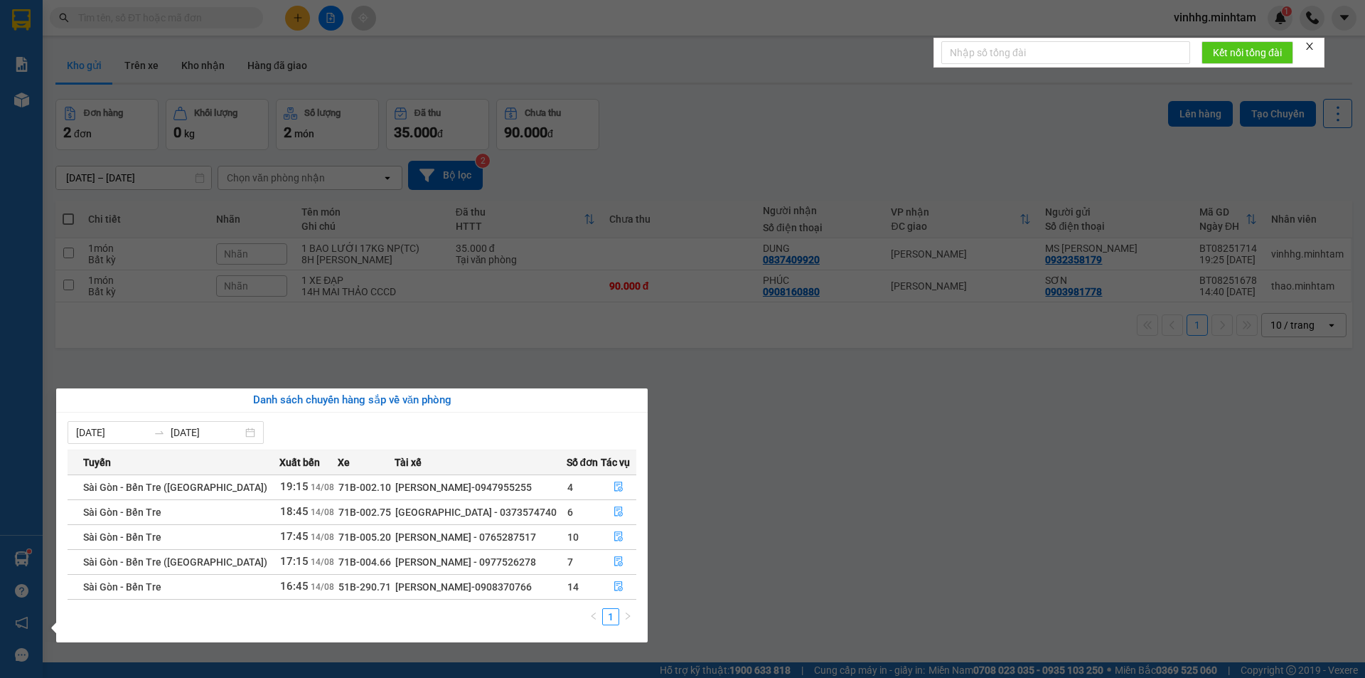
click at [200, 21] on section "Kết quả tìm kiếm ( 14 ) Bộ lọc Mã ĐH Trạng thái Món hàng Tổng cước Chưa cước Nh…" at bounding box center [682, 339] width 1365 height 678
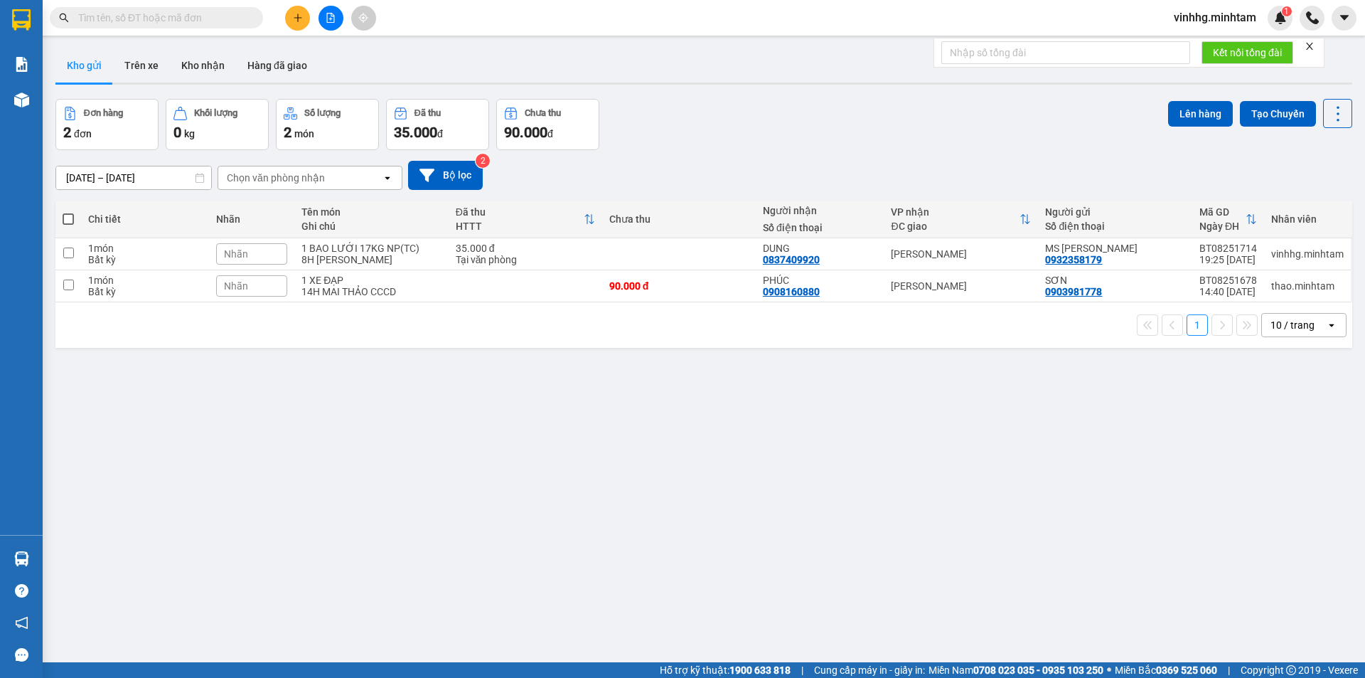
click at [200, 21] on input "text" at bounding box center [162, 18] width 168 height 16
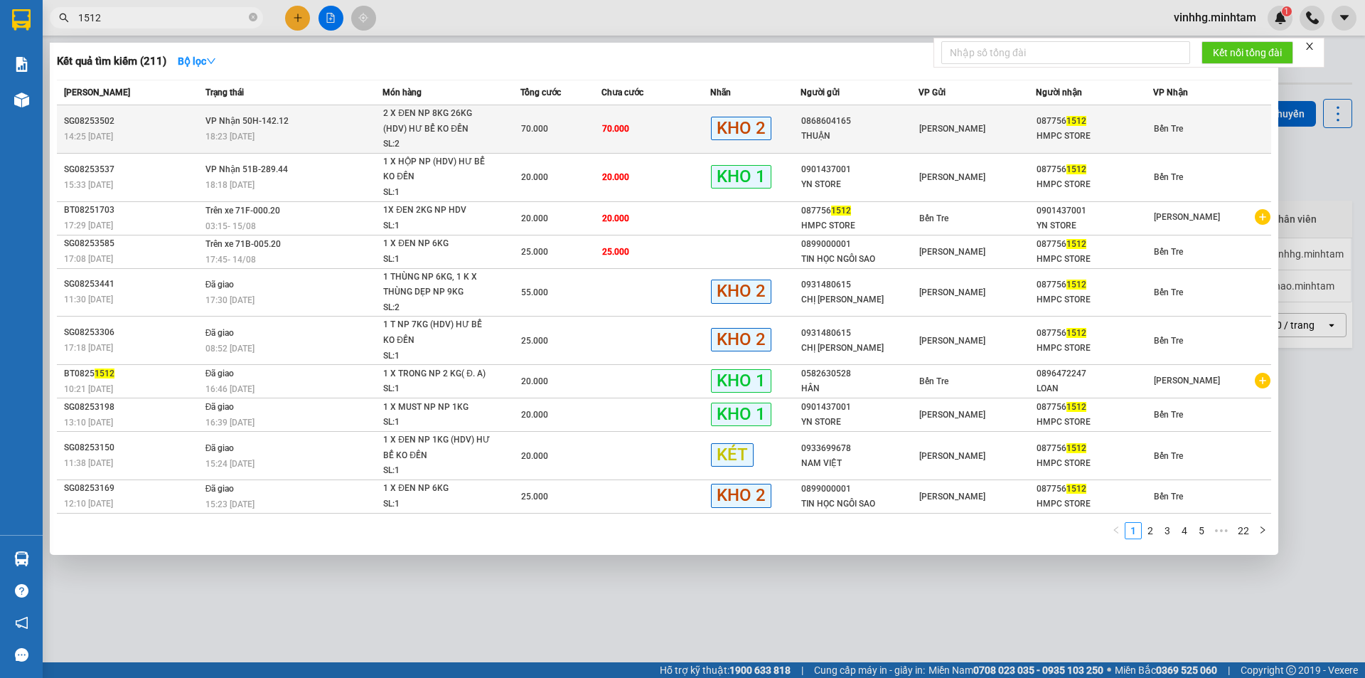
type input "1512"
click at [660, 137] on td "70.000" at bounding box center [655, 129] width 109 height 48
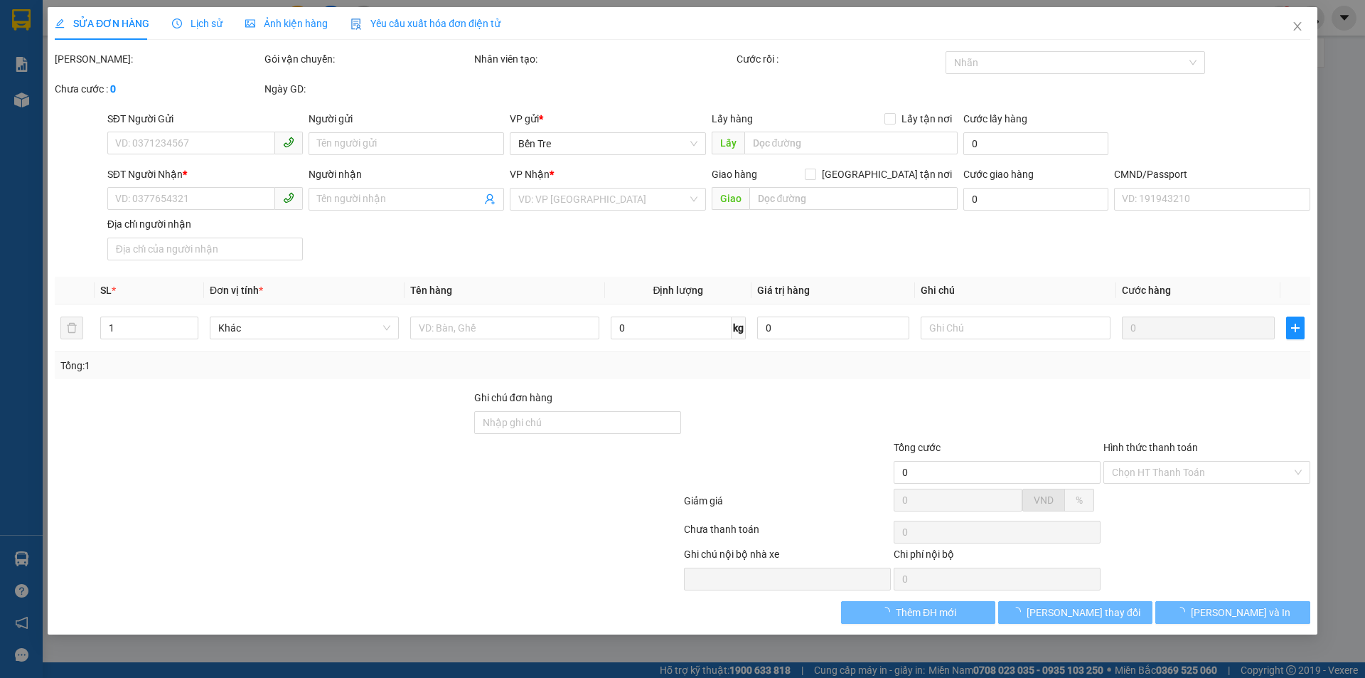
type input "0868604165"
type input "THUẬN"
type input "0877561512"
type input "HMPC STORE"
type input "DGG"
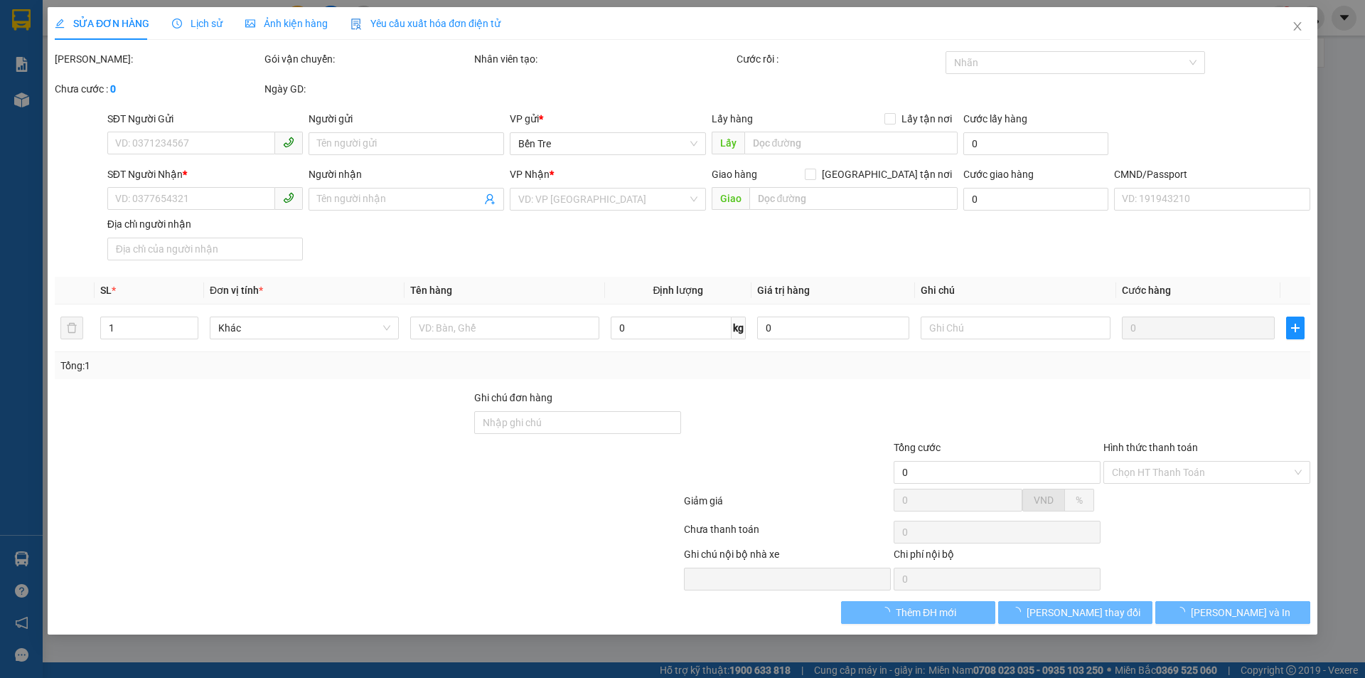
type input "70.000"
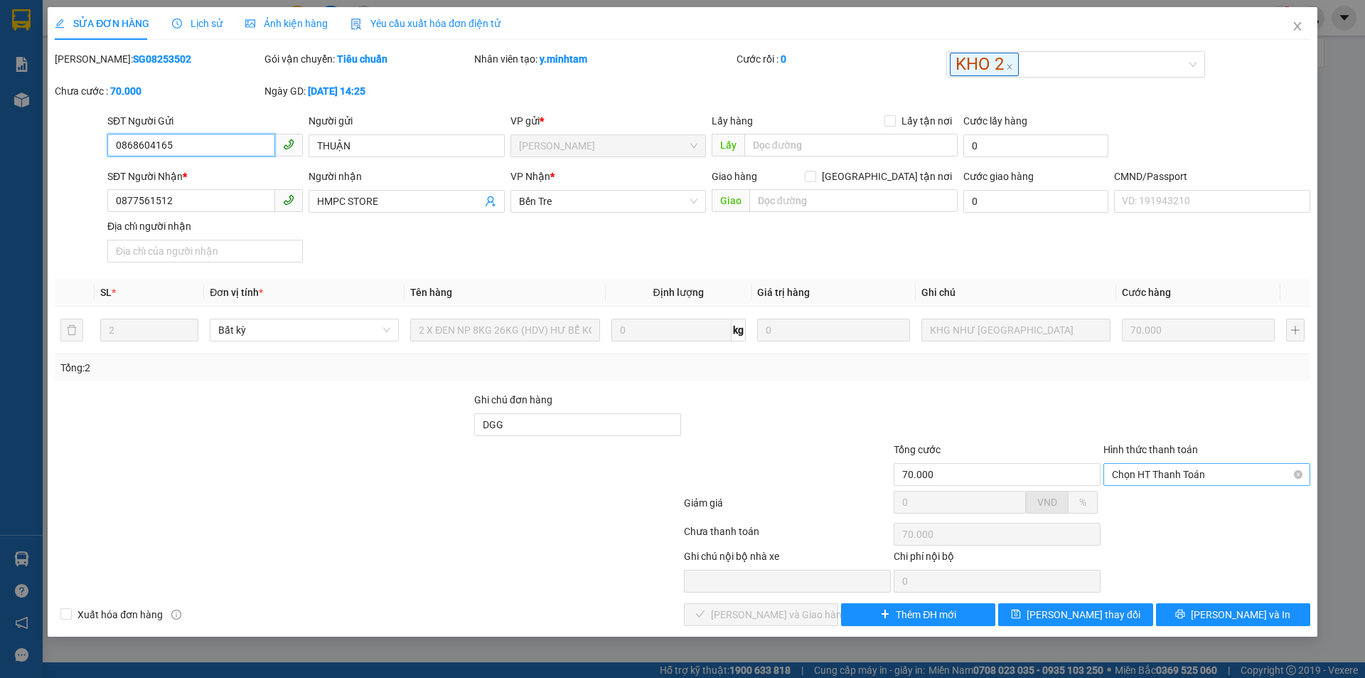
click at [1217, 473] on span "Chọn HT Thanh Toán" at bounding box center [1207, 474] width 190 height 21
click at [1209, 503] on div "Tại văn phòng" at bounding box center [1207, 503] width 190 height 16
type input "0"
click at [746, 616] on span "[PERSON_NAME] và Giao hàng" at bounding box center [779, 614] width 136 height 16
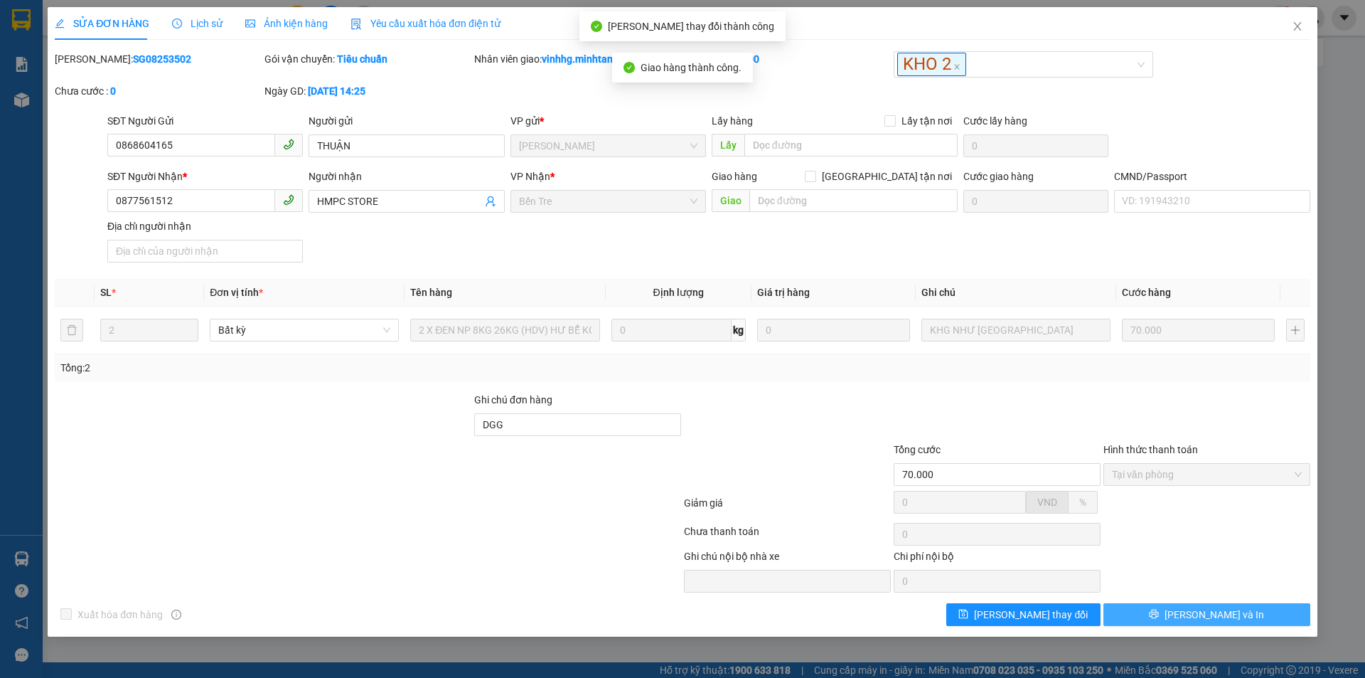
click at [1229, 614] on span "[PERSON_NAME] và In" at bounding box center [1215, 614] width 100 height 16
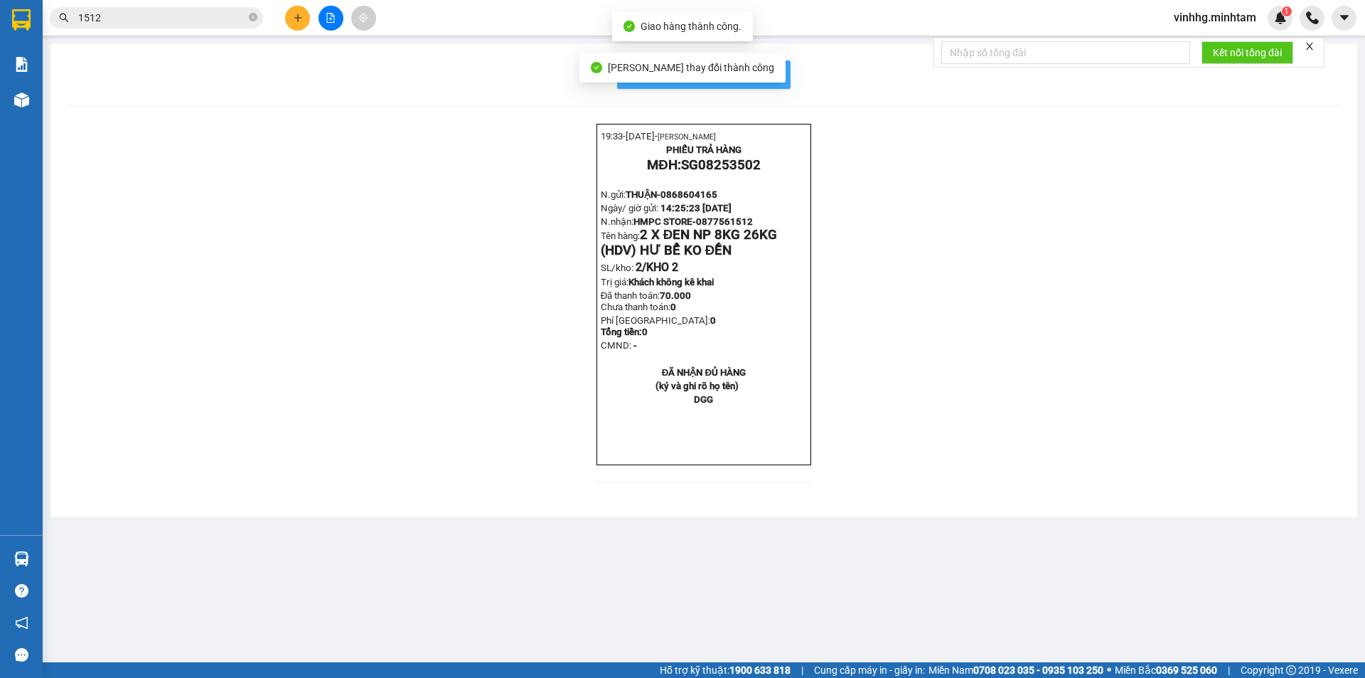
click at [776, 72] on span "In mẫu biên lai tự cấu hình" at bounding box center [713, 74] width 134 height 18
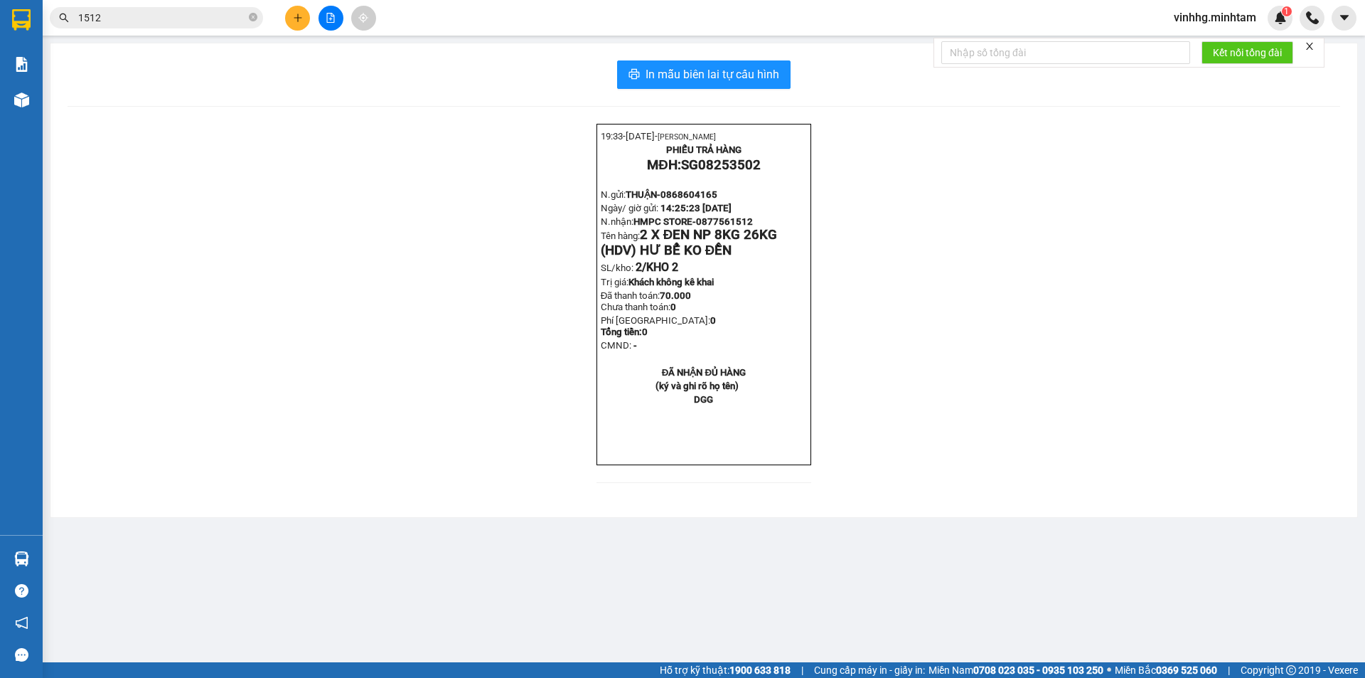
click at [193, 12] on input "1512" at bounding box center [162, 18] width 168 height 16
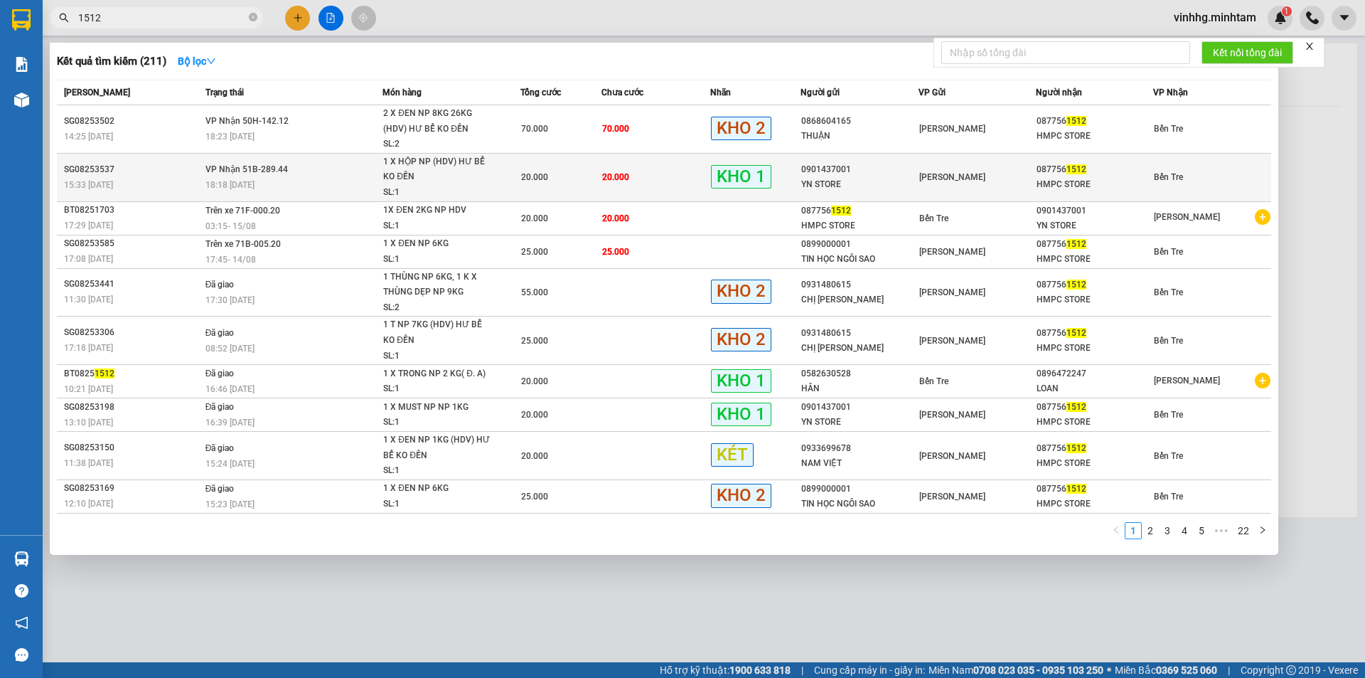
click at [683, 186] on td "20.000" at bounding box center [655, 177] width 109 height 48
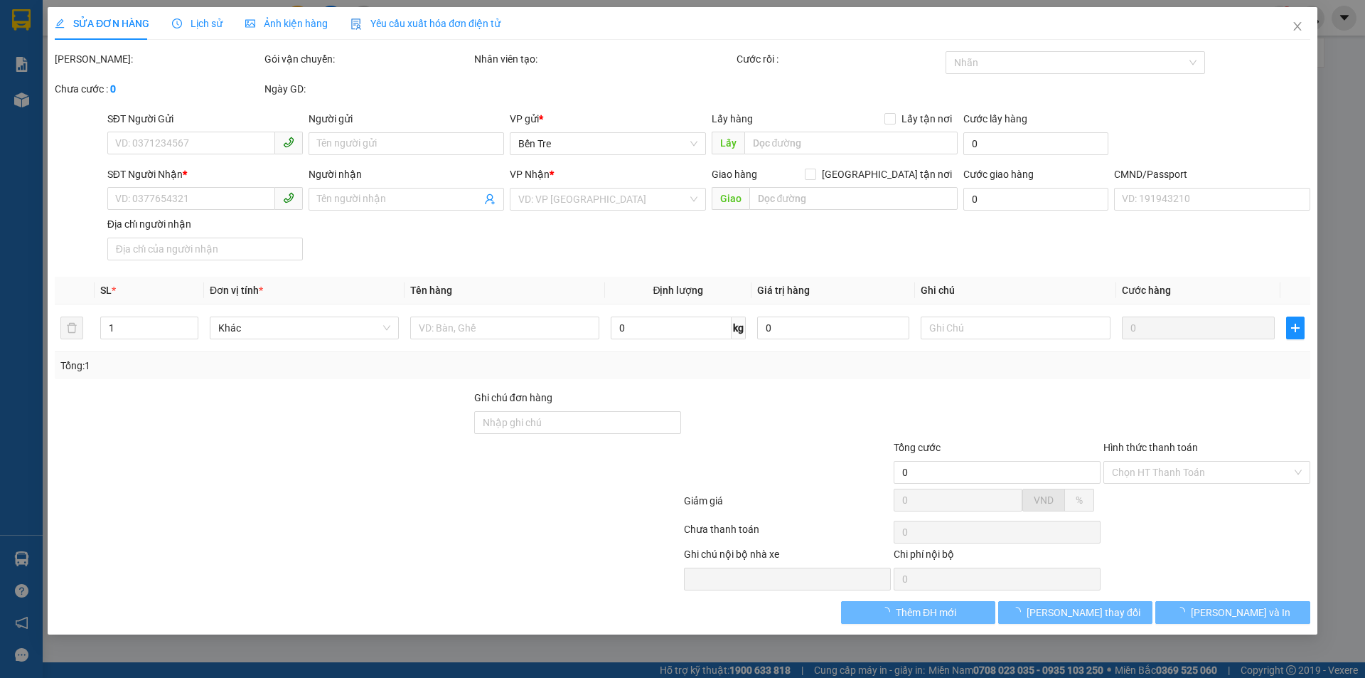
type input "0901437001"
type input "YN STORE"
type input "0877561512"
type input "HMPC STORE"
type input "DGG"
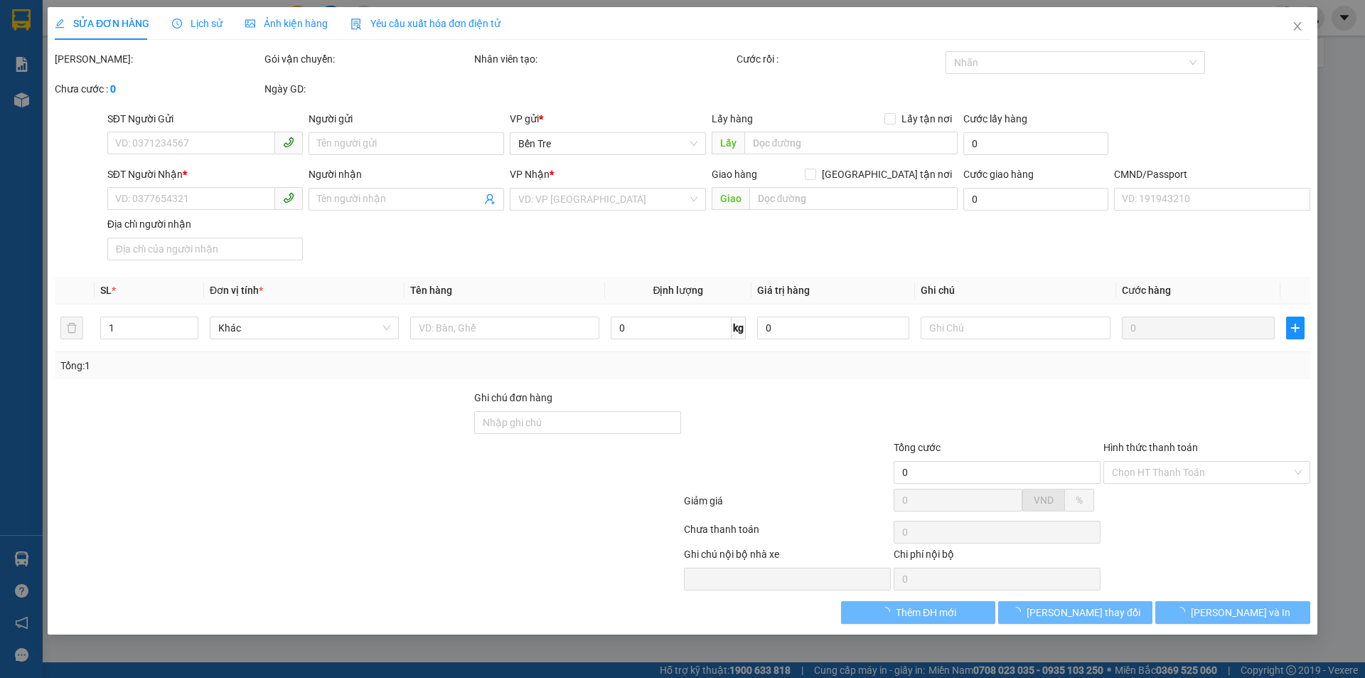
type input "20.000"
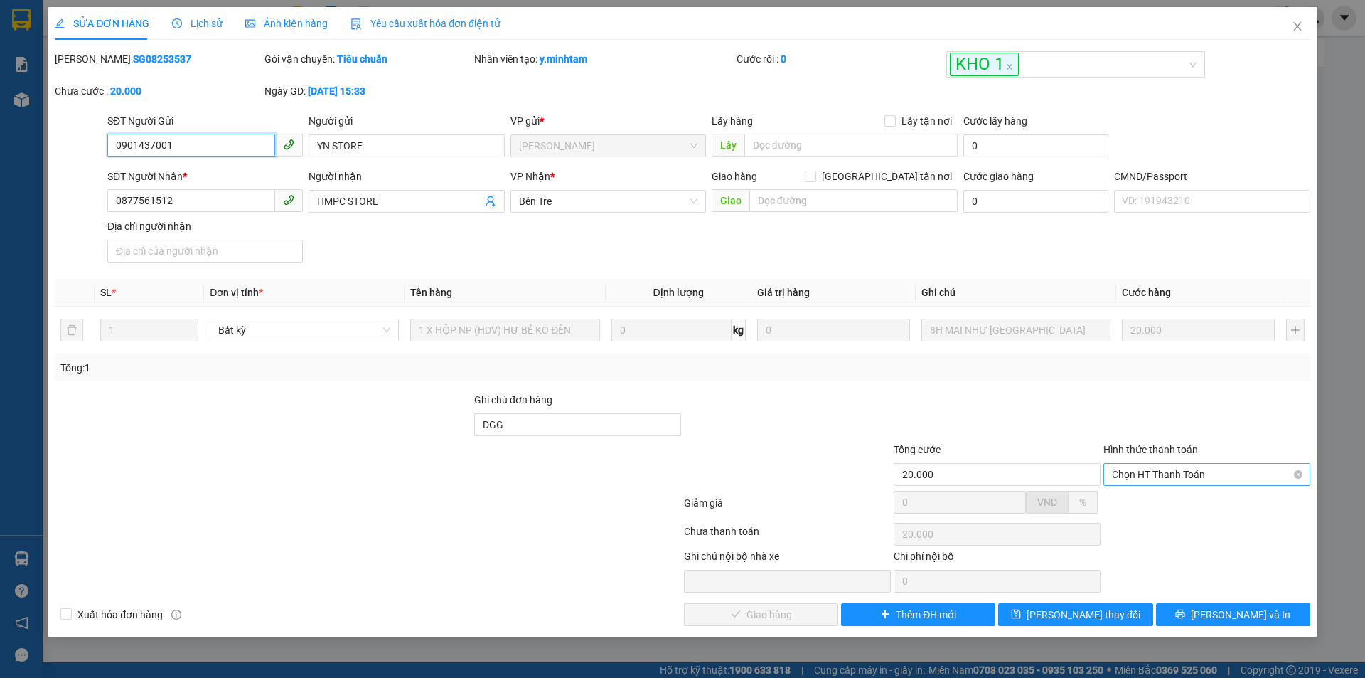
click at [1204, 483] on span "Chọn HT Thanh Toán" at bounding box center [1207, 474] width 190 height 21
click at [1196, 508] on div "Tại văn phòng" at bounding box center [1207, 503] width 190 height 16
type input "0"
click at [764, 612] on span "[PERSON_NAME] và Giao hàng" at bounding box center [779, 614] width 136 height 16
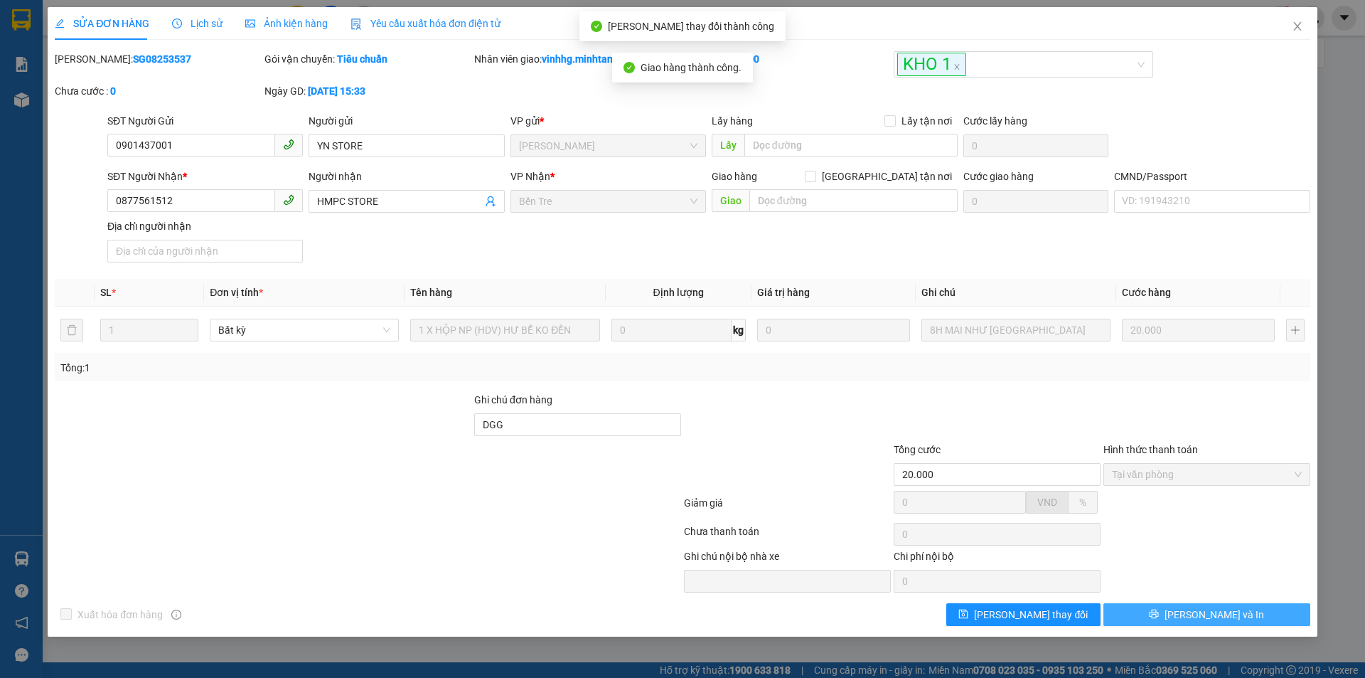
click at [1234, 612] on span "[PERSON_NAME] và In" at bounding box center [1215, 614] width 100 height 16
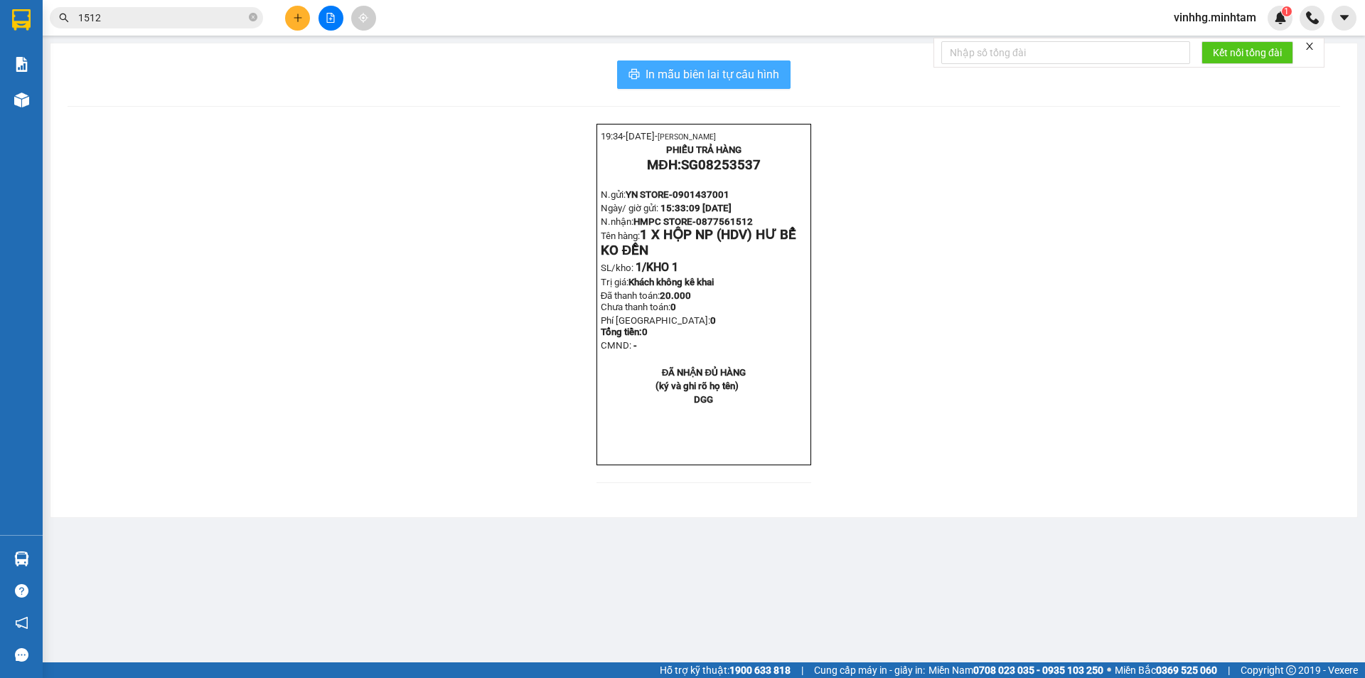
click at [742, 65] on button "In mẫu biên lai tự cấu hình" at bounding box center [703, 74] width 173 height 28
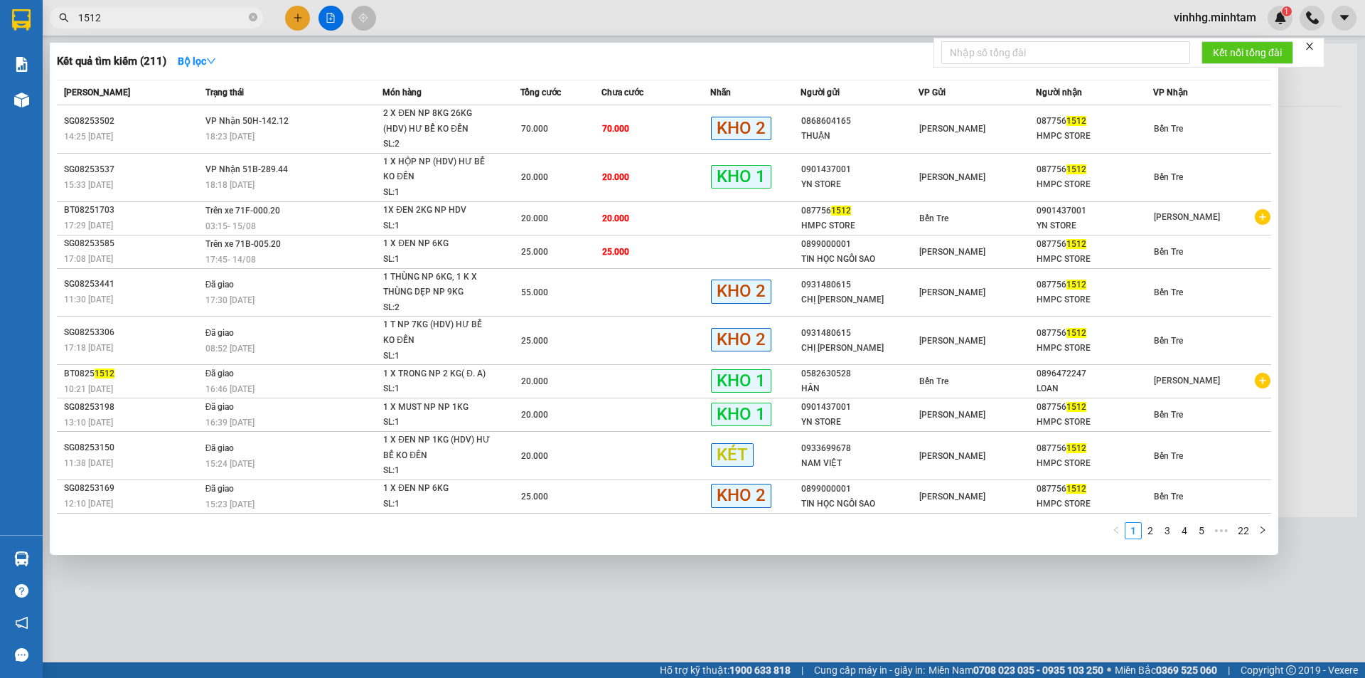
click at [129, 23] on input "1512" at bounding box center [162, 18] width 168 height 16
click at [257, 16] on icon "close-circle" at bounding box center [253, 17] width 9 height 9
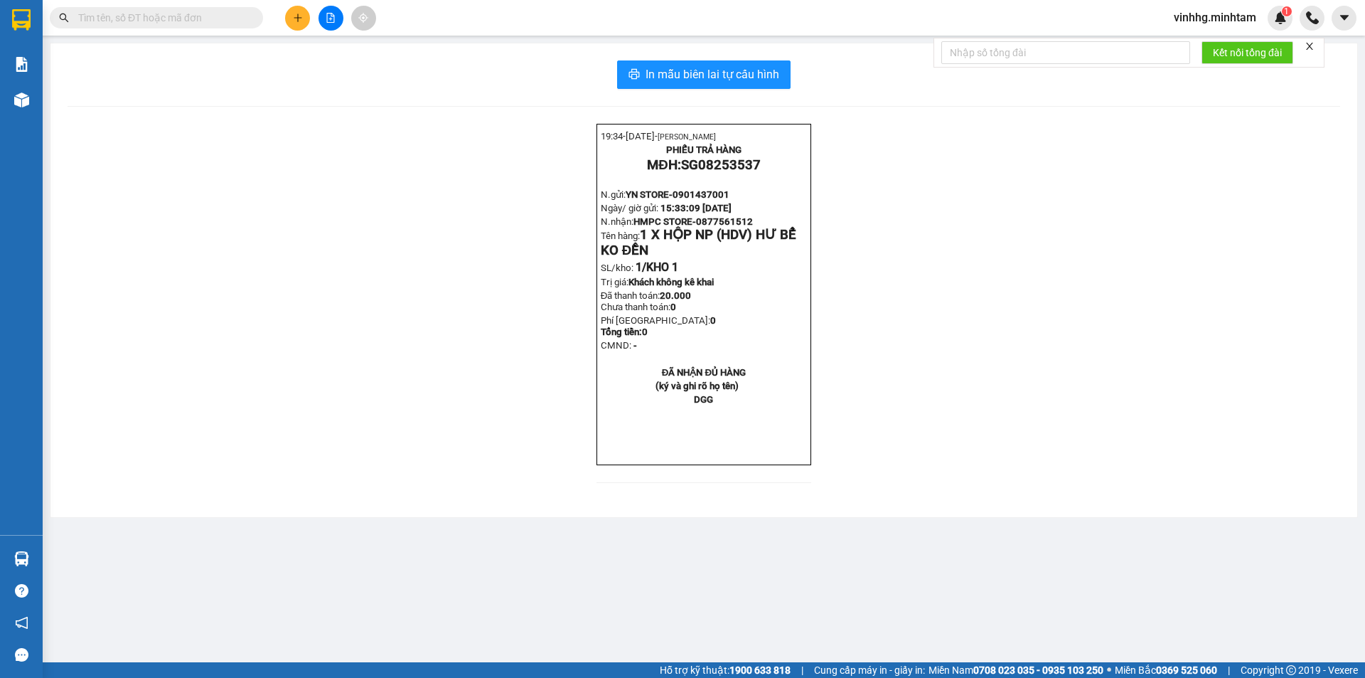
click at [183, 23] on input "text" at bounding box center [162, 18] width 168 height 16
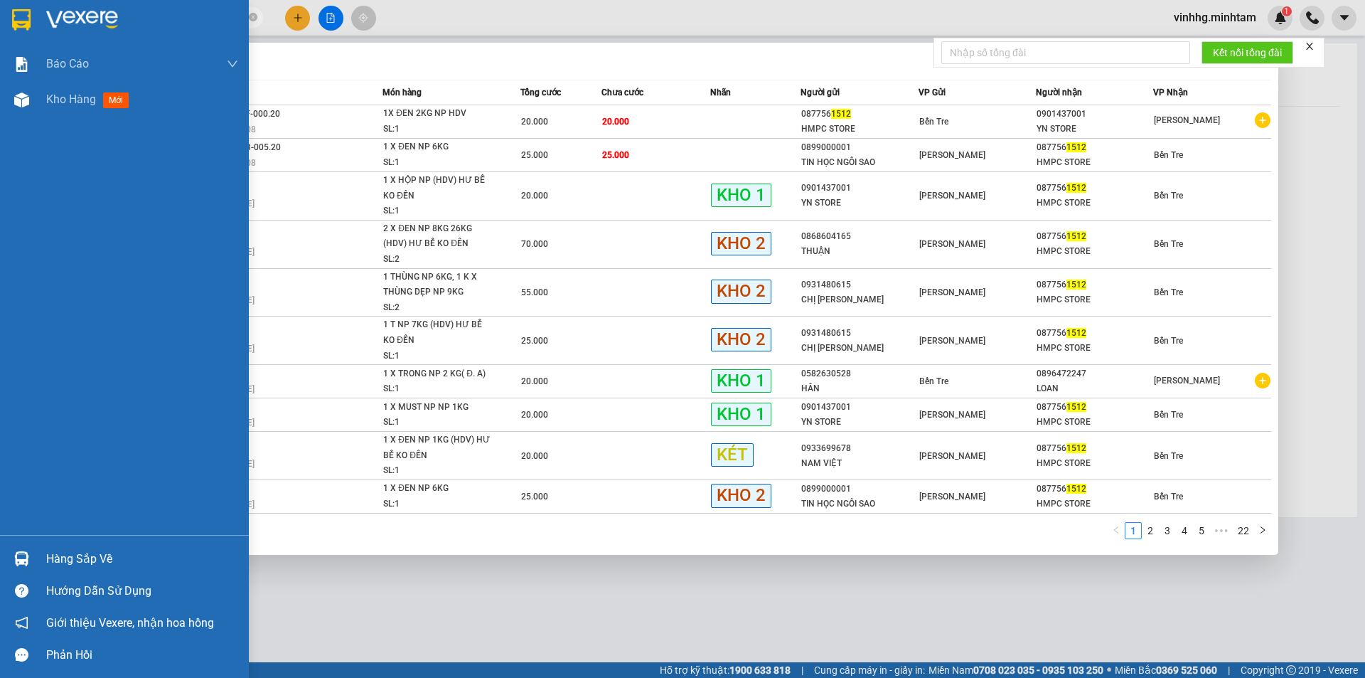
type input "1512"
click at [27, 27] on img at bounding box center [21, 19] width 18 height 21
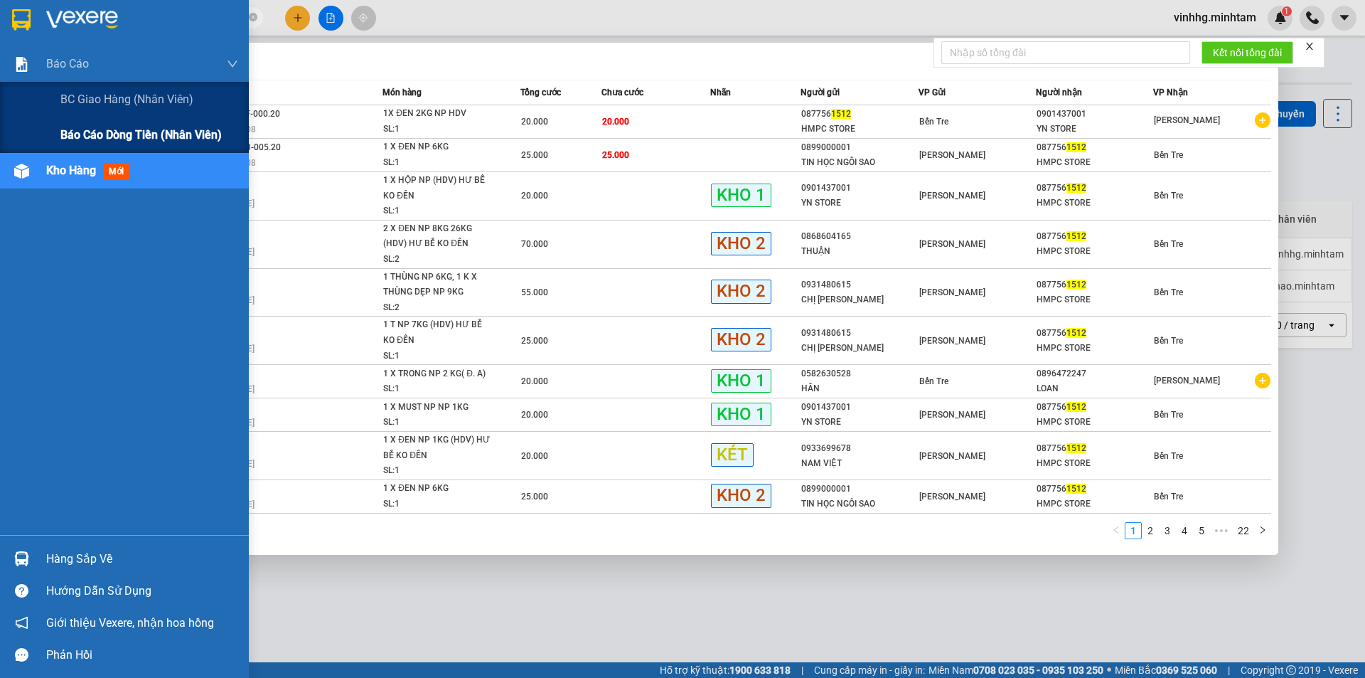
click at [65, 132] on span "Báo cáo dòng tiền (nhân viên)" at bounding box center [140, 135] width 161 height 18
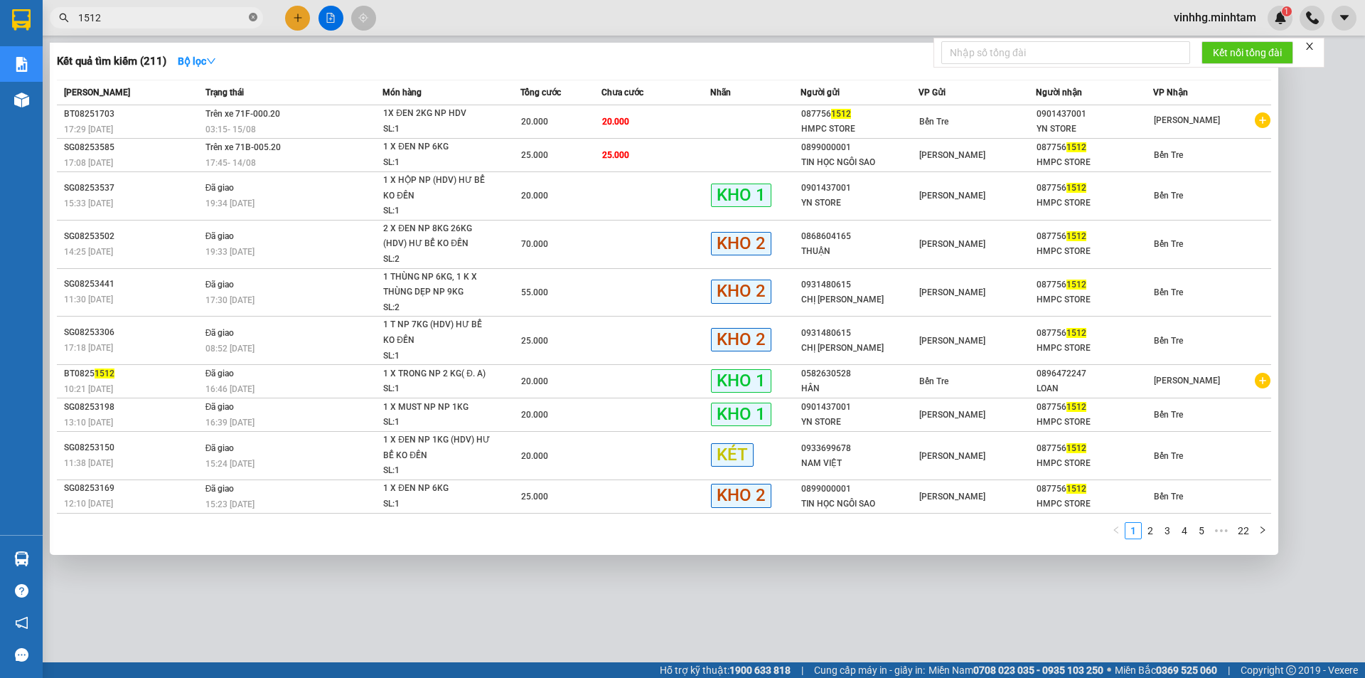
click at [252, 16] on icon "close-circle" at bounding box center [253, 17] width 9 height 9
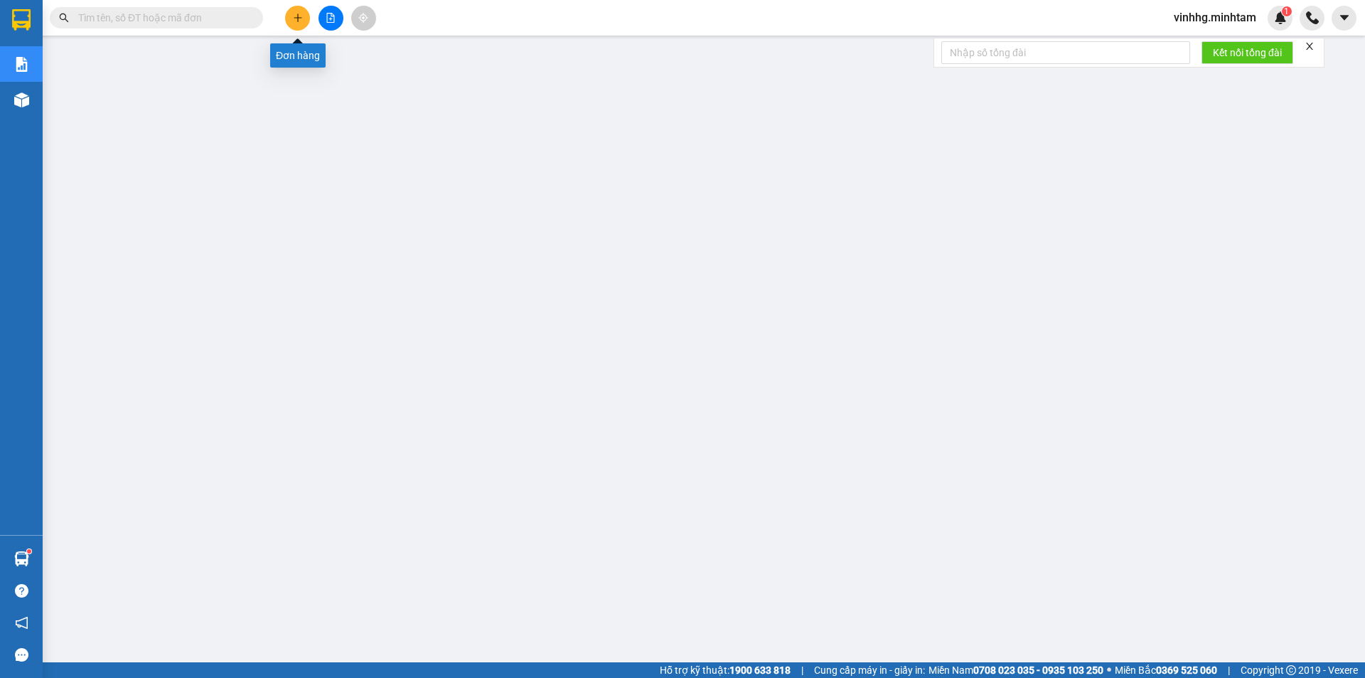
click at [289, 16] on button at bounding box center [297, 18] width 25 height 25
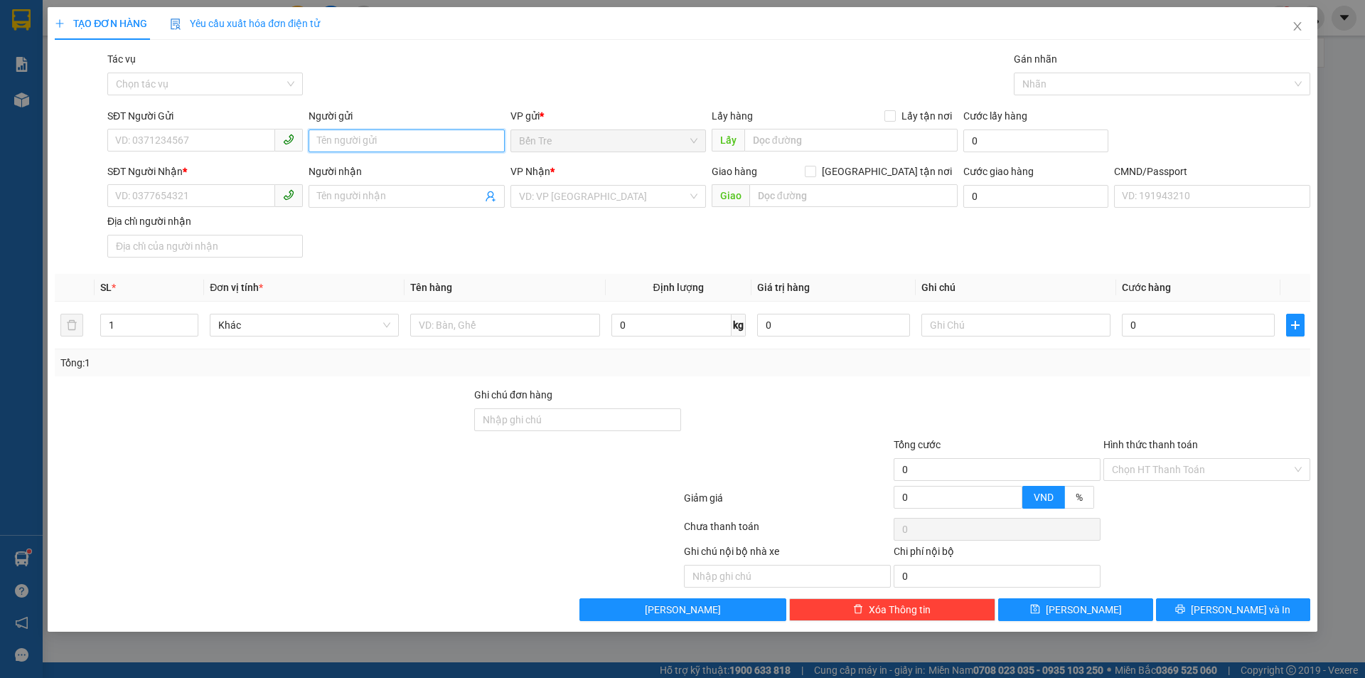
click at [388, 139] on input "Người gửi" at bounding box center [407, 140] width 196 height 23
type input "VINH NX"
click at [392, 196] on input "Người nhận" at bounding box center [399, 196] width 164 height 16
type input "KIỀU NX"
click at [210, 193] on input "SĐT Người Nhận *" at bounding box center [191, 195] width 168 height 23
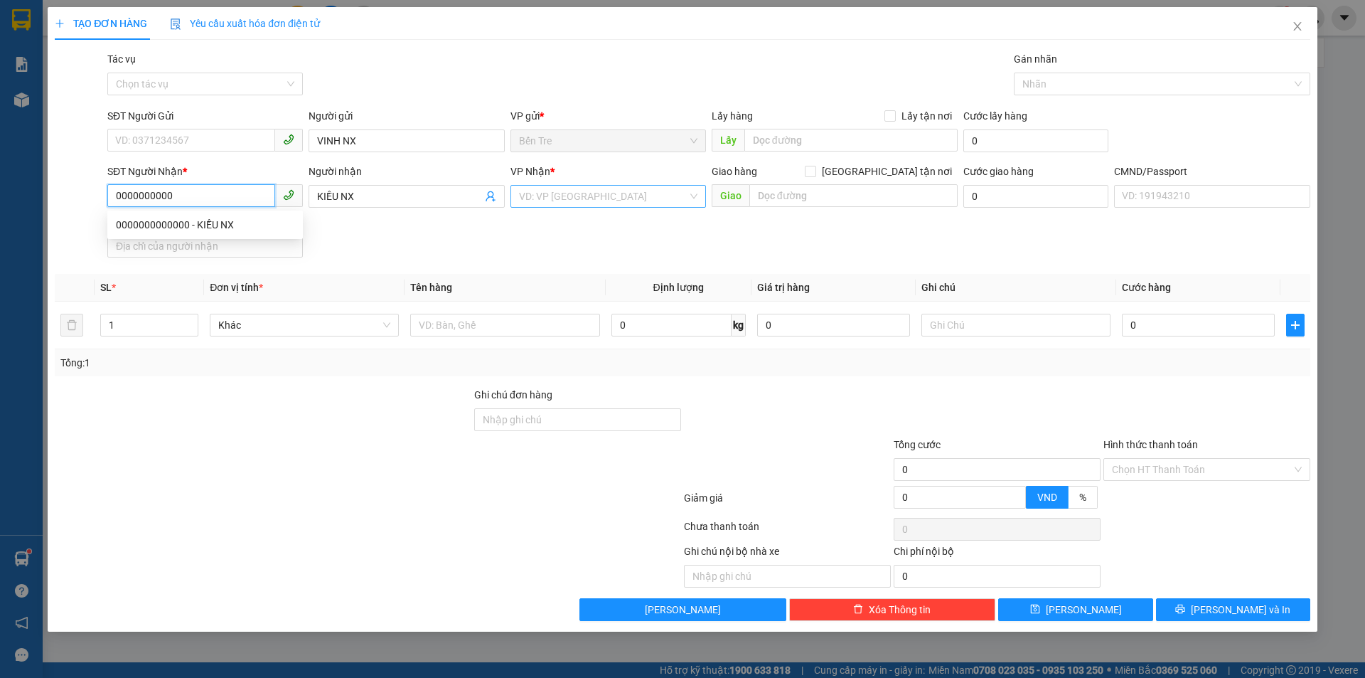
type input "0000000000"
click at [641, 192] on input "search" at bounding box center [603, 196] width 168 height 21
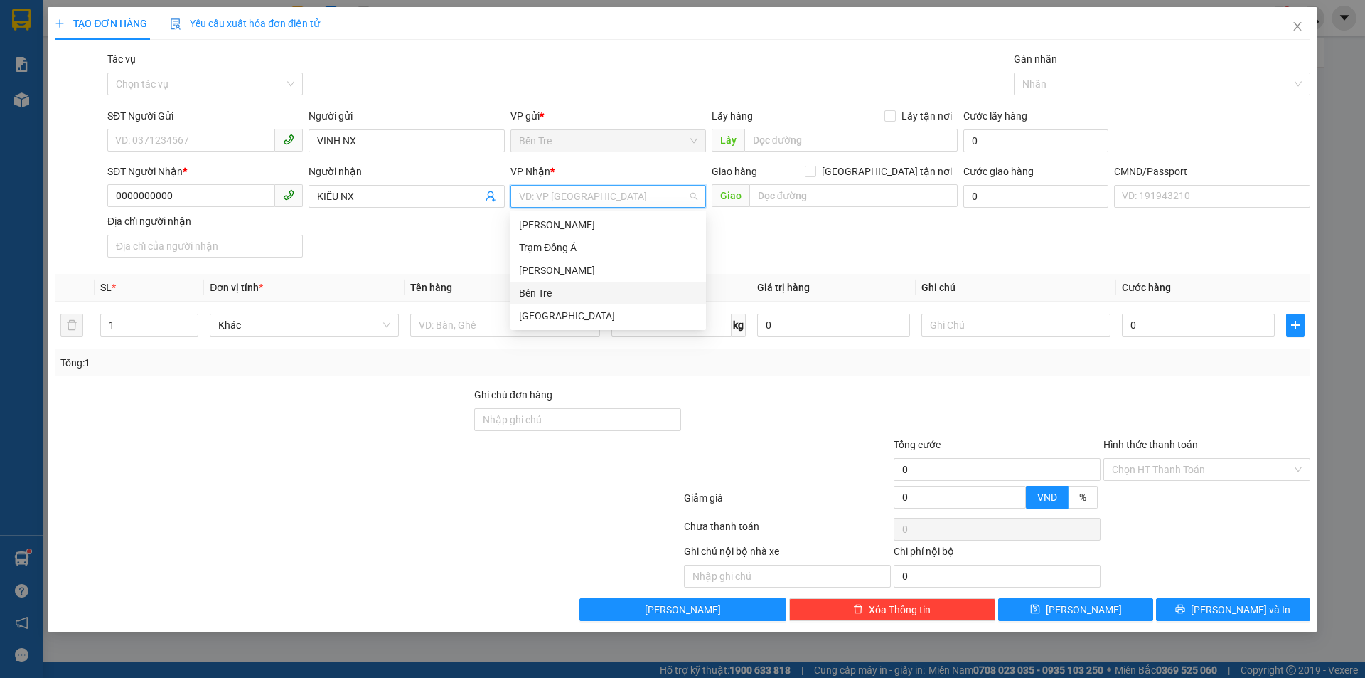
click at [591, 299] on div "Bến Tre" at bounding box center [608, 293] width 178 height 16
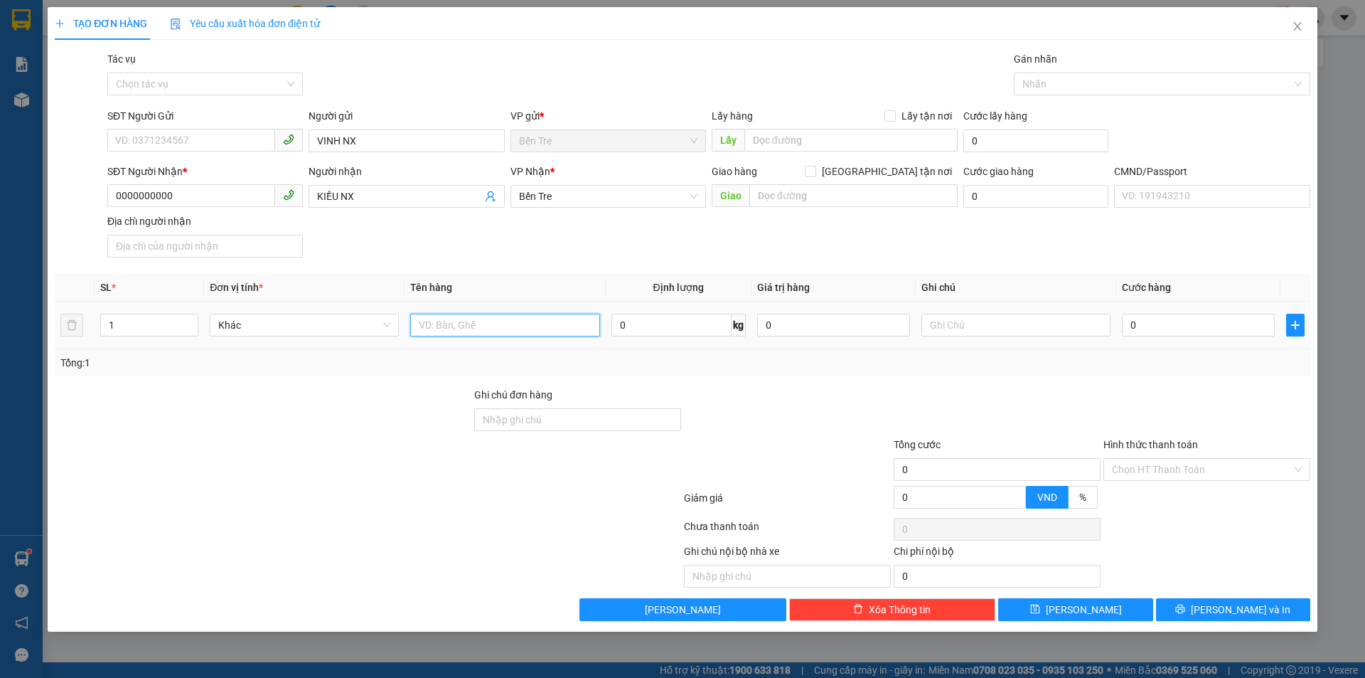
click at [507, 327] on input "text" at bounding box center [504, 325] width 189 height 23
click at [425, 326] on input "1PB TIỀN HG 14/8" at bounding box center [504, 325] width 189 height 23
click at [520, 332] on input "1 PB TIỀN HG 14/8" at bounding box center [504, 325] width 189 height 23
type input "1 PB TIỀN HG 14/8"
click at [1180, 476] on input "Hình thức thanh toán" at bounding box center [1202, 469] width 180 height 21
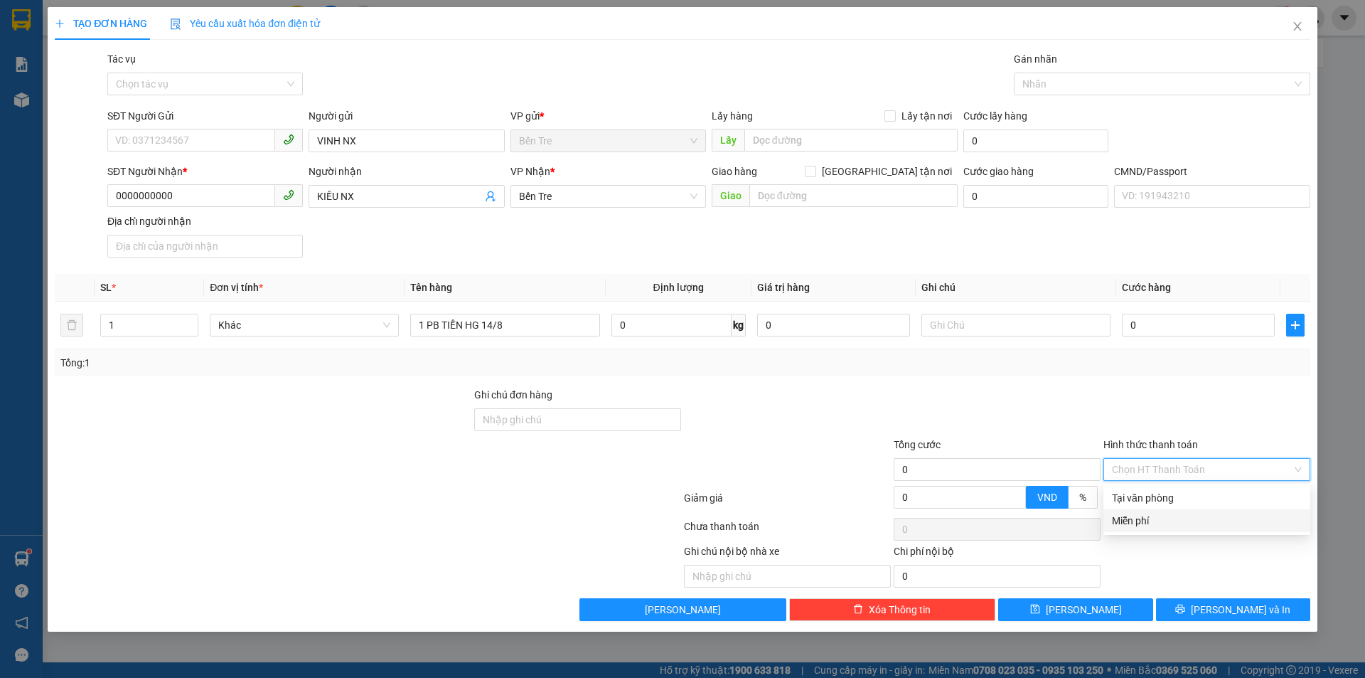
click at [1179, 525] on div "Miễn phí" at bounding box center [1207, 521] width 190 height 16
click at [1210, 616] on button "[PERSON_NAME] và In" at bounding box center [1233, 609] width 154 height 23
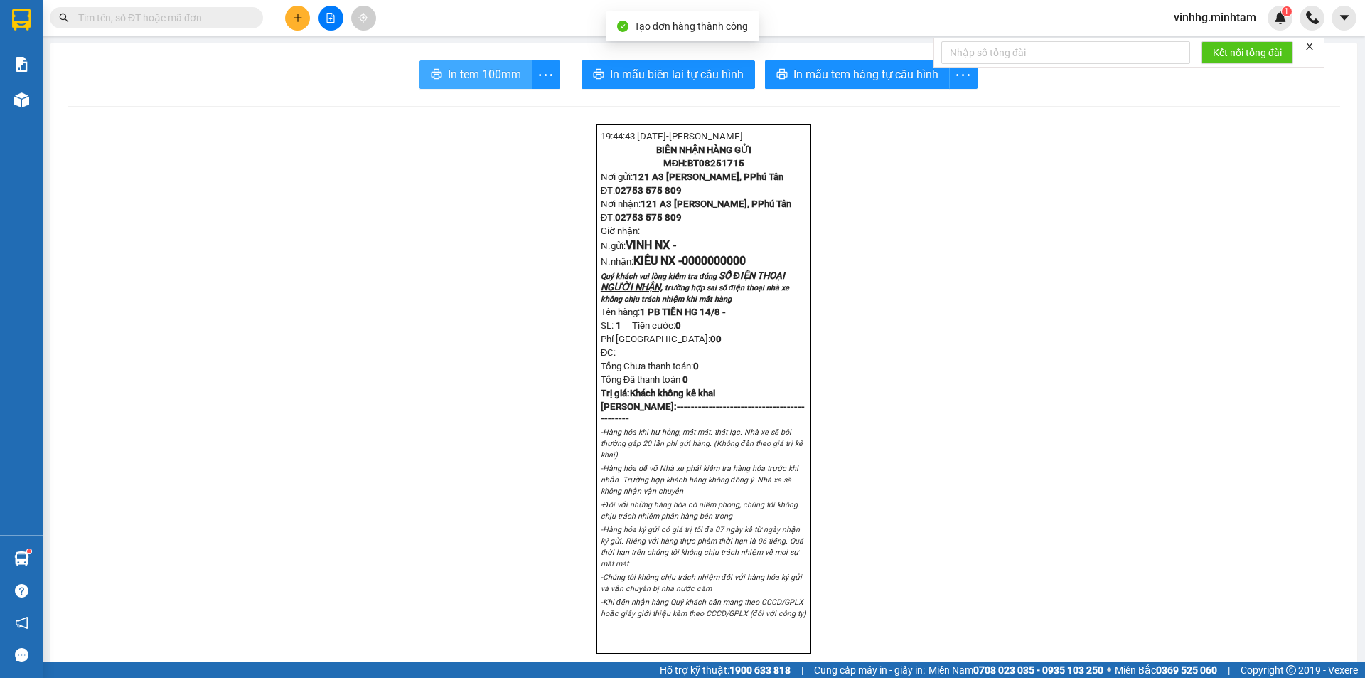
click at [469, 78] on span "In tem 100mm" at bounding box center [484, 74] width 73 height 18
click at [1214, 19] on span "vinhhg.minhtam" at bounding box center [1214, 18] width 105 height 18
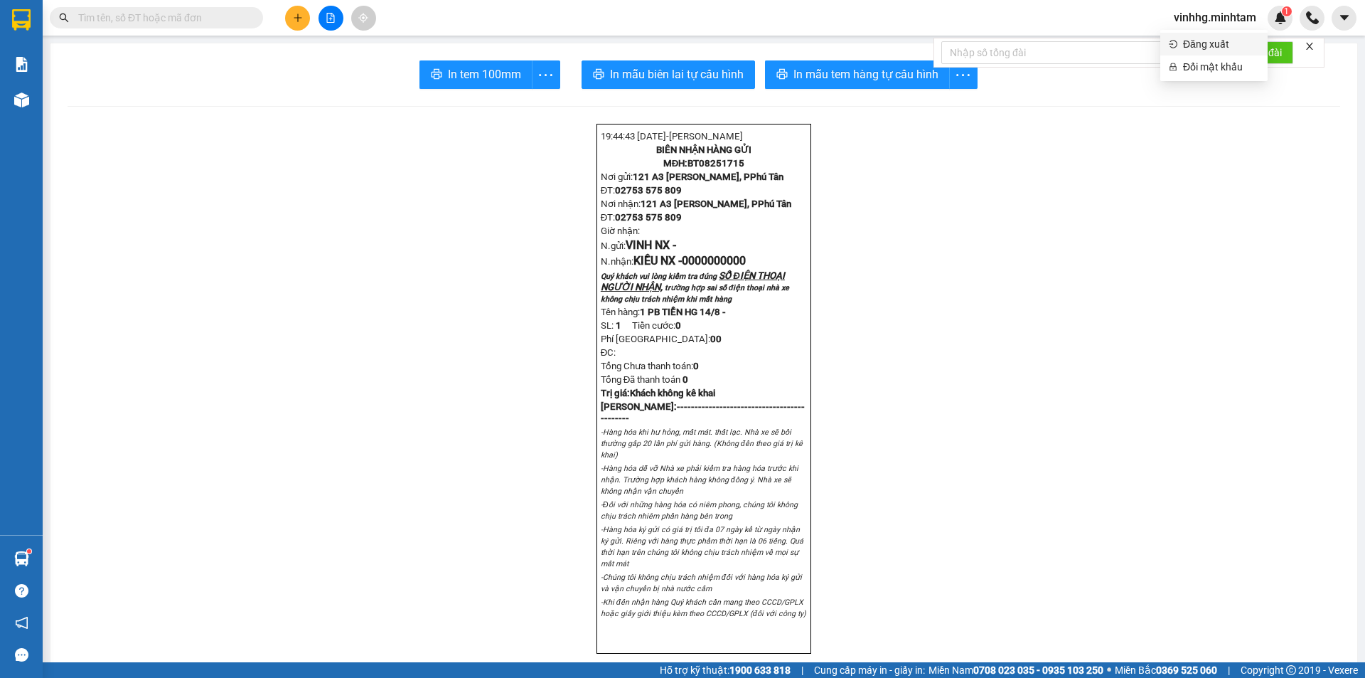
click at [1203, 45] on span "Đăng xuất" at bounding box center [1221, 44] width 76 height 16
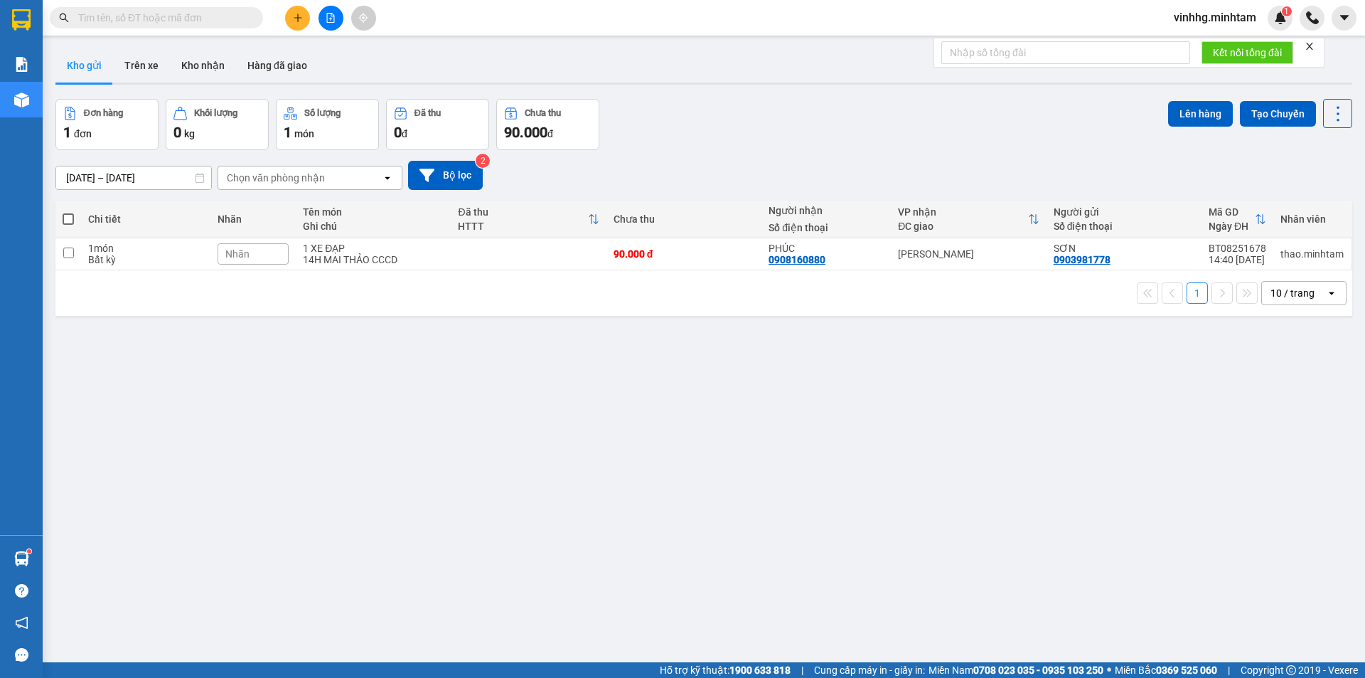
click at [1220, 21] on span "vinhhg.minhtam" at bounding box center [1214, 18] width 105 height 18
click at [1204, 45] on span "Đăng xuất" at bounding box center [1221, 44] width 76 height 16
